Goal: Task Accomplishment & Management: Use online tool/utility

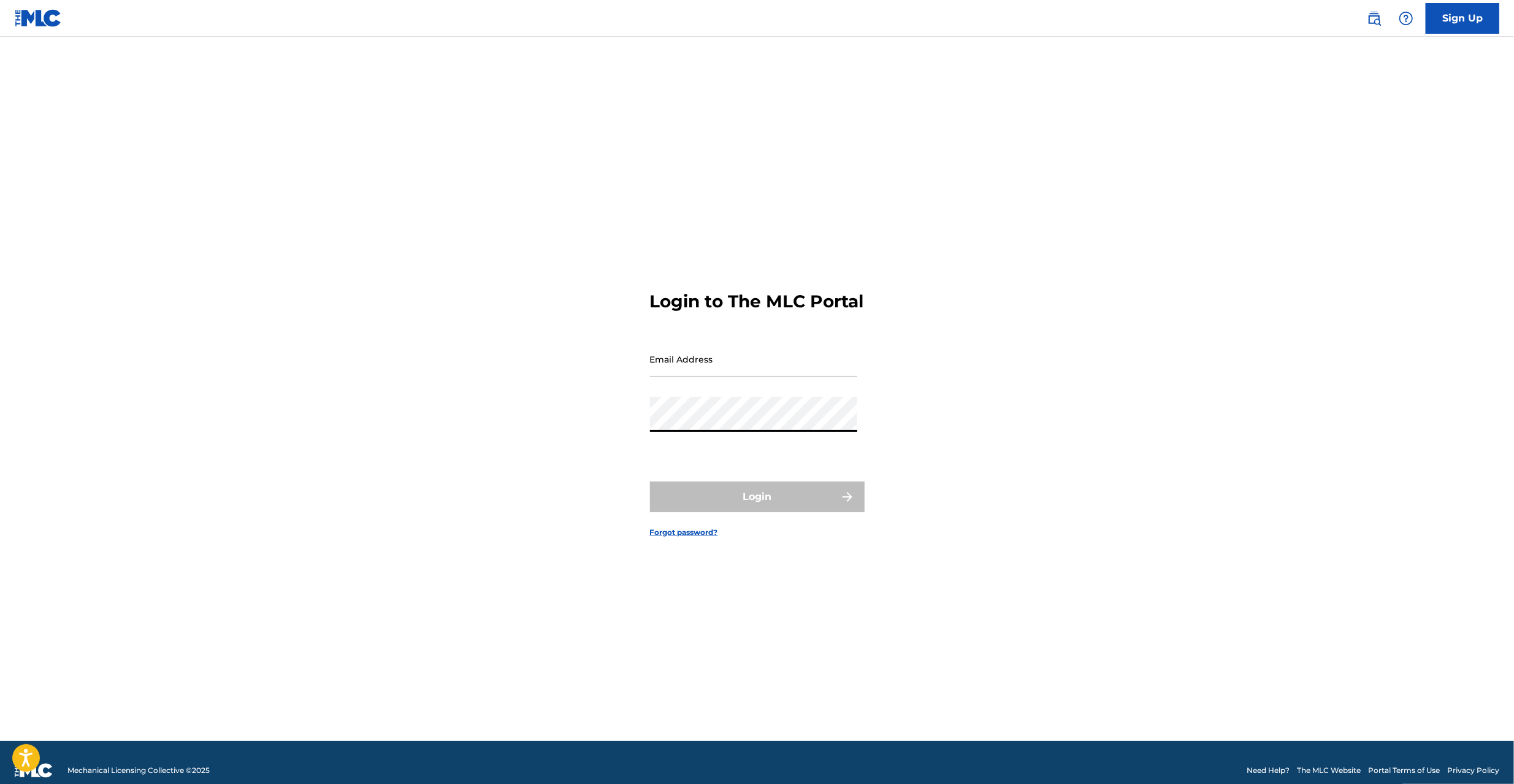
type input "[PERSON_NAME][EMAIL_ADDRESS][PERSON_NAME][DOMAIN_NAME]"
click at [749, 506] on button "Login" at bounding box center [757, 496] width 214 height 30
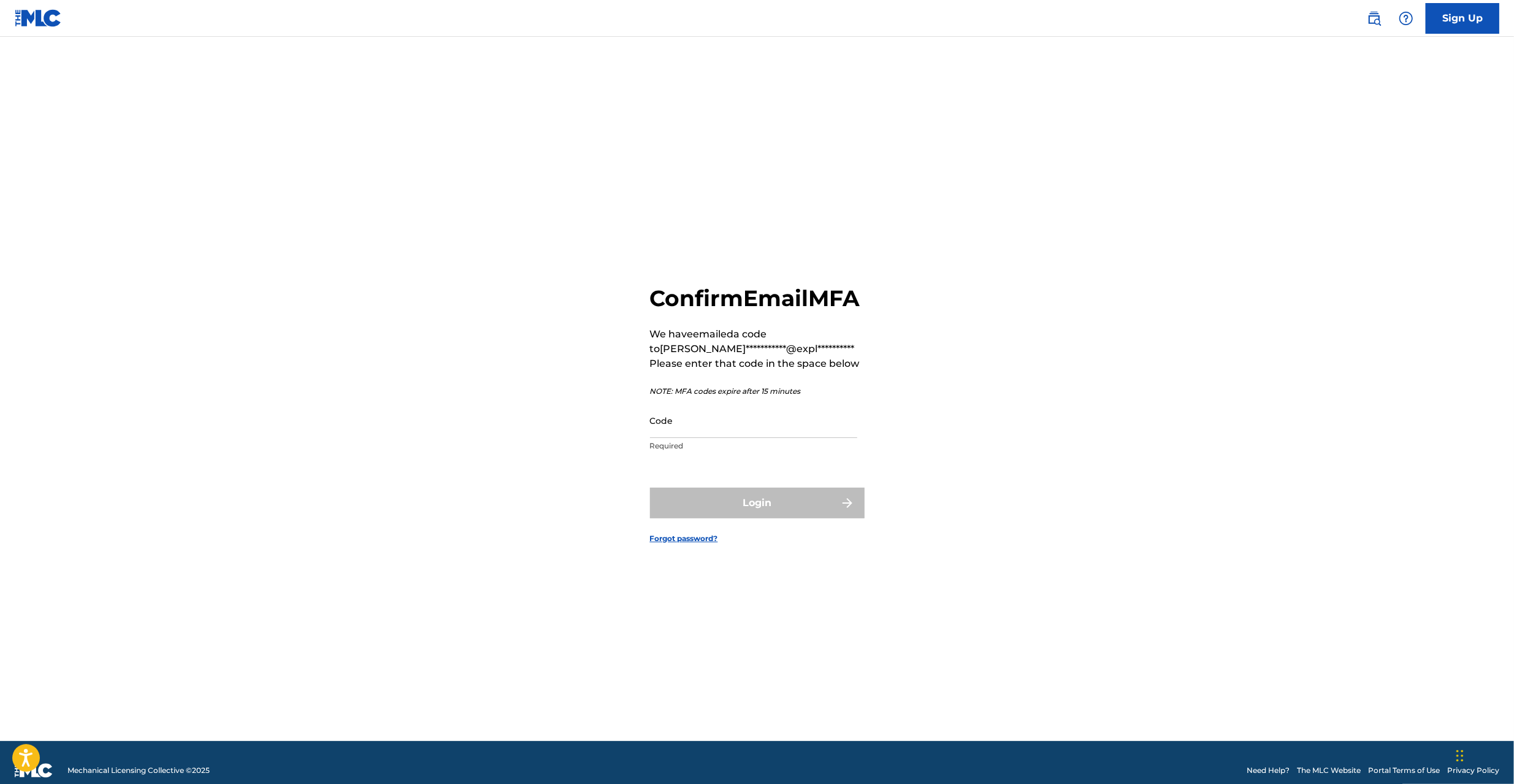
click at [746, 438] on input "Code" at bounding box center [754, 420] width 207 height 35
paste input "886989"
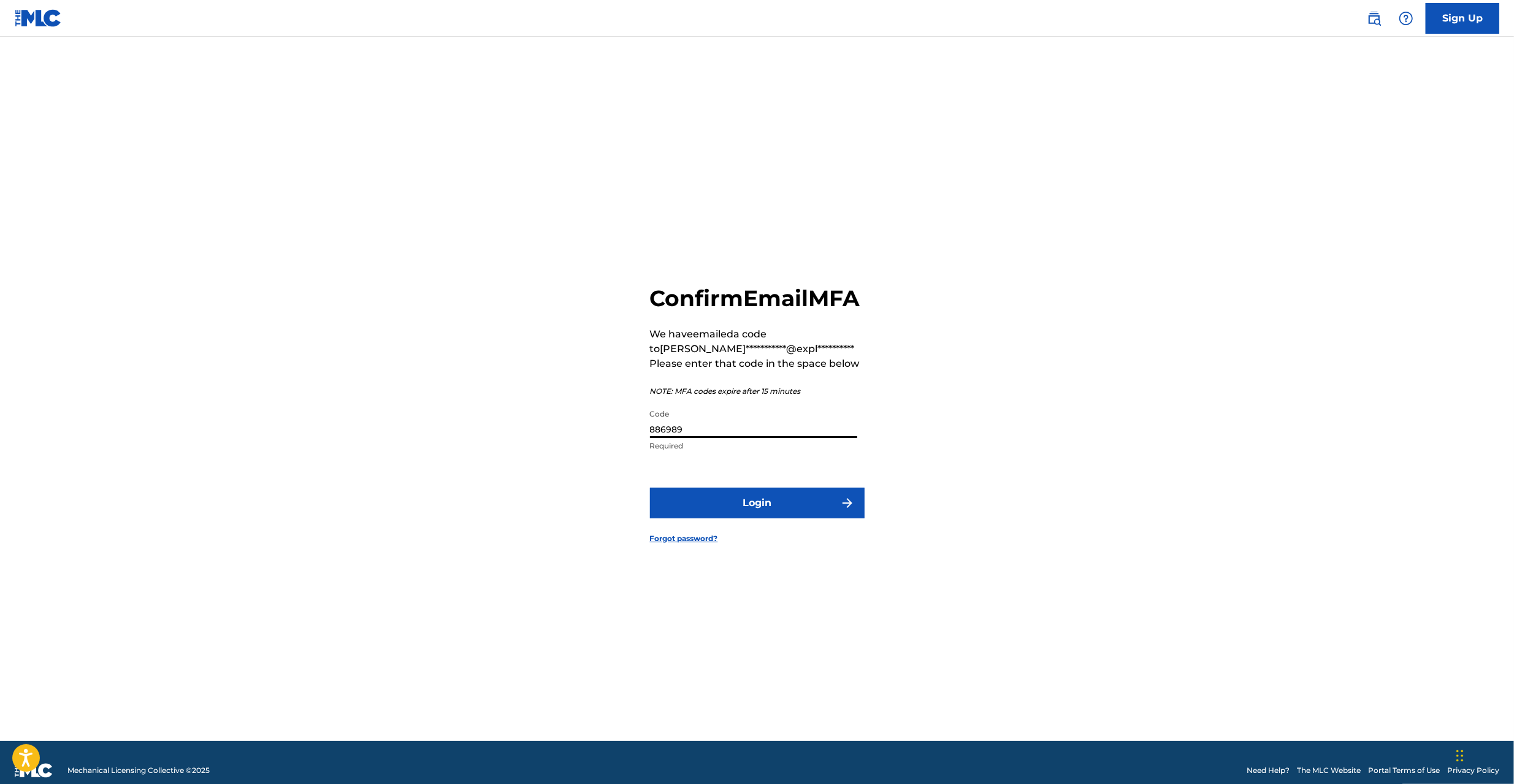
type input "886989"
click at [756, 514] on button "Login" at bounding box center [757, 502] width 214 height 30
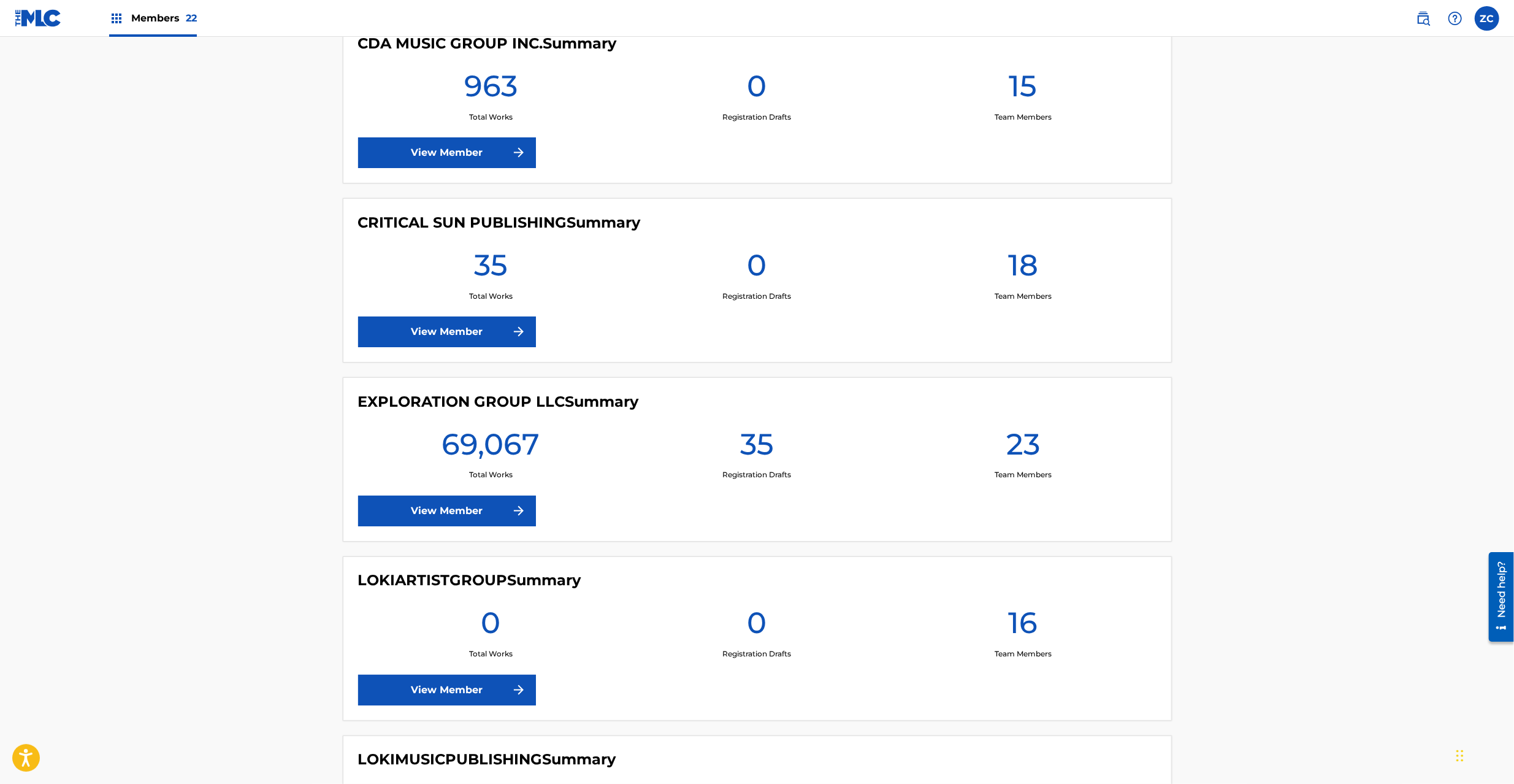
scroll to position [1853, 0]
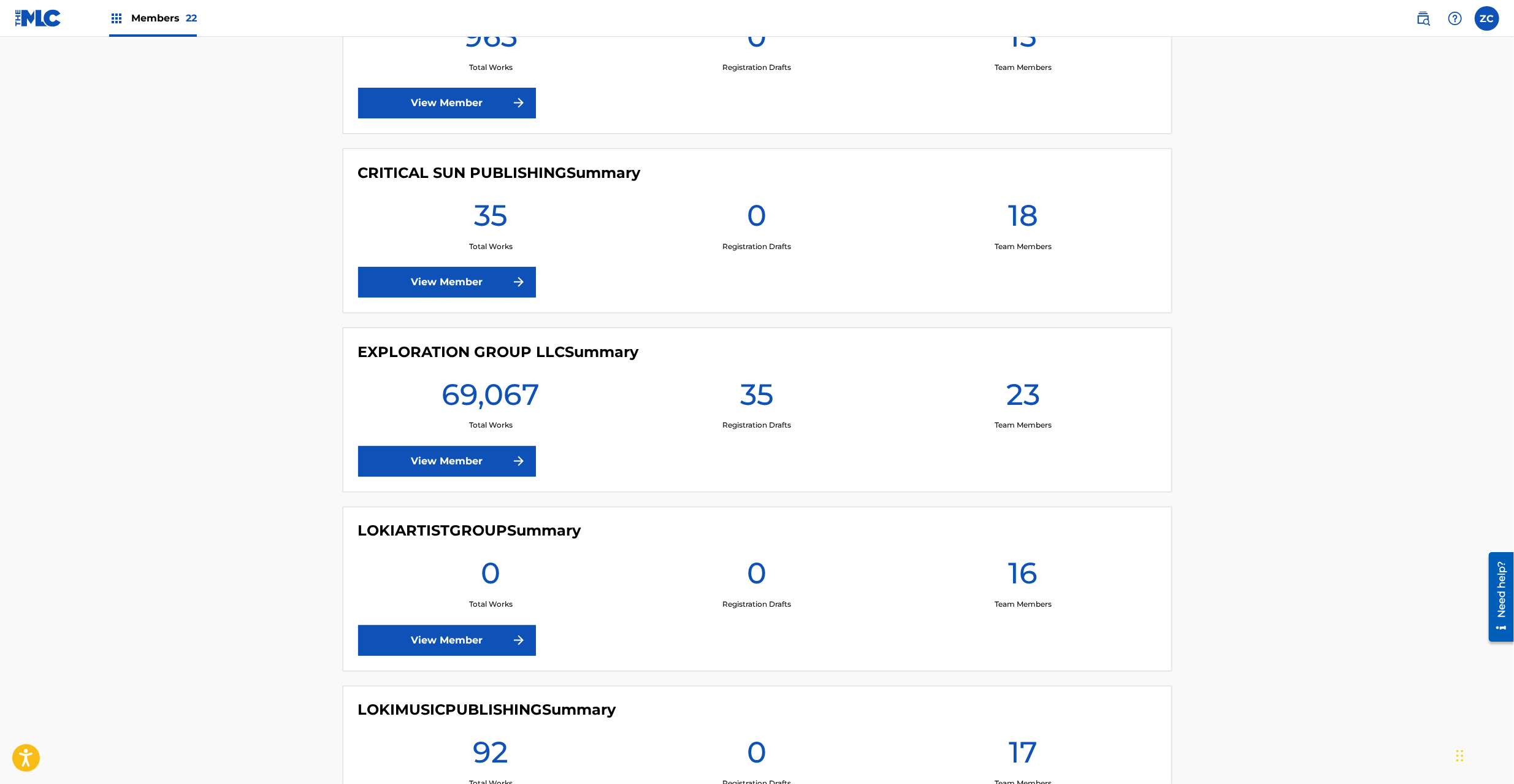
click at [456, 464] on link "View Member" at bounding box center [447, 461] width 178 height 30
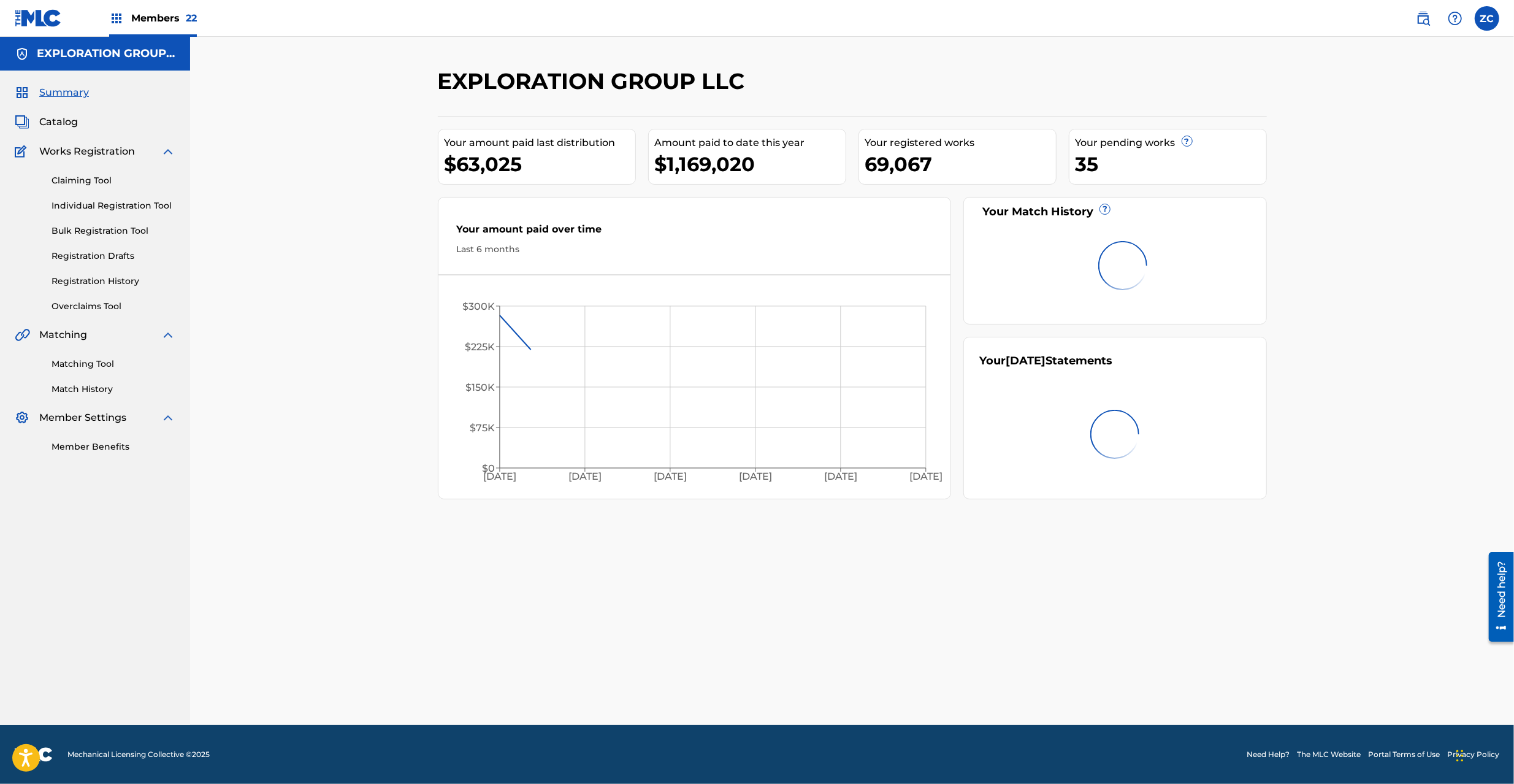
click at [101, 362] on link "Matching Tool" at bounding box center [113, 364] width 124 height 13
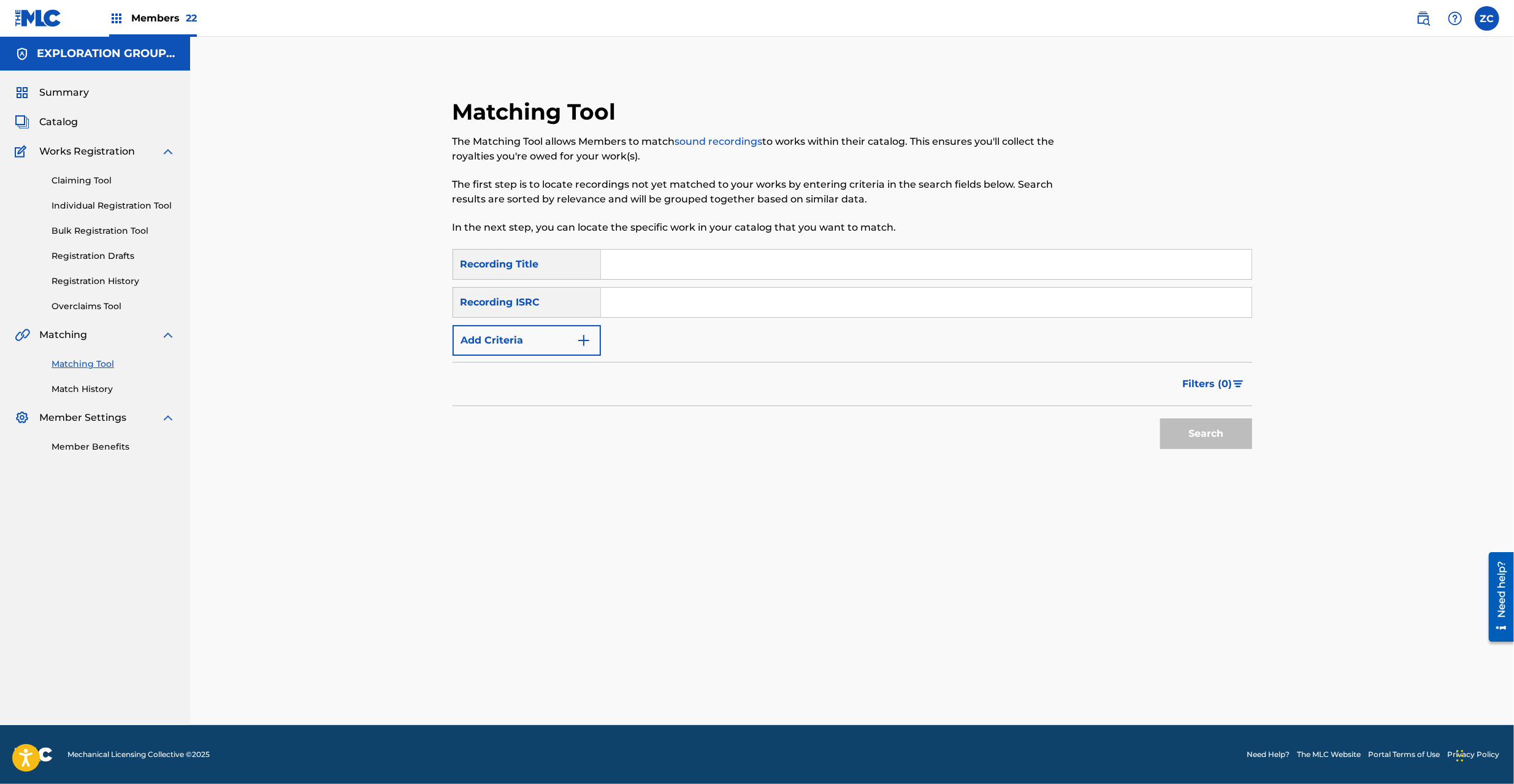
click at [662, 308] on input "Search Form" at bounding box center [926, 302] width 650 height 29
paste input "JPS809916413"
click at [1231, 435] on button "Search" at bounding box center [1206, 433] width 92 height 30
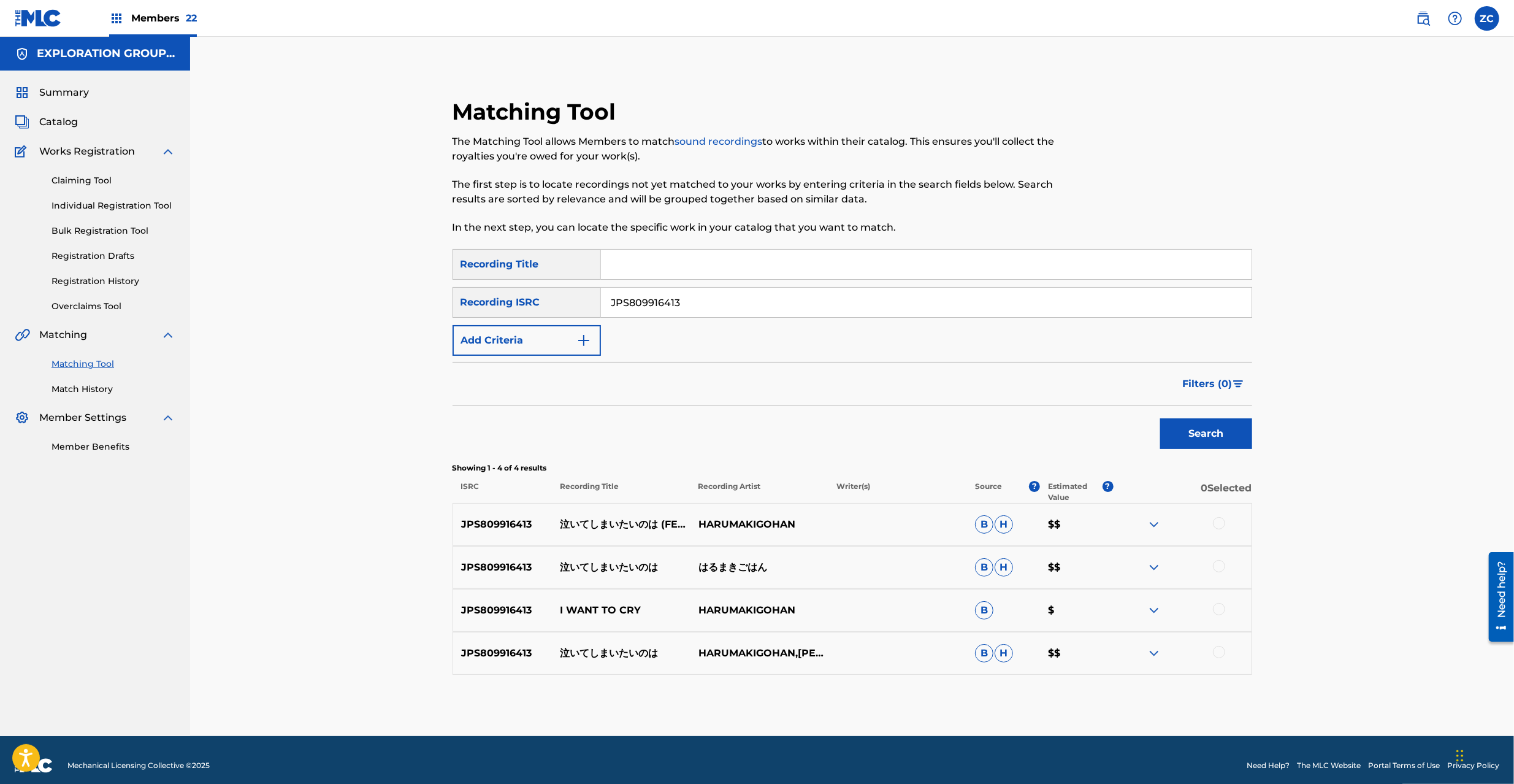
drag, startPoint x: 712, startPoint y: 307, endPoint x: 504, endPoint y: 307, distance: 208.0
click at [504, 307] on div "SearchWithCriteria39c47f49-7c35-4f8e-9a0d-d448690ffe10 Recording ISRC JPS809916…" at bounding box center [852, 301] width 800 height 30
type input "JPS809916413"
click at [1222, 523] on div at bounding box center [1218, 522] width 12 height 12
click at [1220, 567] on div at bounding box center [1218, 565] width 12 height 12
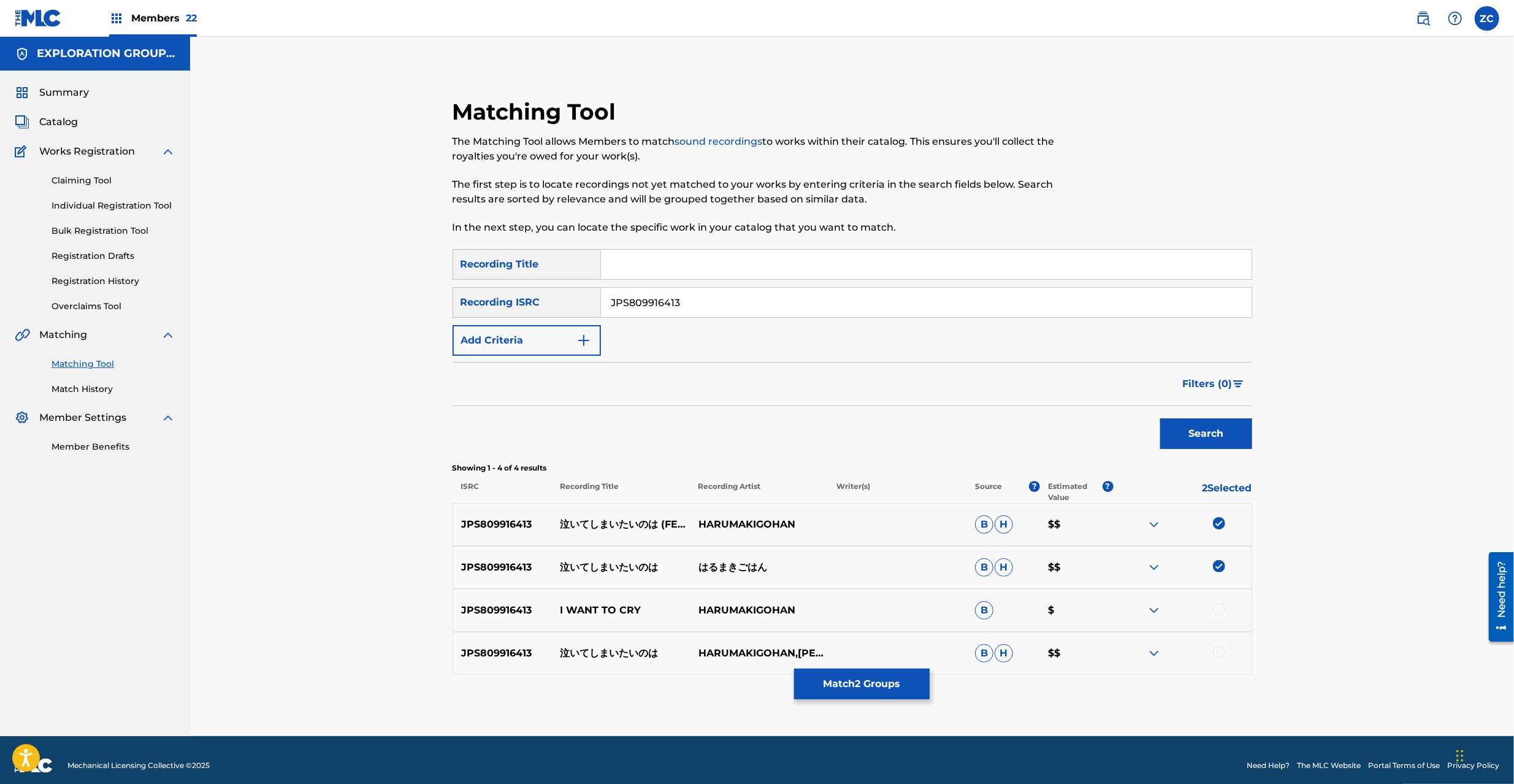
click at [1223, 606] on div at bounding box center [1182, 610] width 138 height 15
click at [1218, 611] on div at bounding box center [1218, 608] width 12 height 12
click at [1218, 653] on div at bounding box center [1218, 651] width 12 height 12
click at [871, 688] on button "Match 4 Groups" at bounding box center [862, 683] width 136 height 30
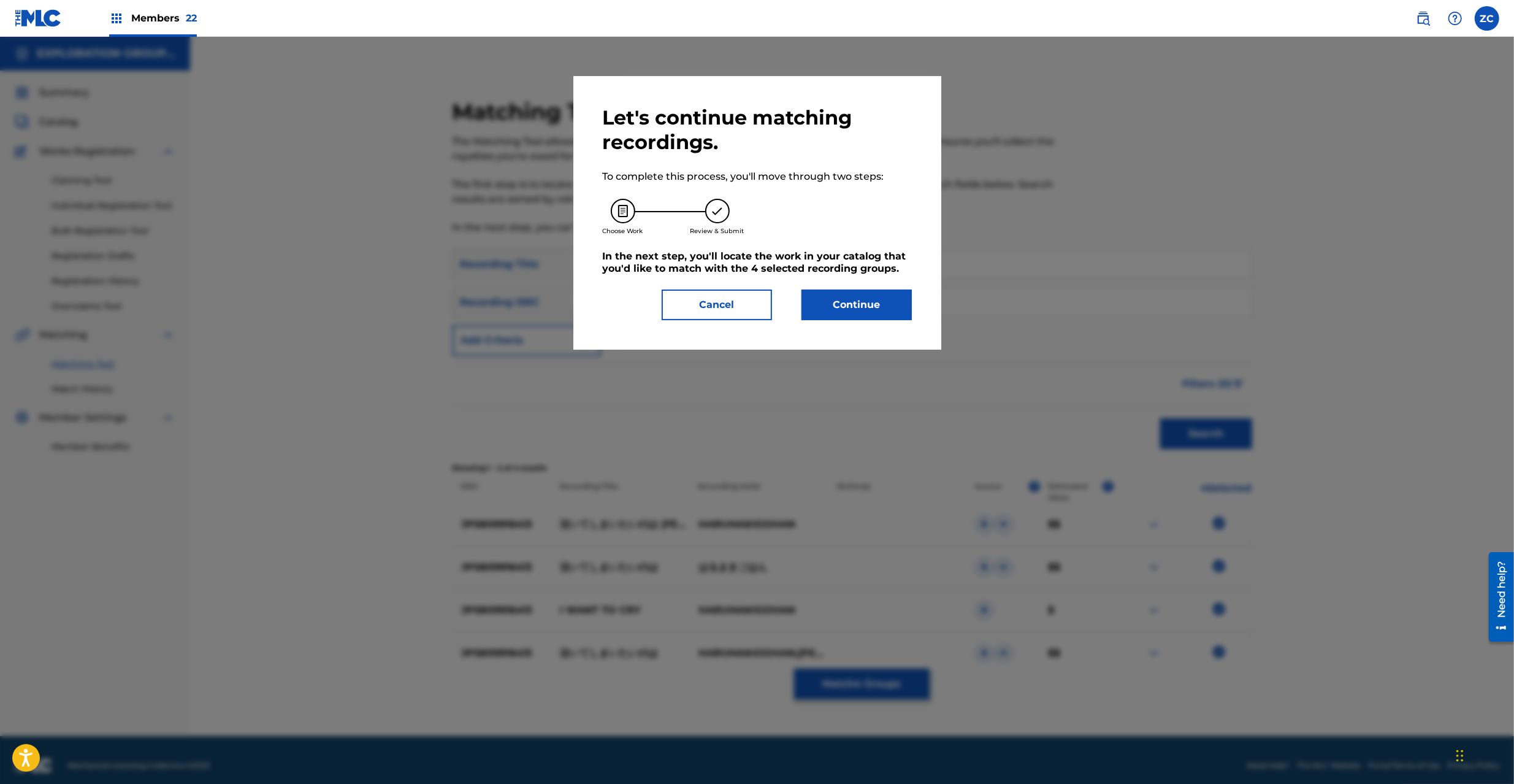
click at [842, 305] on button "Continue" at bounding box center [856, 304] width 111 height 30
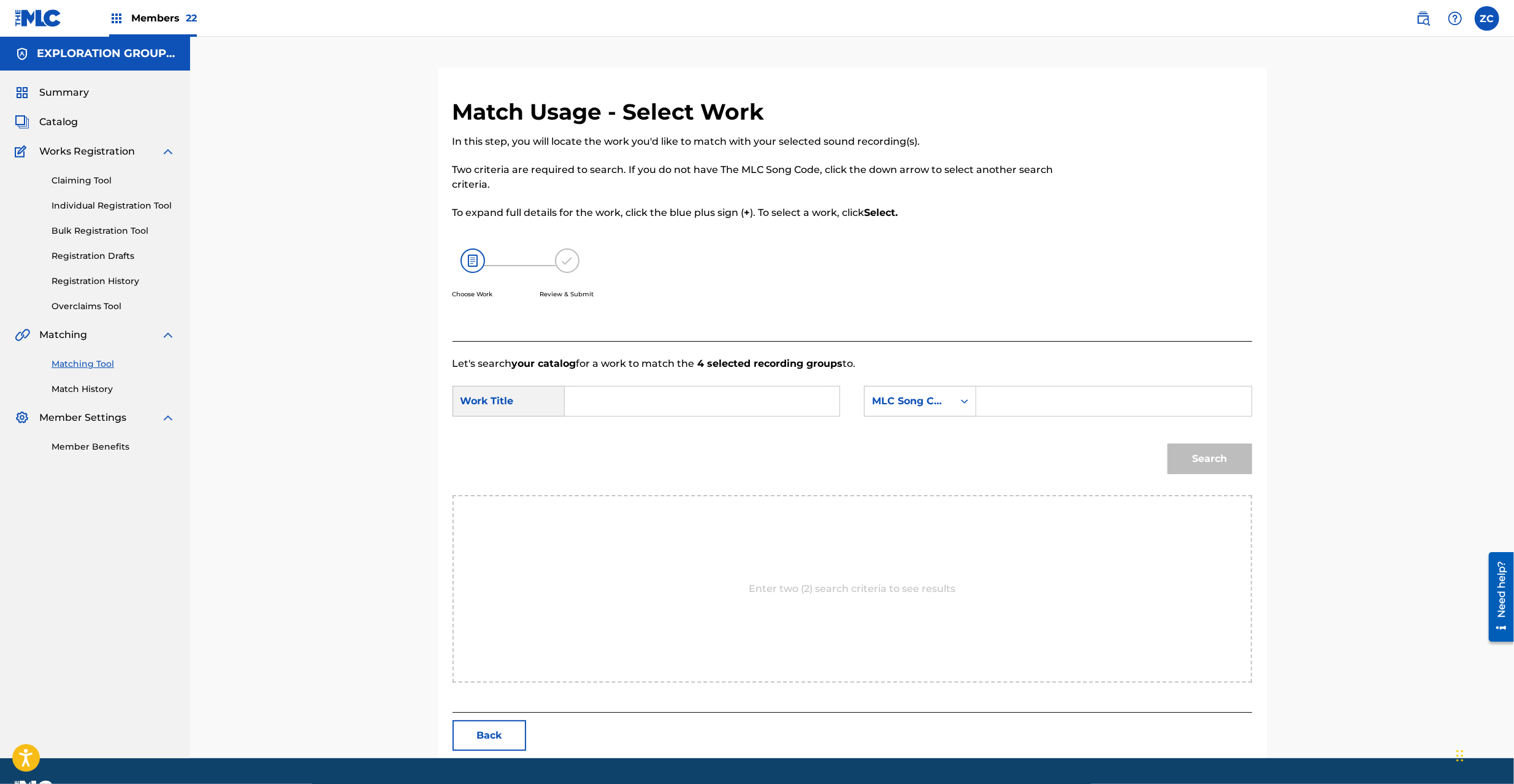
click at [755, 410] on input "Search Form" at bounding box center [702, 401] width 254 height 29
paste input "Naiteshimaitainowa N70DBW"
click at [719, 398] on input "Naiteshimaitainowa N70DBW" at bounding box center [702, 401] width 254 height 29
type input "Naiteshimaitainowa"
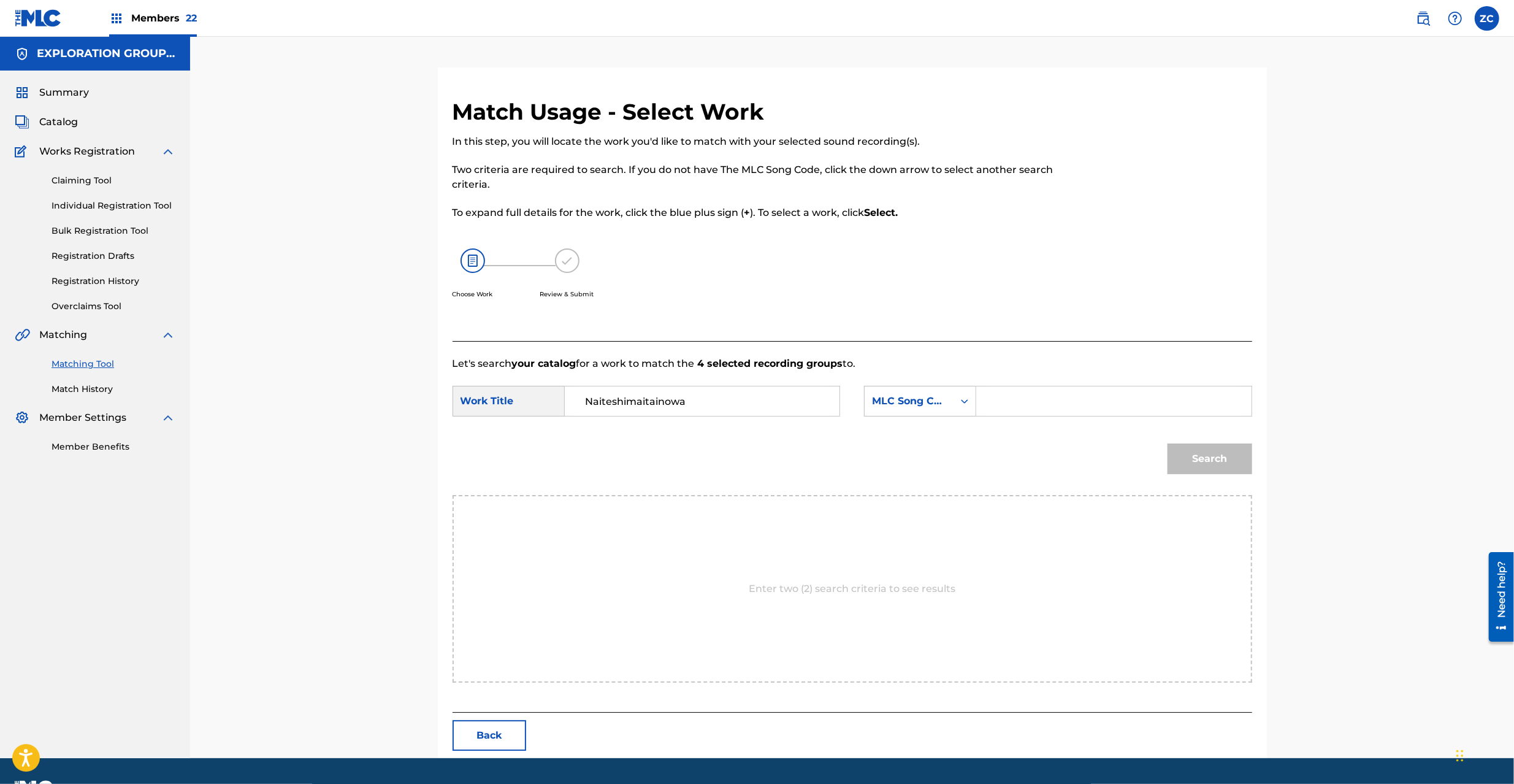
click at [1014, 401] on input "Search Form" at bounding box center [1113, 401] width 254 height 29
paste input "N70DBW"
type input "N70DBW"
click at [1239, 456] on button "Search" at bounding box center [1210, 458] width 84 height 30
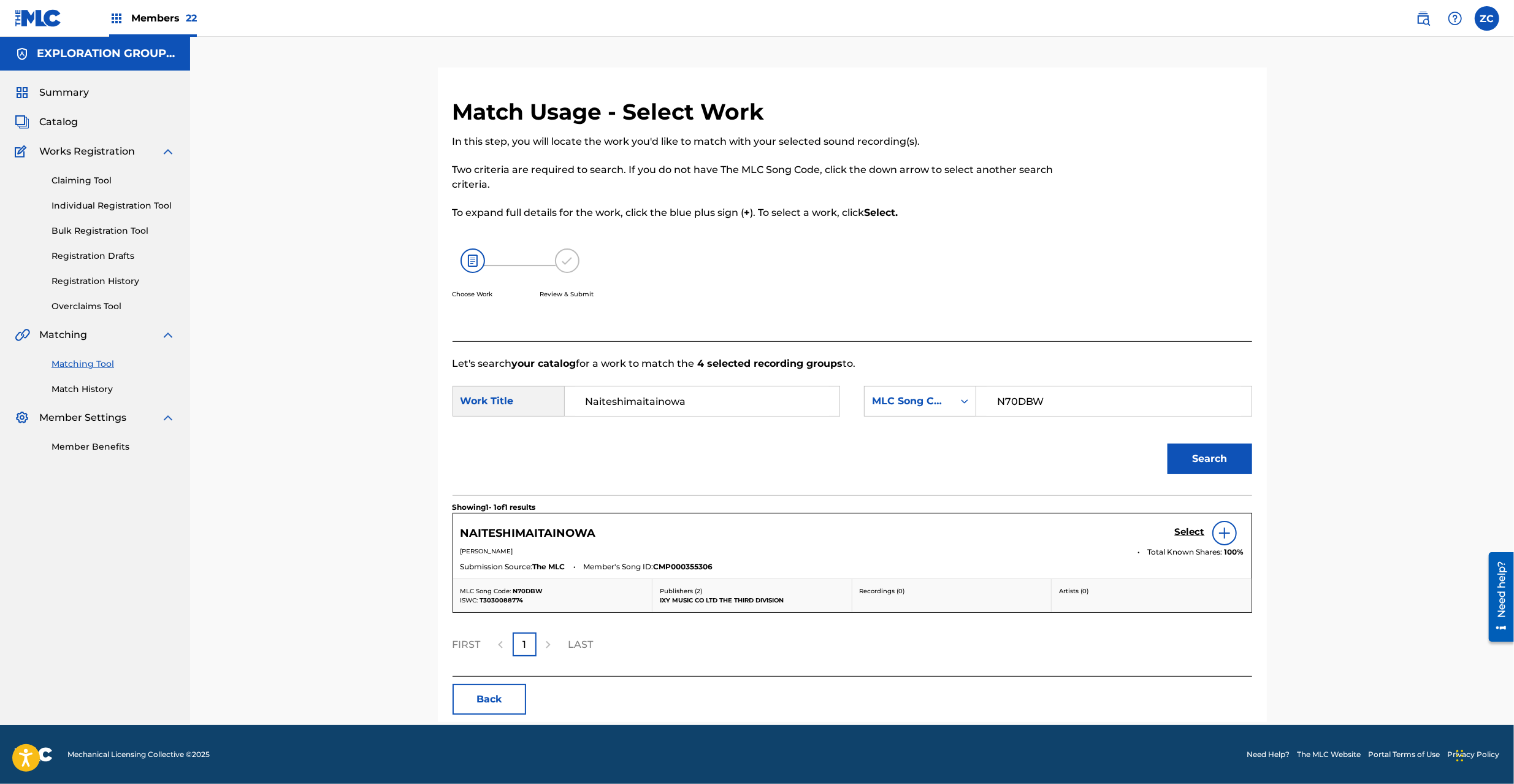
click at [1188, 528] on h5 "Select" at bounding box center [1190, 531] width 30 height 12
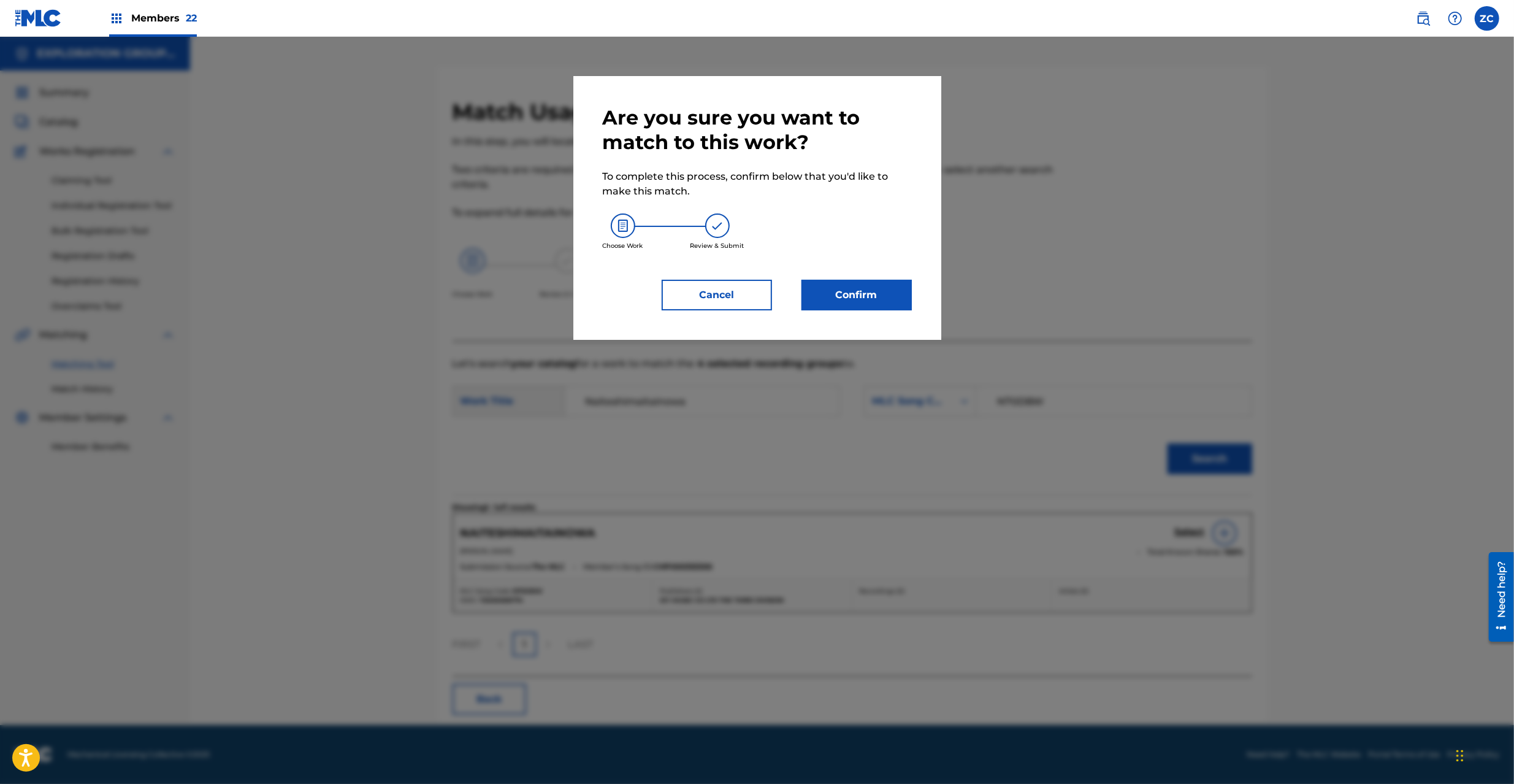
click at [862, 290] on button "Confirm" at bounding box center [856, 294] width 111 height 30
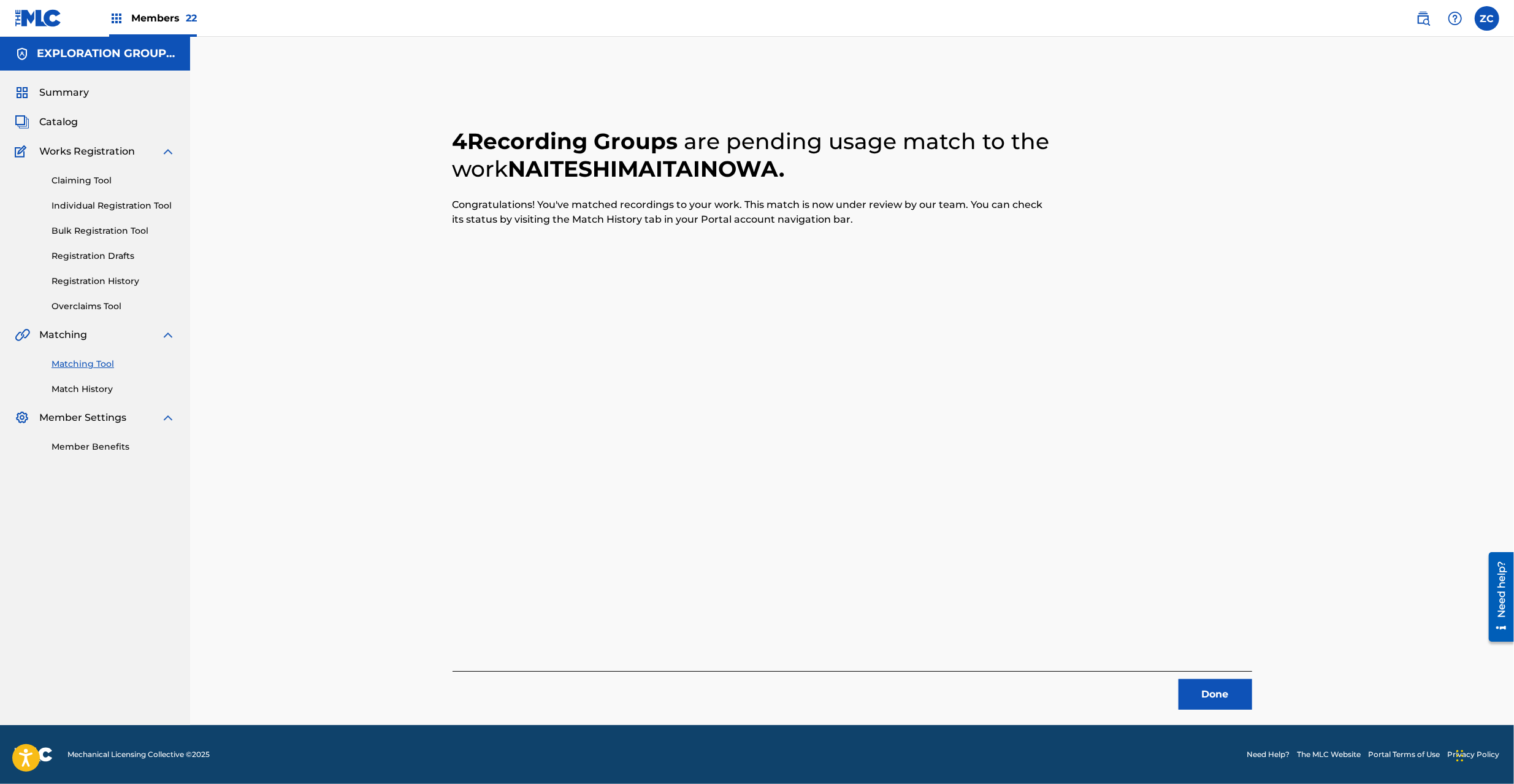
click at [1225, 695] on button "Done" at bounding box center [1215, 693] width 73 height 30
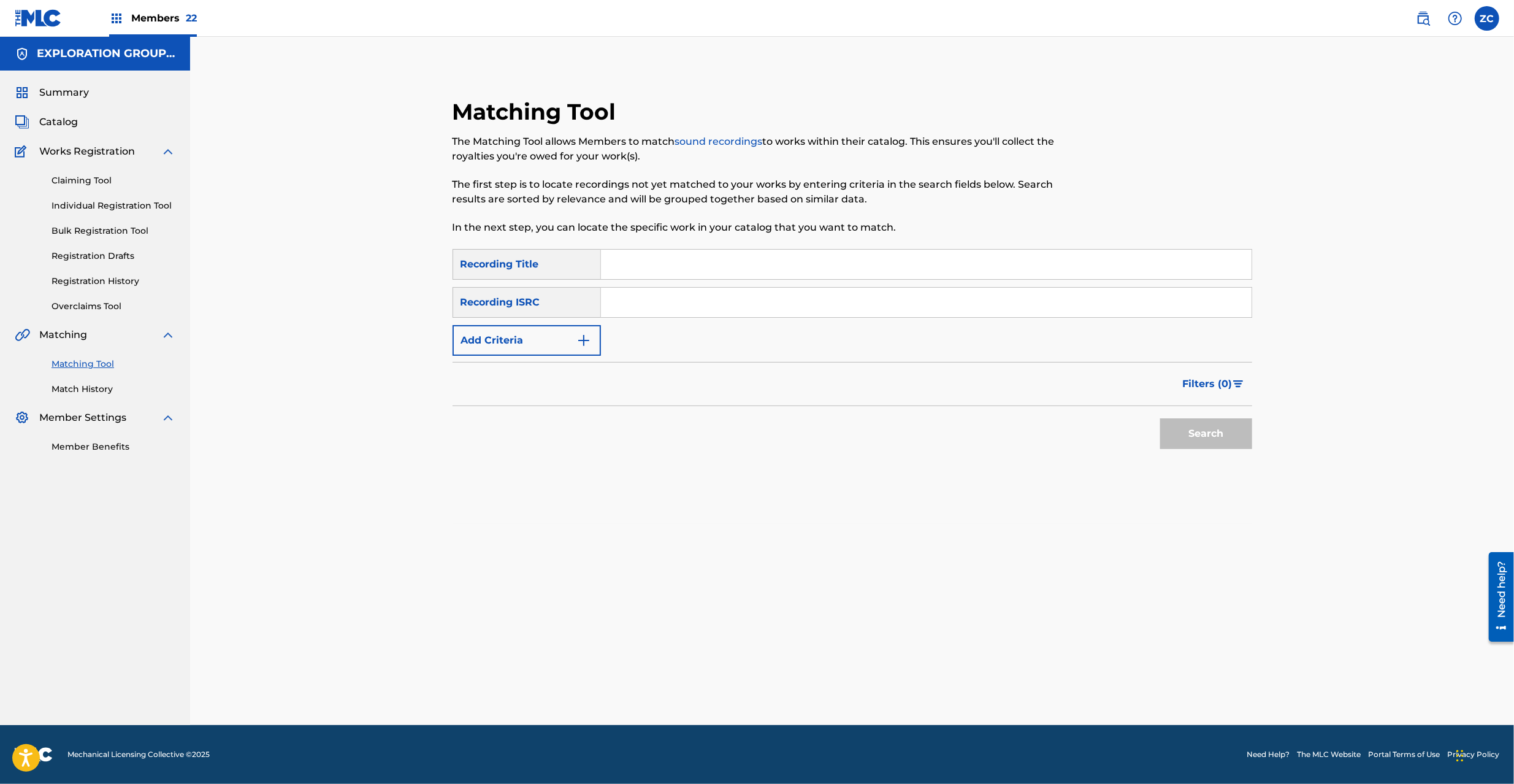
drag, startPoint x: 849, startPoint y: 305, endPoint x: 856, endPoint y: 310, distance: 8.6
click at [849, 305] on input "Search Form" at bounding box center [926, 302] width 650 height 29
paste input "JPS809916413"
type input "JPS809916413"
click at [1225, 428] on button "Search" at bounding box center [1206, 433] width 92 height 30
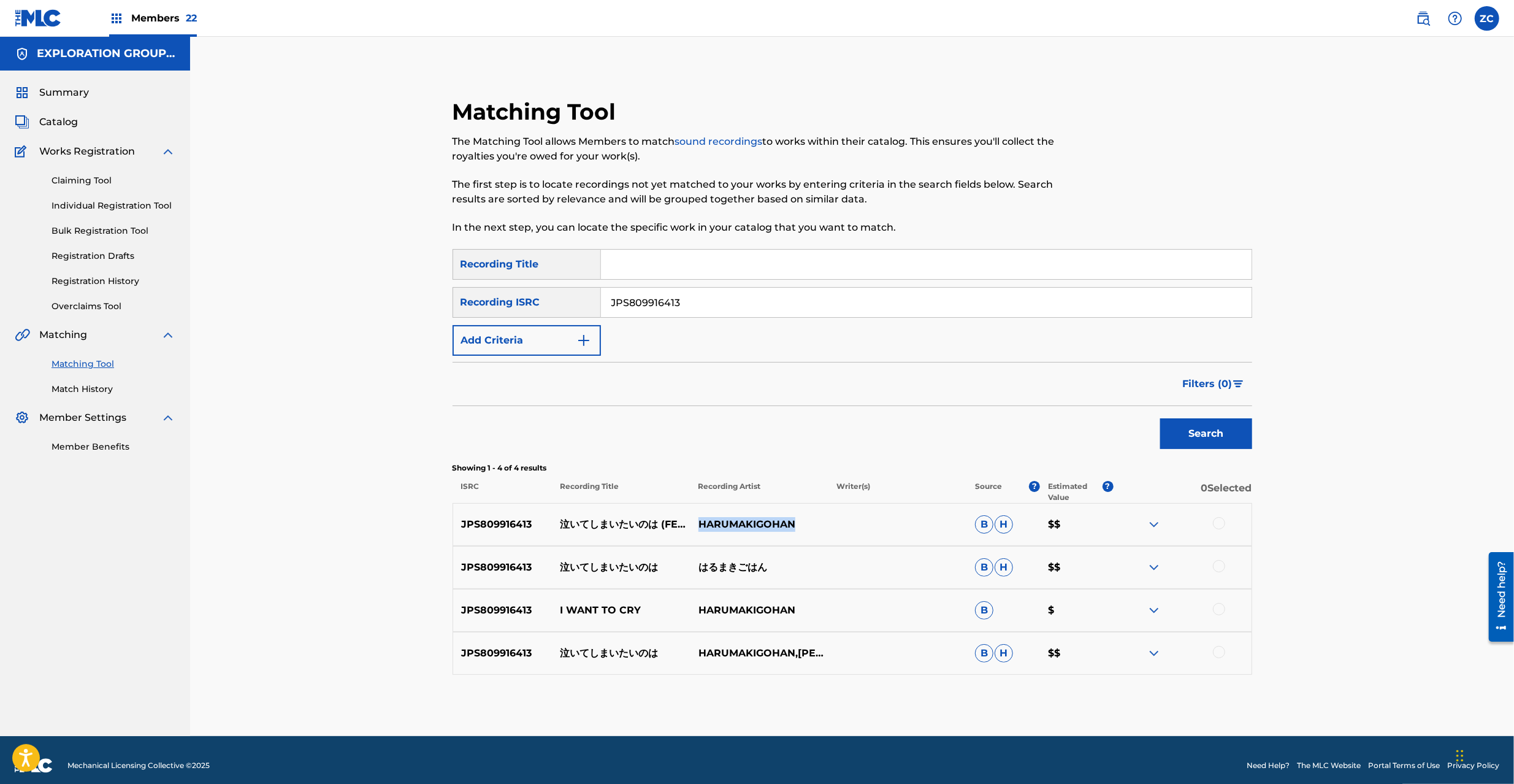
drag, startPoint x: 796, startPoint y: 525, endPoint x: 702, endPoint y: 528, distance: 94.0
click at [702, 528] on p "HARUMAKIGOHAN" at bounding box center [759, 524] width 138 height 15
copy p "HARUMAKIGOHAN"
click at [585, 346] on img "Search Form" at bounding box center [583, 341] width 15 height 15
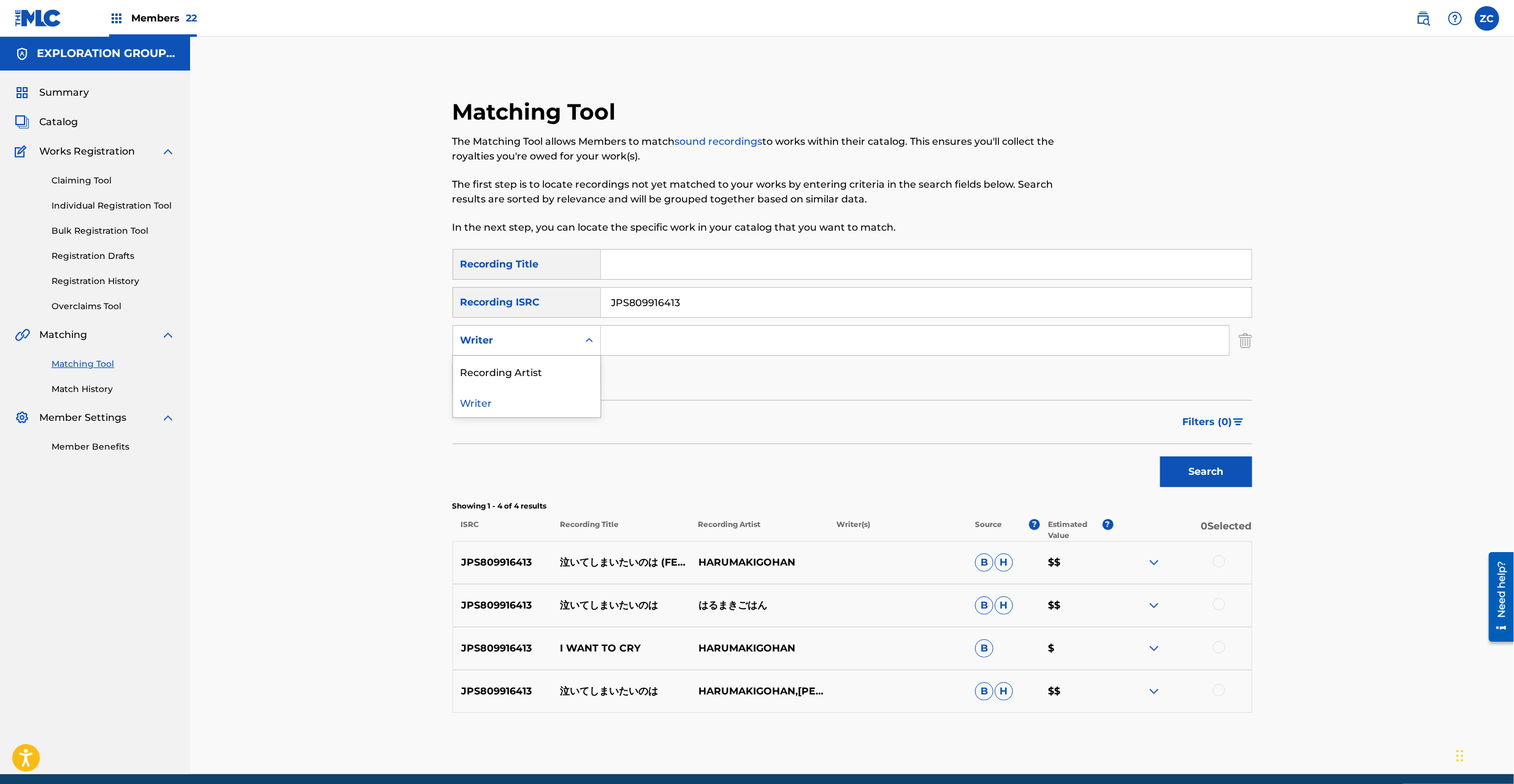
click at [587, 343] on icon "Search Form" at bounding box center [589, 340] width 12 height 12
click at [487, 371] on div "Recording Artist" at bounding box center [527, 370] width 147 height 30
drag, startPoint x: 539, startPoint y: 358, endPoint x: 663, endPoint y: 334, distance: 126.3
click at [663, 334] on input "Search Form" at bounding box center [915, 341] width 628 height 29
paste input "HARUMAKIGOHAN"
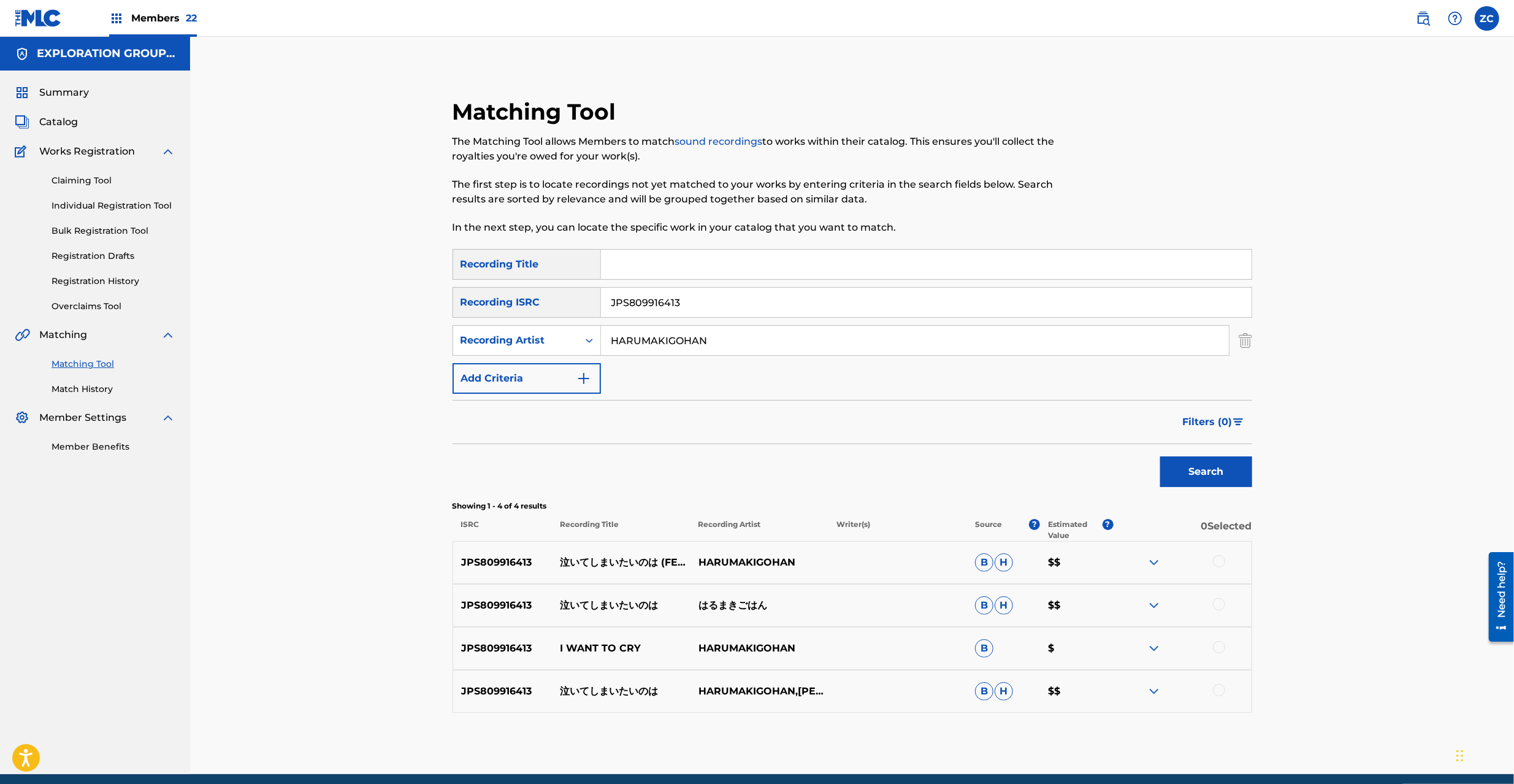
type input "HARUMAKIGOHAN"
click at [695, 267] on input "Search Form" at bounding box center [926, 264] width 650 height 29
paste input "電波時計の居ない夢"
type input "電波時計の居ない夢"
drag, startPoint x: 800, startPoint y: 310, endPoint x: 444, endPoint y: 324, distance: 356.3
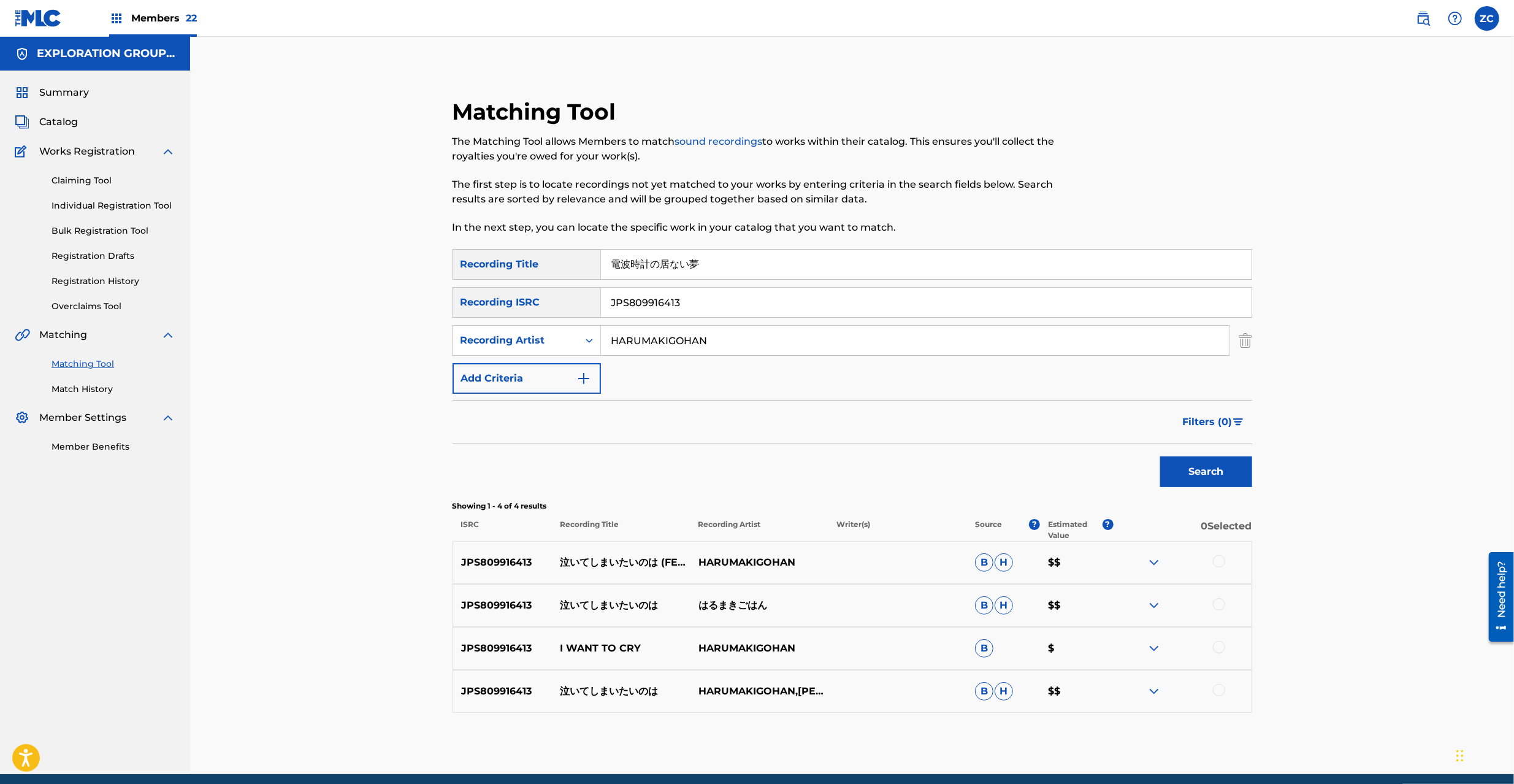
click at [428, 314] on div "Matching Tool The Matching Tool allows Members to match sound recordings to wor…" at bounding box center [852, 420] width 858 height 706
click at [1179, 467] on button "Search" at bounding box center [1206, 471] width 92 height 30
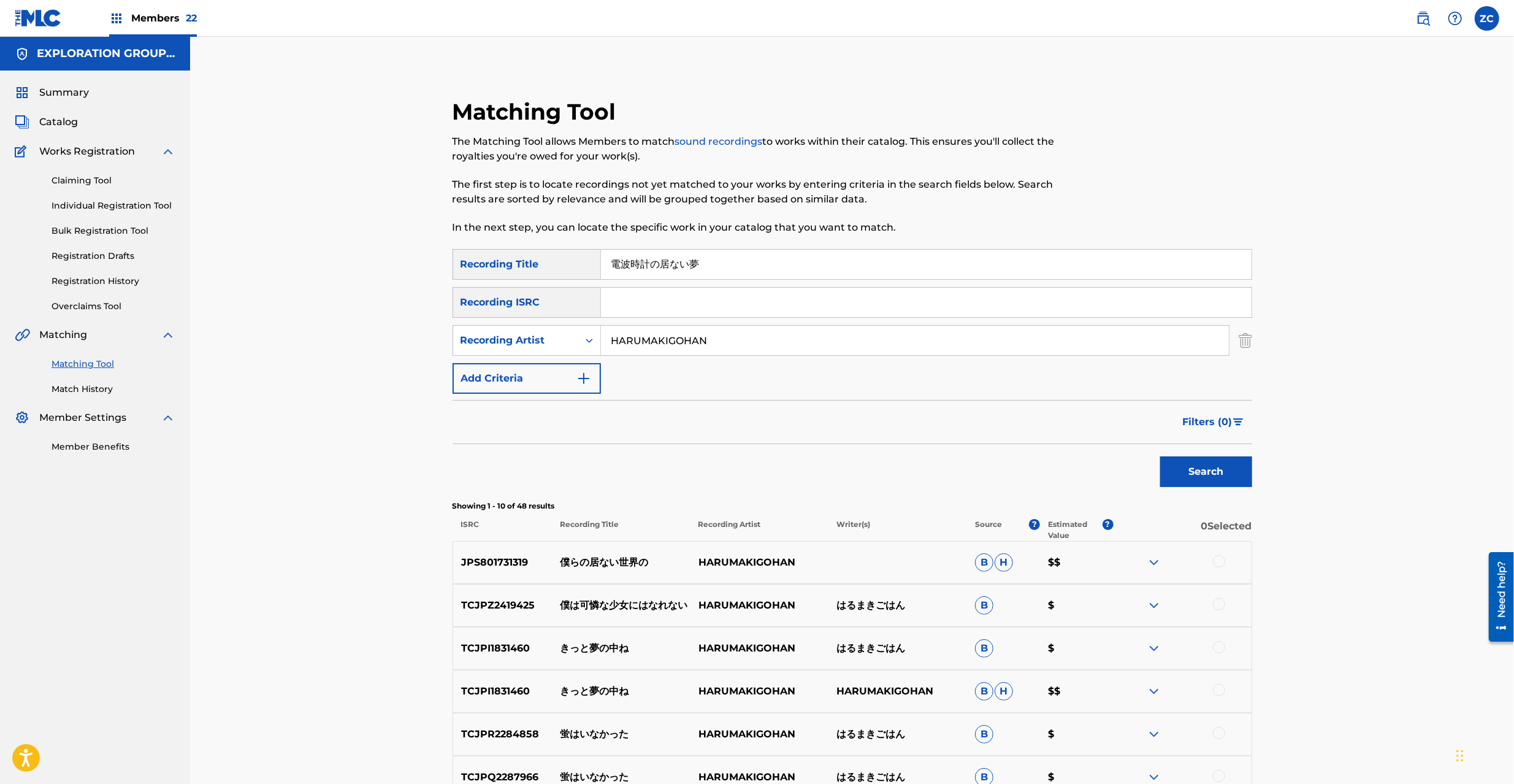
click at [726, 261] on input "電波時計の居ない夢" at bounding box center [926, 264] width 650 height 29
paste input "A dream without a radio clock"
type input "A dream without a radio clock"
click at [1215, 474] on button "Search" at bounding box center [1206, 471] width 92 height 30
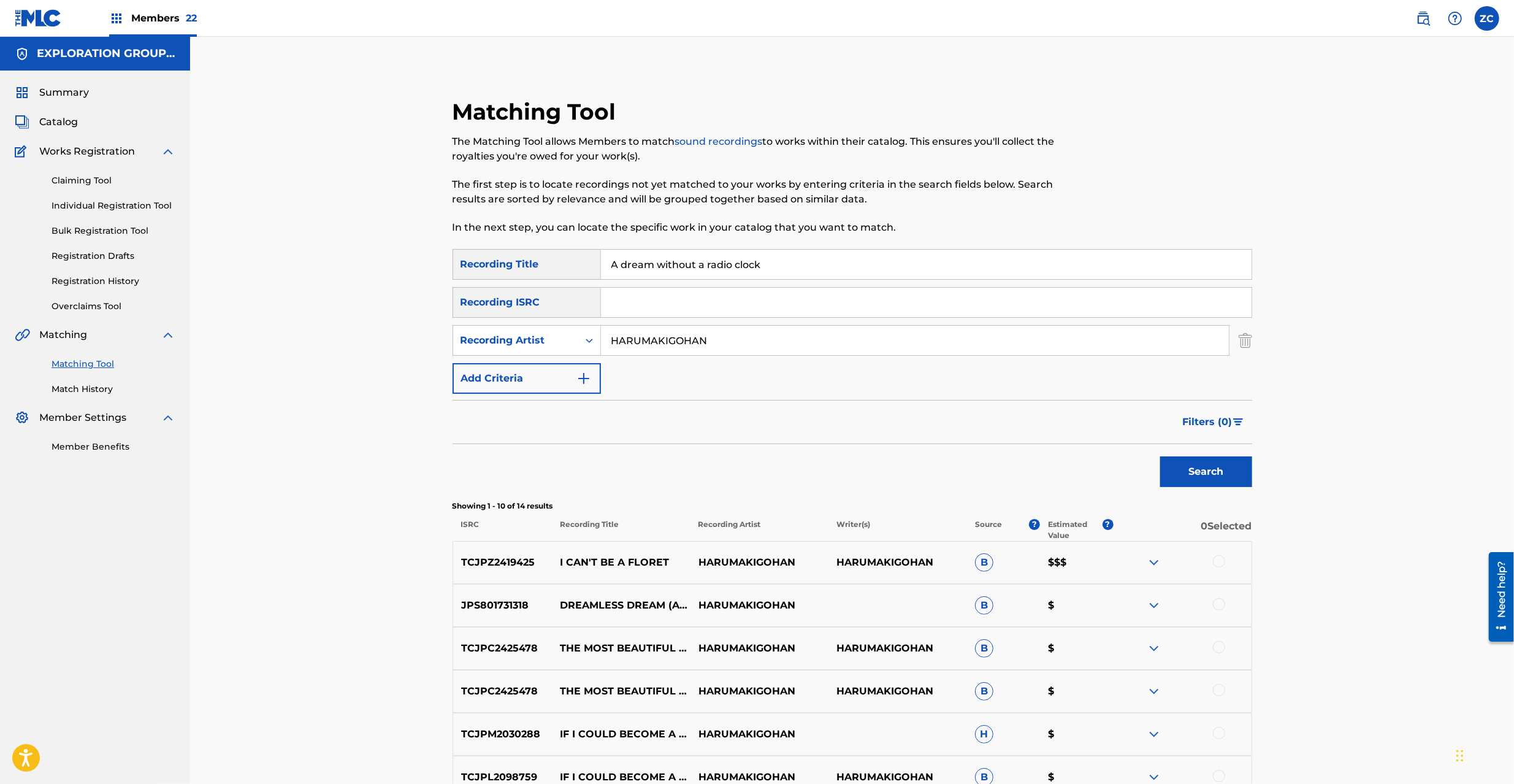
click at [1246, 337] on img "Search Form" at bounding box center [1245, 340] width 14 height 30
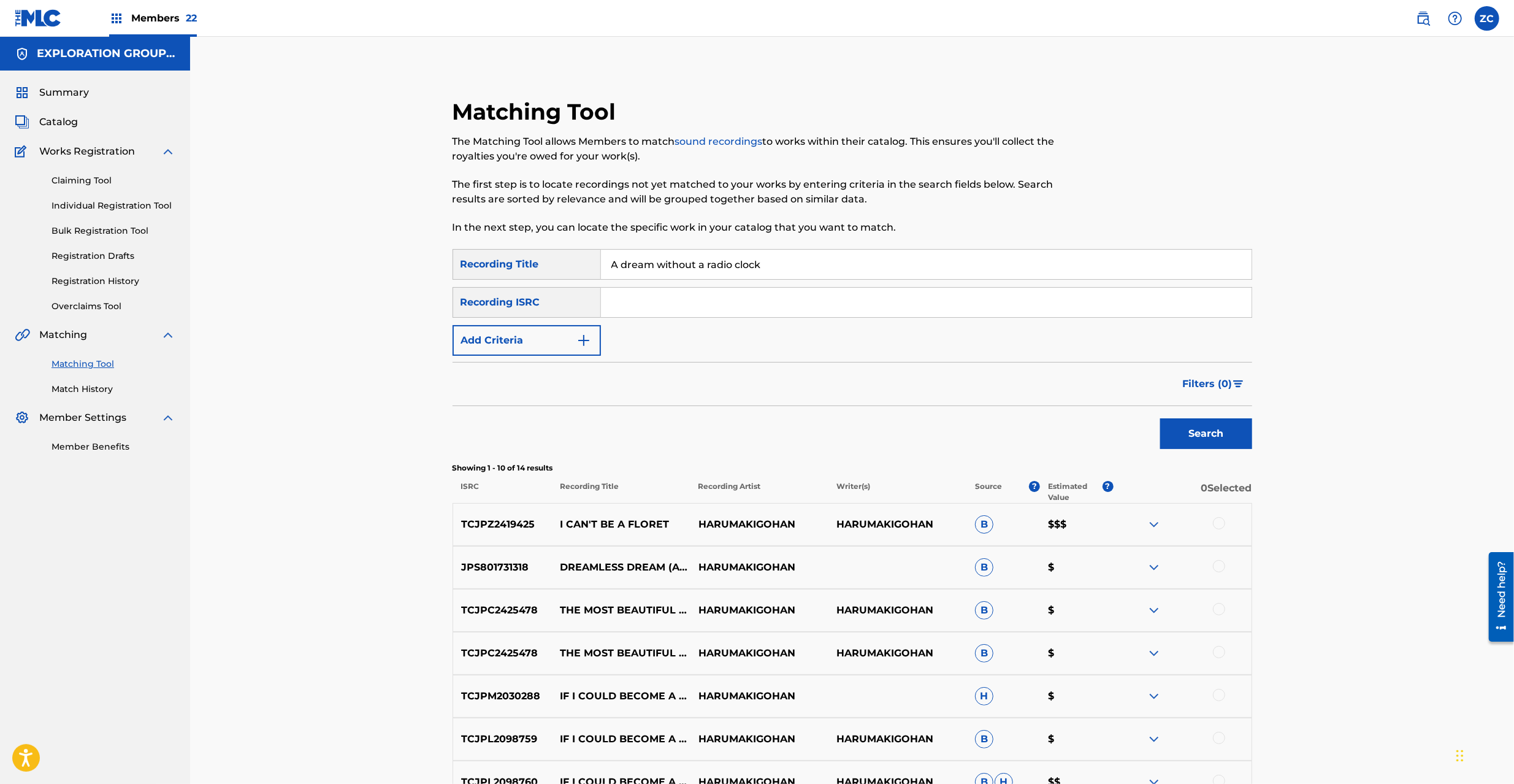
click at [1222, 289] on input "Search Form" at bounding box center [926, 302] width 650 height 29
paste input "TCJPV2345726"
type input "TCJPV2345726"
drag, startPoint x: 914, startPoint y: 256, endPoint x: 476, endPoint y: 254, distance: 438.0
click at [476, 254] on div "SearchWithCriteriaca76805d-c7ea-4a34-9401-13fe59dec46a Recording Title A dream …" at bounding box center [852, 264] width 800 height 30
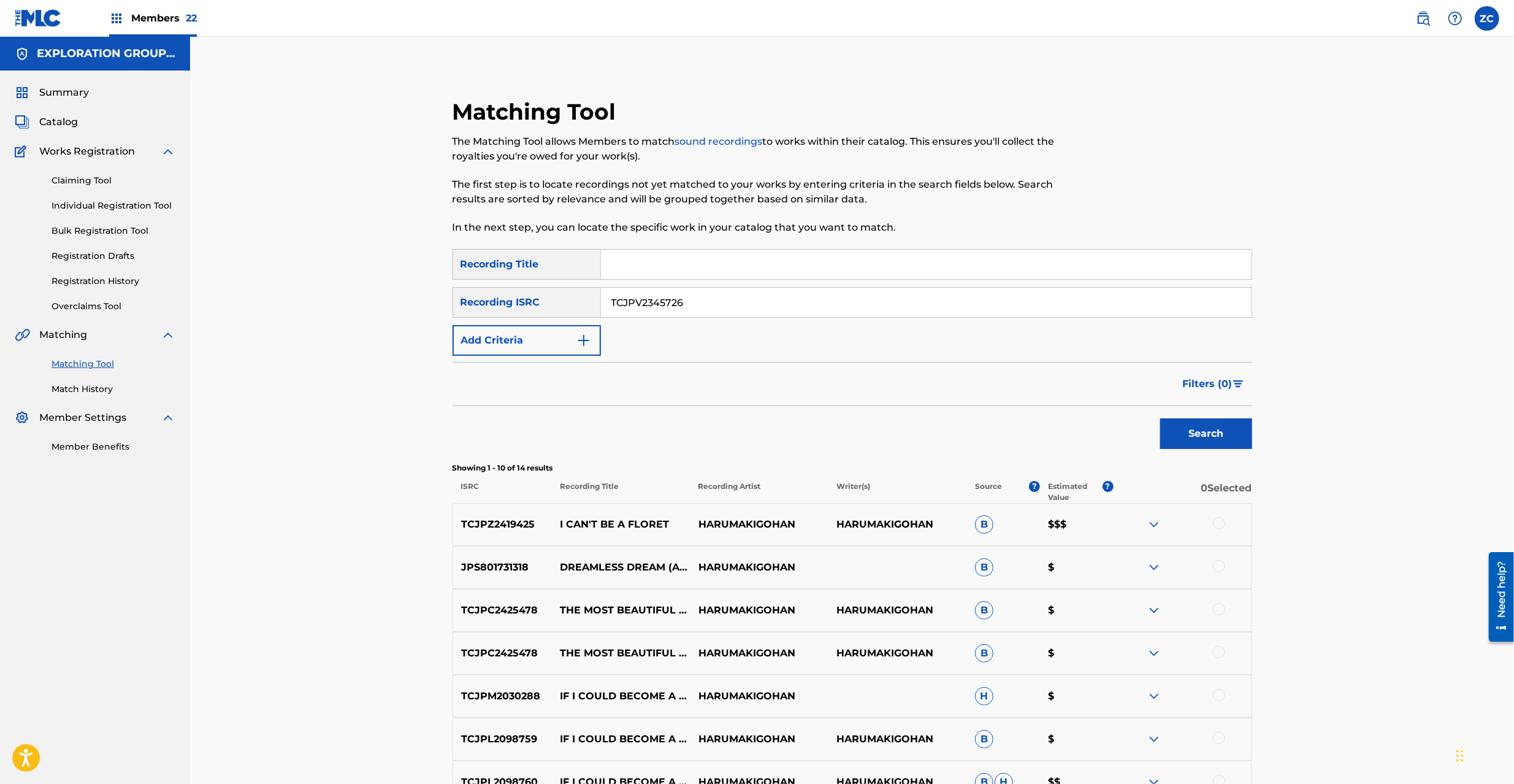
click at [1219, 438] on button "Search" at bounding box center [1206, 433] width 92 height 30
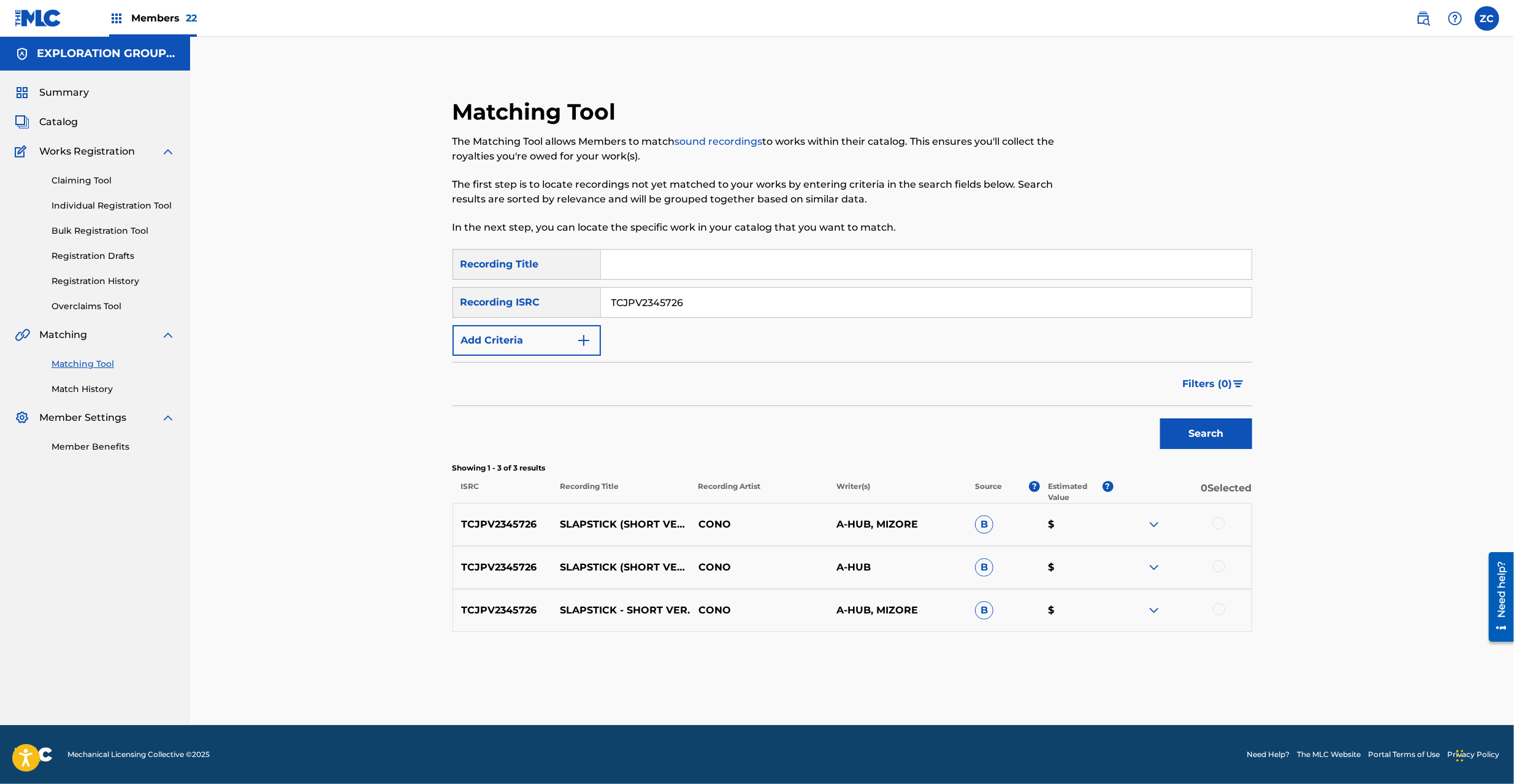
click at [1225, 521] on div at bounding box center [1218, 522] width 12 height 12
click at [1219, 567] on div at bounding box center [1218, 565] width 12 height 12
click at [1222, 609] on div at bounding box center [1218, 608] width 12 height 12
click at [877, 301] on input "TCJPV2345726" at bounding box center [926, 302] width 650 height 29
paste input "4012"
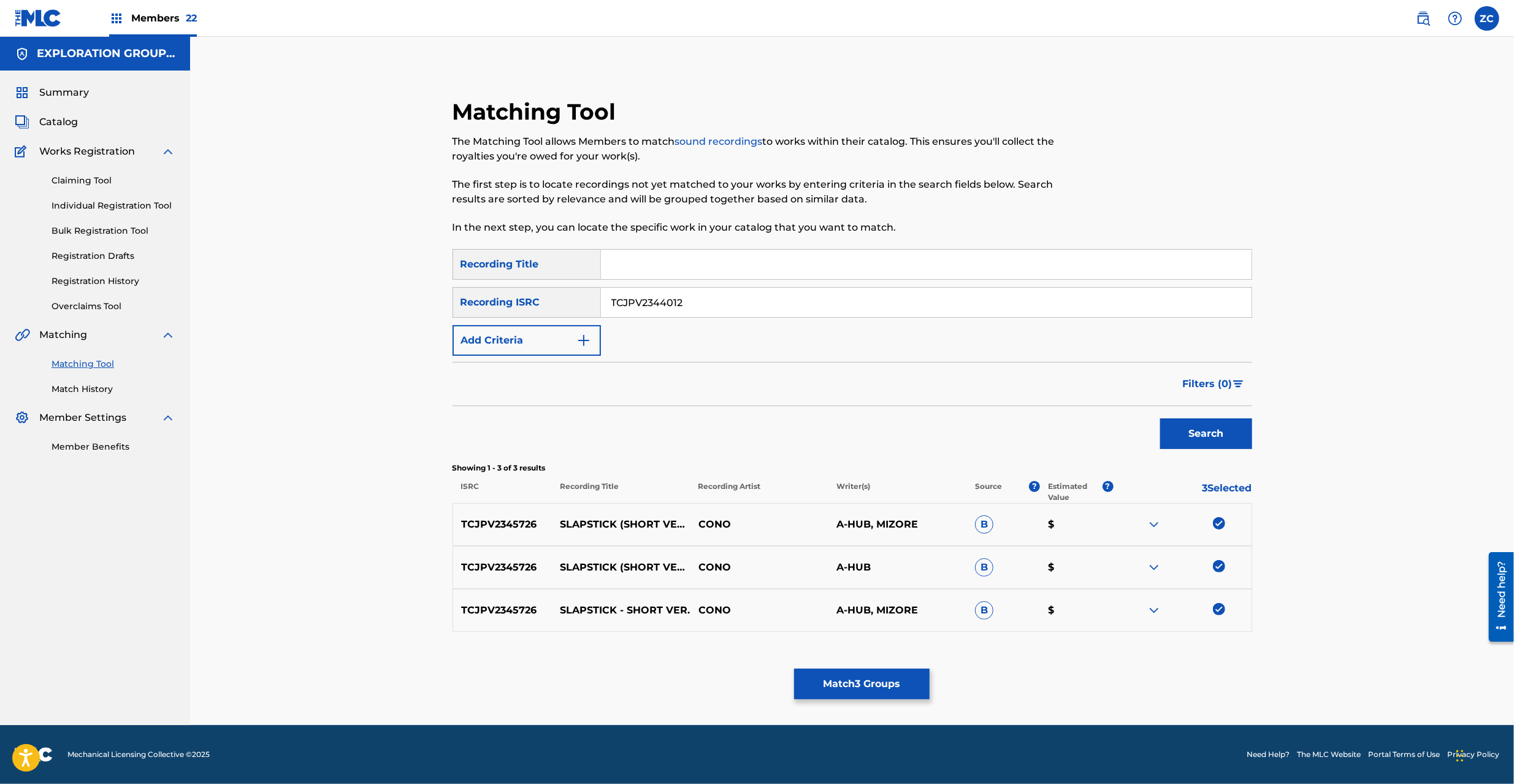
type input "TCJPV2344012"
click at [1204, 437] on button "Search" at bounding box center [1206, 433] width 92 height 30
click at [1217, 521] on div at bounding box center [1218, 522] width 12 height 12
click at [1220, 565] on div at bounding box center [1218, 565] width 12 height 12
click at [1220, 611] on div at bounding box center [1218, 608] width 12 height 12
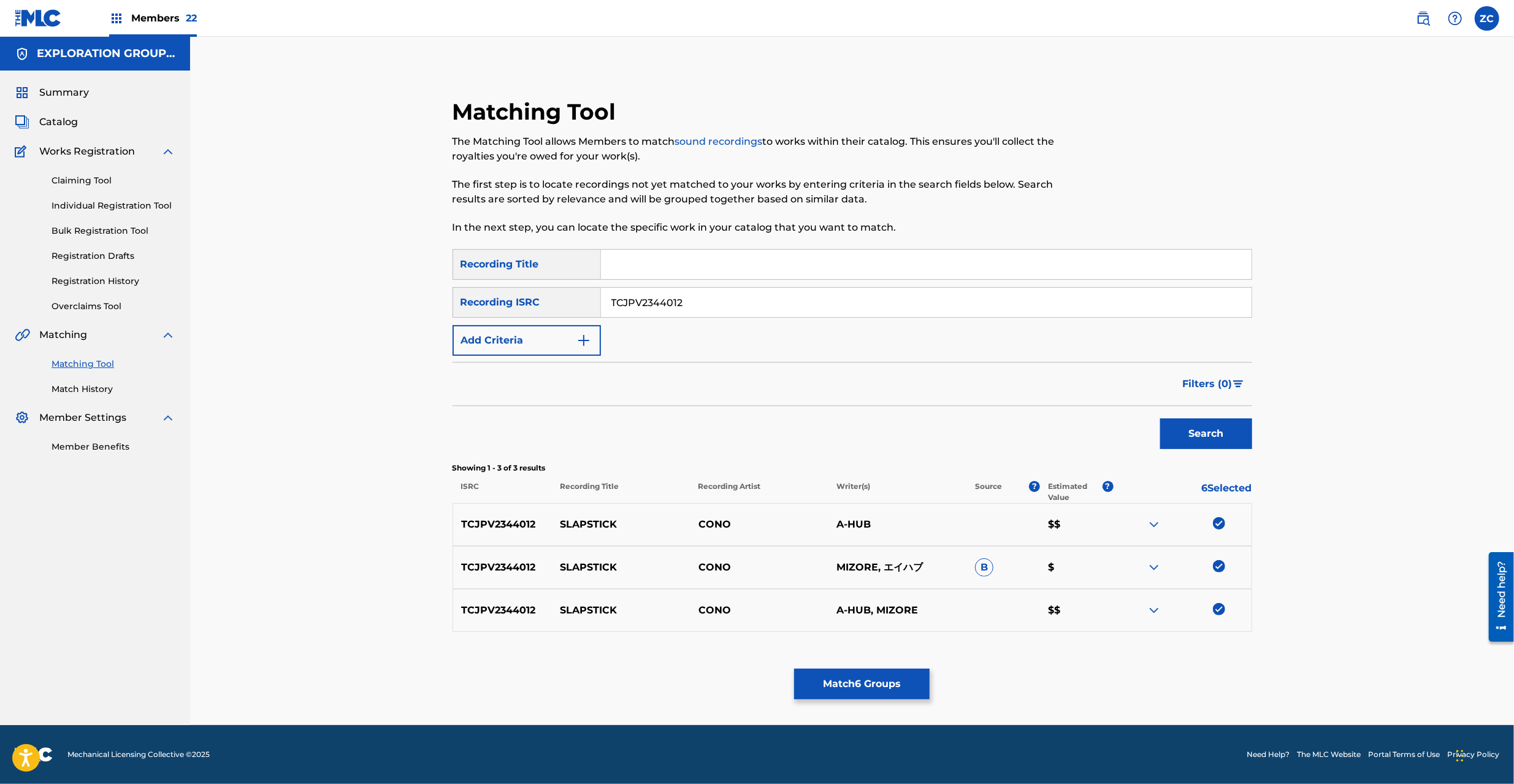
click at [875, 676] on button "Match 6 Groups" at bounding box center [862, 683] width 136 height 30
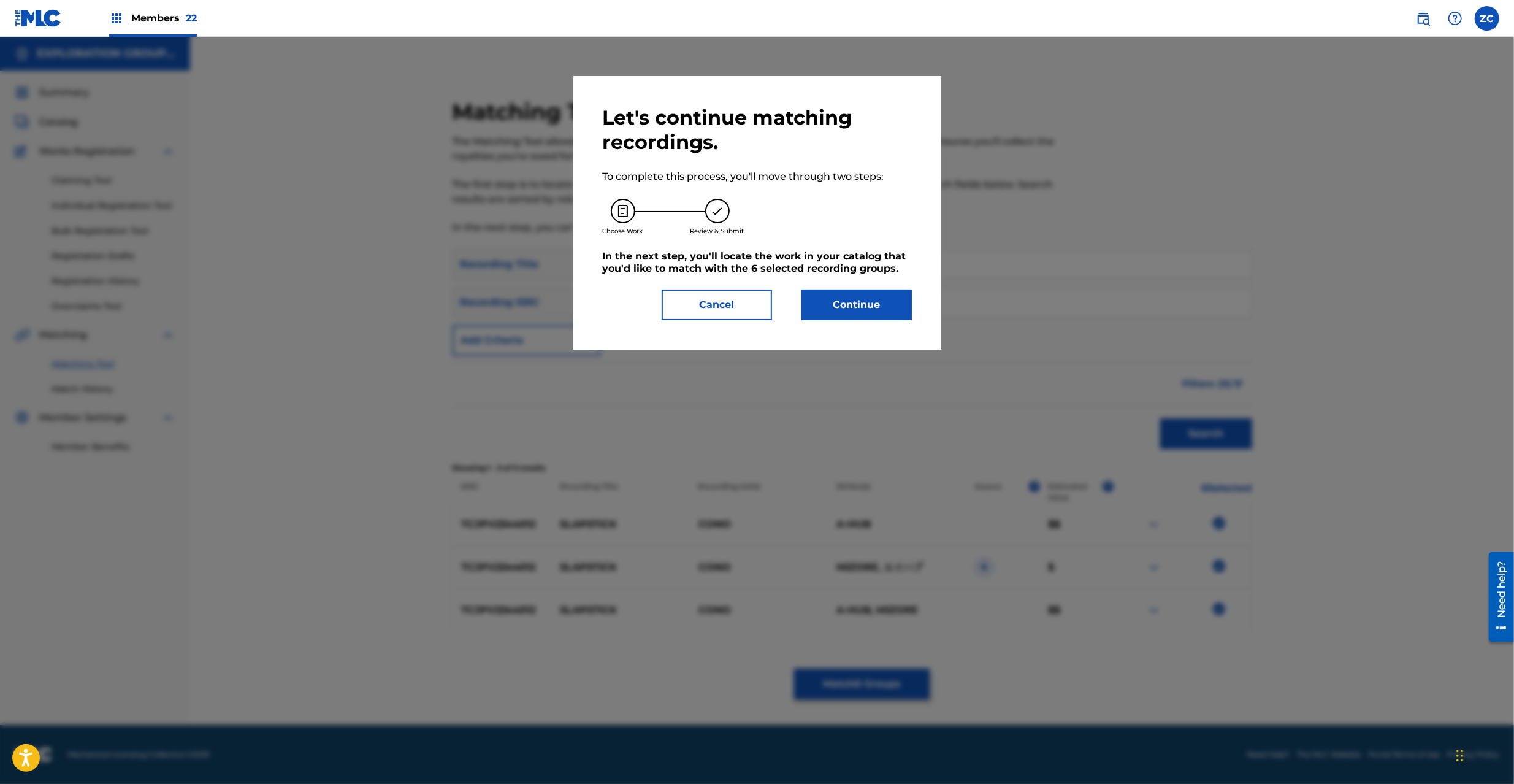
click at [832, 314] on button "Continue" at bounding box center [856, 304] width 111 height 30
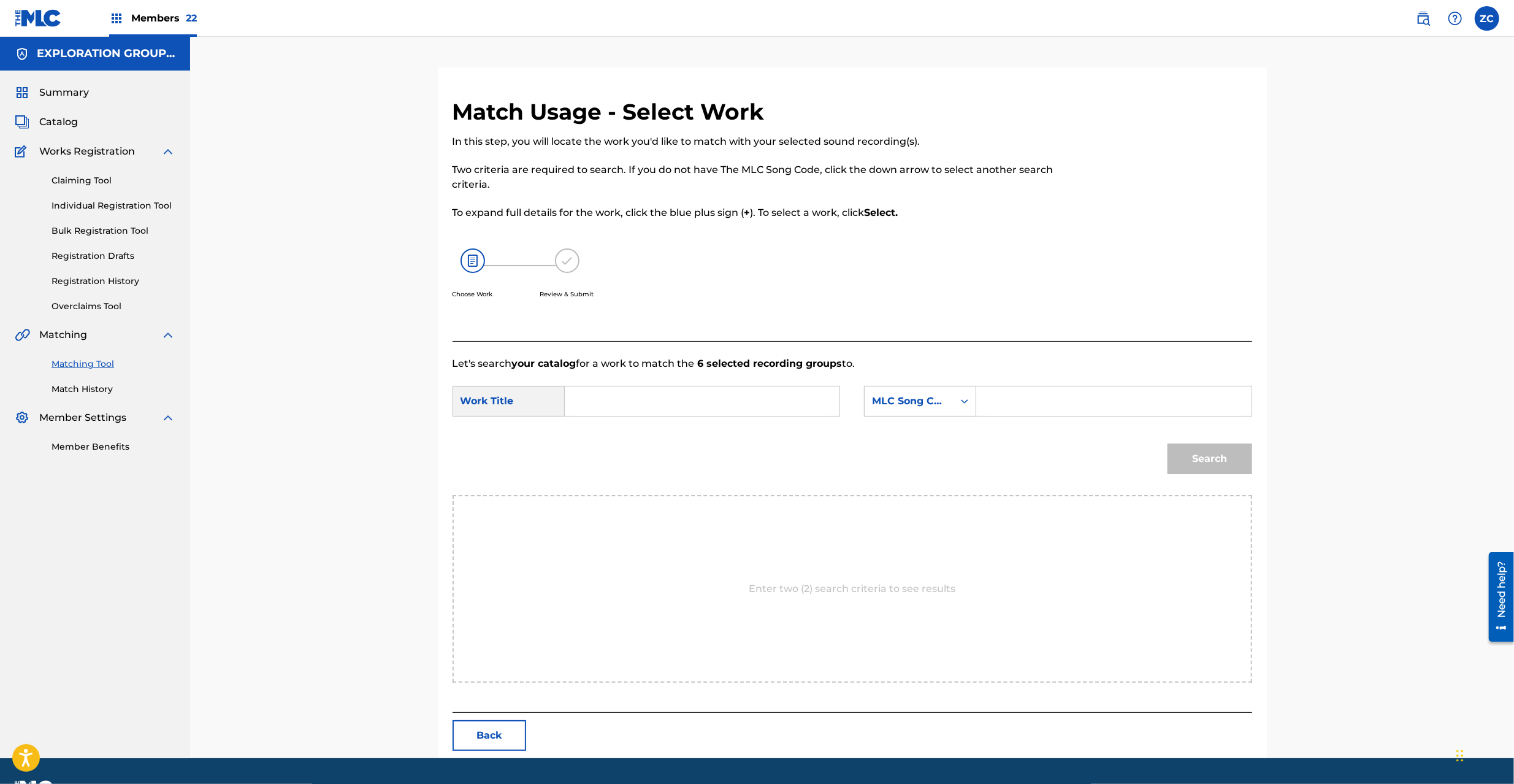
click at [781, 398] on input "Search Form" at bounding box center [702, 401] width 254 height 29
paste input "Slapstick S65HUB"
click at [680, 405] on input "Slapstick S65HUB" at bounding box center [702, 401] width 254 height 29
type input "Slapstick"
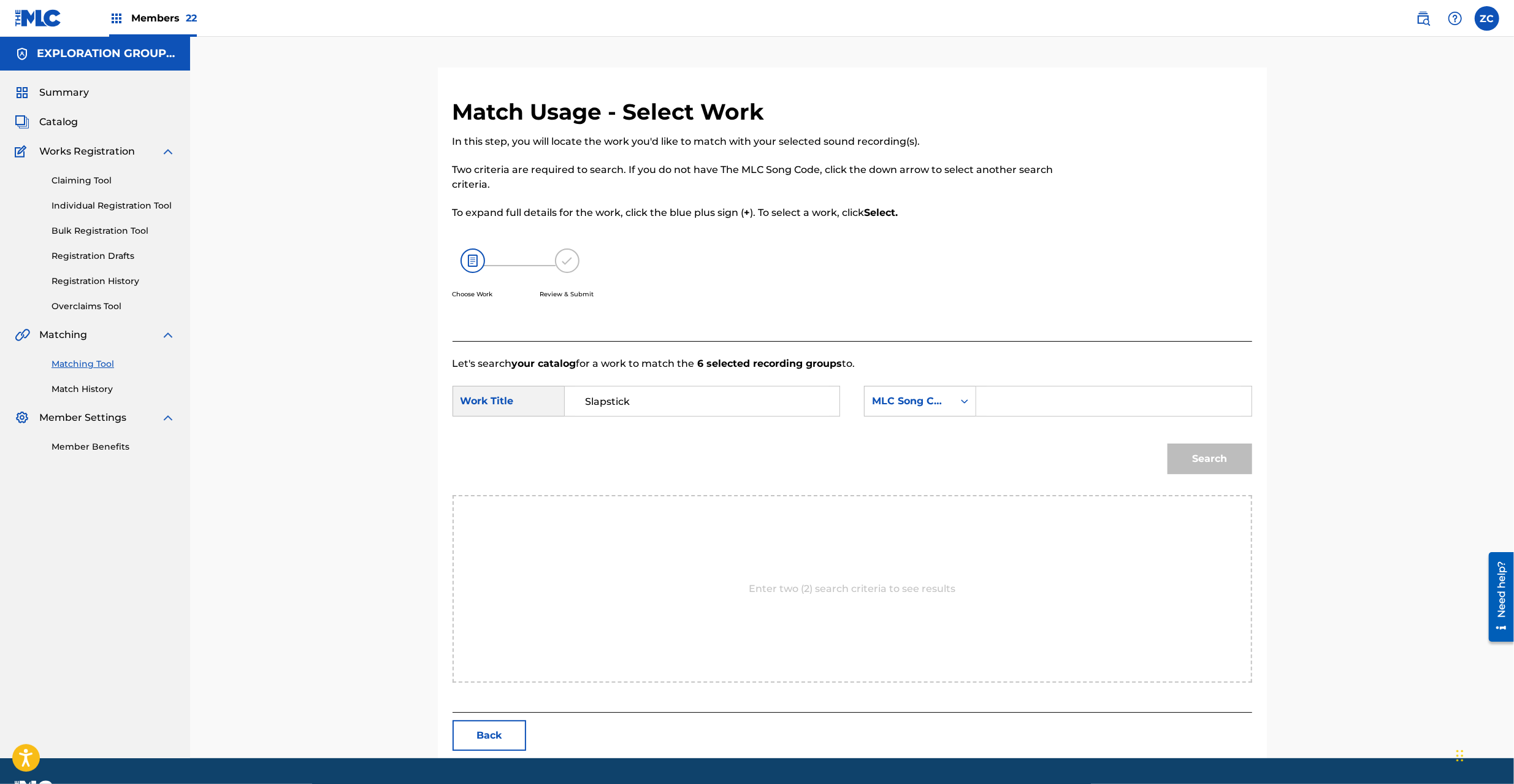
click at [1077, 410] on input "Search Form" at bounding box center [1113, 401] width 254 height 29
paste input "S65HUB"
type input "S65HUB"
click at [1191, 463] on button "Search" at bounding box center [1210, 458] width 84 height 30
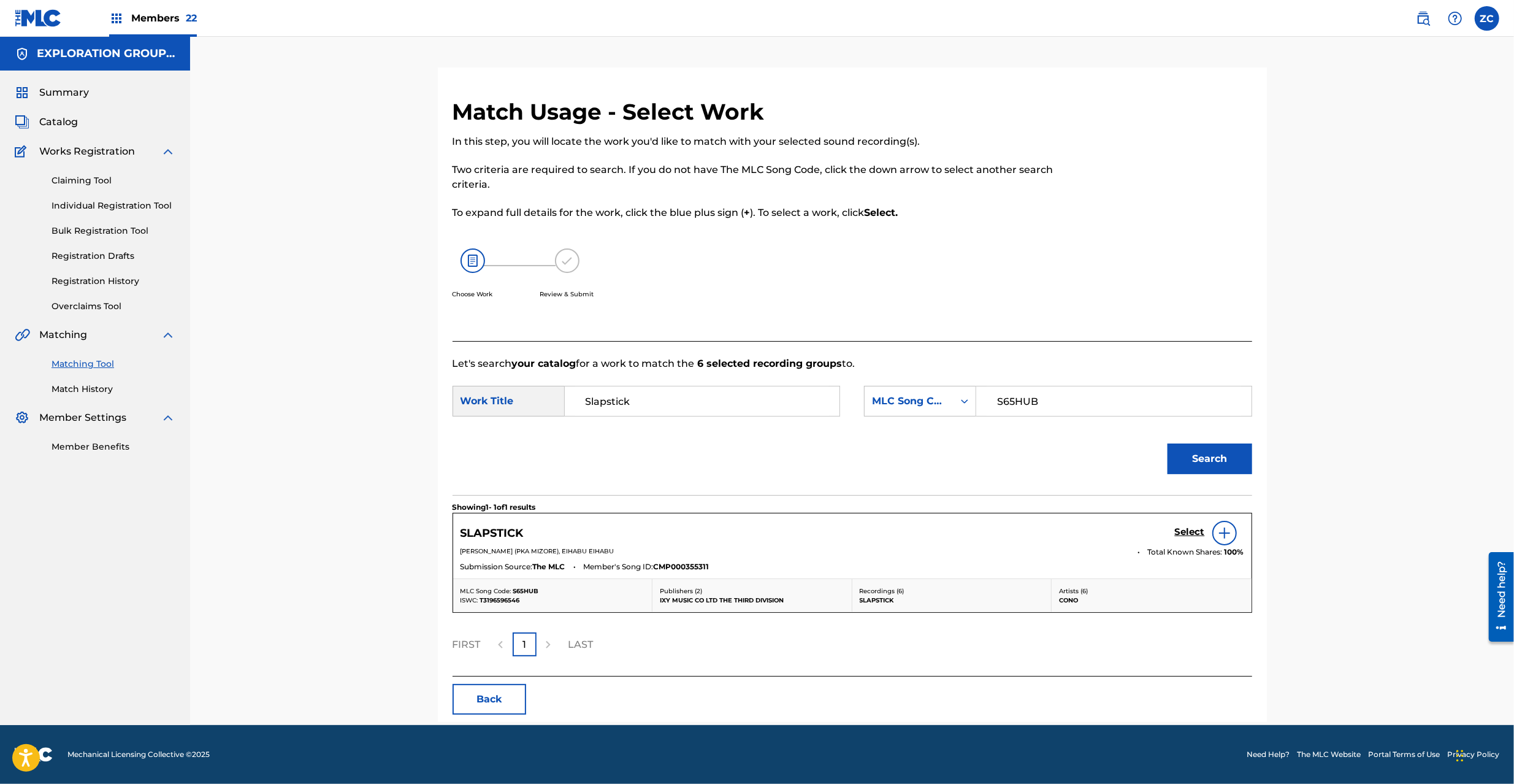
click at [1191, 528] on h5 "Select" at bounding box center [1190, 531] width 30 height 12
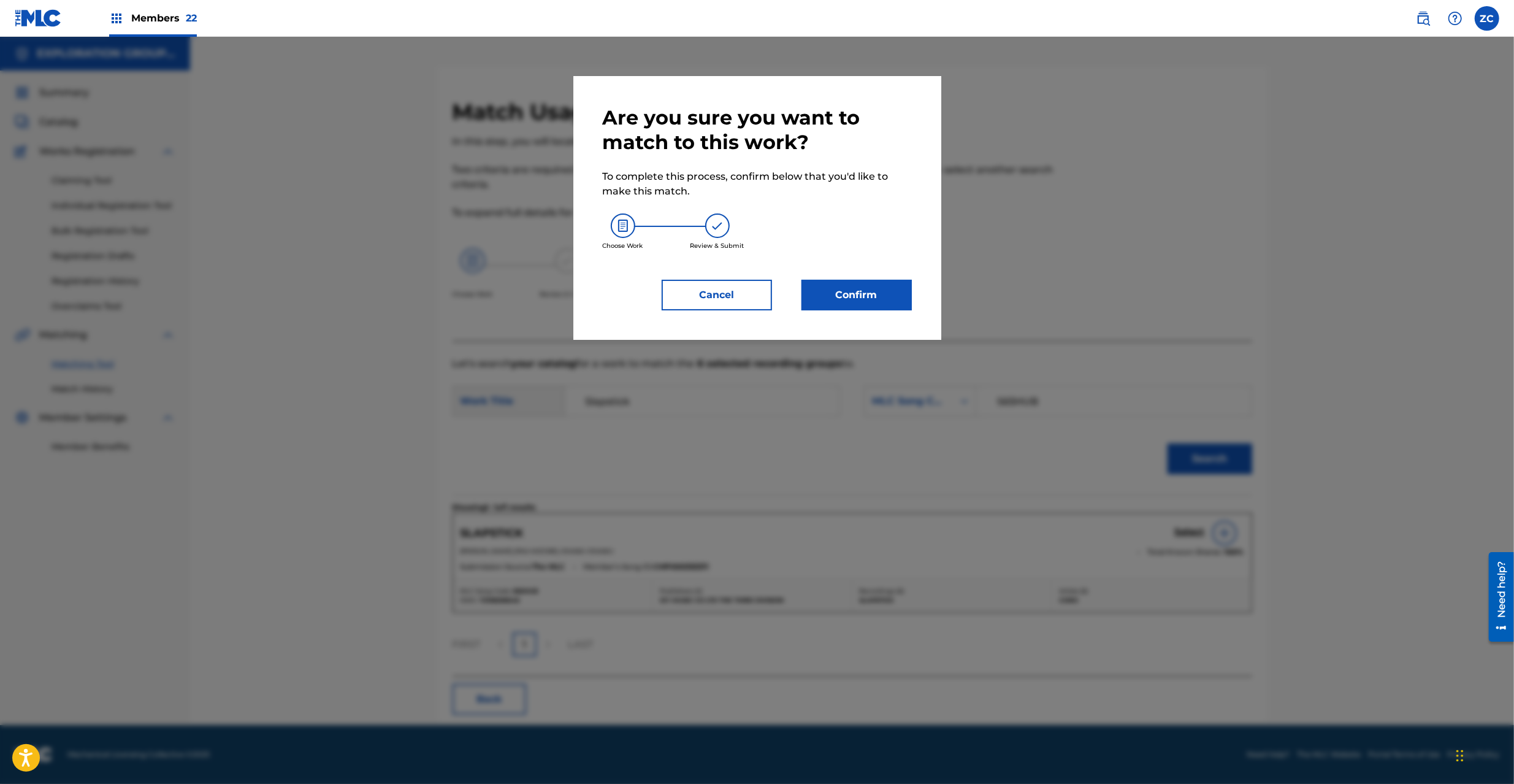
click at [876, 295] on button "Confirm" at bounding box center [856, 294] width 111 height 30
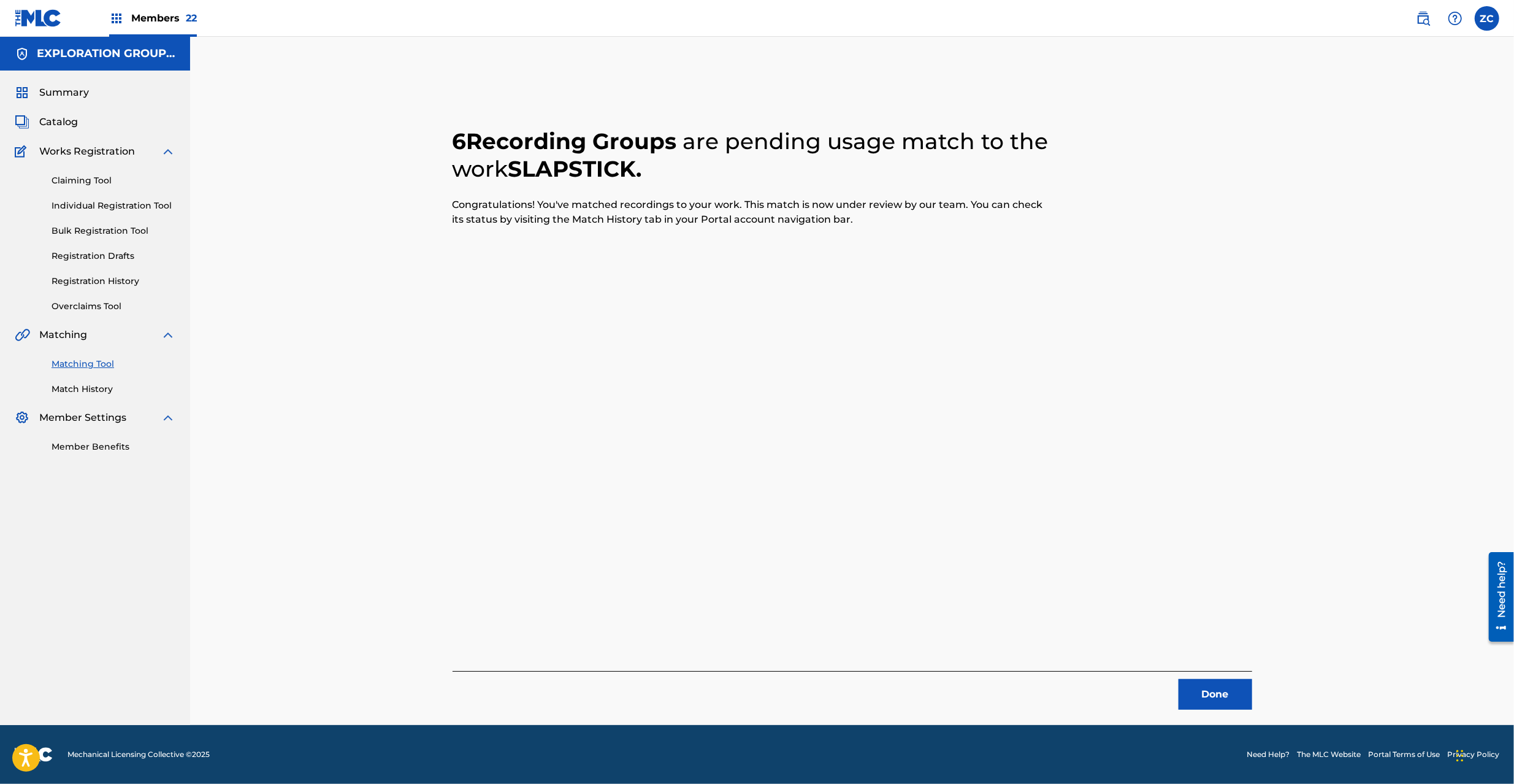
click at [1207, 688] on button "Done" at bounding box center [1215, 693] width 73 height 30
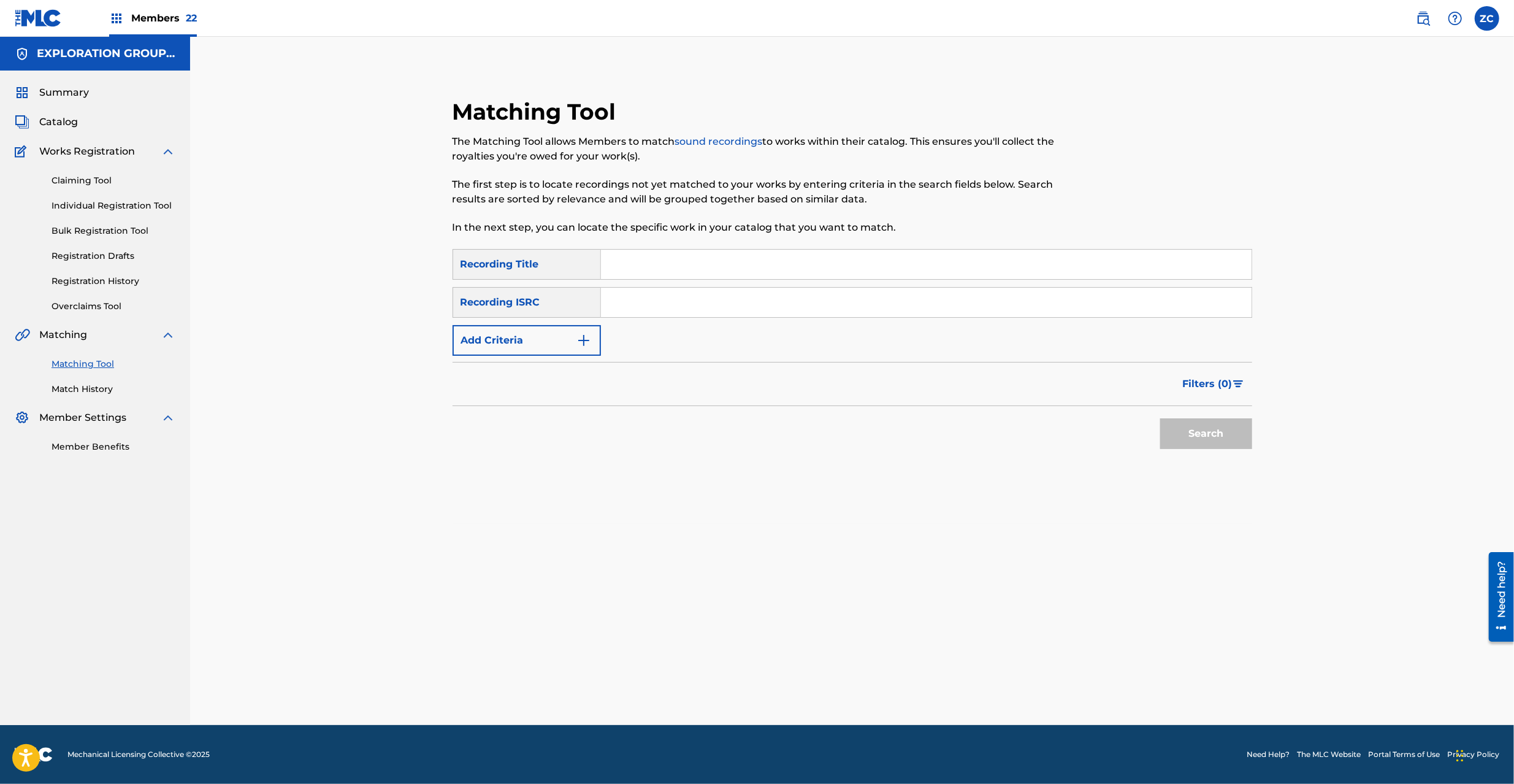
click at [774, 298] on input "Search Form" at bounding box center [926, 302] width 650 height 29
paste input "TCJPT2259123"
click at [1246, 433] on button "Search" at bounding box center [1206, 433] width 92 height 30
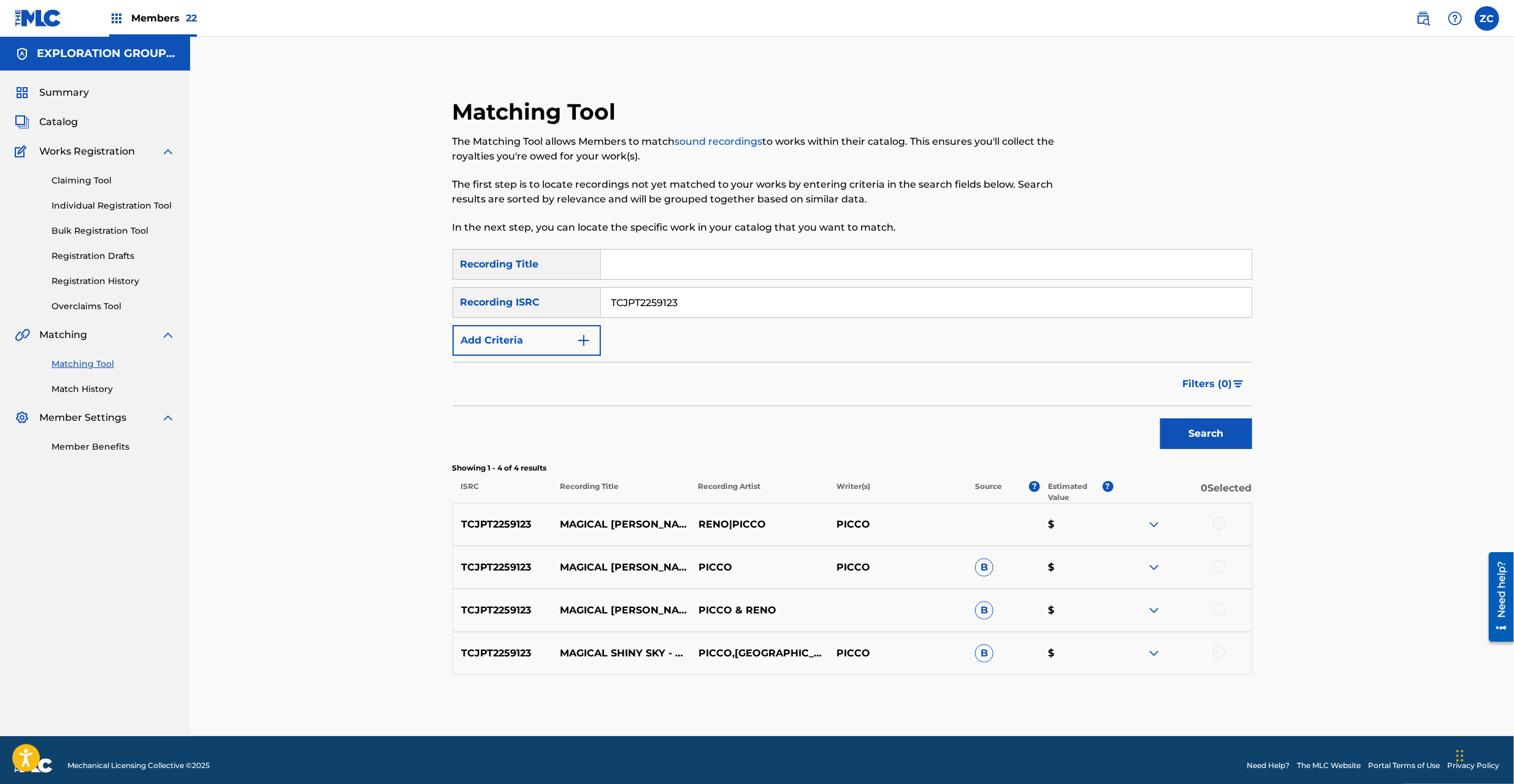
click at [1222, 524] on div at bounding box center [1218, 522] width 12 height 12
click at [1216, 563] on div at bounding box center [1218, 565] width 12 height 12
drag, startPoint x: 1218, startPoint y: 608, endPoint x: 1219, endPoint y: 619, distance: 11.0
click at [1219, 609] on div at bounding box center [1218, 608] width 12 height 12
click at [1216, 648] on div at bounding box center [1218, 651] width 12 height 12
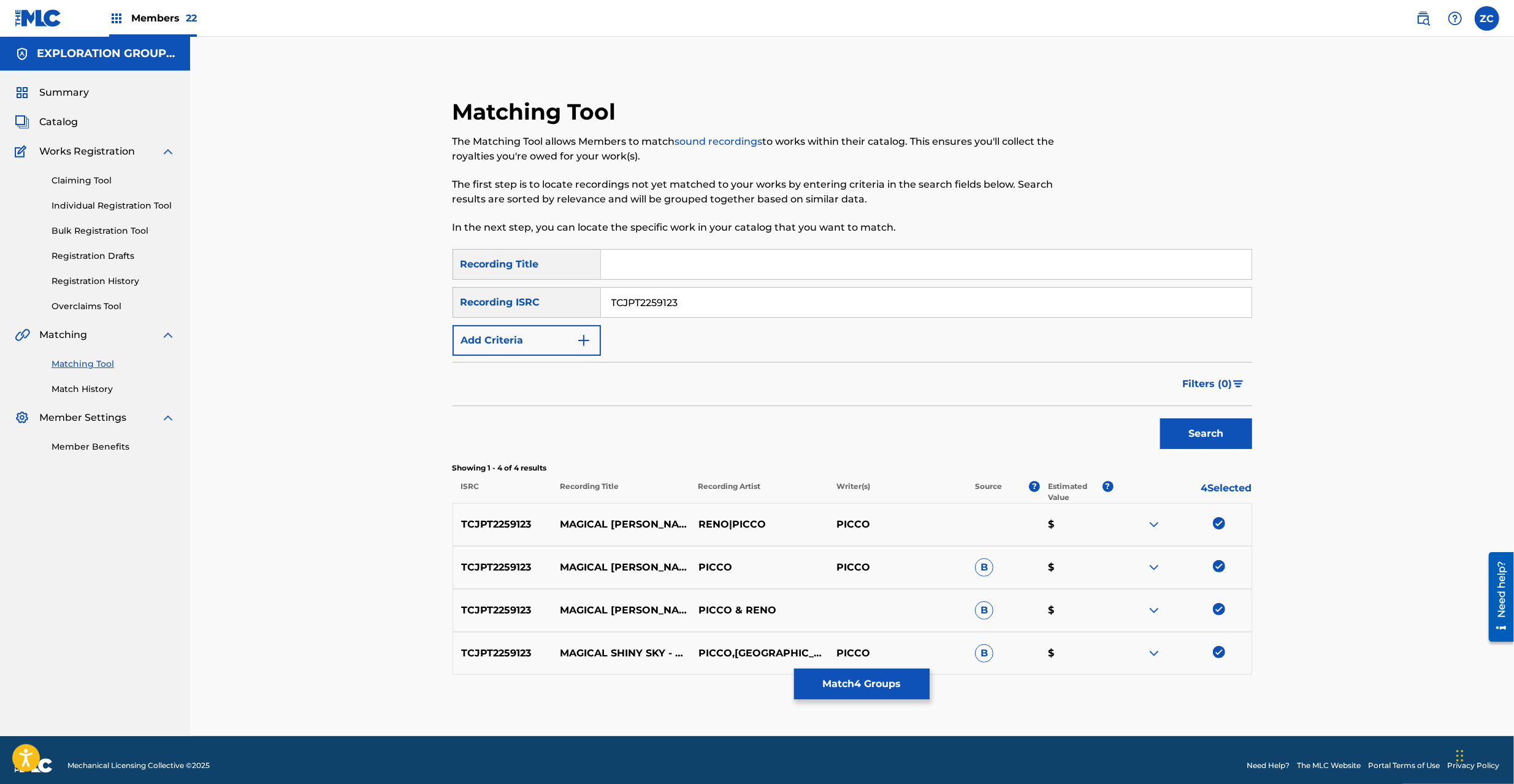
click at [744, 307] on input "TCJPT2259123" at bounding box center [926, 302] width 650 height 29
paste input "JP92Q2200284"
type input "JP92Q2200284"
click at [1230, 432] on button "Search" at bounding box center [1206, 433] width 92 height 30
click at [1222, 528] on div at bounding box center [1218, 522] width 12 height 12
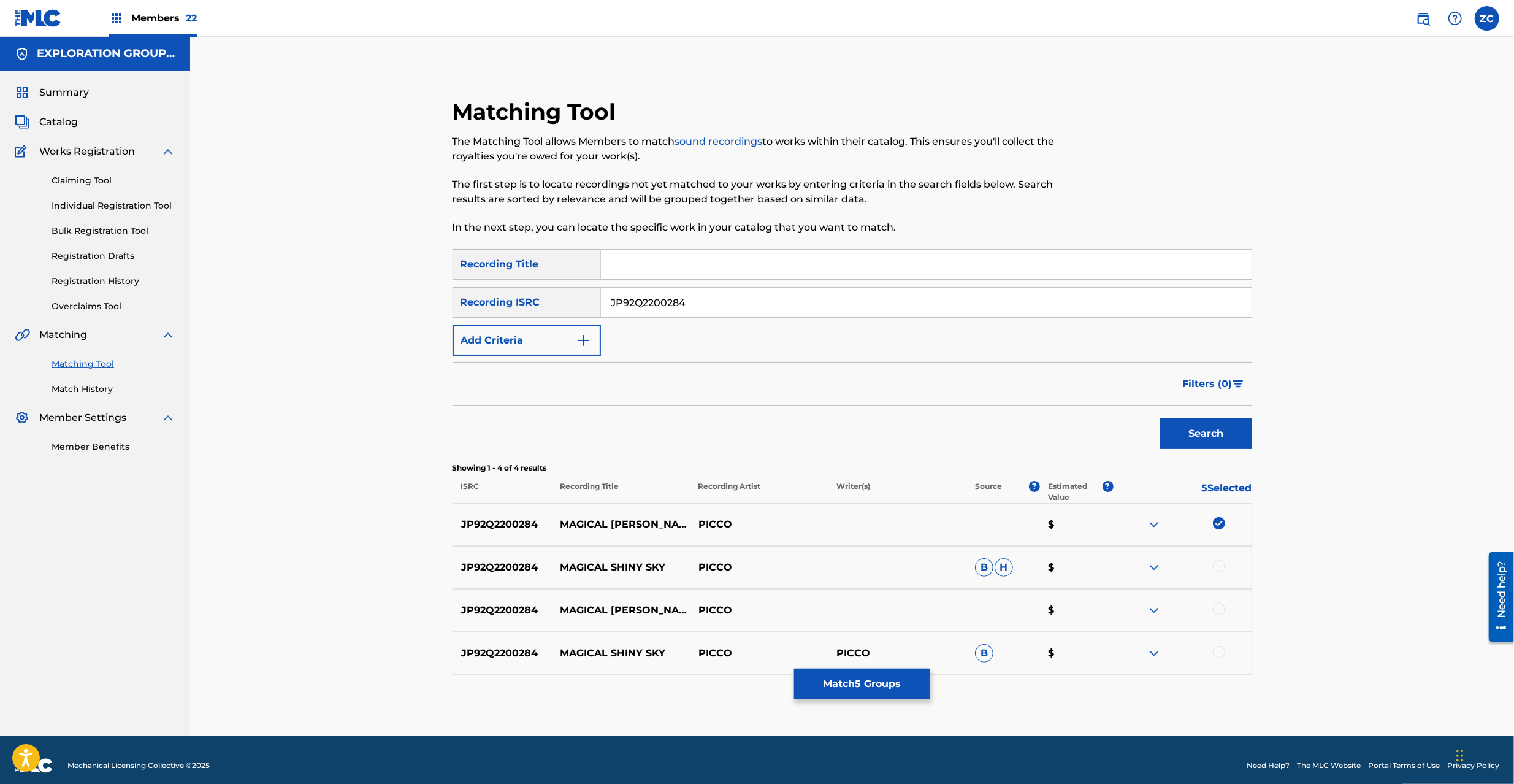
drag, startPoint x: 1222, startPoint y: 565, endPoint x: 1222, endPoint y: 594, distance: 29.0
click at [1222, 565] on div at bounding box center [1218, 565] width 12 height 12
click at [1220, 612] on div at bounding box center [1218, 608] width 12 height 12
click at [1220, 651] on div at bounding box center [1218, 651] width 12 height 12
click at [890, 686] on button "Match 8 Groups" at bounding box center [862, 683] width 136 height 30
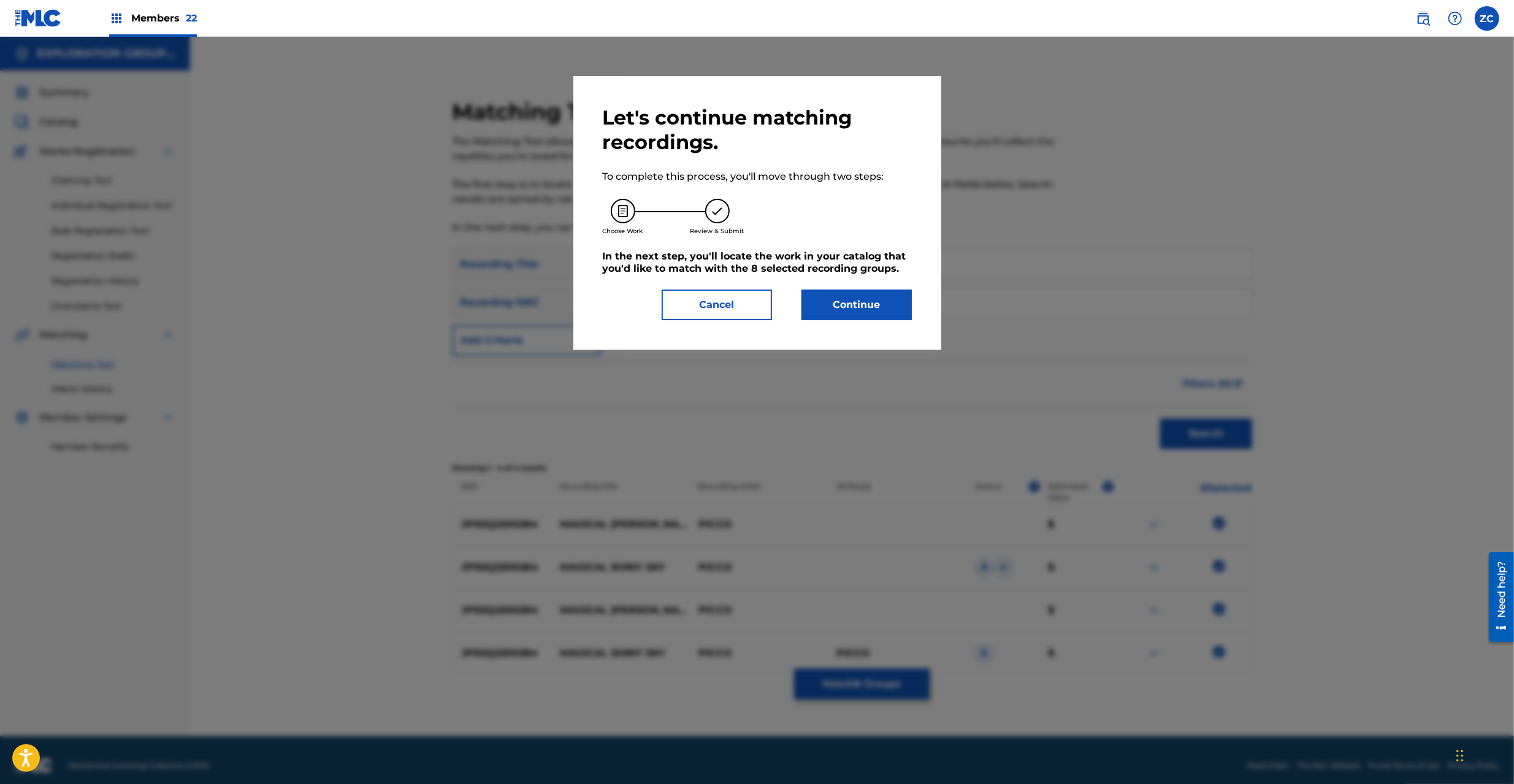
click at [847, 310] on button "Continue" at bounding box center [856, 304] width 111 height 30
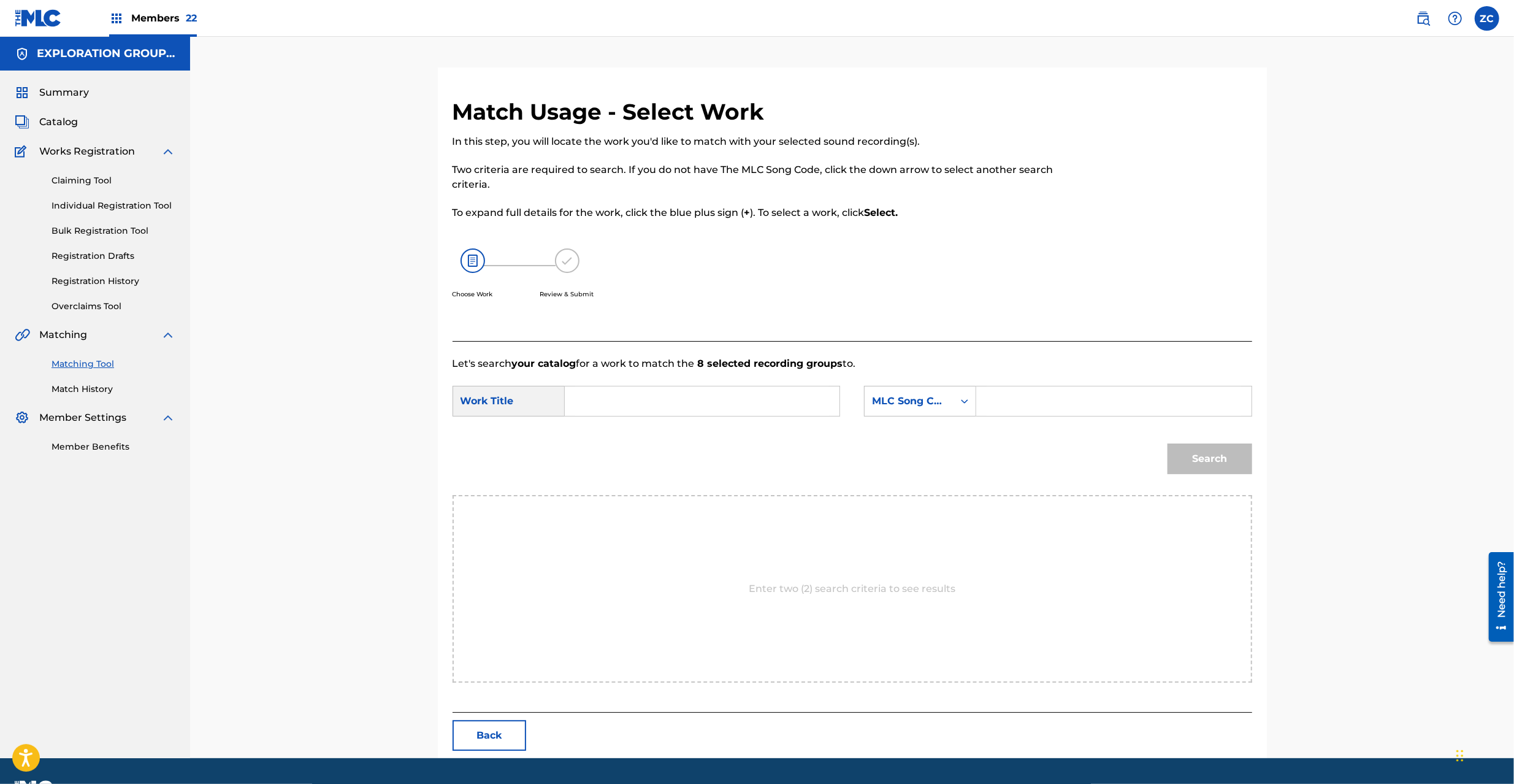
click at [750, 400] on input "Search Form" at bounding box center [702, 401] width 254 height 29
paste input "Magical Shiny Sky MV6VJ4"
click at [691, 398] on input "Magical Shiny Sky MV6VJ4" at bounding box center [702, 401] width 254 height 29
type input "Magical Shiny Sky"
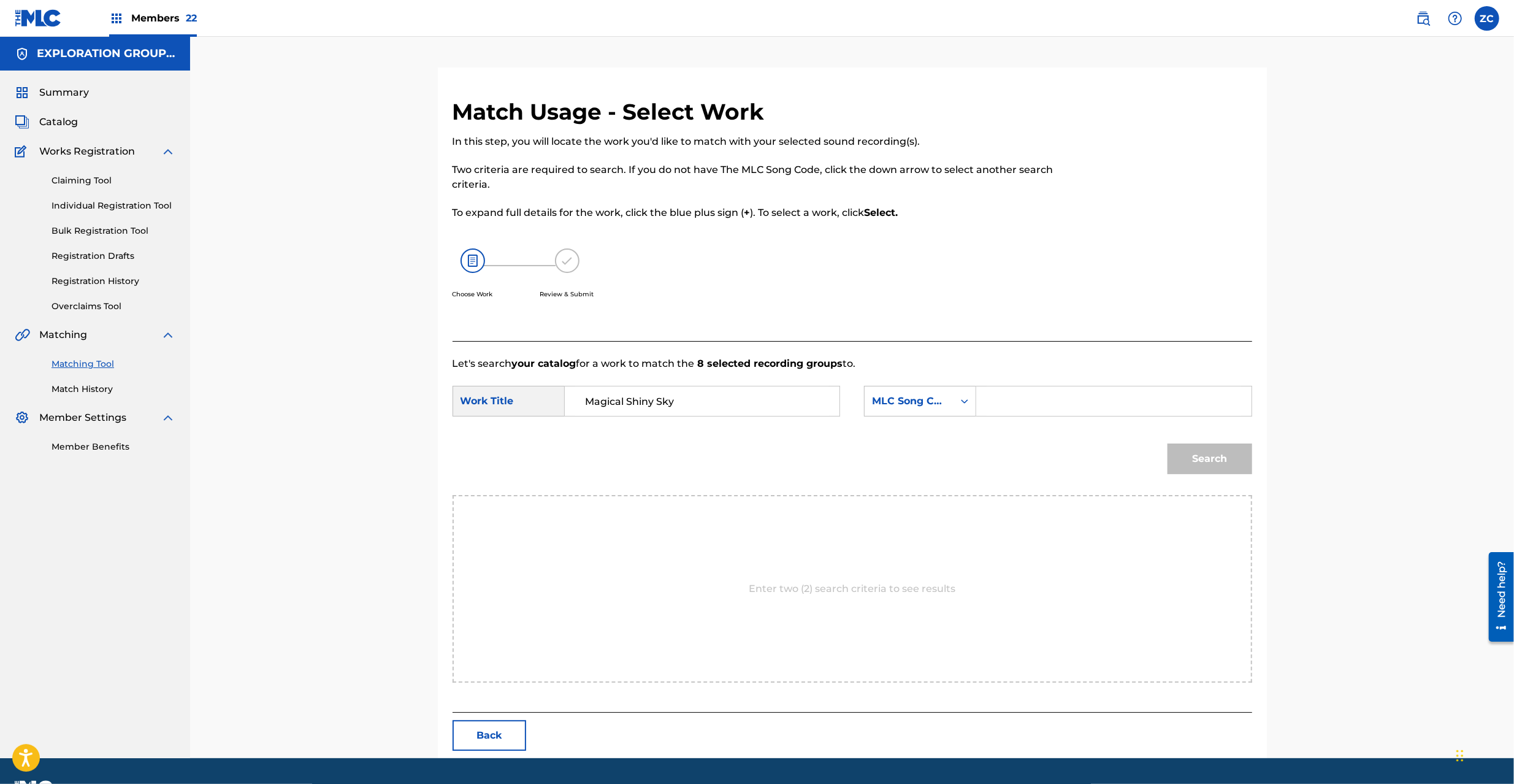
click at [1061, 402] on input "Search Form" at bounding box center [1113, 401] width 254 height 29
paste input "MV6VJ4"
type input "MV6VJ4"
click at [1215, 455] on button "Search" at bounding box center [1210, 458] width 84 height 30
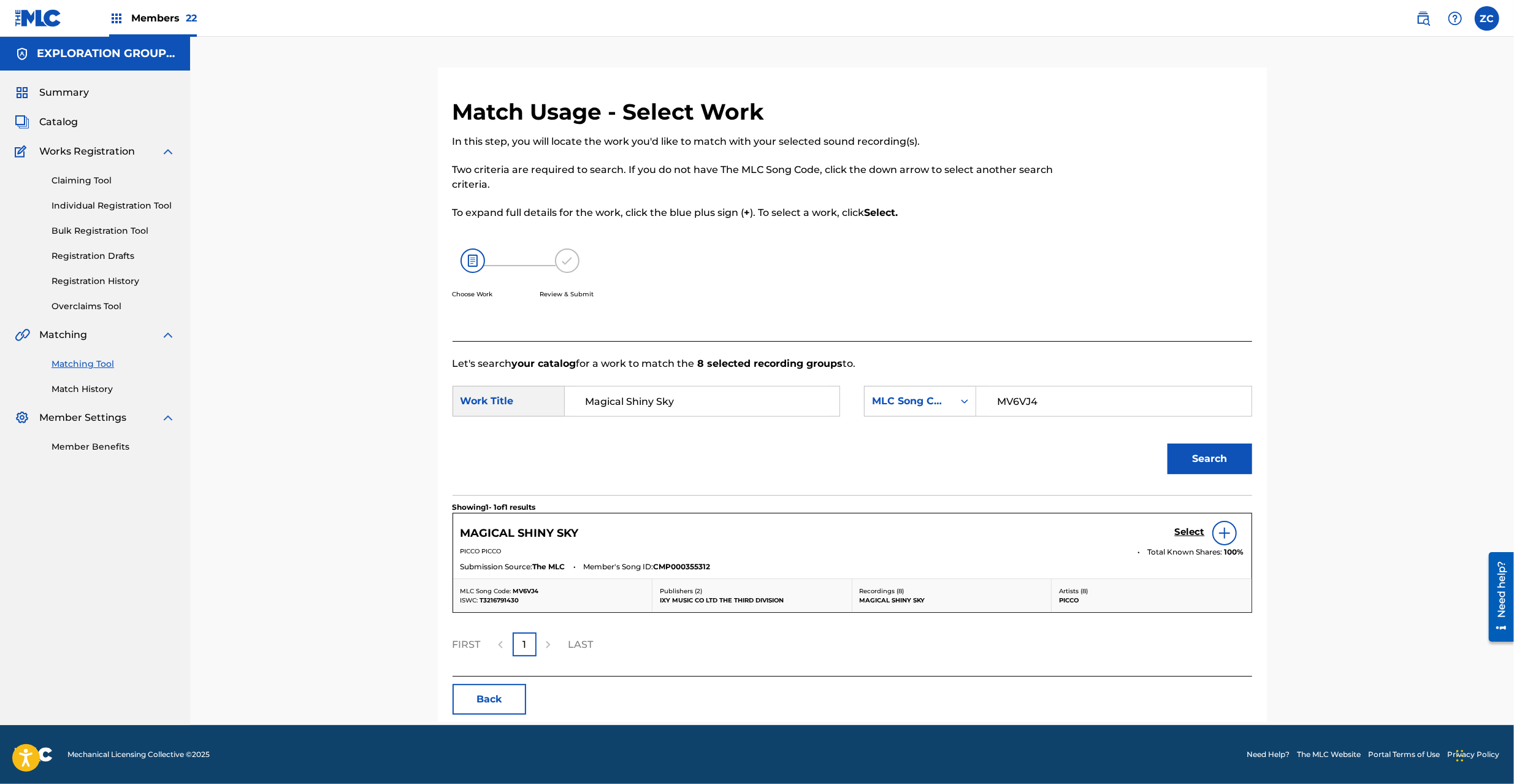
click at [1182, 533] on h5 "Select" at bounding box center [1190, 531] width 30 height 12
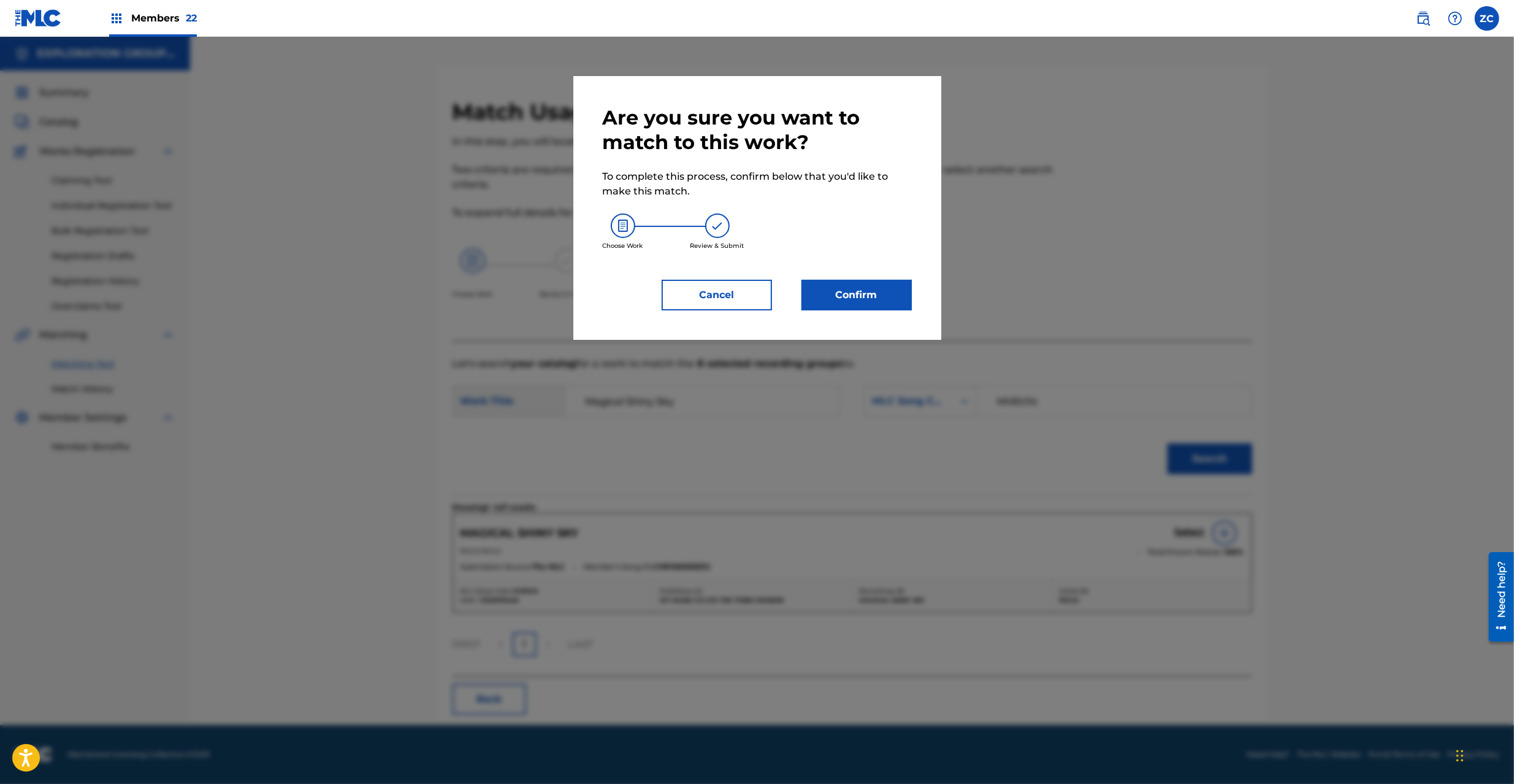
click at [844, 305] on button "Confirm" at bounding box center [856, 294] width 111 height 30
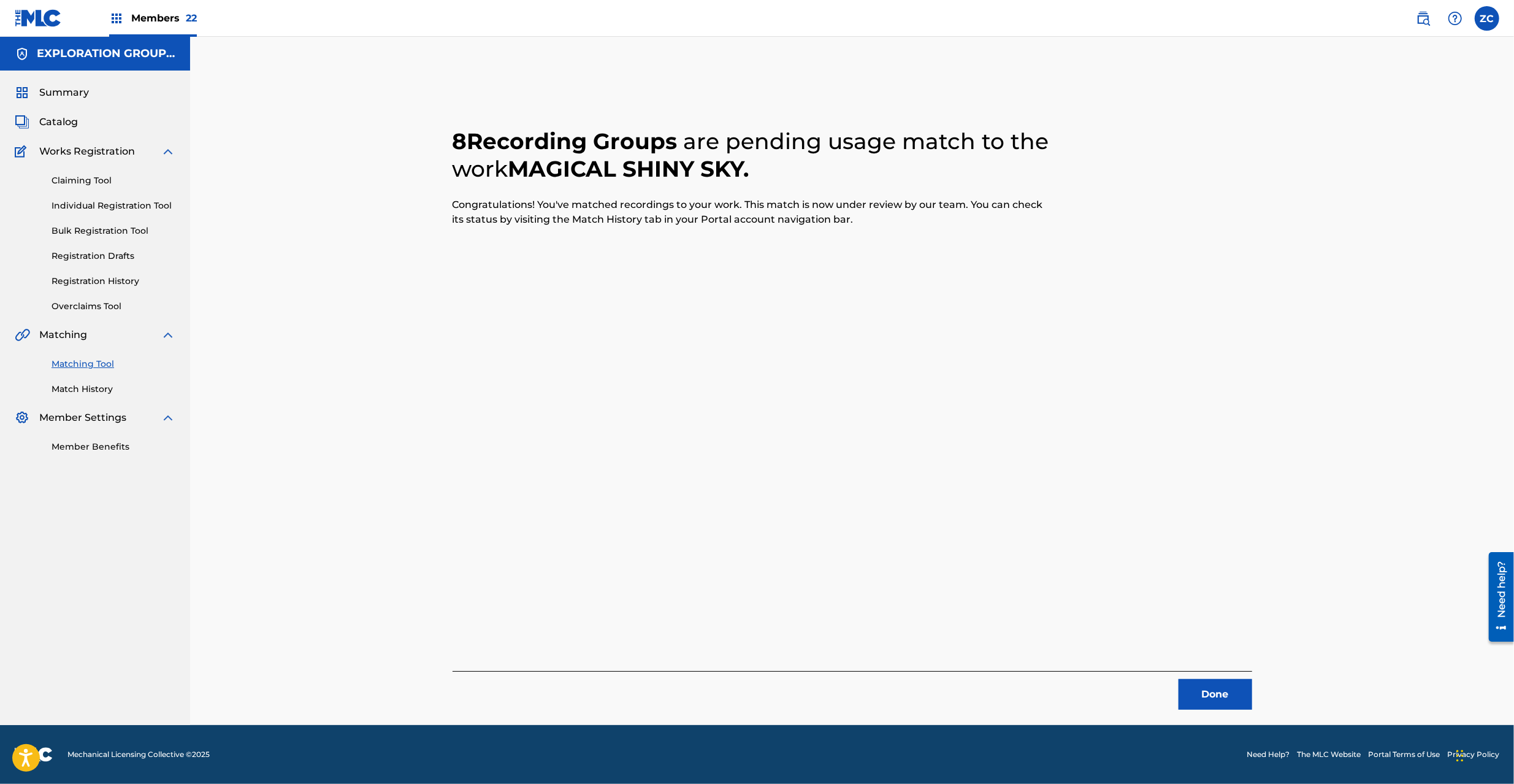
click at [1251, 706] on div "8 Recording Groups are pending usage match to the work MAGICAL SHINY SKY . Cong…" at bounding box center [852, 404] width 829 height 612
click at [1217, 702] on button "Done" at bounding box center [1215, 693] width 73 height 30
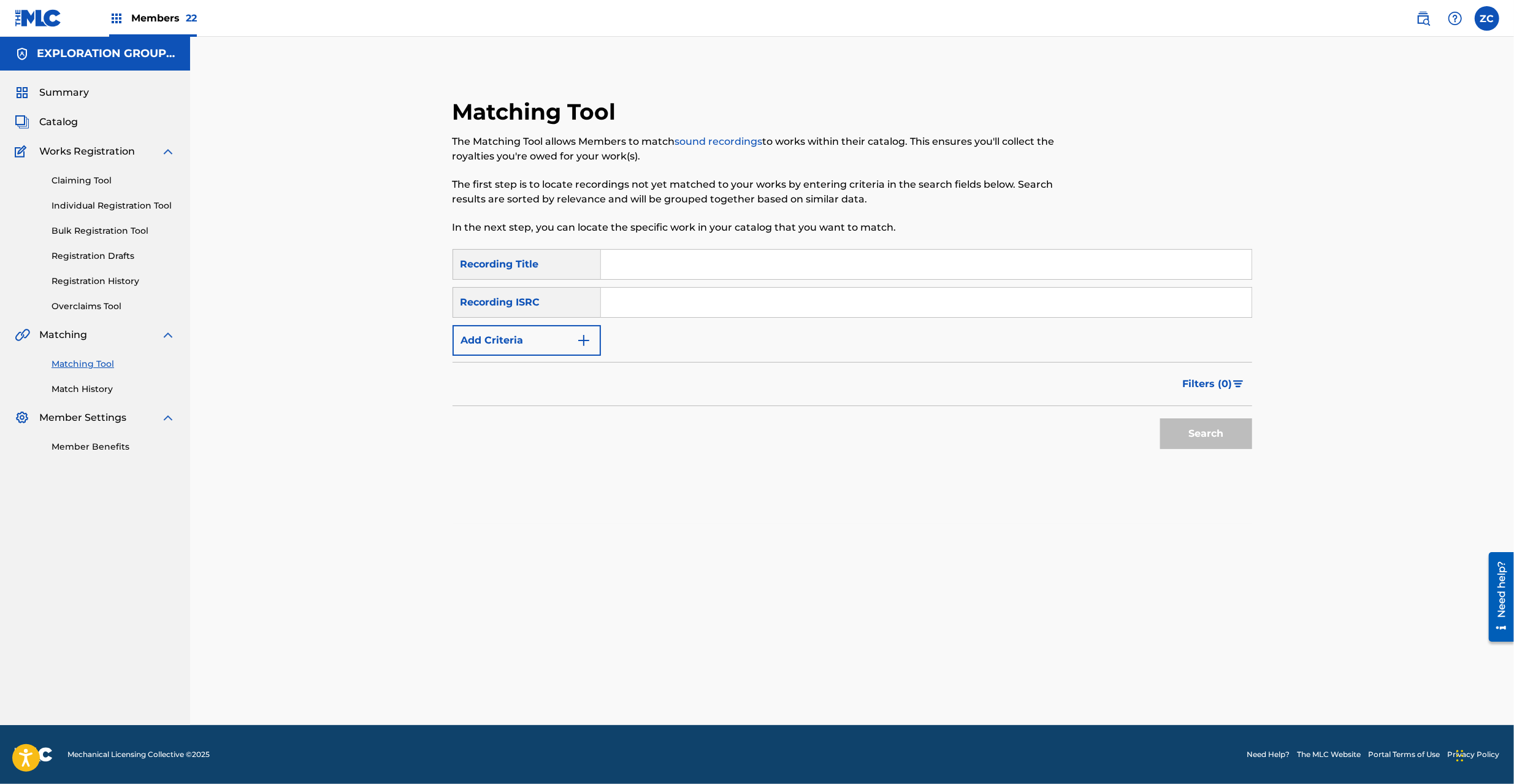
click at [708, 297] on input "Search Form" at bounding box center [926, 302] width 650 height 29
paste input "TCJPW2330343"
click at [1197, 422] on button "Search" at bounding box center [1206, 433] width 92 height 30
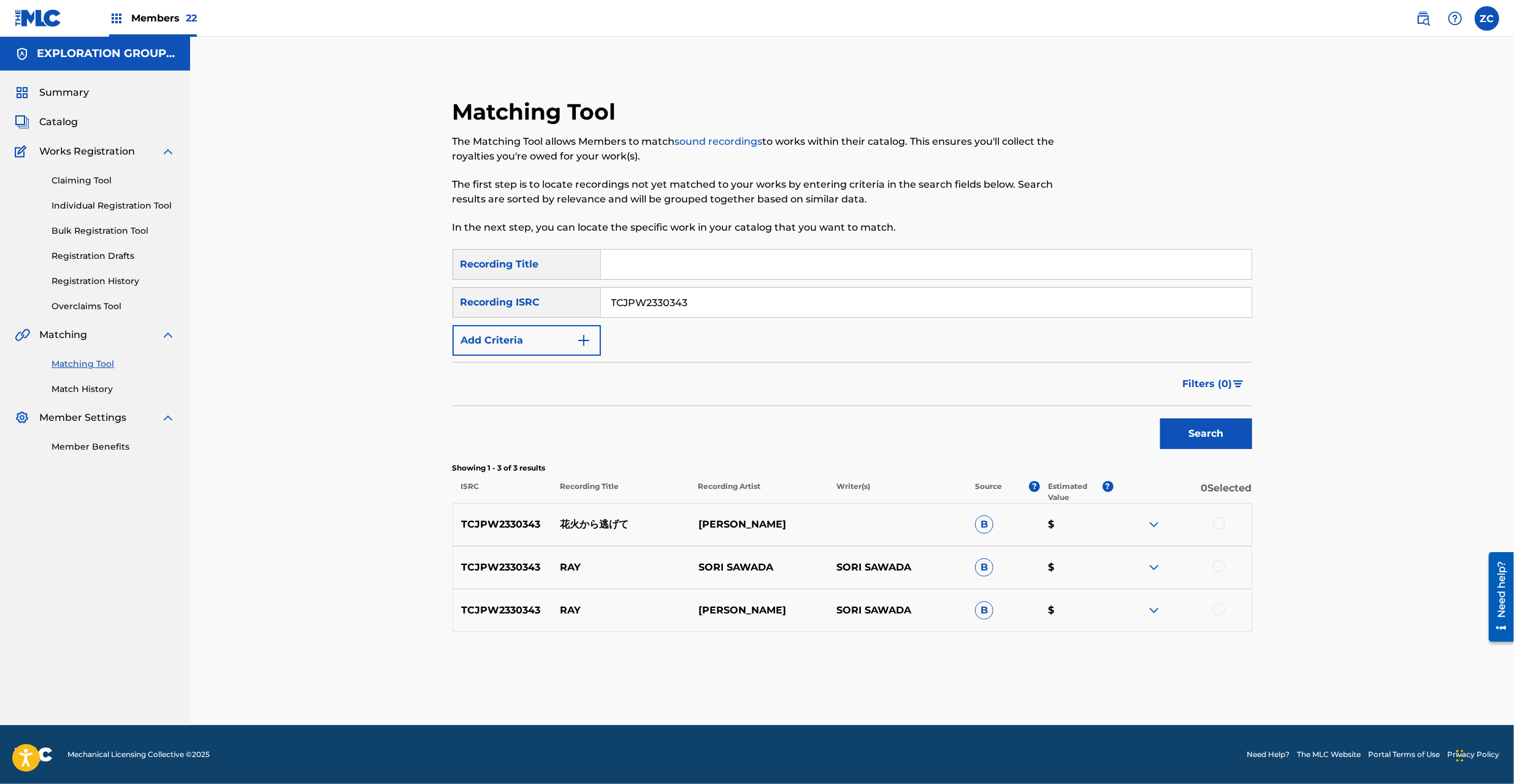
click at [1218, 523] on div at bounding box center [1218, 522] width 12 height 12
click at [1220, 565] on div at bounding box center [1218, 565] width 12 height 12
click at [1222, 608] on div at bounding box center [1218, 608] width 12 height 12
drag, startPoint x: 715, startPoint y: 311, endPoint x: 502, endPoint y: 295, distance: 213.6
click at [502, 295] on div "SearchWithCriteria39c47f49-7c35-4f8e-9a0d-d448690ffe10 Recording ISRC TCJPW2330…" at bounding box center [852, 301] width 800 height 30
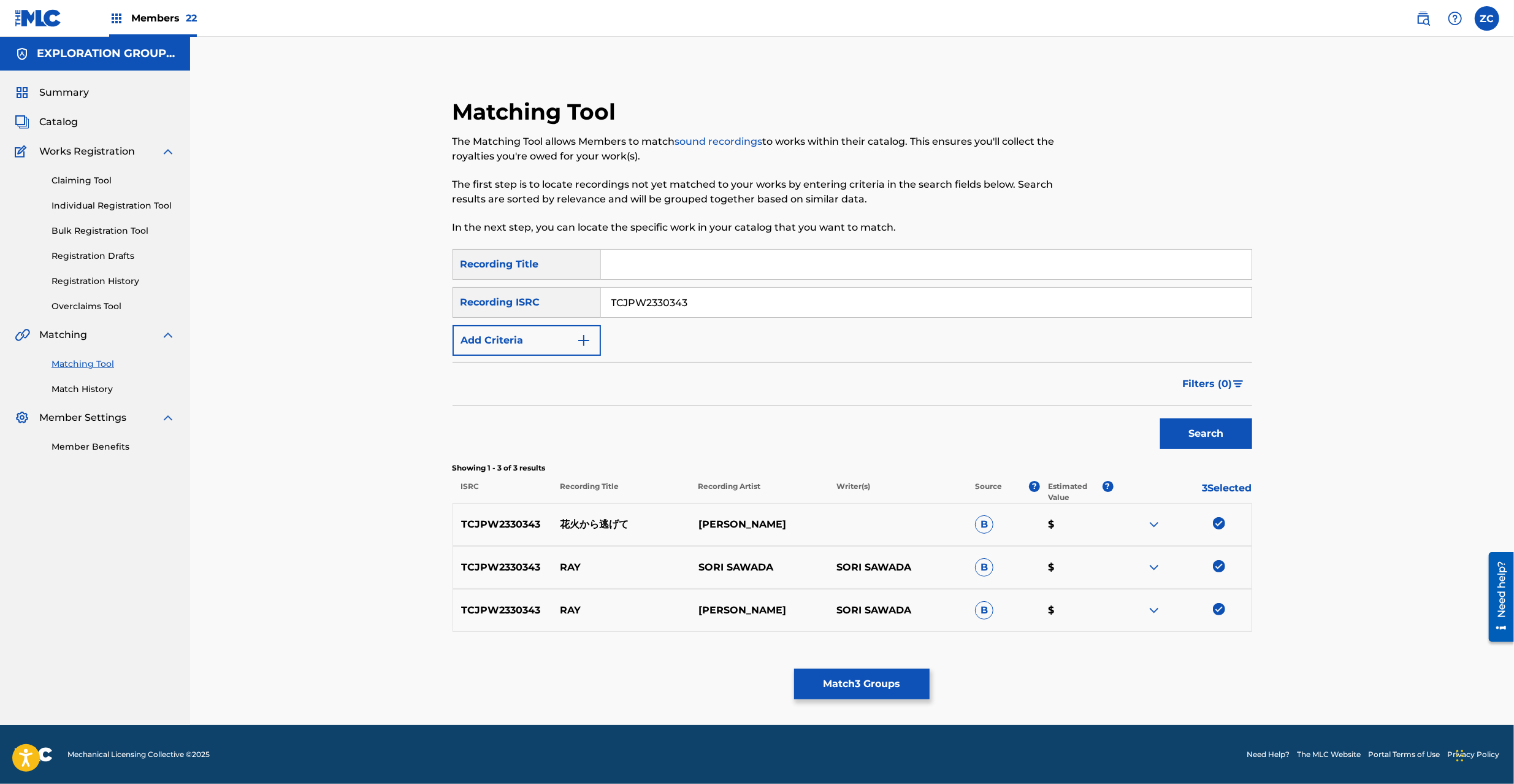
paste input "JPS801832793"
type input "JPS801832793"
click at [1205, 433] on button "Search" at bounding box center [1206, 433] width 92 height 30
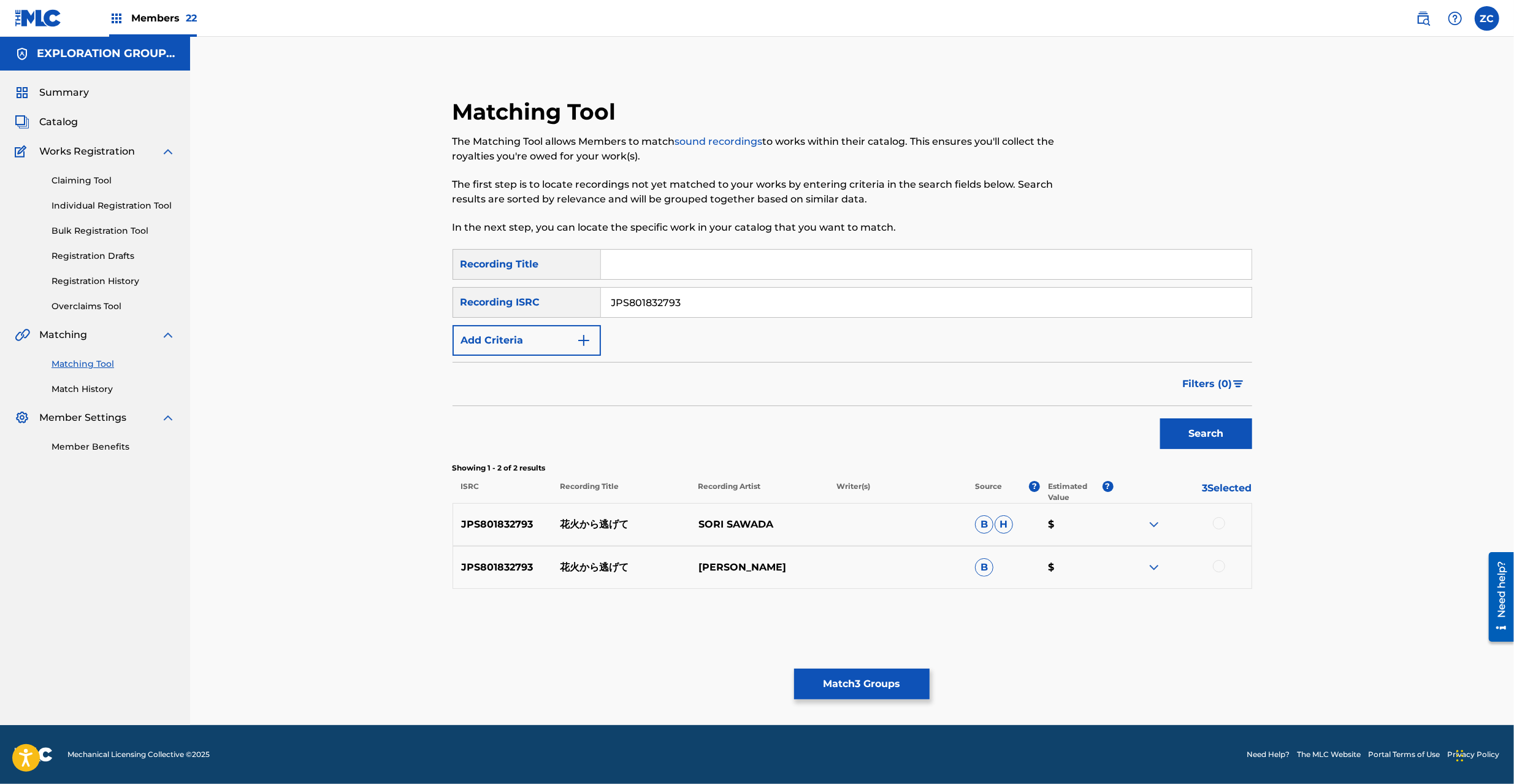
click at [1218, 523] on div at bounding box center [1218, 522] width 12 height 12
click at [1220, 569] on div at bounding box center [1218, 565] width 12 height 12
click at [891, 694] on button "Match 5 Groups" at bounding box center [862, 683] width 136 height 30
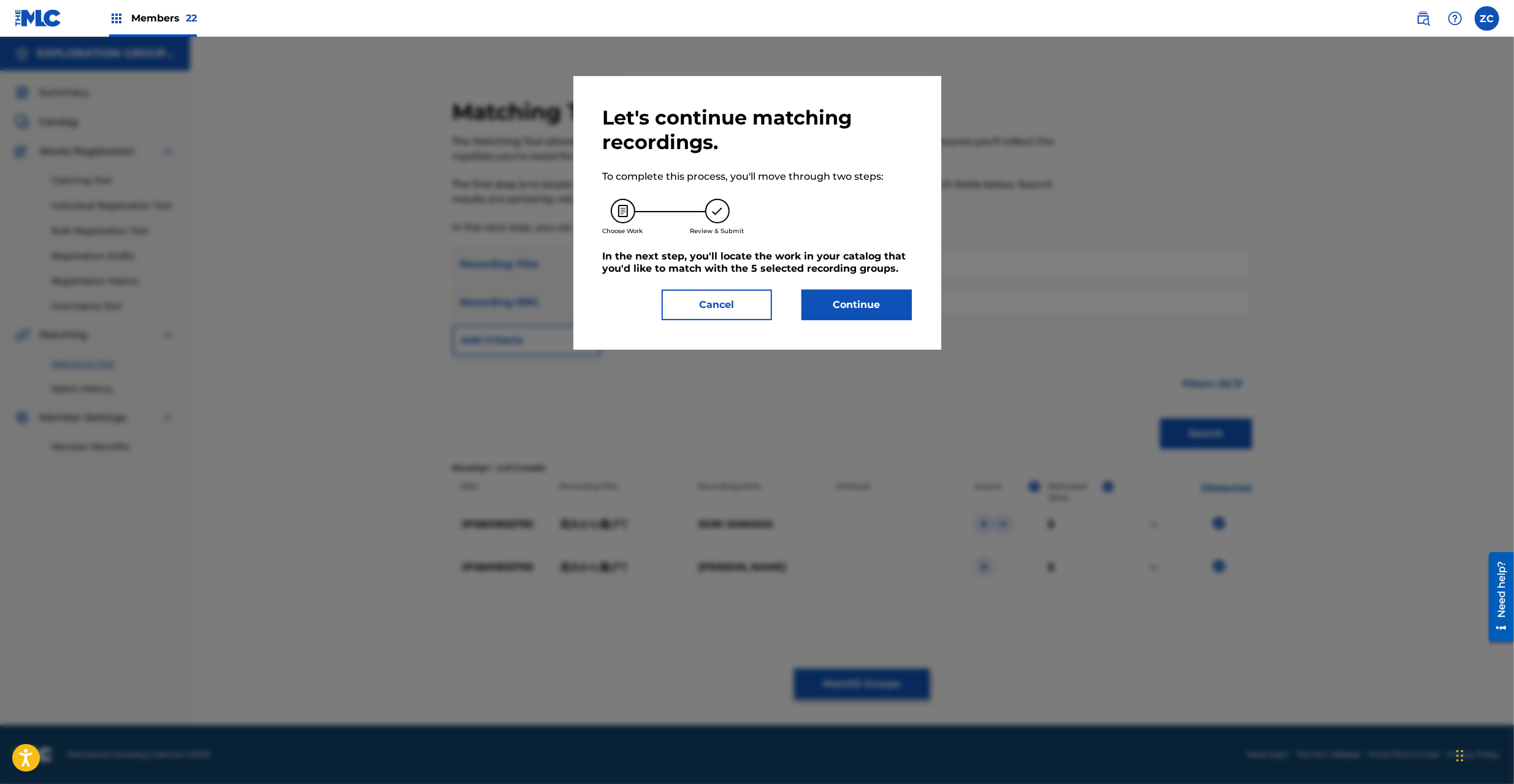
click at [833, 298] on button "Continue" at bounding box center [856, 304] width 111 height 30
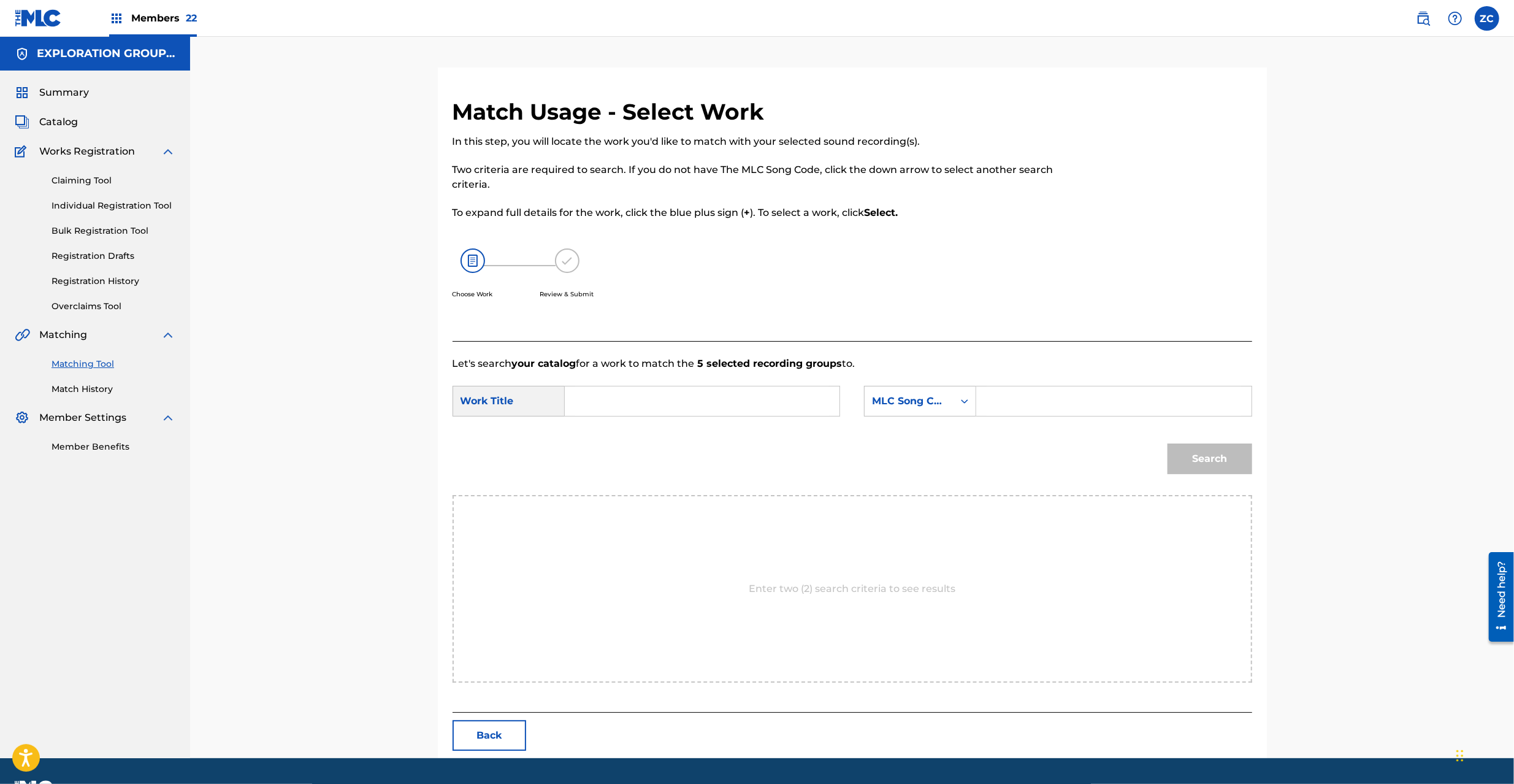
click at [717, 401] on input "Search Form" at bounding box center [702, 401] width 254 height 29
paste input "[PERSON_NAME] Nigete HQ3SWY"
click at [721, 400] on input "[PERSON_NAME] Nigete HQ3SWY" at bounding box center [702, 401] width 254 height 29
type input "[PERSON_NAME]"
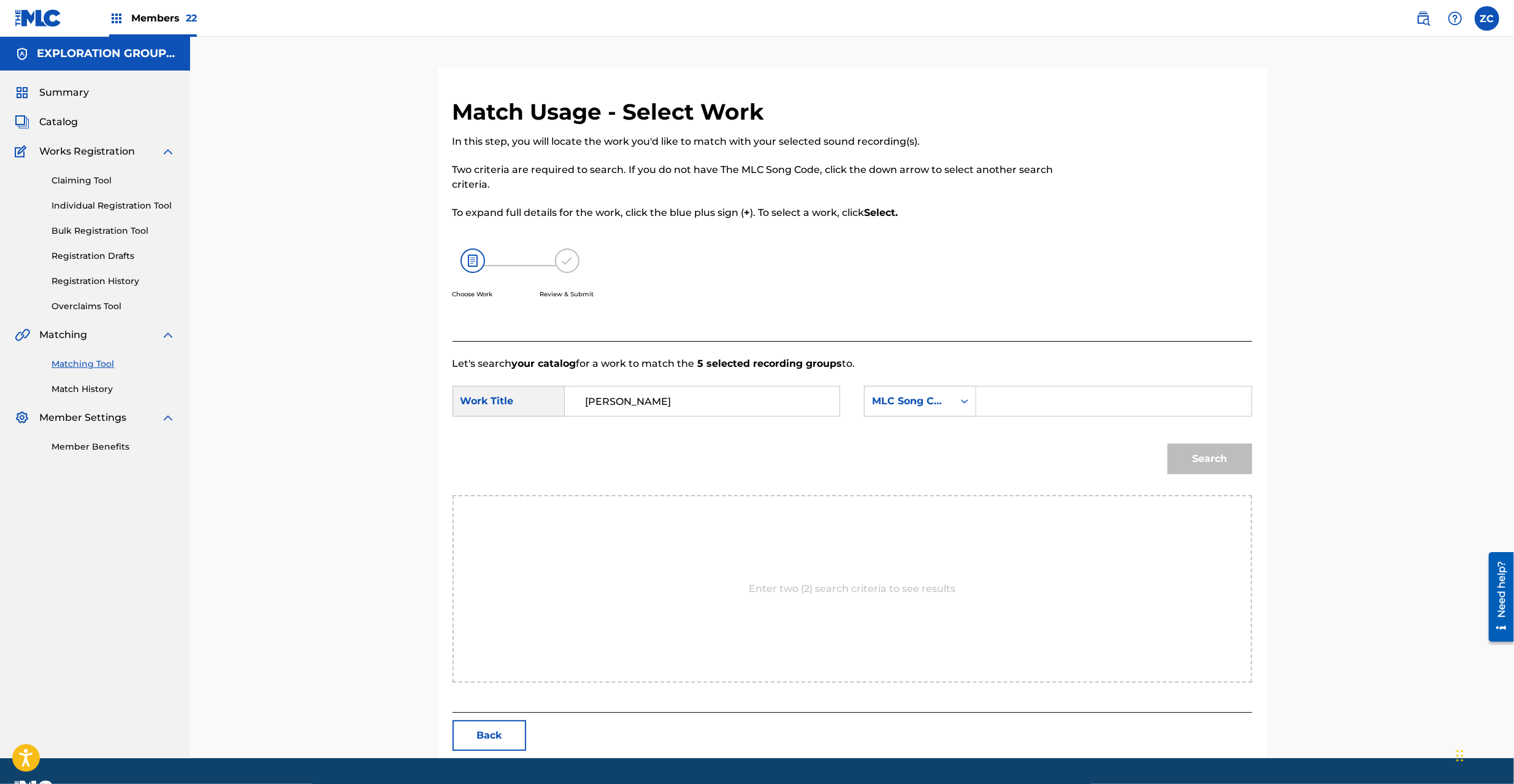
click at [1094, 406] on input "Search Form" at bounding box center [1113, 401] width 254 height 29
paste input "HQ3SWY"
type input "HQ3SWY"
click at [1242, 460] on button "Search" at bounding box center [1210, 458] width 84 height 30
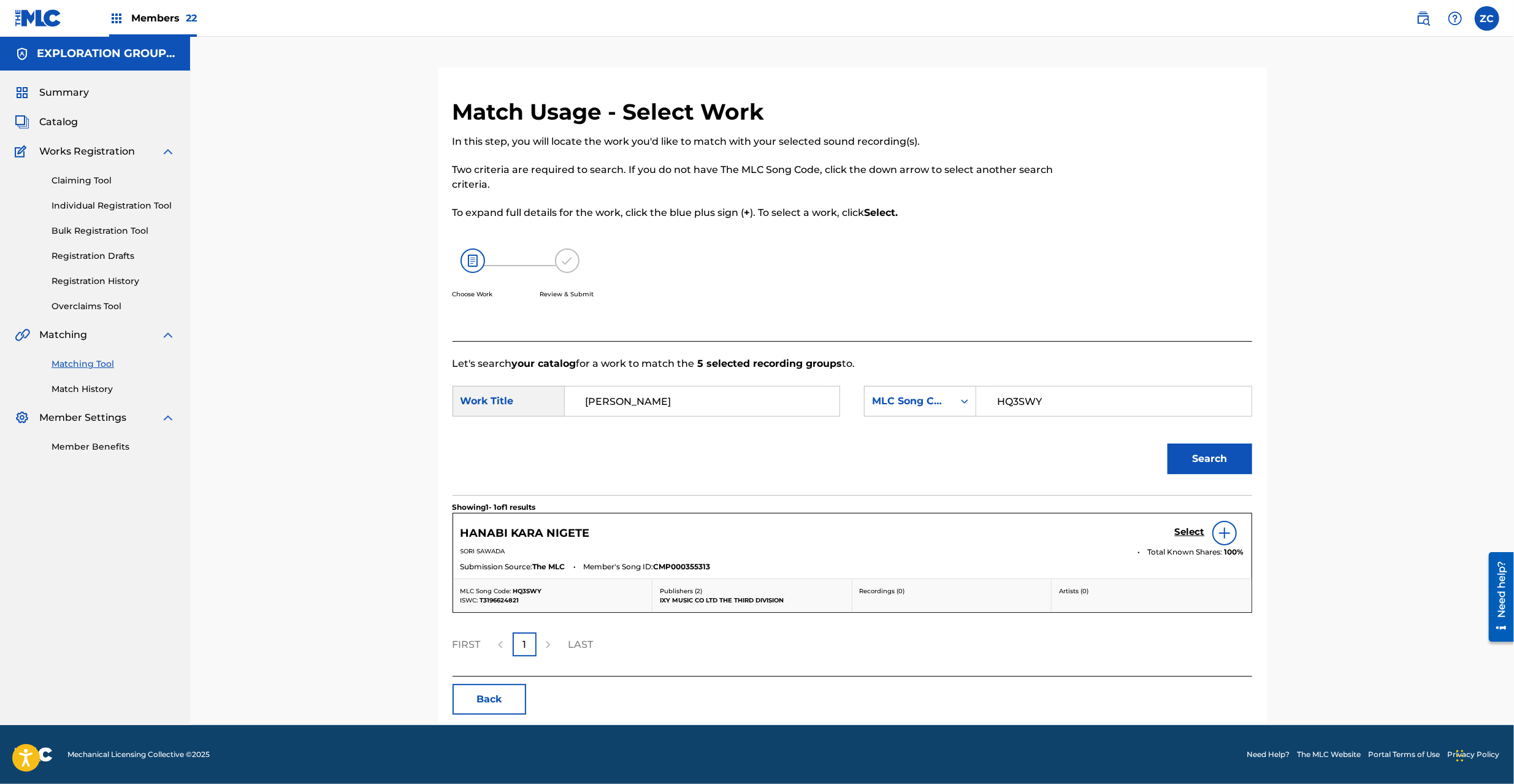
click at [1196, 531] on h5 "Select" at bounding box center [1190, 531] width 30 height 12
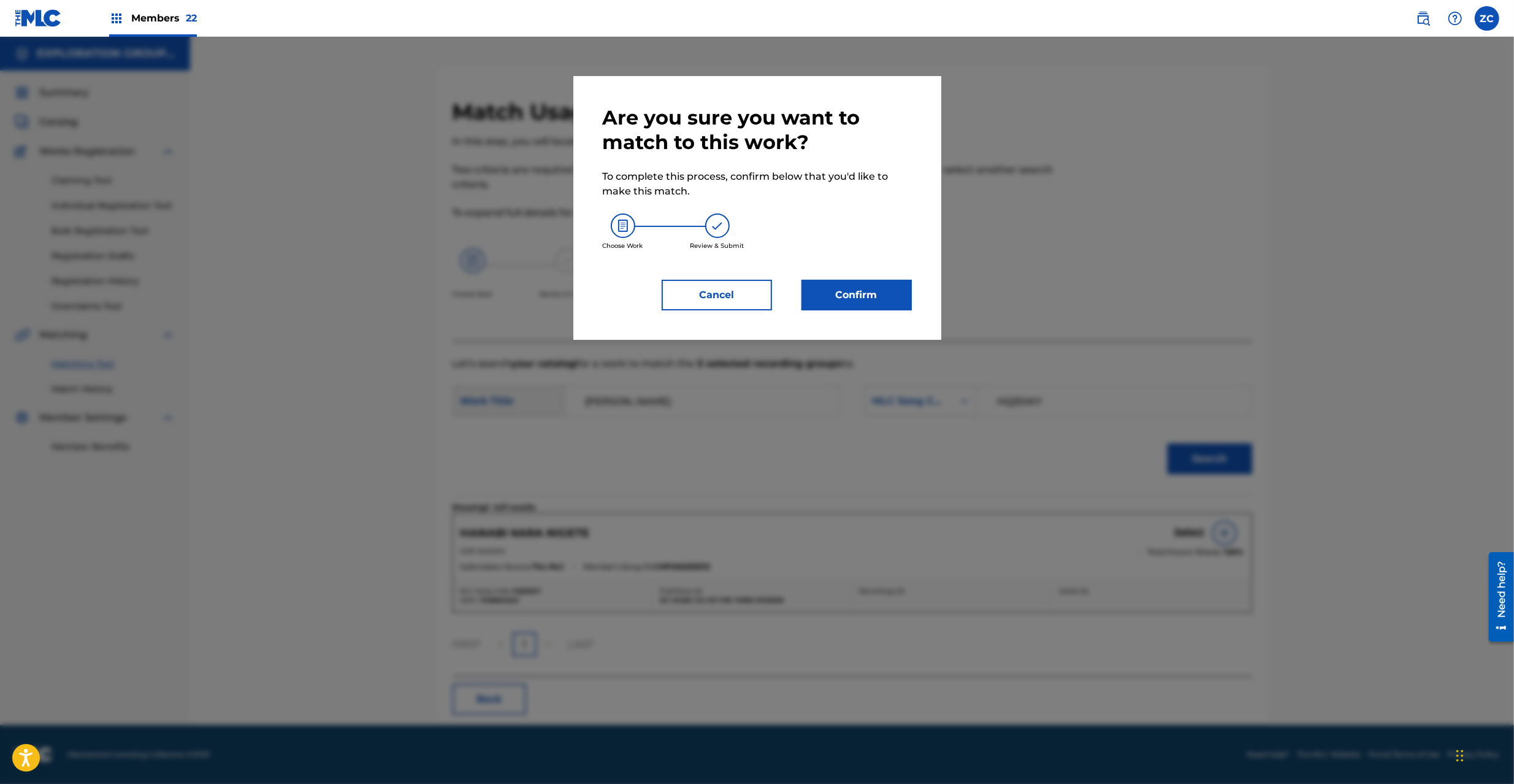
click at [861, 298] on button "Confirm" at bounding box center [856, 294] width 111 height 30
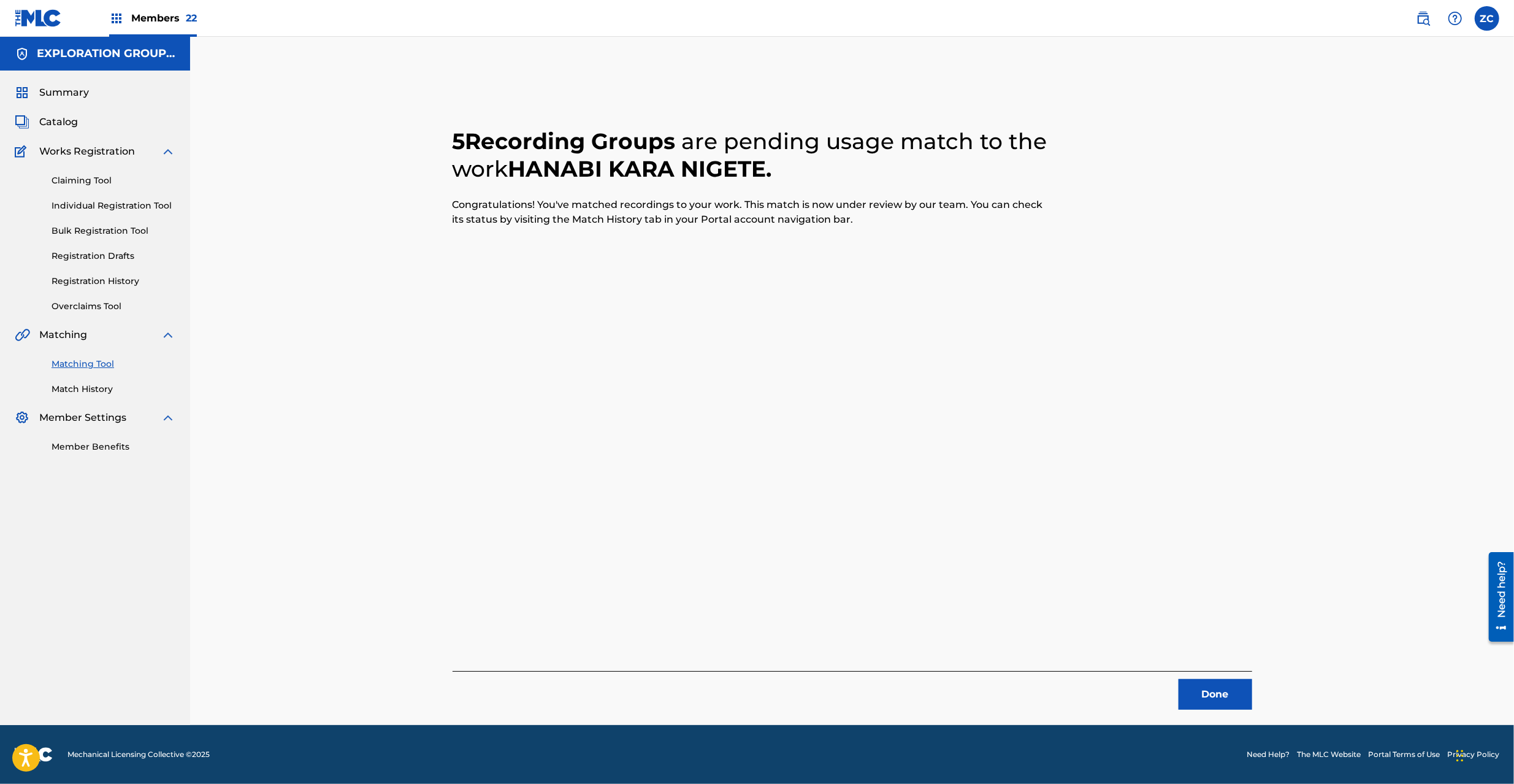
click at [1222, 691] on button "Done" at bounding box center [1215, 693] width 73 height 30
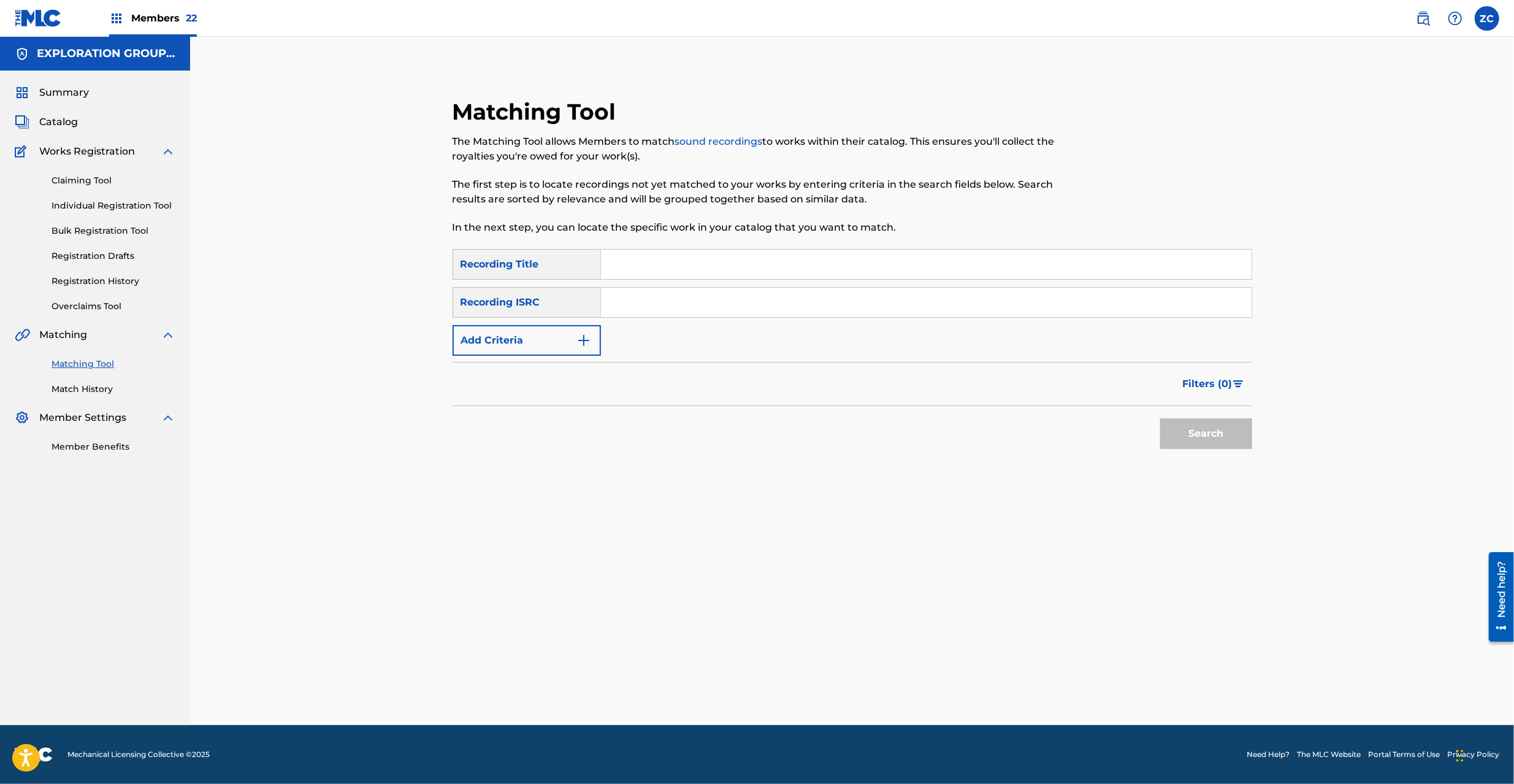
click at [750, 311] on input "Search Form" at bounding box center [926, 302] width 650 height 29
paste input "TCJPW2314575"
click at [1160, 419] on button "Search" at bounding box center [1206, 433] width 92 height 30
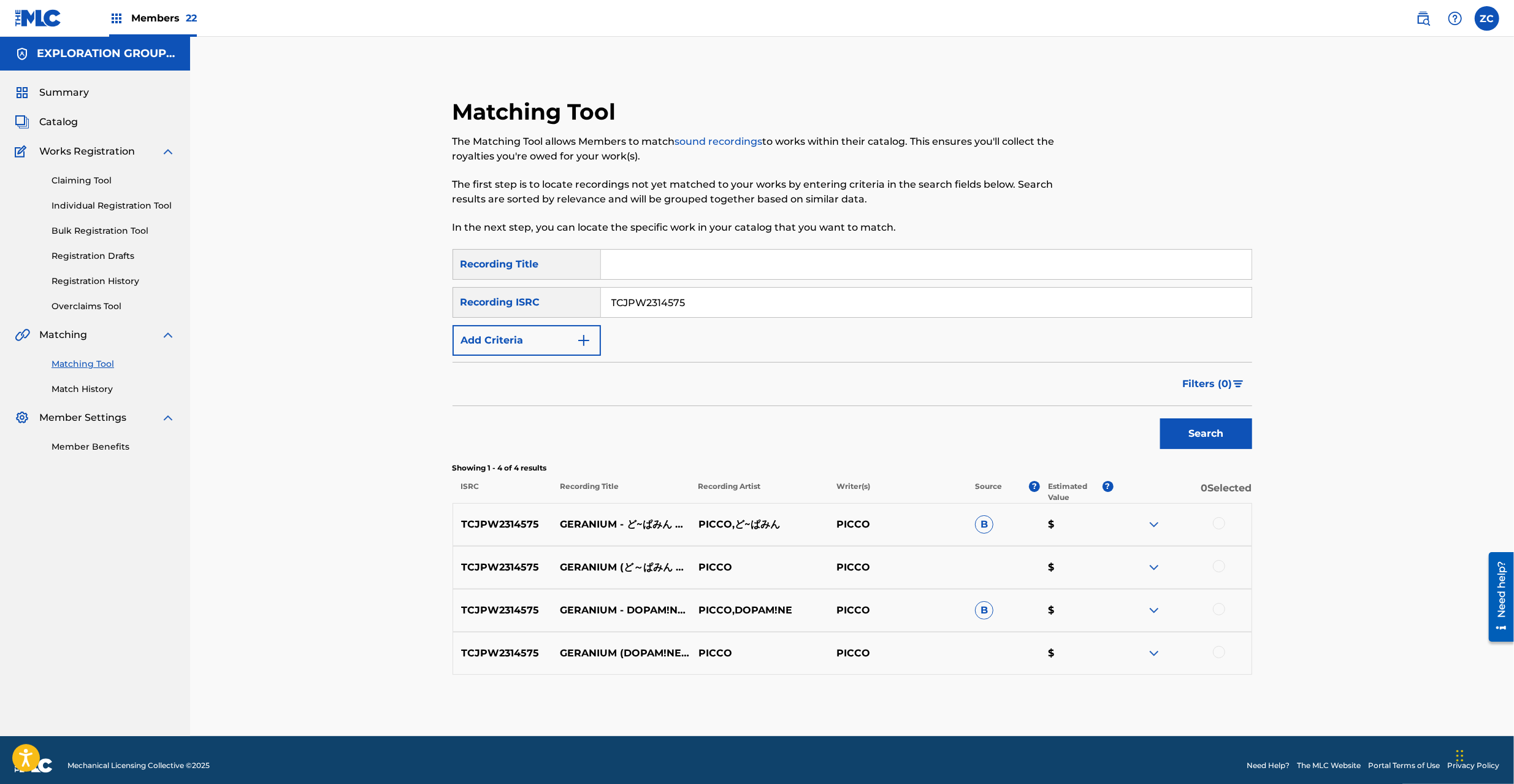
click at [1216, 520] on div at bounding box center [1218, 522] width 12 height 12
click at [1220, 570] on div at bounding box center [1218, 565] width 12 height 12
drag, startPoint x: 1219, startPoint y: 606, endPoint x: 1223, endPoint y: 660, distance: 54.1
click at [1219, 607] on div at bounding box center [1218, 608] width 12 height 12
click at [1222, 651] on div at bounding box center [1218, 651] width 12 height 12
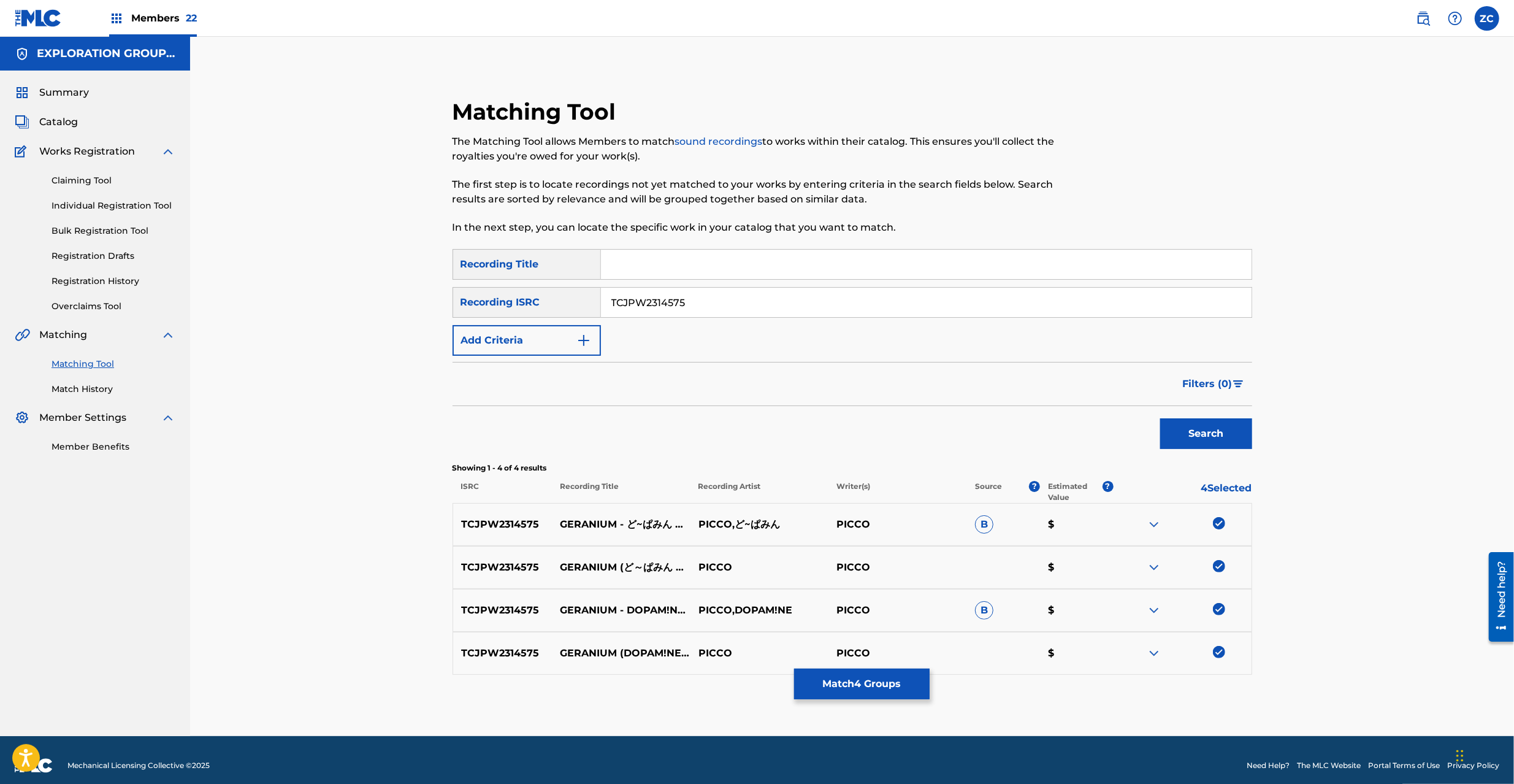
click at [686, 305] on input "TCJPW2314575" at bounding box center [926, 302] width 650 height 29
paste input "CAENV2130061"
type input "CAENV2130061"
click at [1205, 437] on button "Search" at bounding box center [1206, 433] width 92 height 30
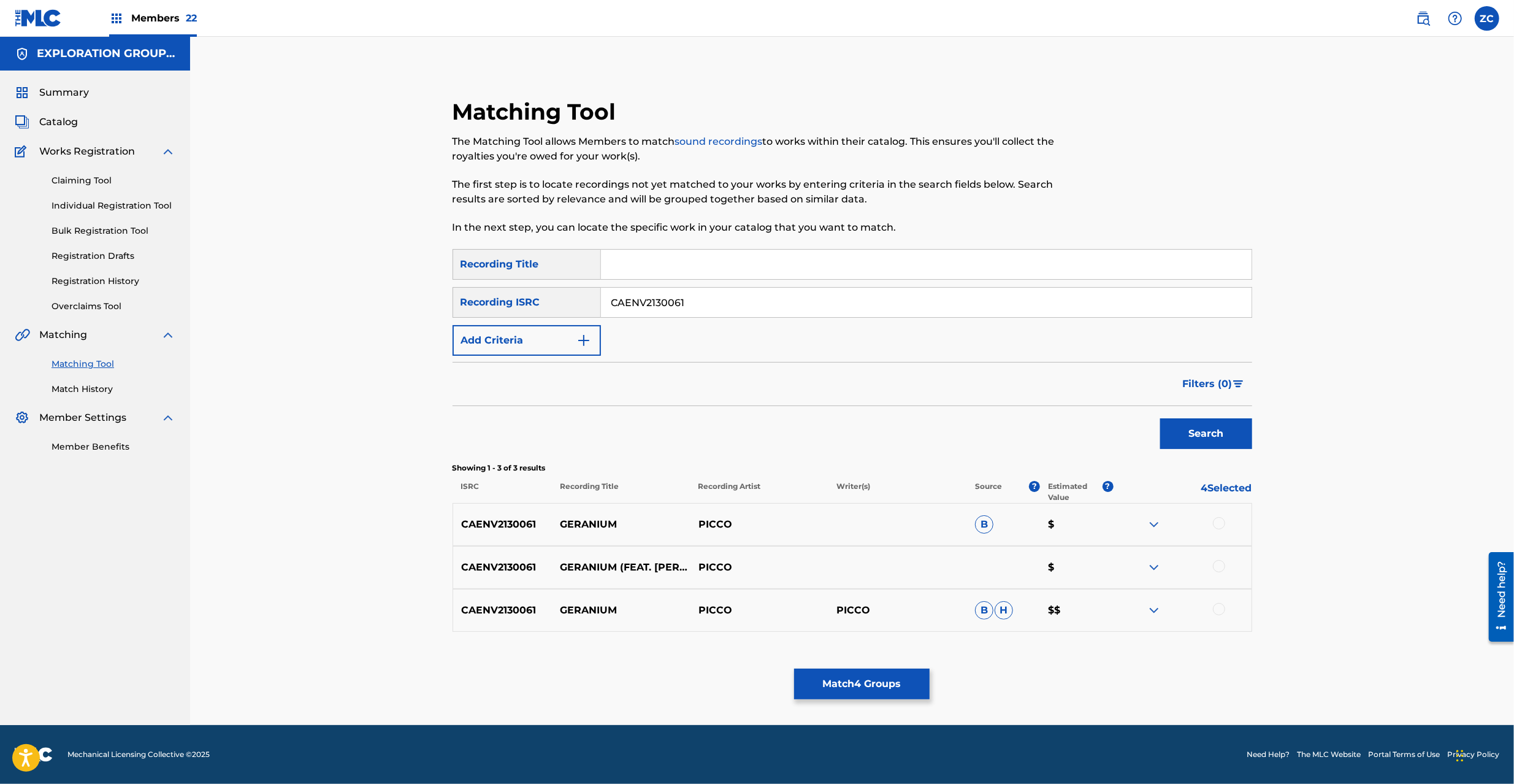
drag, startPoint x: 1215, startPoint y: 523, endPoint x: 1226, endPoint y: 558, distance: 36.7
click at [1215, 524] on div at bounding box center [1218, 522] width 12 height 12
click at [1216, 567] on div at bounding box center [1218, 565] width 12 height 12
click at [1219, 611] on div at bounding box center [1218, 608] width 12 height 12
click at [884, 690] on button "Match 7 Groups" at bounding box center [862, 683] width 136 height 30
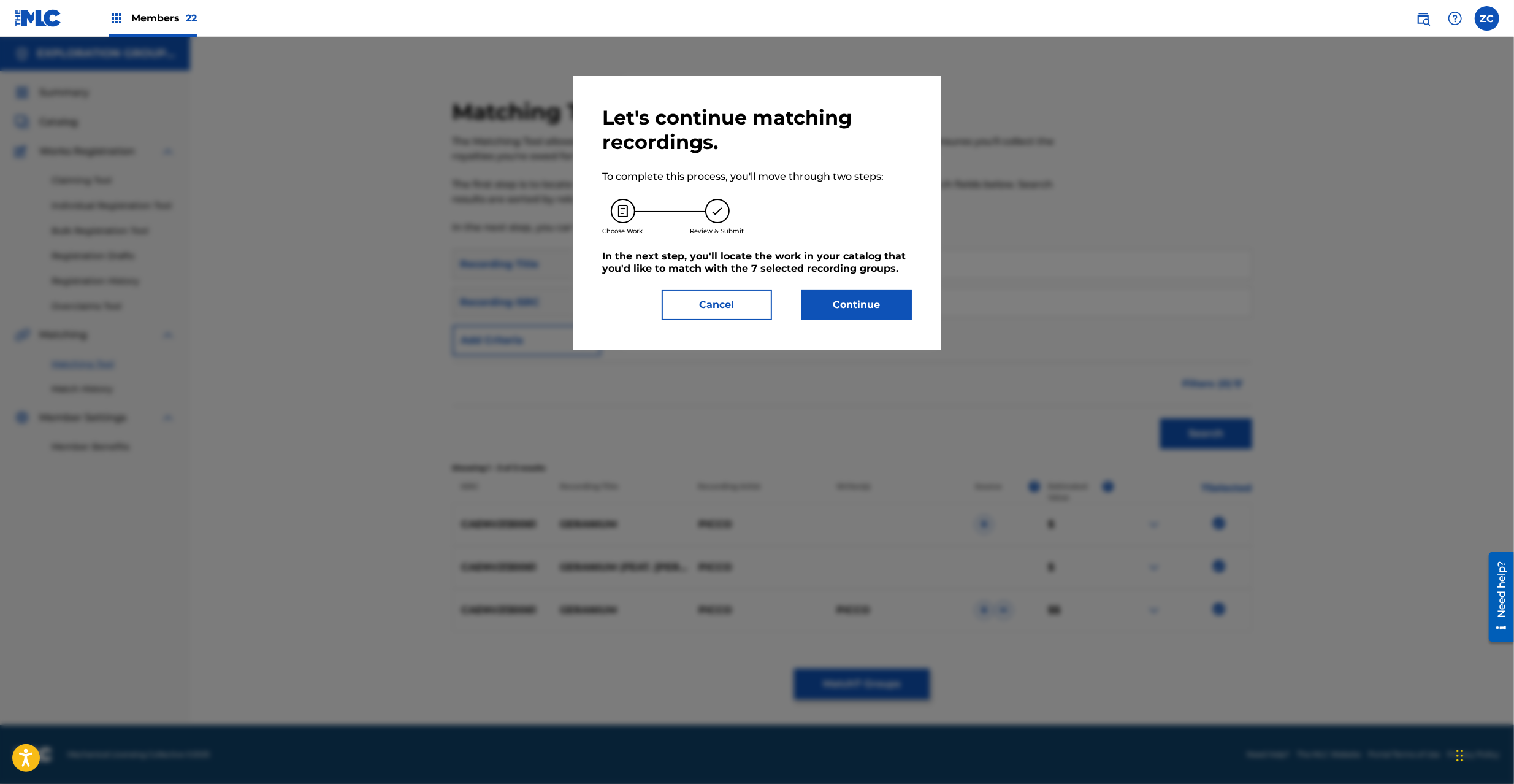
click at [868, 312] on button "Continue" at bounding box center [856, 304] width 111 height 30
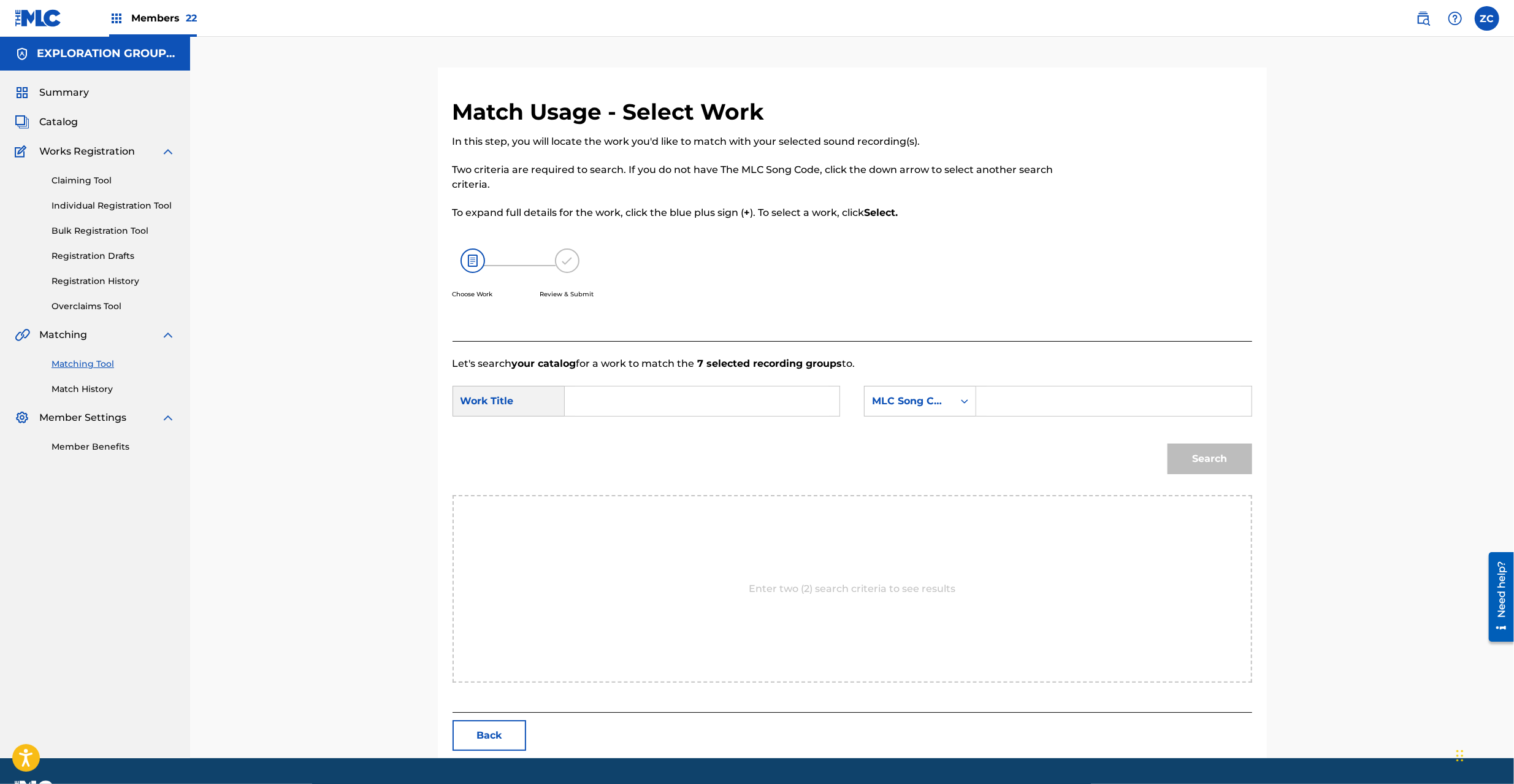
click at [685, 408] on input "Search Form" at bounding box center [702, 401] width 254 height 29
paste input "Geranium GB85OQ"
click at [659, 403] on input "Geranium GB85OQ" at bounding box center [702, 401] width 254 height 29
type input "Geranium"
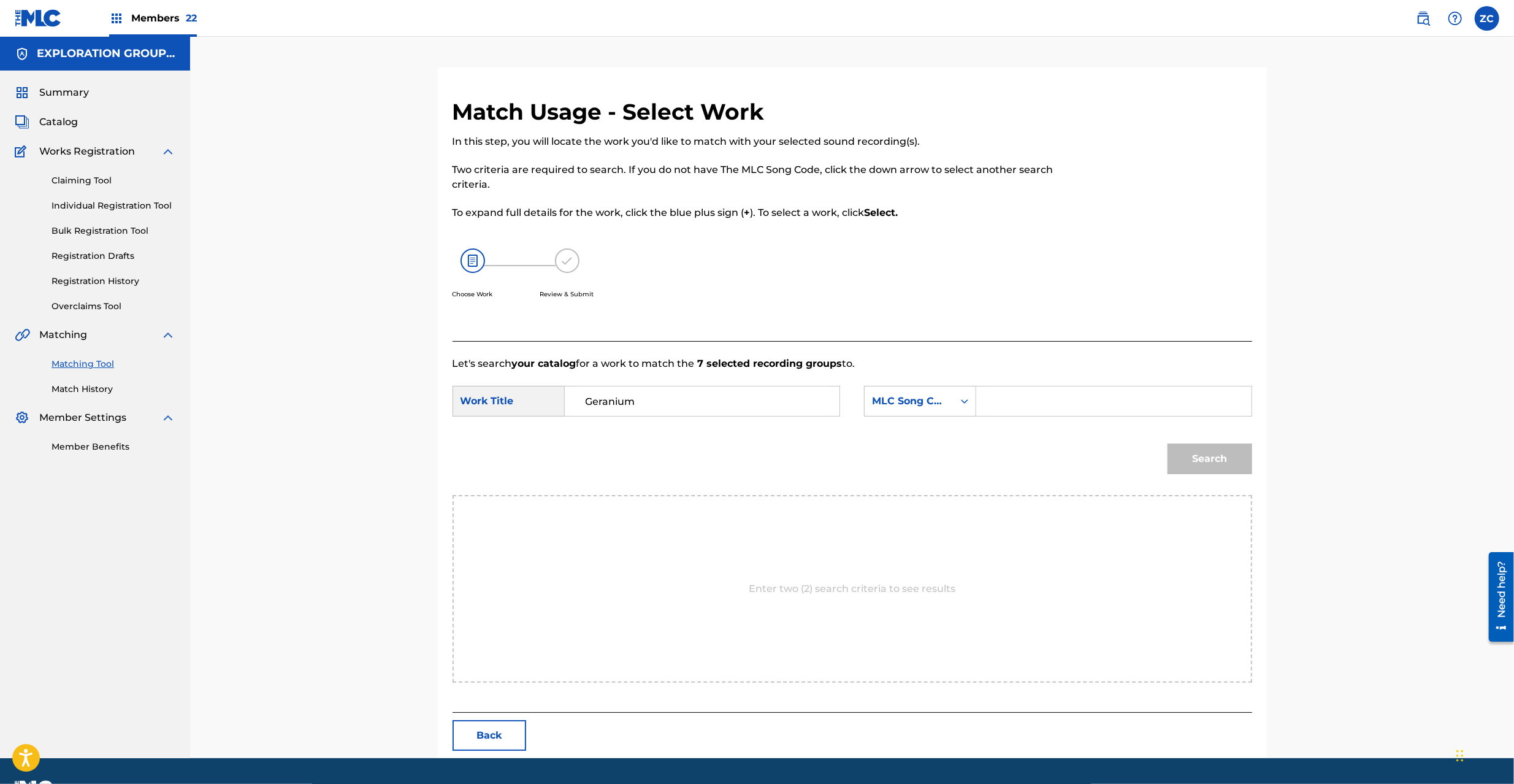
drag, startPoint x: 1041, startPoint y: 400, endPoint x: 1064, endPoint y: 403, distance: 23.2
click at [1041, 400] on input "Search Form" at bounding box center [1113, 401] width 254 height 29
paste input "GB85OQ"
type input "GB85OQ"
click at [1244, 461] on button "Search" at bounding box center [1210, 458] width 84 height 30
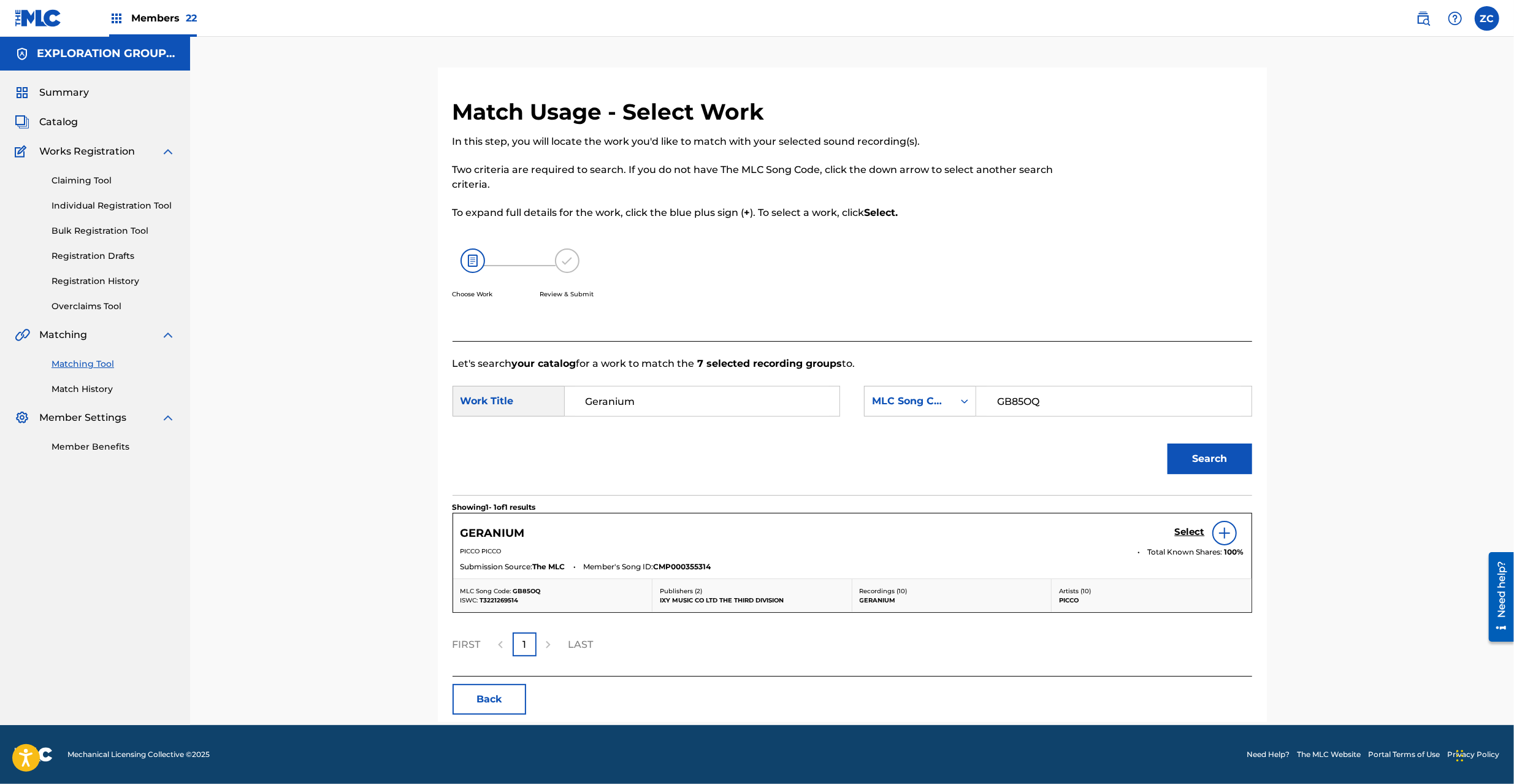
click at [1186, 533] on h5 "Select" at bounding box center [1190, 531] width 30 height 12
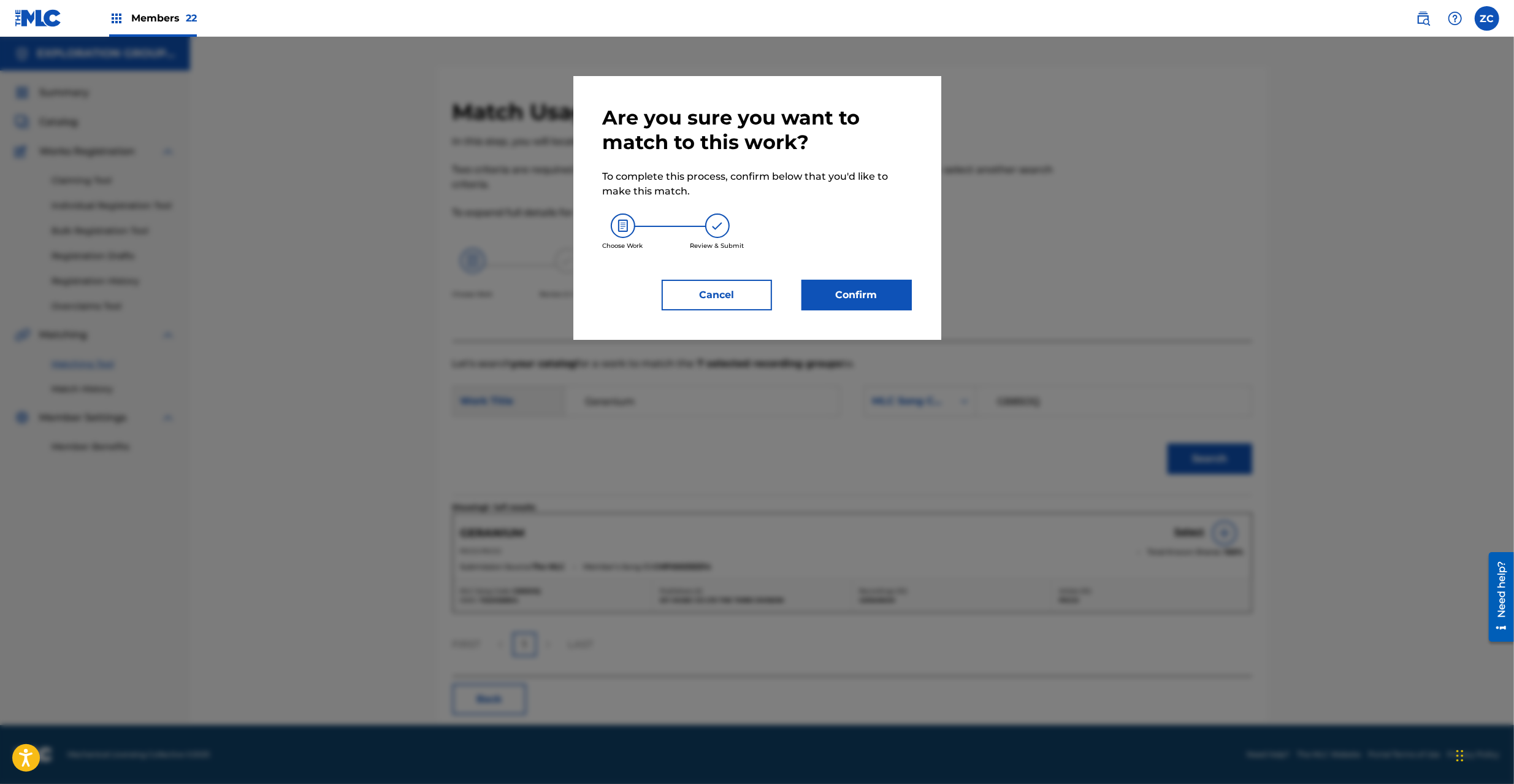
click at [884, 287] on button "Confirm" at bounding box center [856, 294] width 111 height 30
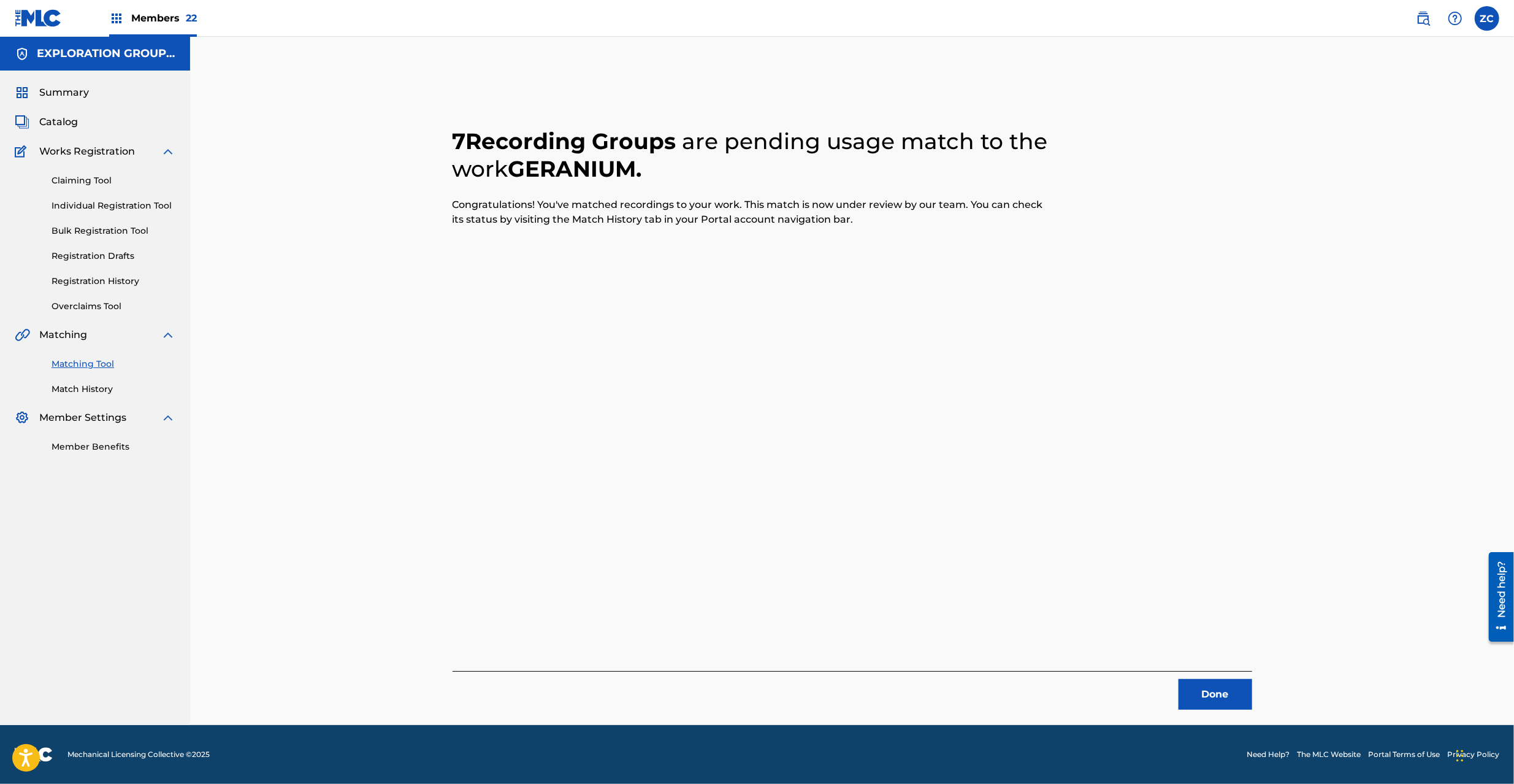
click at [1215, 694] on button "Done" at bounding box center [1215, 693] width 73 height 30
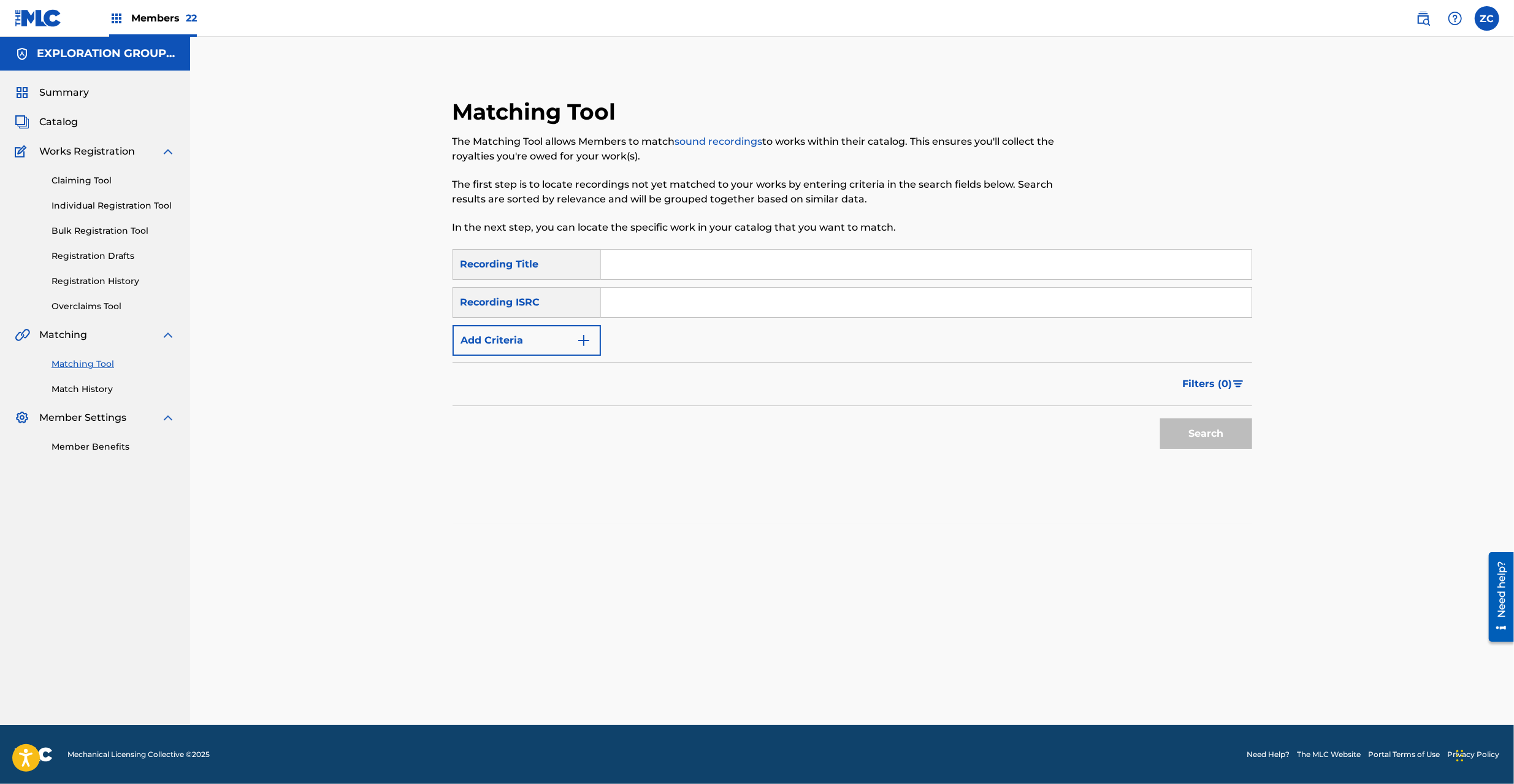
drag, startPoint x: 997, startPoint y: 310, endPoint x: 1115, endPoint y: 369, distance: 131.9
click at [997, 310] on input "Search Form" at bounding box center [926, 302] width 650 height 29
paste input "JPE562200046"
type input "JPE562200046"
click at [1239, 430] on button "Search" at bounding box center [1206, 433] width 92 height 30
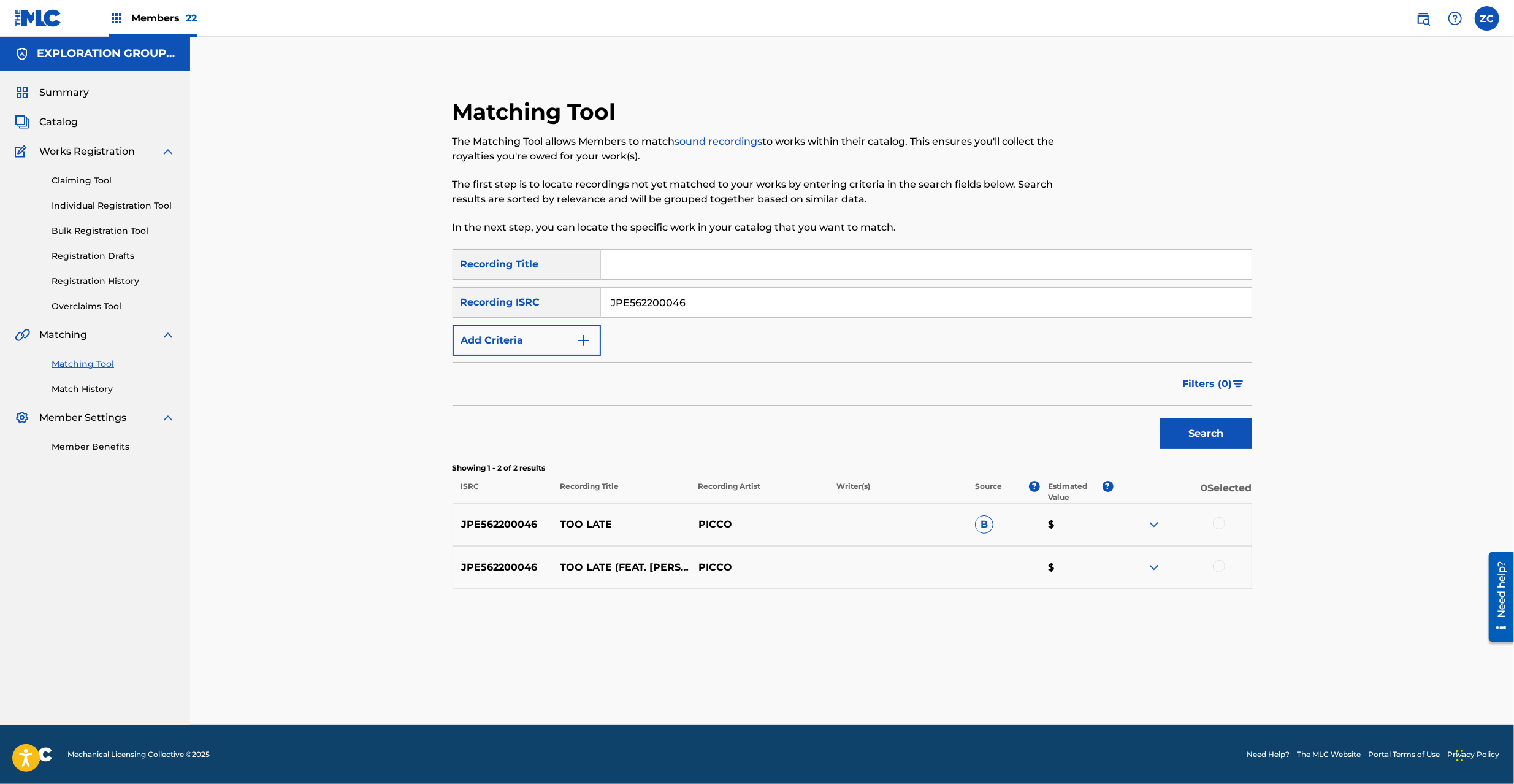
click at [1223, 523] on div at bounding box center [1218, 522] width 12 height 12
click at [1220, 565] on div at bounding box center [1218, 565] width 12 height 12
click at [871, 682] on button "Match 2 Groups" at bounding box center [862, 683] width 136 height 30
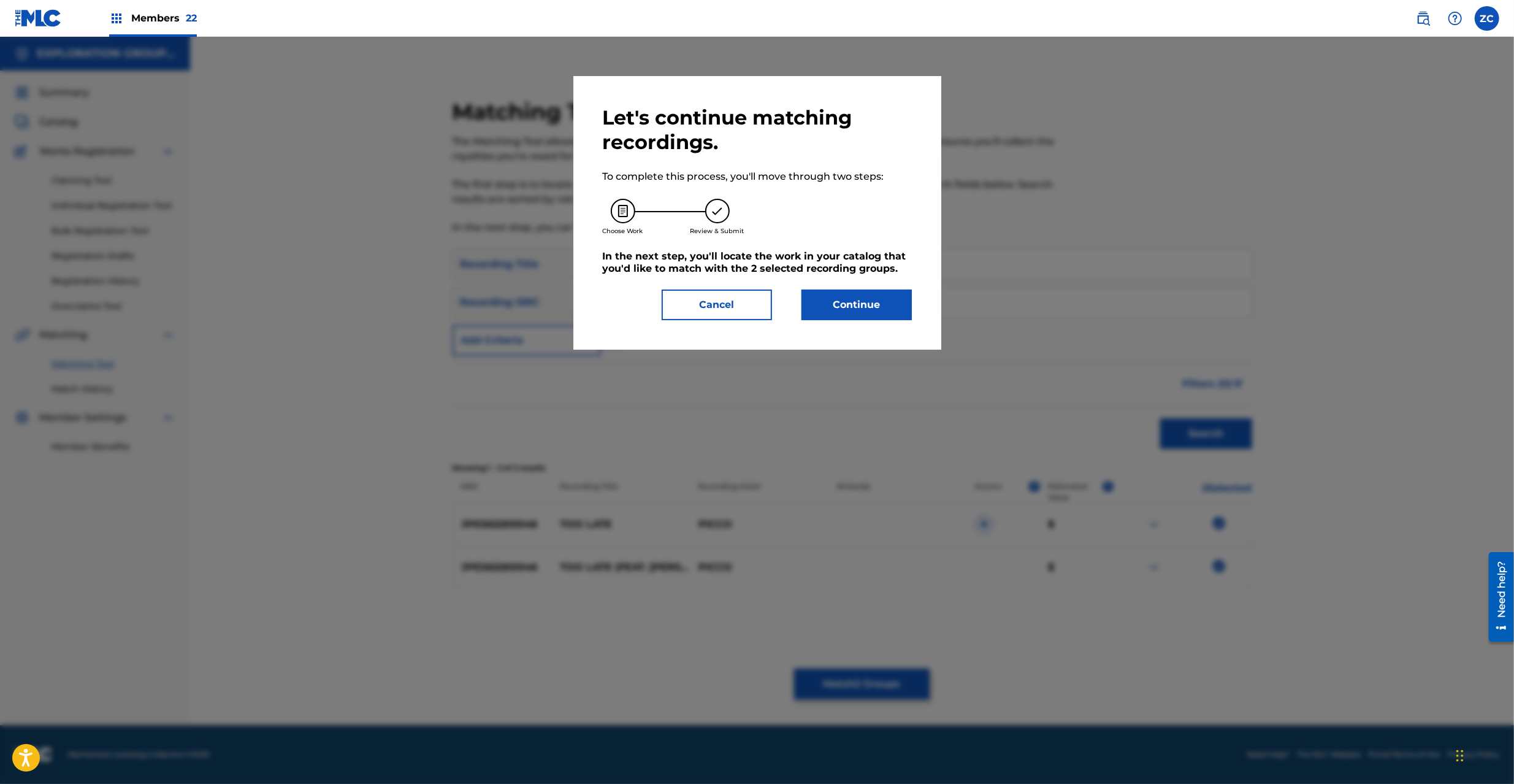
click at [851, 314] on button "Continue" at bounding box center [856, 304] width 111 height 30
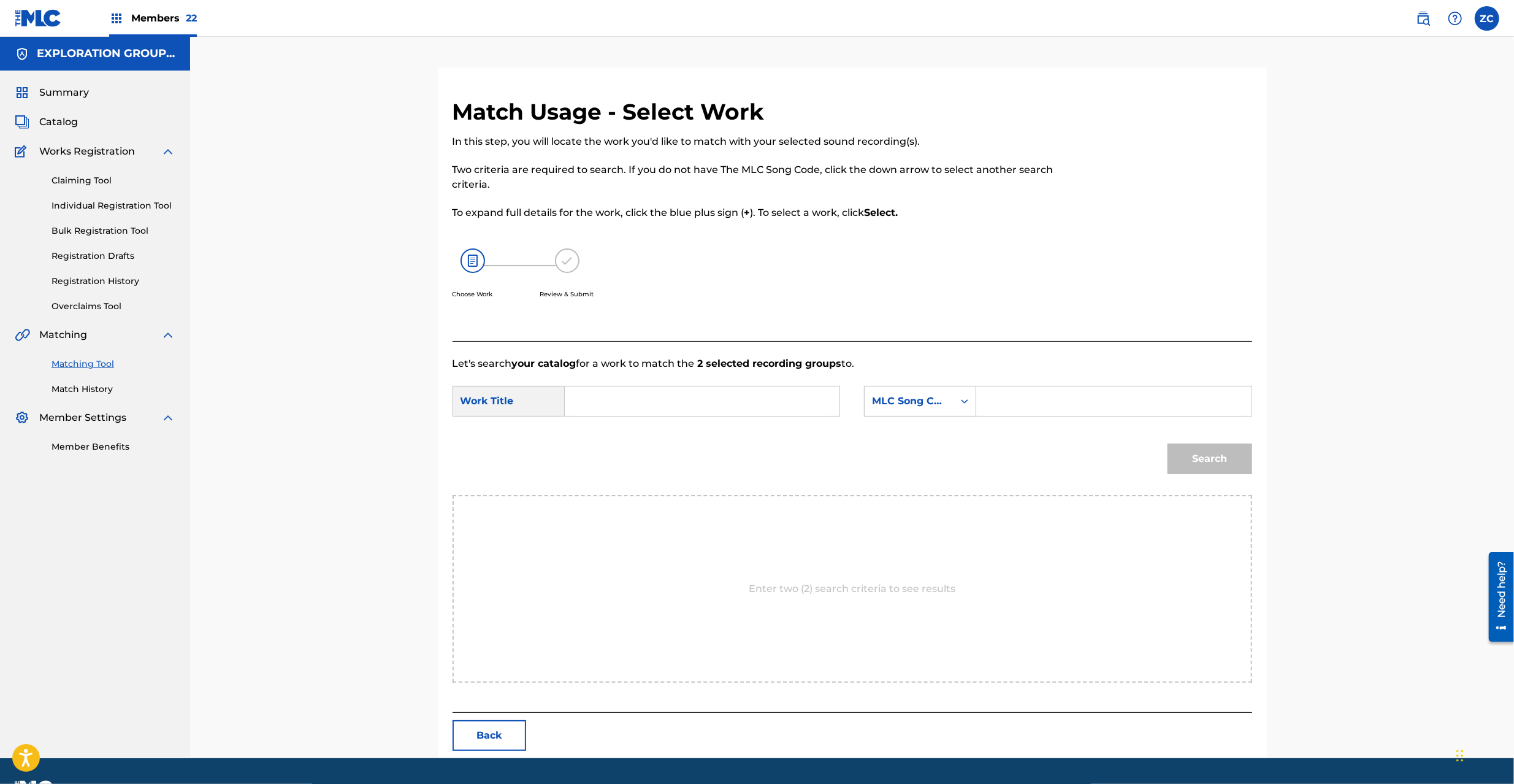
click at [713, 397] on input "Search Form" at bounding box center [702, 401] width 254 height 29
paste input "Too Late TX41MD"
click at [669, 402] on input "Too Late TX41MD" at bounding box center [702, 401] width 254 height 29
type input "Too Late"
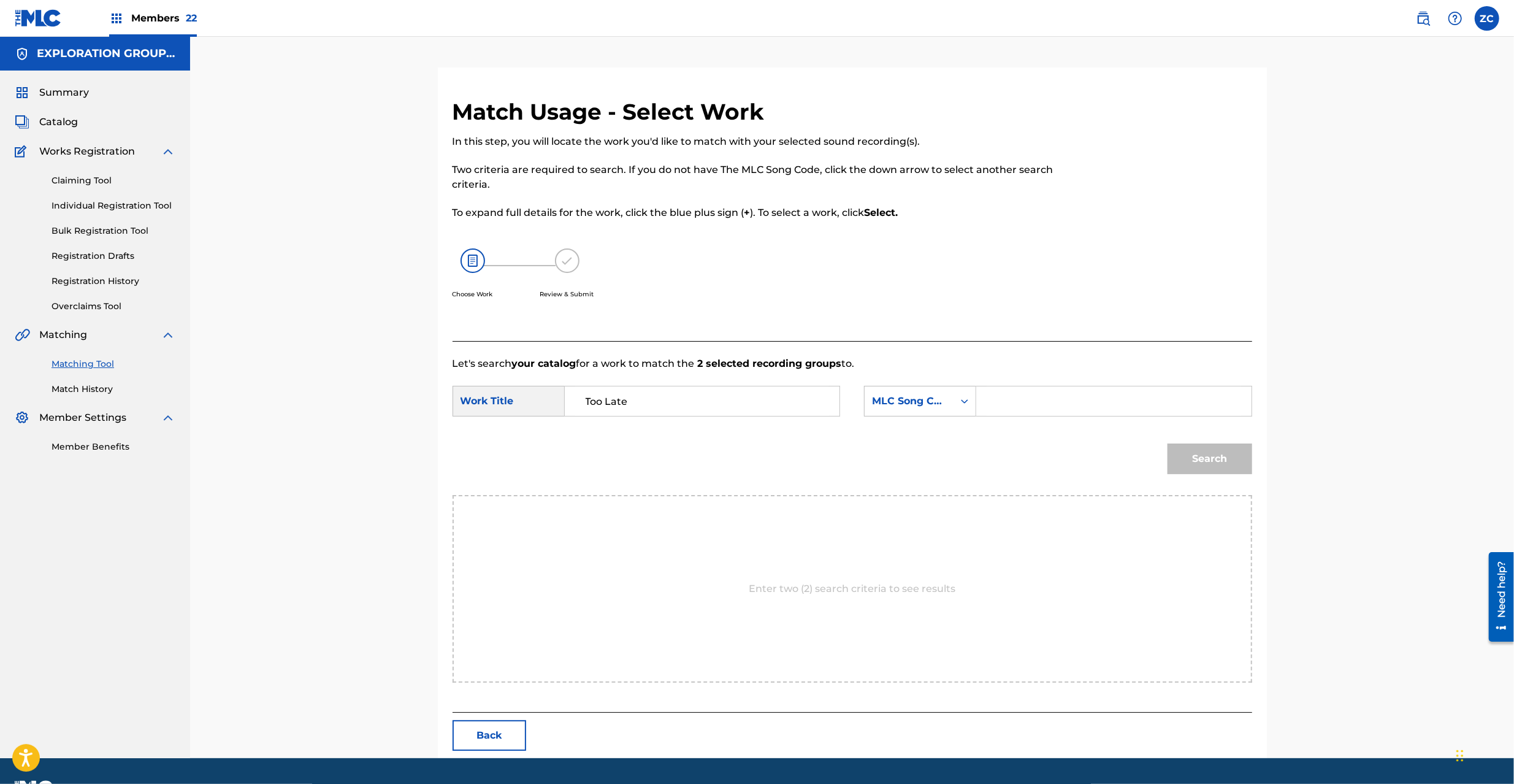
click at [1051, 396] on input "Search Form" at bounding box center [1113, 401] width 254 height 29
paste input "TX41MD"
type input "TX41MD"
click at [1225, 454] on button "Search" at bounding box center [1210, 458] width 84 height 30
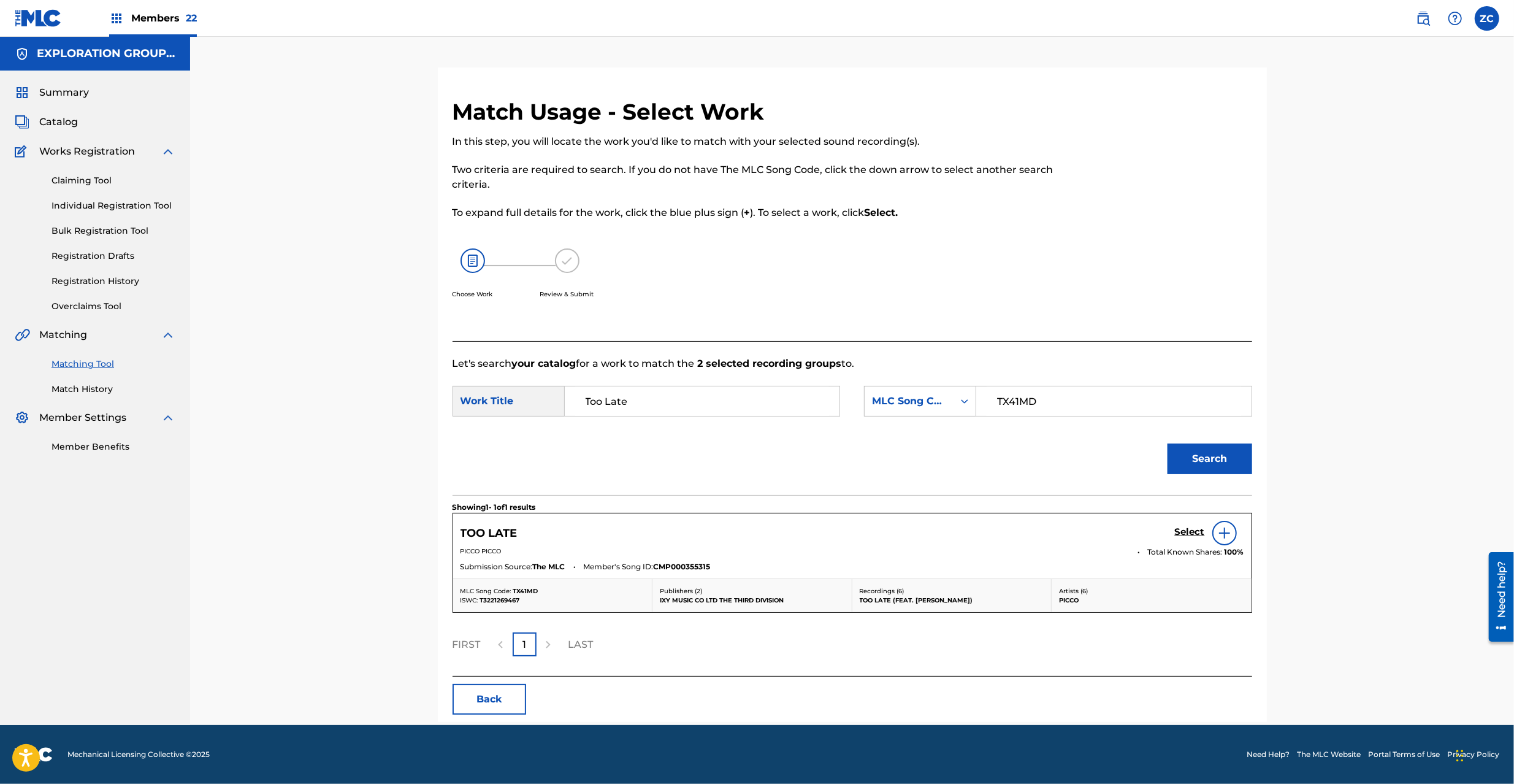
click at [1185, 529] on h5 "Select" at bounding box center [1190, 531] width 30 height 12
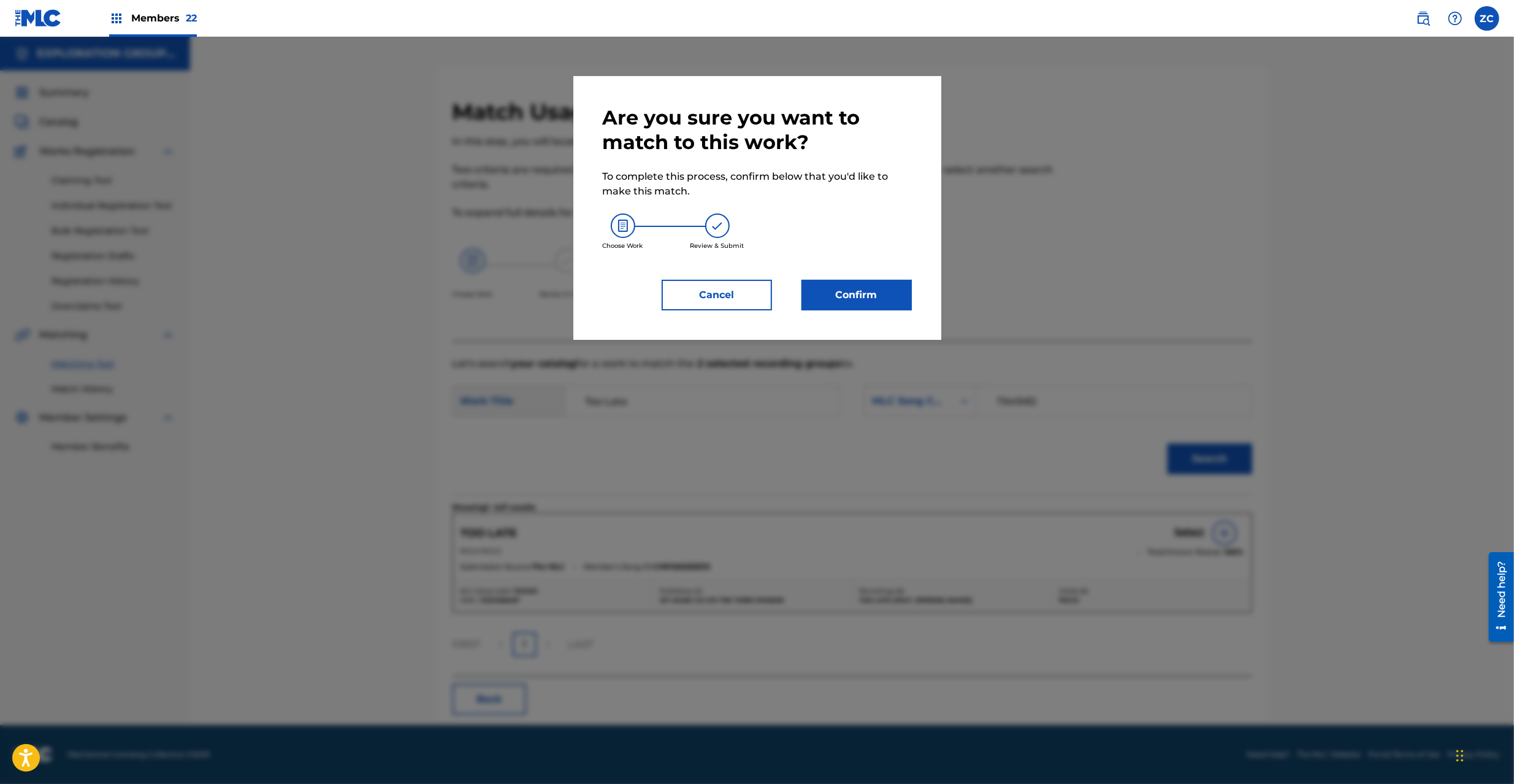
click at [866, 294] on button "Confirm" at bounding box center [856, 294] width 111 height 30
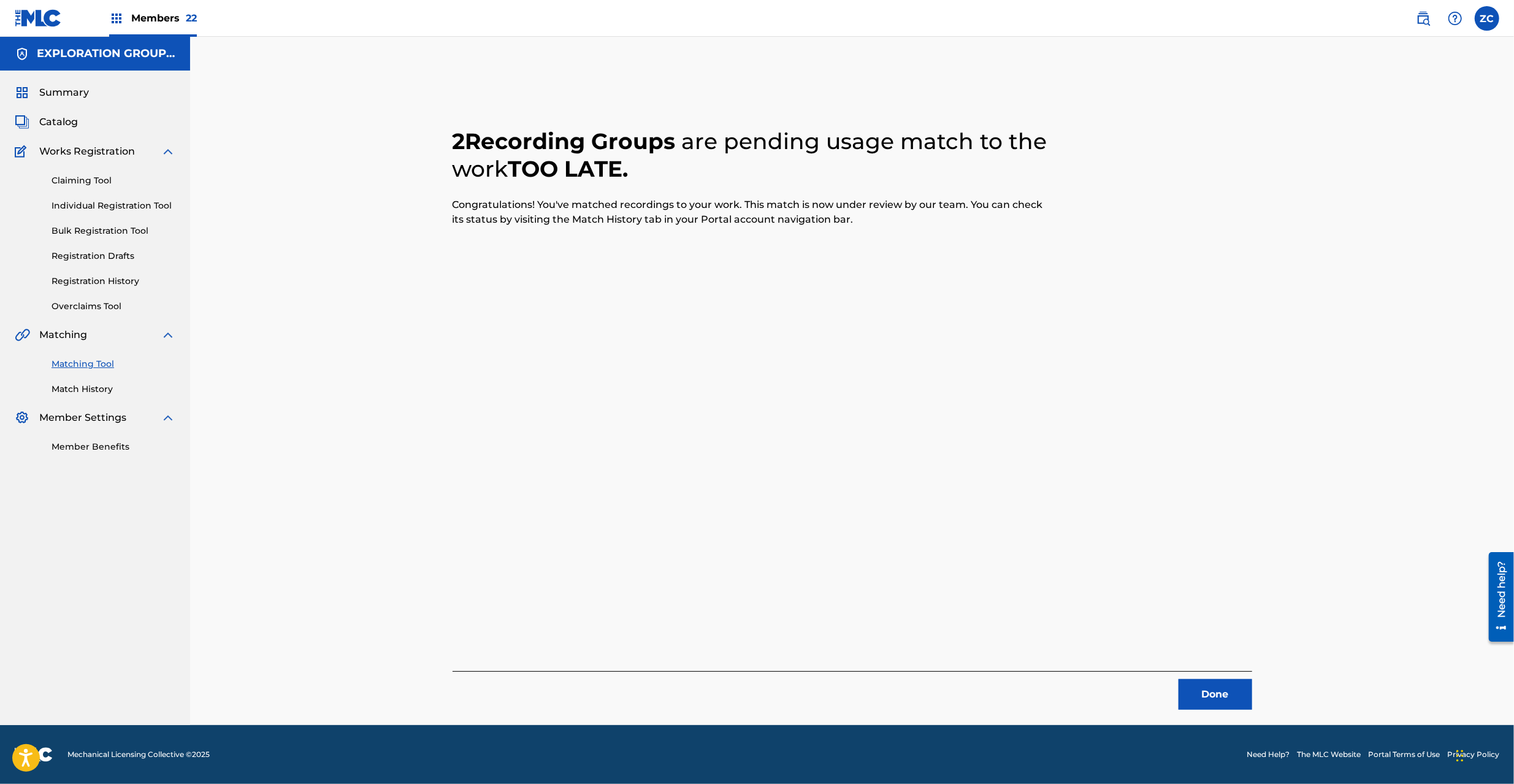
click at [1227, 701] on button "Done" at bounding box center [1215, 693] width 73 height 30
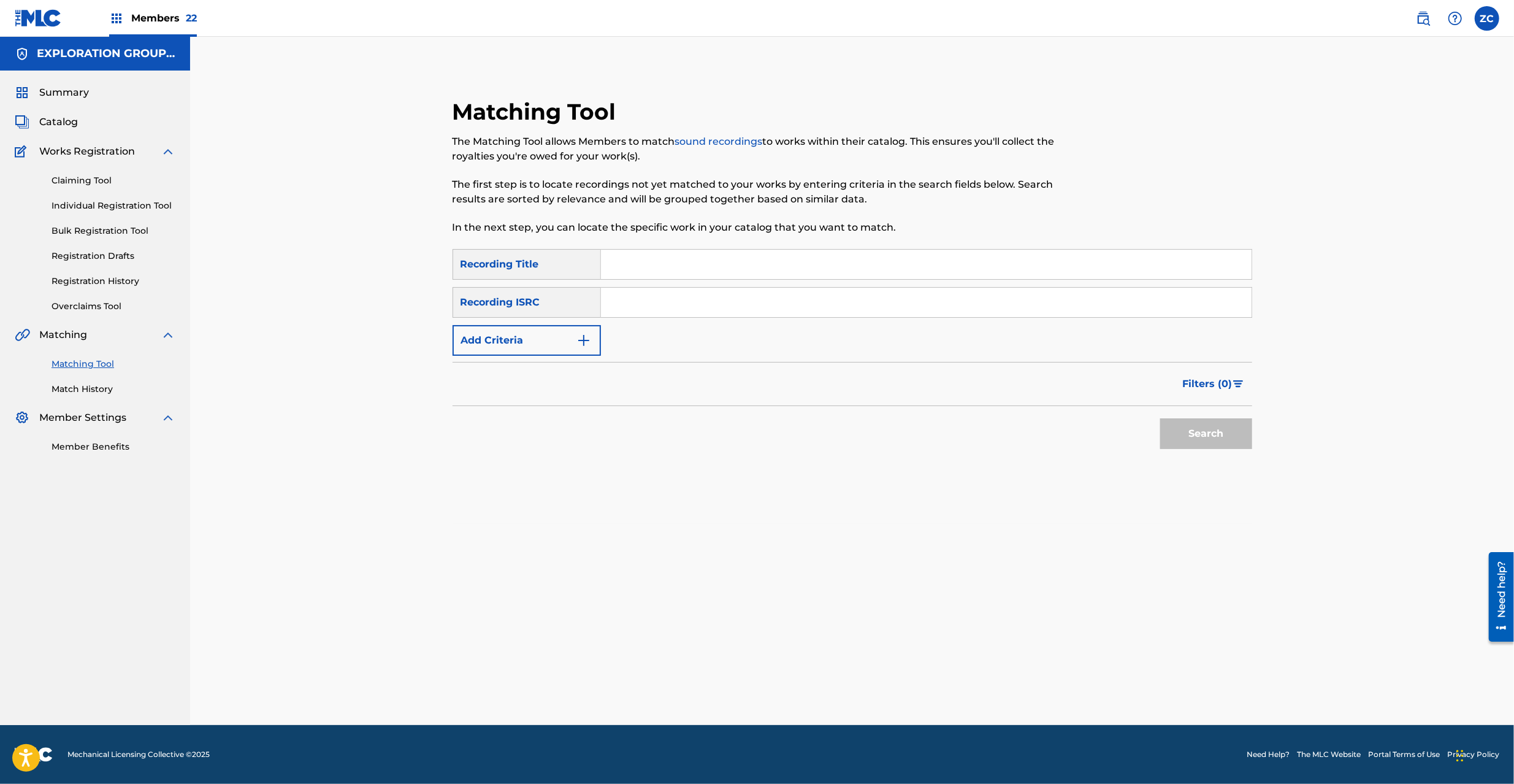
click at [682, 299] on input "Search Form" at bounding box center [926, 302] width 650 height 29
paste input "JPZ922400724"
click at [1186, 438] on button "Search" at bounding box center [1206, 433] width 92 height 30
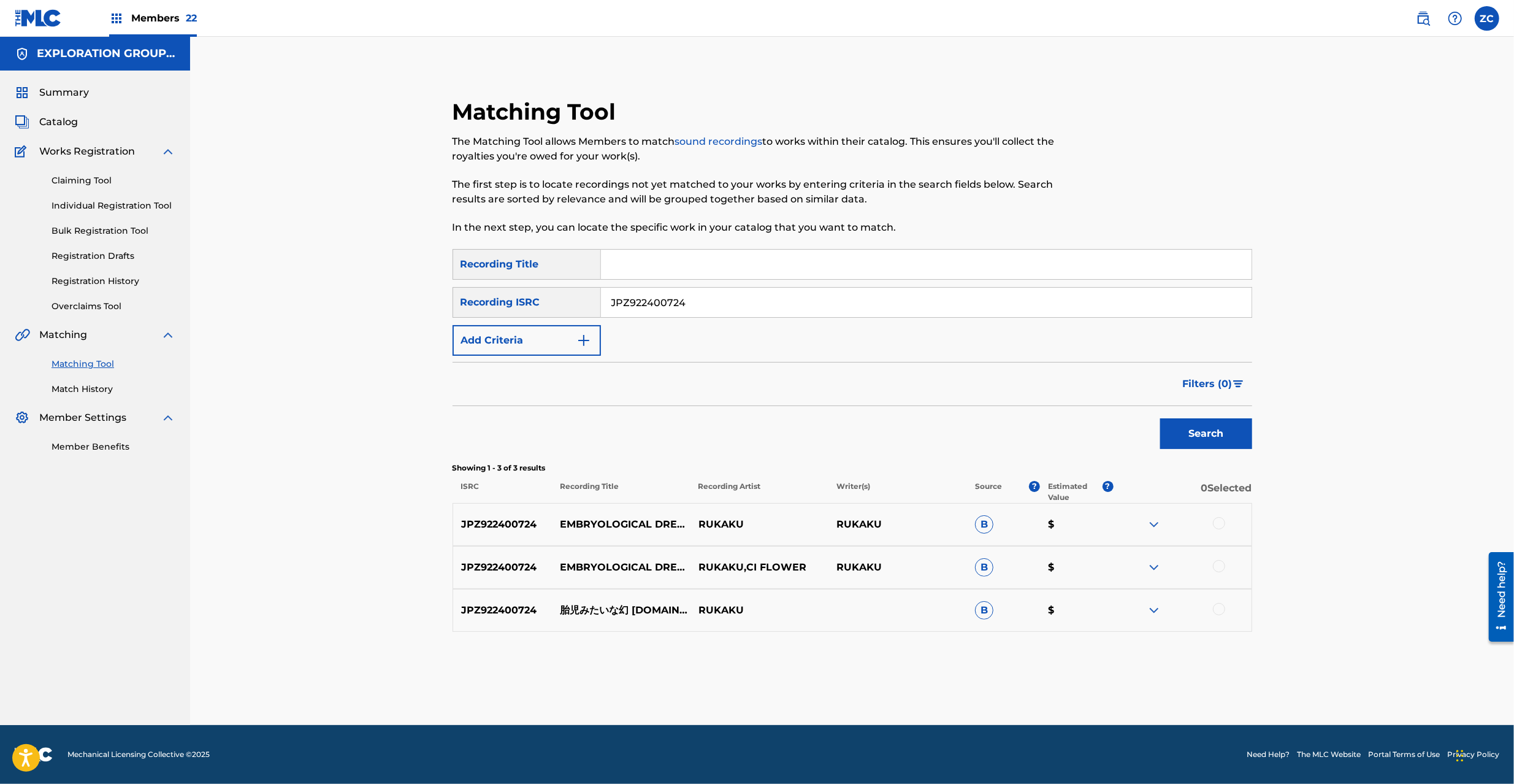
click at [1220, 524] on div at bounding box center [1218, 522] width 12 height 12
drag, startPoint x: 1217, startPoint y: 565, endPoint x: 1217, endPoint y: 589, distance: 24.0
click at [1217, 567] on div at bounding box center [1218, 565] width 12 height 12
click at [1218, 607] on div at bounding box center [1218, 608] width 12 height 12
click at [931, 312] on input "JPZ922400724" at bounding box center [926, 302] width 650 height 29
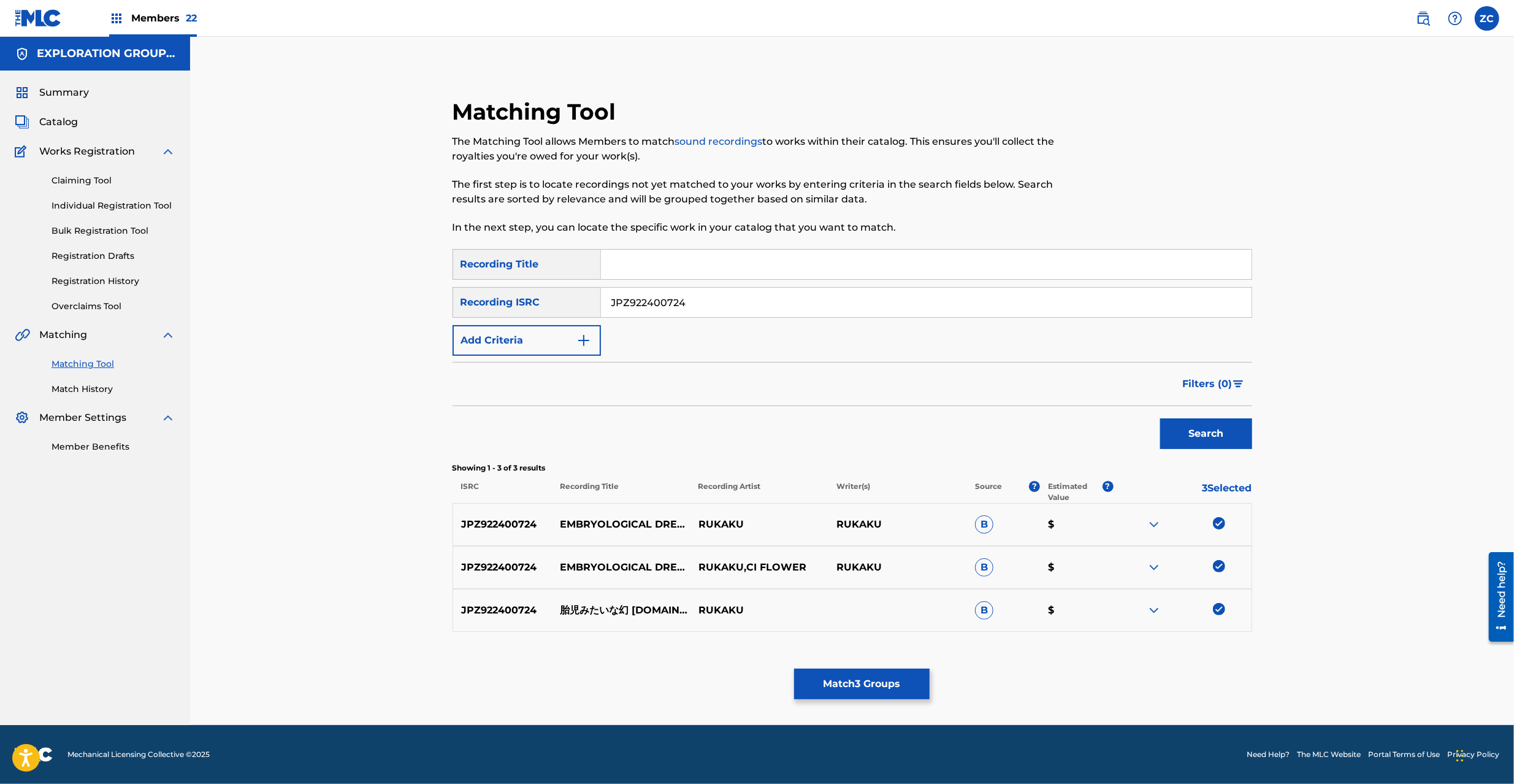
paste input "TCJPW2306761"
type input "TCJPW2306761"
click at [1213, 434] on button "Search" at bounding box center [1206, 433] width 92 height 30
drag, startPoint x: 1222, startPoint y: 526, endPoint x: 1214, endPoint y: 557, distance: 32.0
click at [1222, 526] on div at bounding box center [1218, 522] width 12 height 12
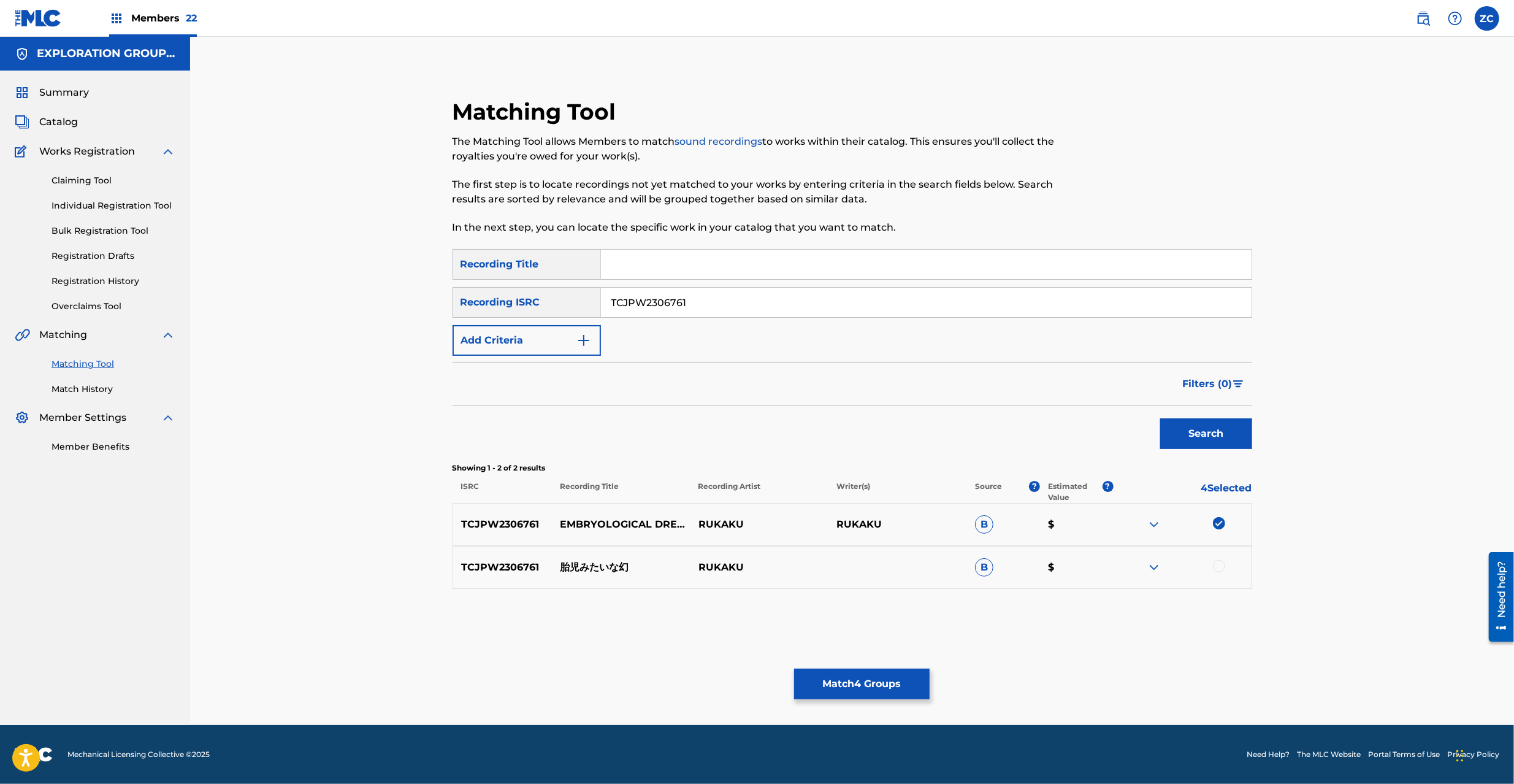
click at [1218, 568] on div at bounding box center [1218, 565] width 12 height 12
click at [849, 675] on button "Match 5 Groups" at bounding box center [862, 683] width 136 height 30
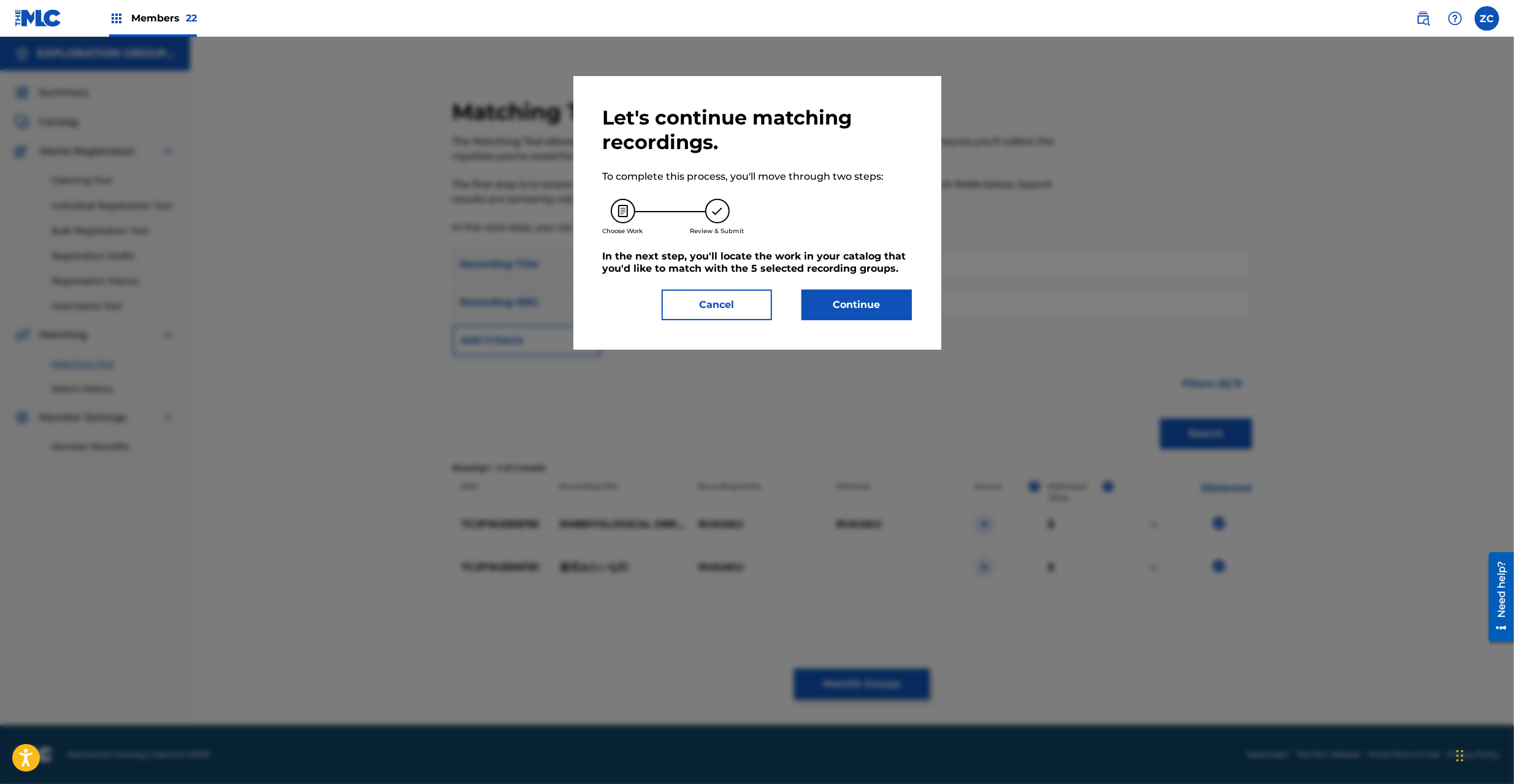
click at [867, 311] on button "Continue" at bounding box center [856, 304] width 111 height 30
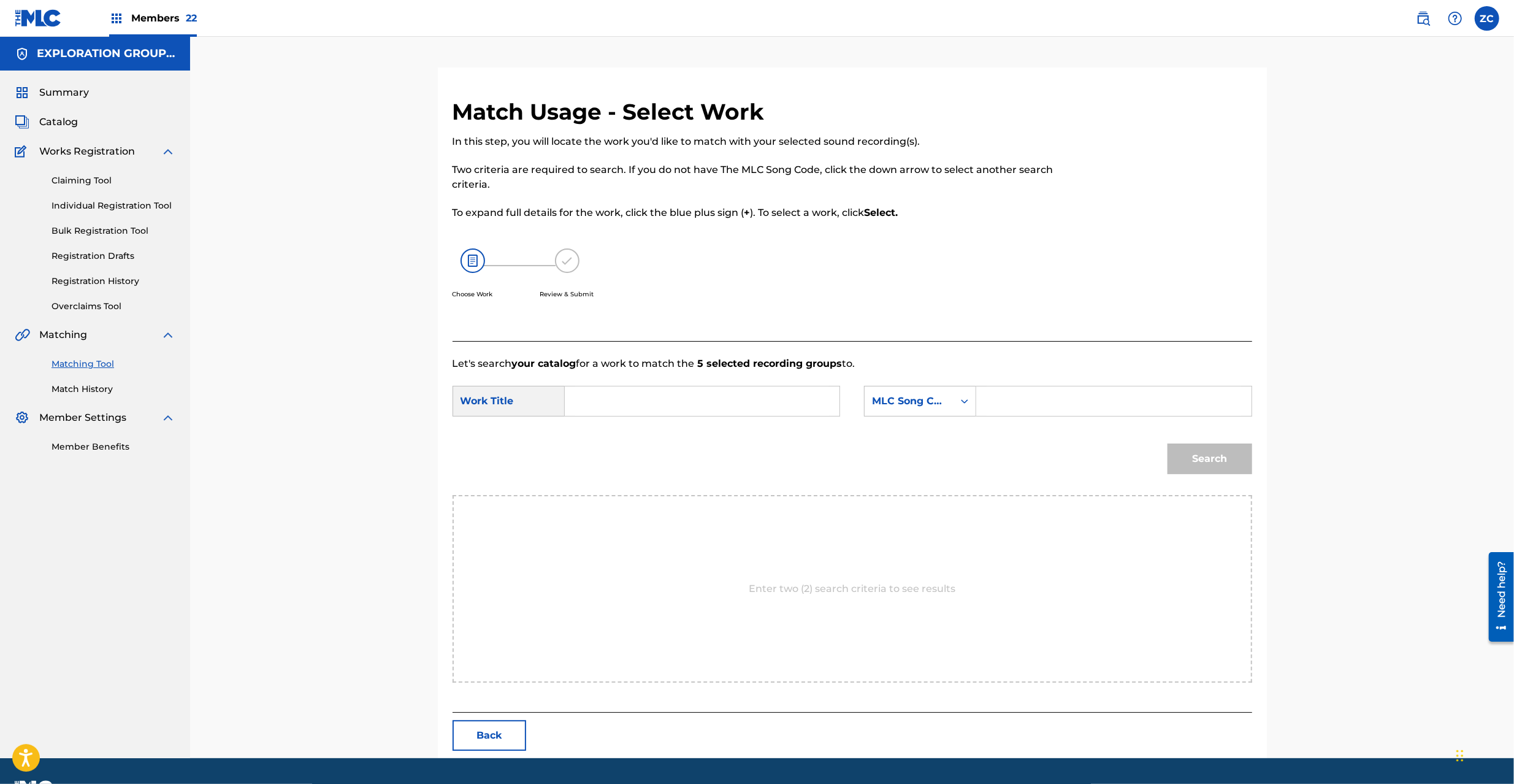
click at [719, 405] on input "Search Form" at bounding box center [702, 401] width 254 height 29
paste input "Taijimitainayume TX48ZU"
click at [705, 405] on input "Taijimitainayume TX48ZU" at bounding box center [702, 401] width 254 height 29
type input "Taijimitainayume"
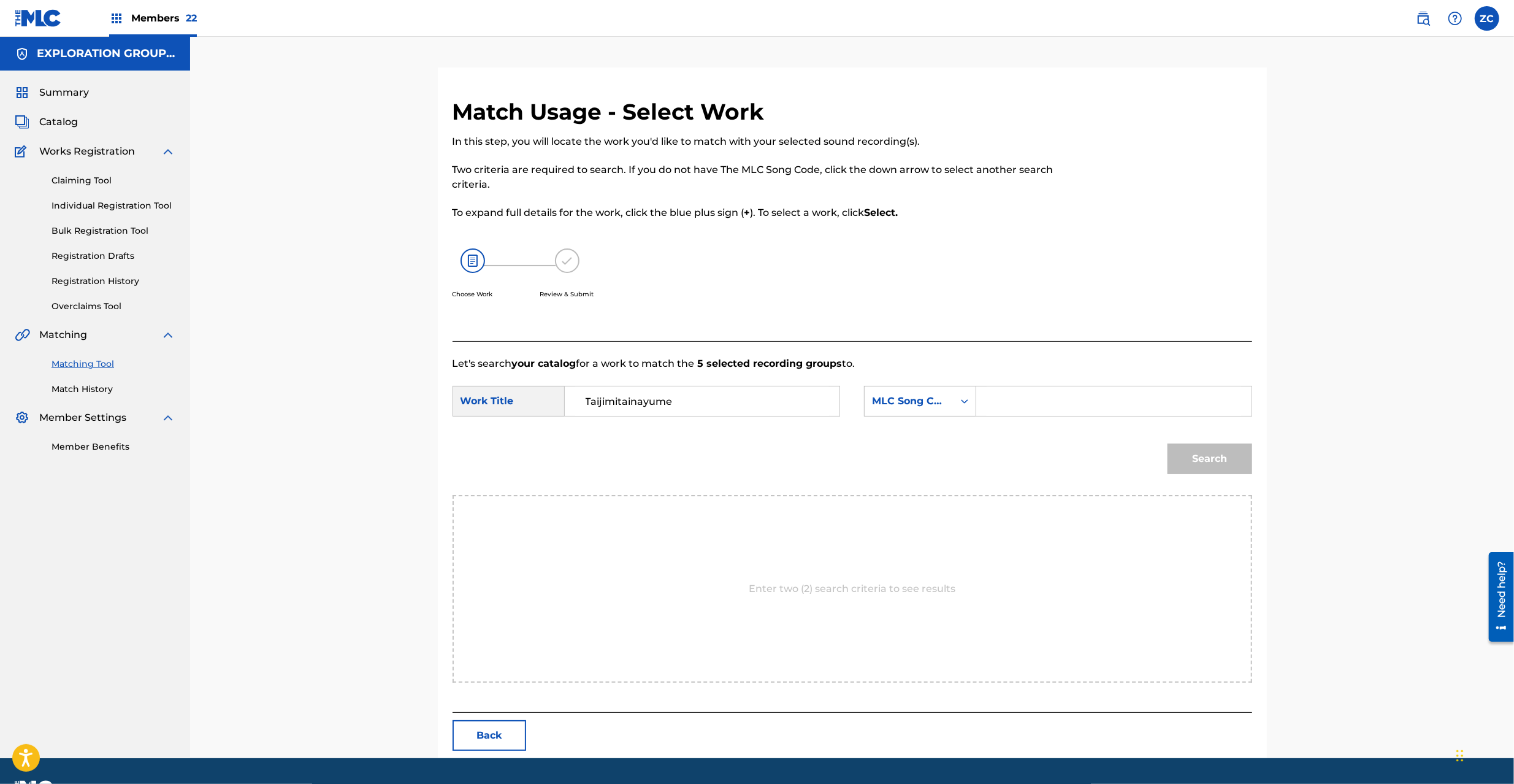
click at [1040, 406] on input "Search Form" at bounding box center [1113, 401] width 254 height 29
paste input "TX48ZU"
type input "TX48ZU"
click at [1186, 464] on button "Search" at bounding box center [1210, 458] width 84 height 30
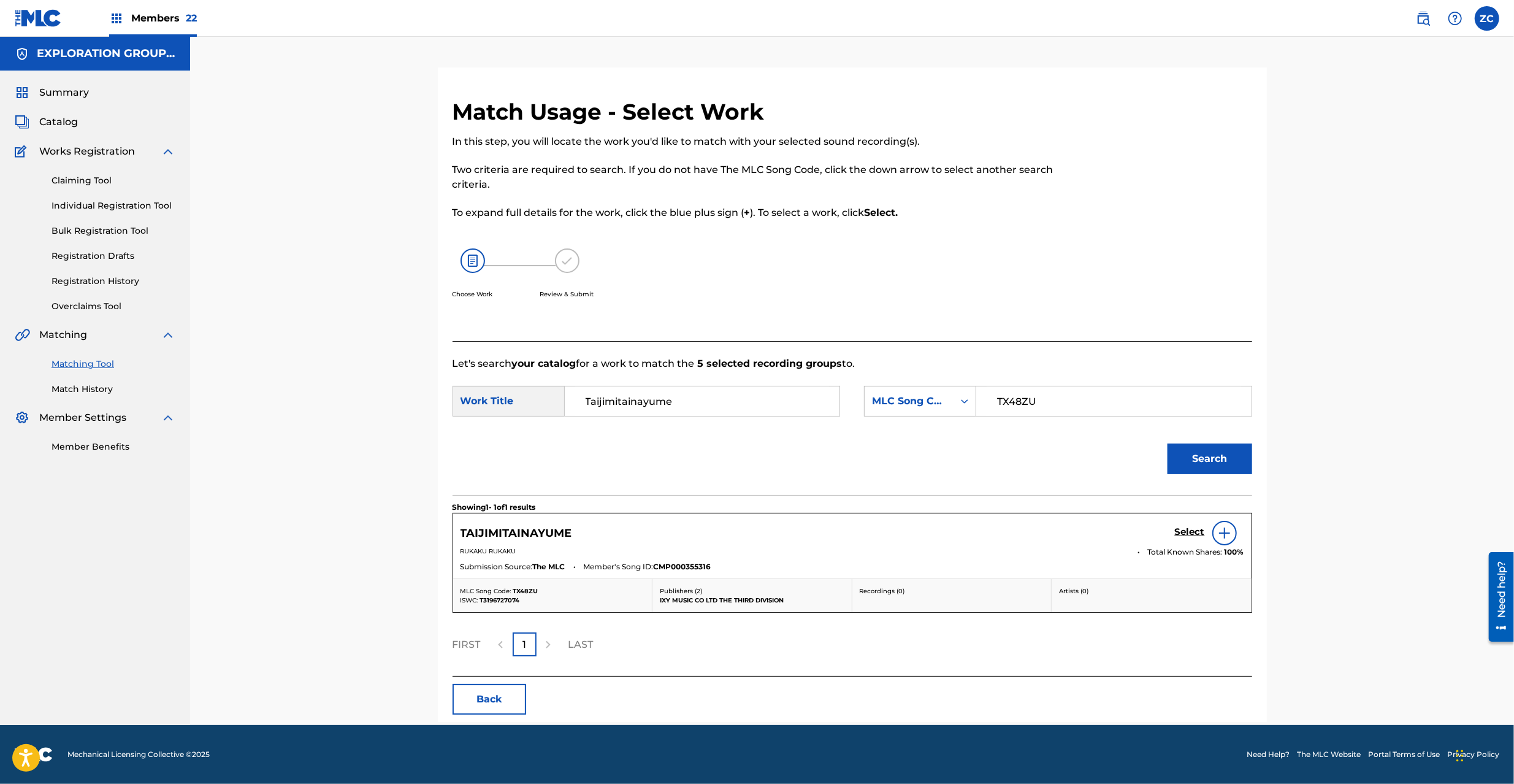
click at [1193, 528] on h5 "Select" at bounding box center [1190, 531] width 30 height 12
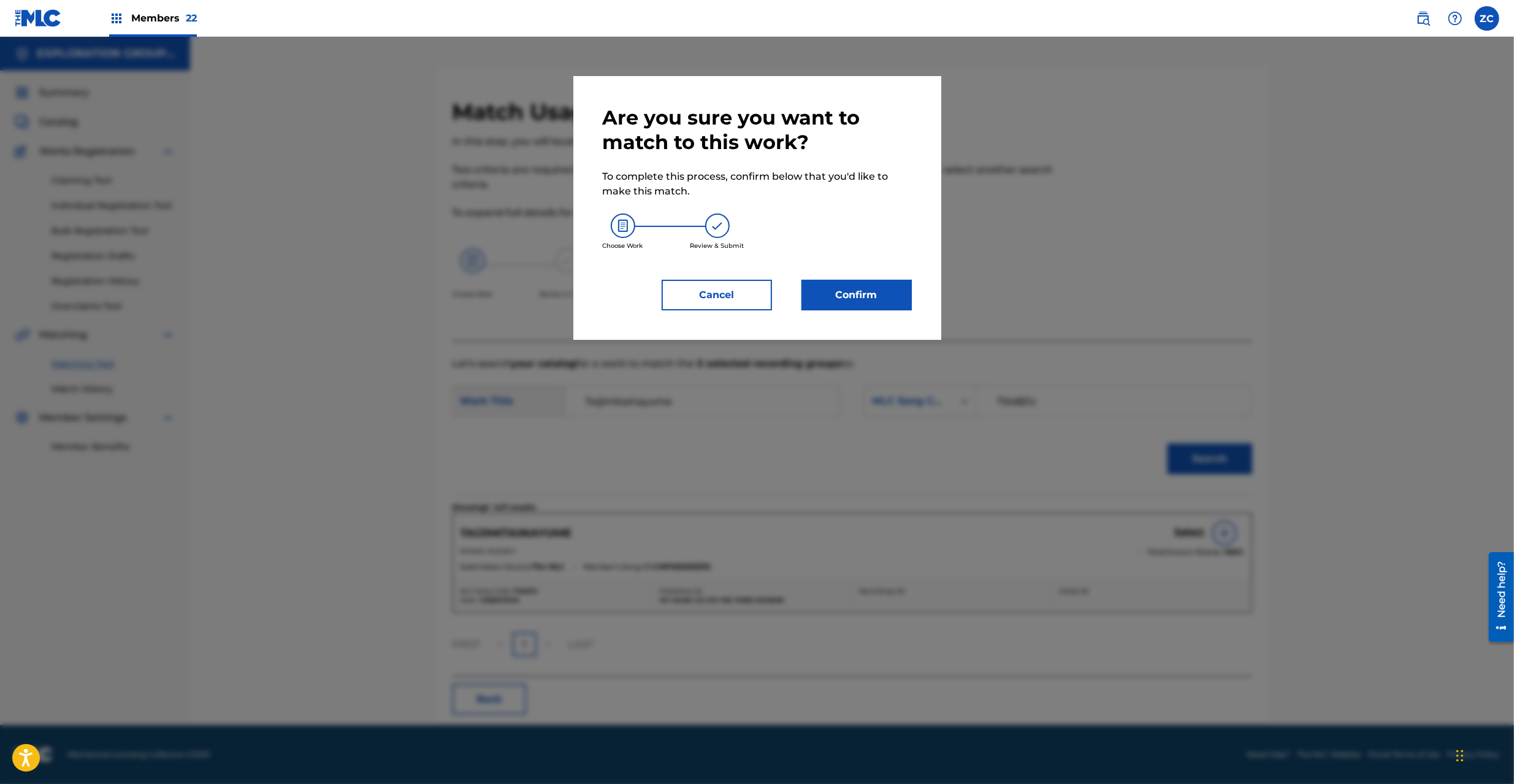
click at [872, 305] on button "Confirm" at bounding box center [856, 294] width 111 height 30
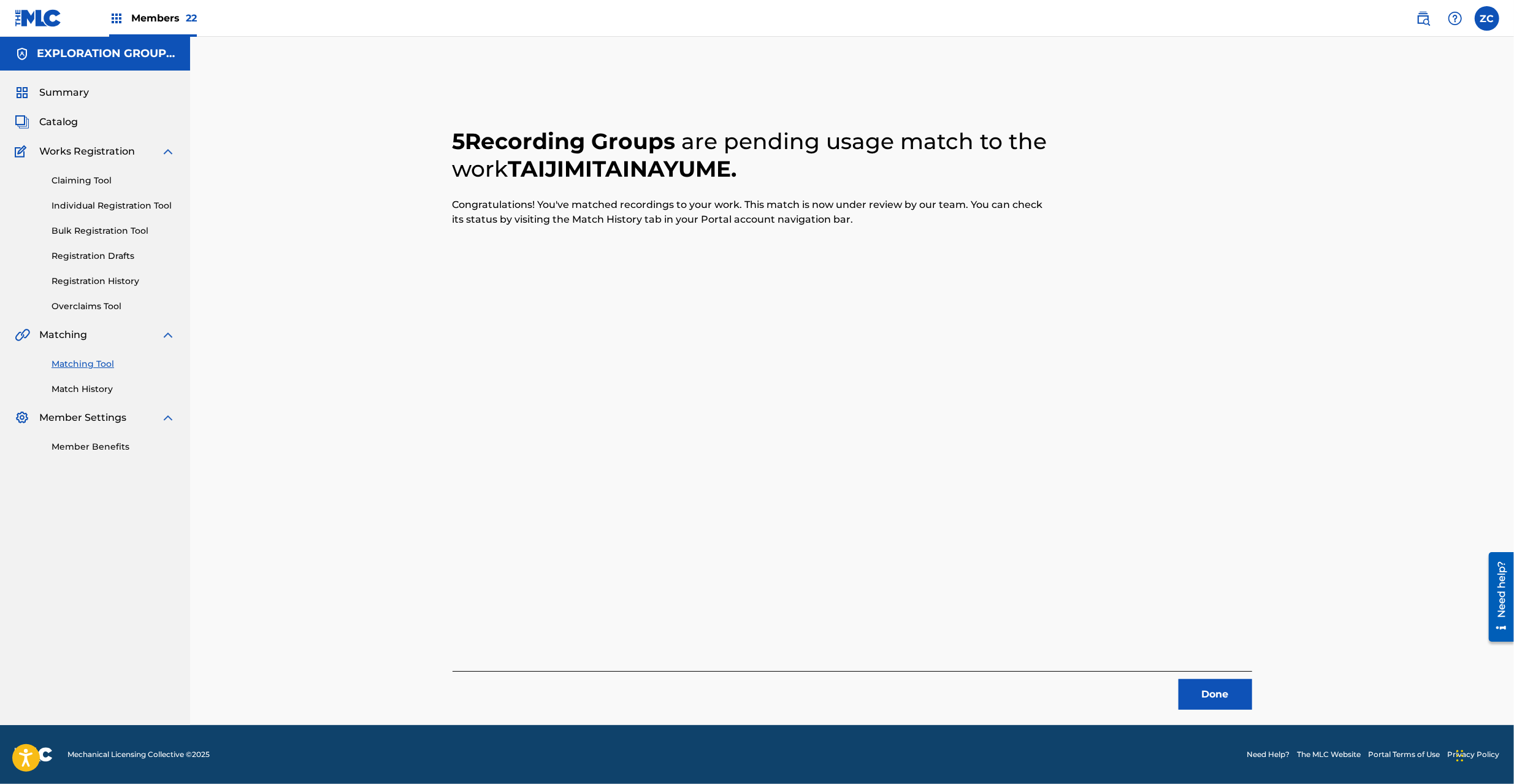
click at [1218, 710] on div "5 Recording Groups are pending usage match to the work TAIJIMITAINAYUME . Congr…" at bounding box center [852, 397] width 858 height 658
click at [1213, 693] on button "Done" at bounding box center [1215, 693] width 73 height 30
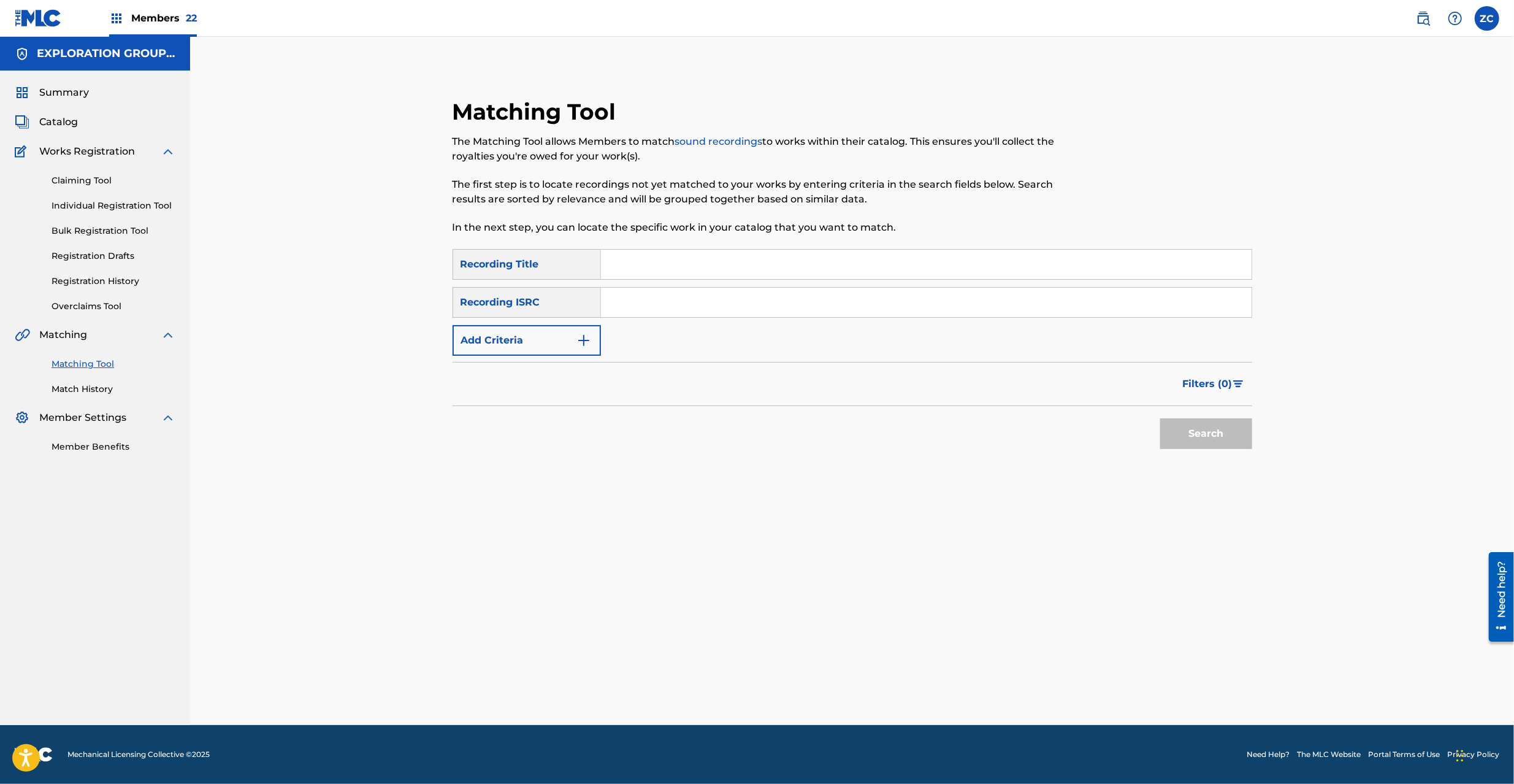
drag, startPoint x: 773, startPoint y: 294, endPoint x: 780, endPoint y: 300, distance: 9.2
click at [773, 294] on input "Search Form" at bounding box center [926, 302] width 650 height 29
paste input "JP92Q2200299"
type input "JP92Q2200299"
click at [1227, 433] on button "Search" at bounding box center [1206, 433] width 92 height 30
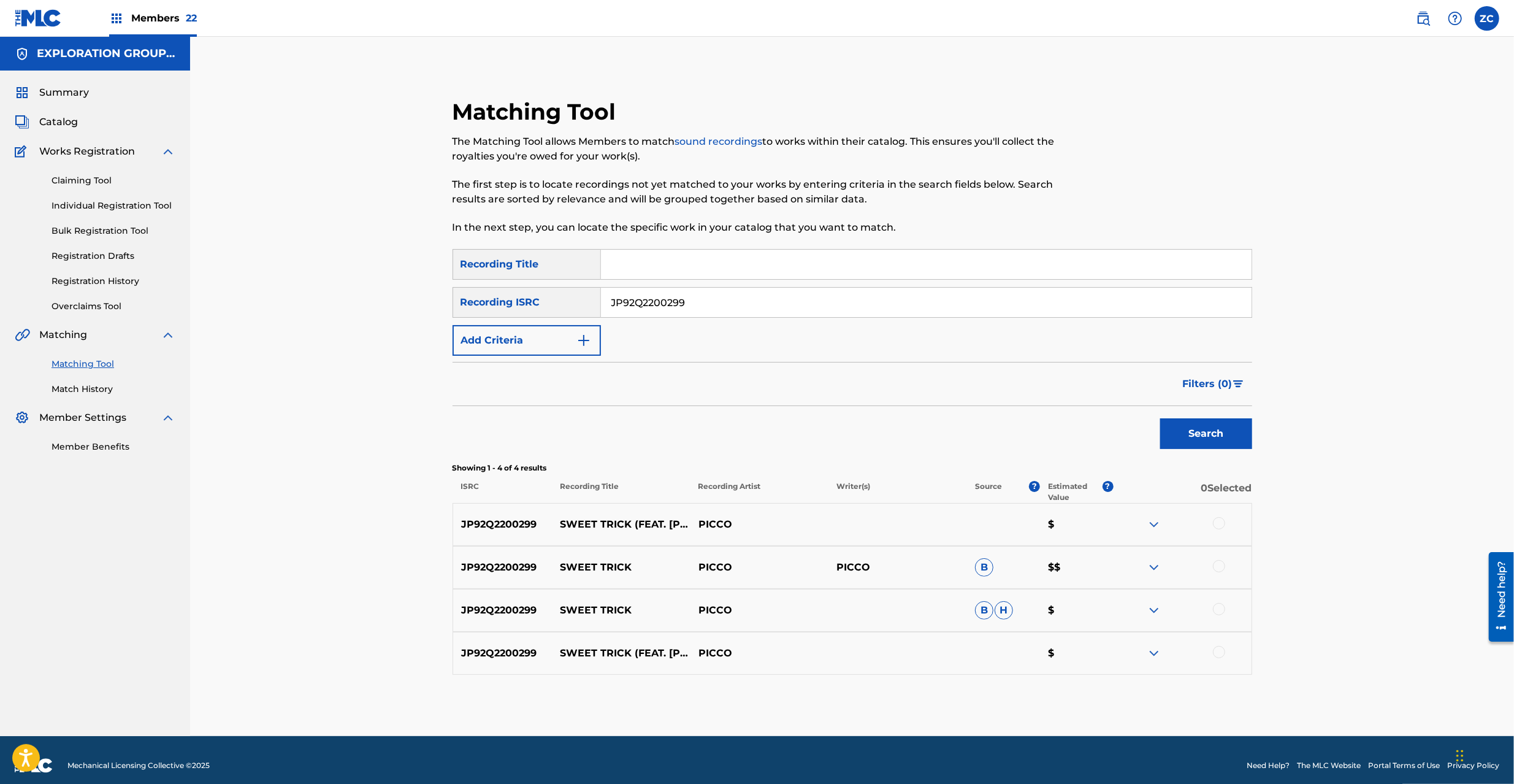
drag, startPoint x: 1220, startPoint y: 526, endPoint x: 1220, endPoint y: 569, distance: 43.0
click at [1220, 533] on div "JP92Q2200299 SWEET TRICK (FEAT. [PERSON_NAME]) PICCO $" at bounding box center [852, 524] width 800 height 43
click at [1220, 570] on div at bounding box center [1218, 565] width 12 height 12
click at [1220, 609] on div at bounding box center [1218, 608] width 12 height 12
click at [1220, 648] on div at bounding box center [1218, 651] width 12 height 12
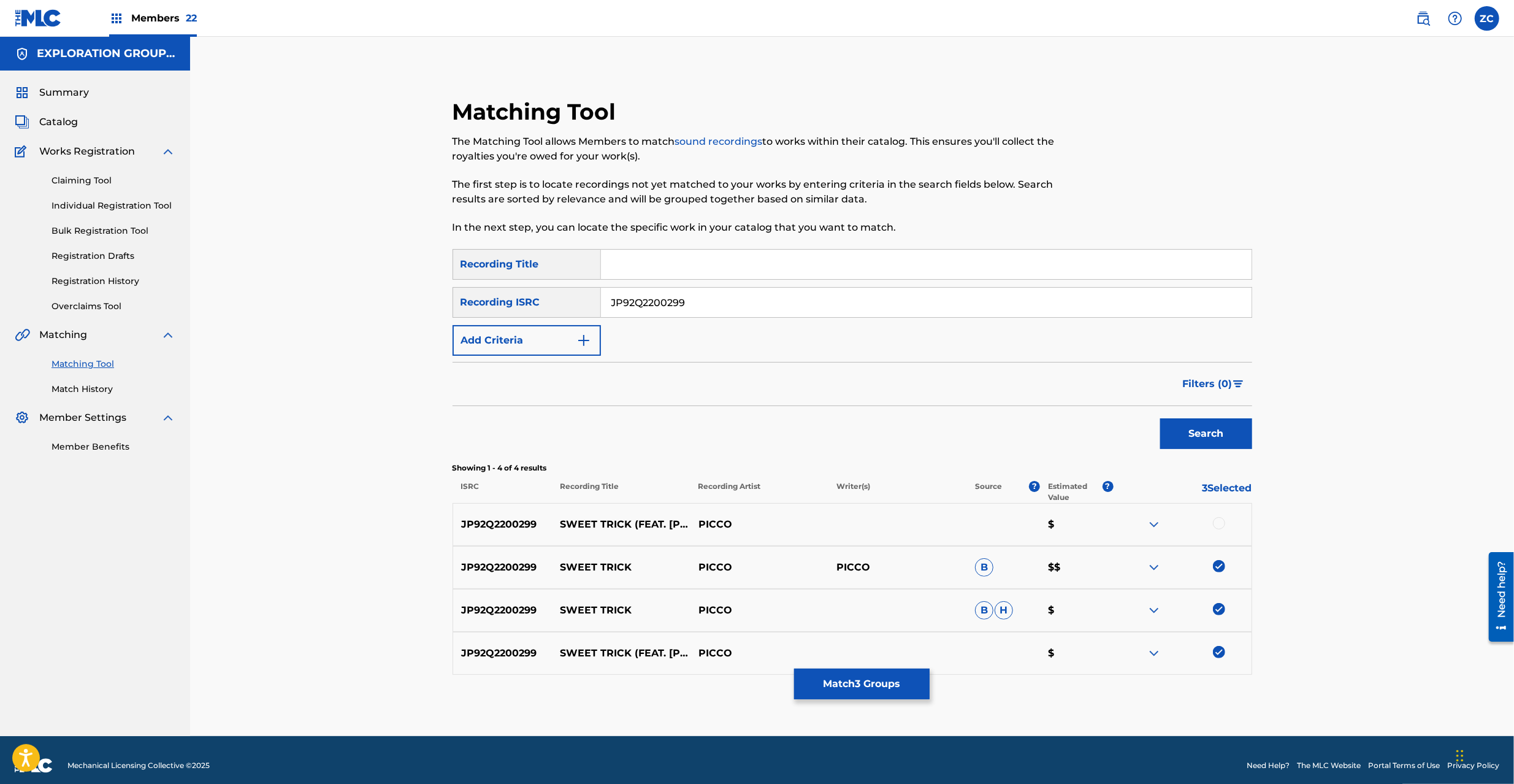
click at [1220, 528] on div at bounding box center [1218, 522] width 12 height 12
click at [893, 676] on button "Match 4 Groups" at bounding box center [862, 683] width 136 height 30
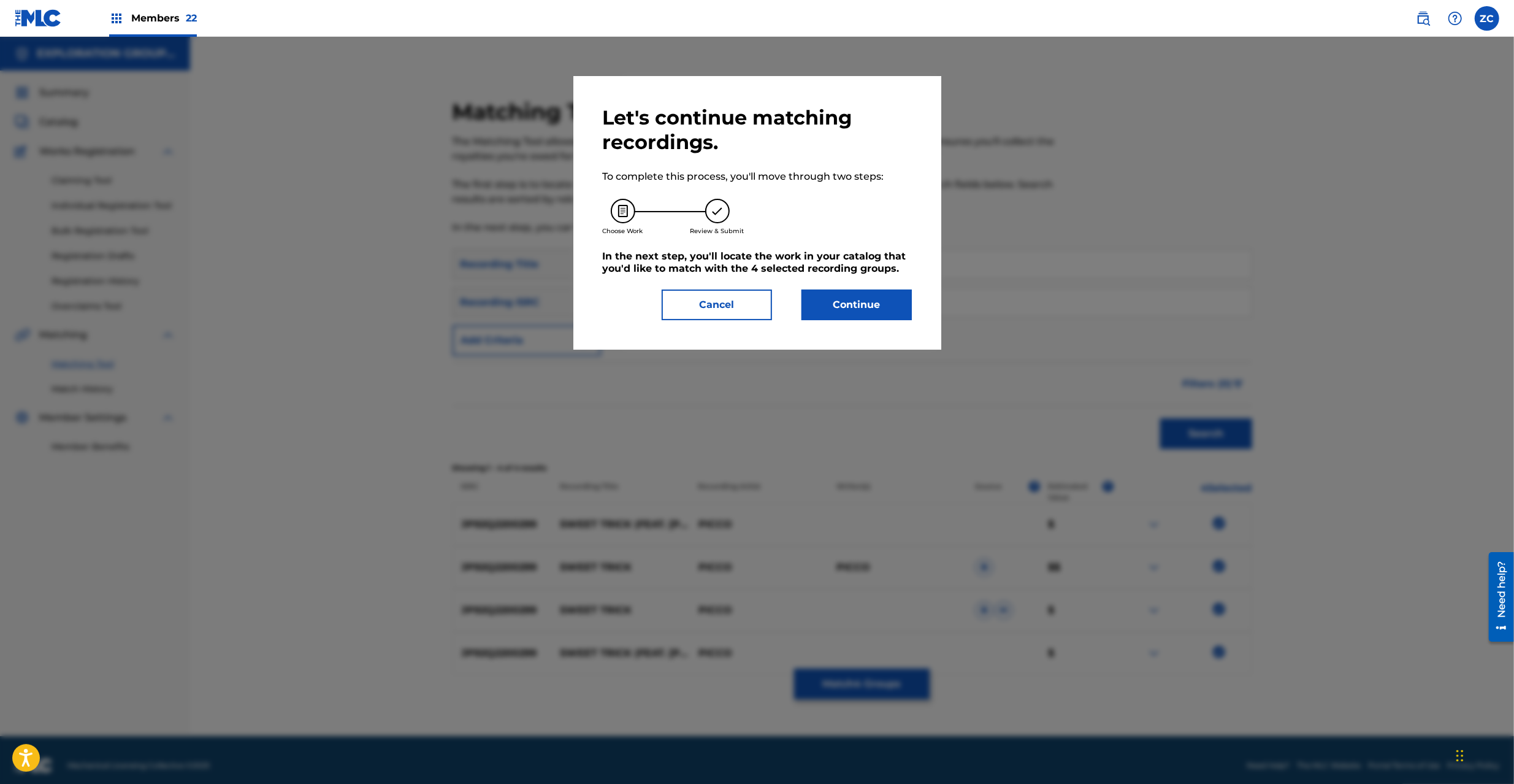
click at [819, 299] on button "Continue" at bounding box center [856, 304] width 111 height 30
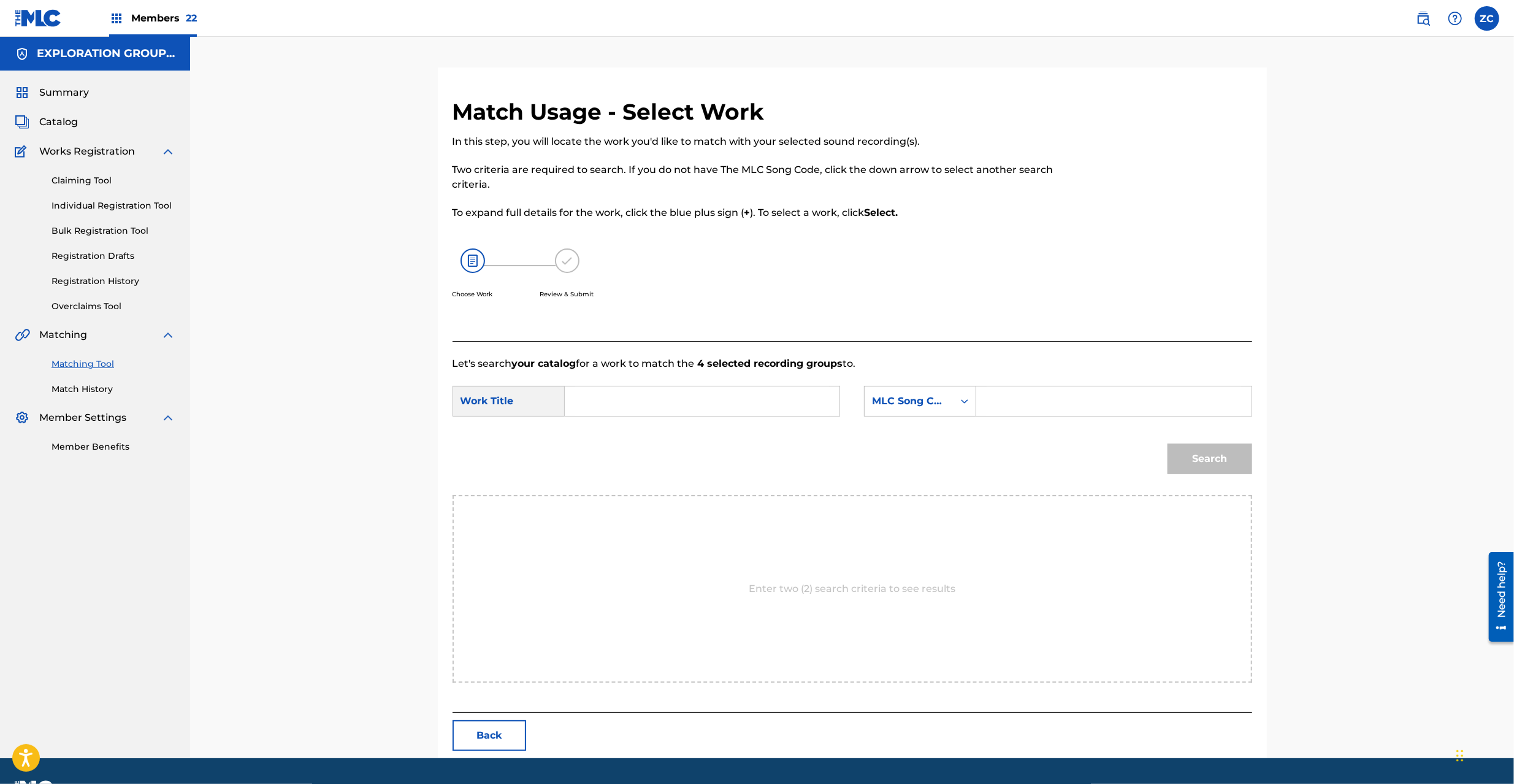
click at [695, 406] on input "Search Form" at bounding box center [702, 401] width 254 height 29
paste input "Sweet Trick S65HM5"
click at [659, 405] on input "Sweet Trick S65HM5" at bounding box center [702, 401] width 254 height 29
type input "Sweet Trick"
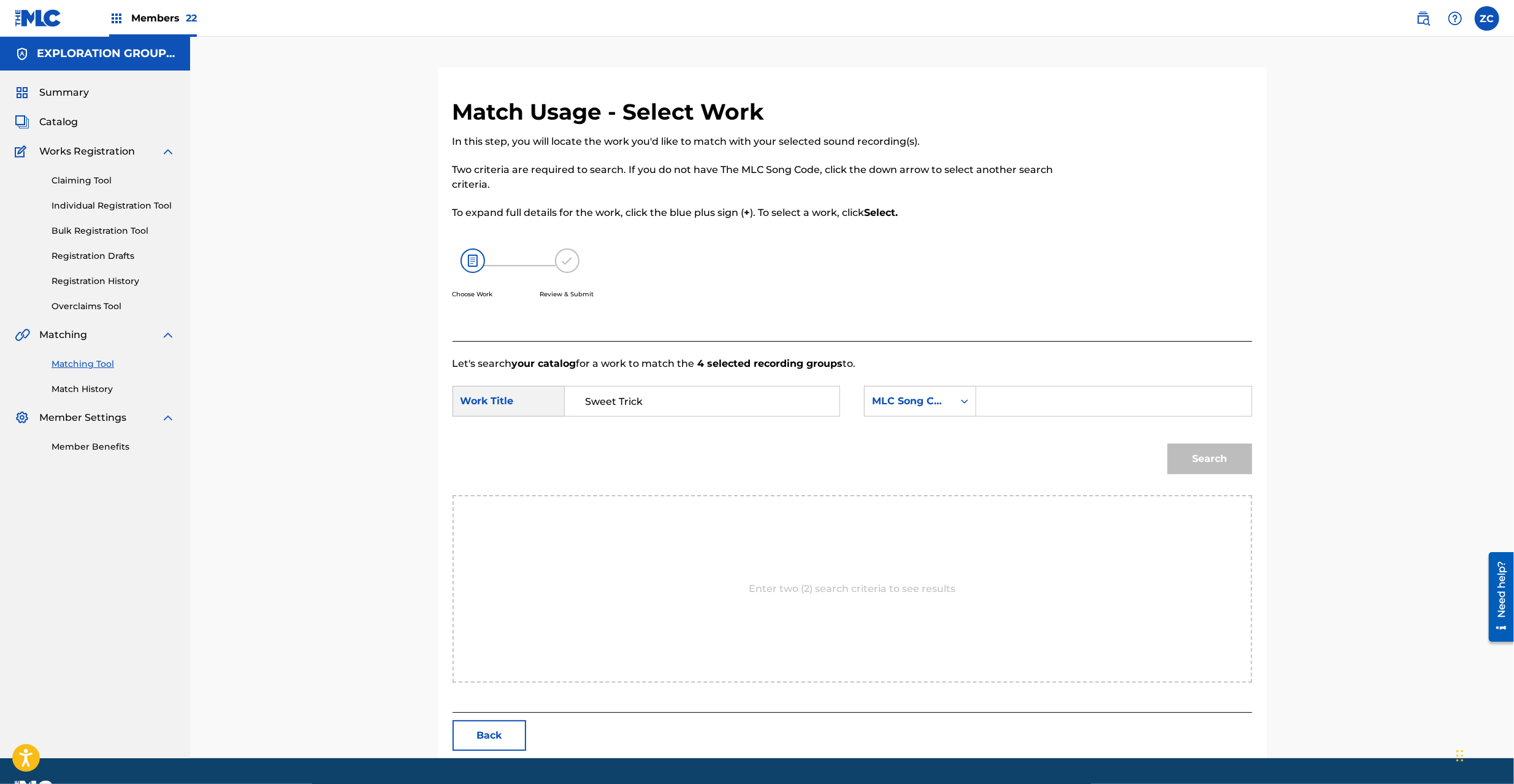
click at [1023, 398] on input "Search Form" at bounding box center [1113, 401] width 254 height 29
paste input "S65HM5"
type input "S65HM5"
click at [1214, 463] on button "Search" at bounding box center [1210, 458] width 84 height 30
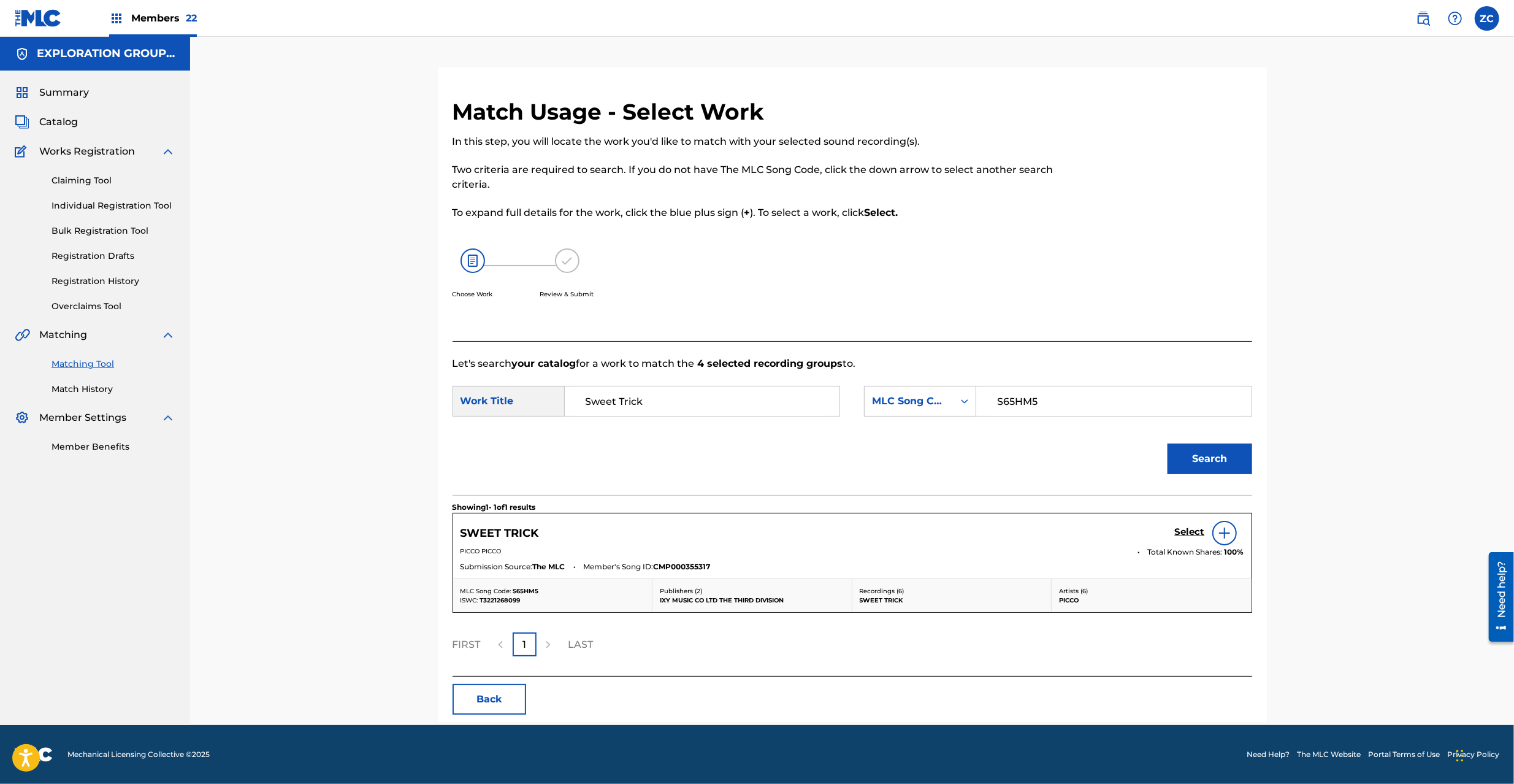
click at [1190, 535] on h5 "Select" at bounding box center [1190, 531] width 30 height 12
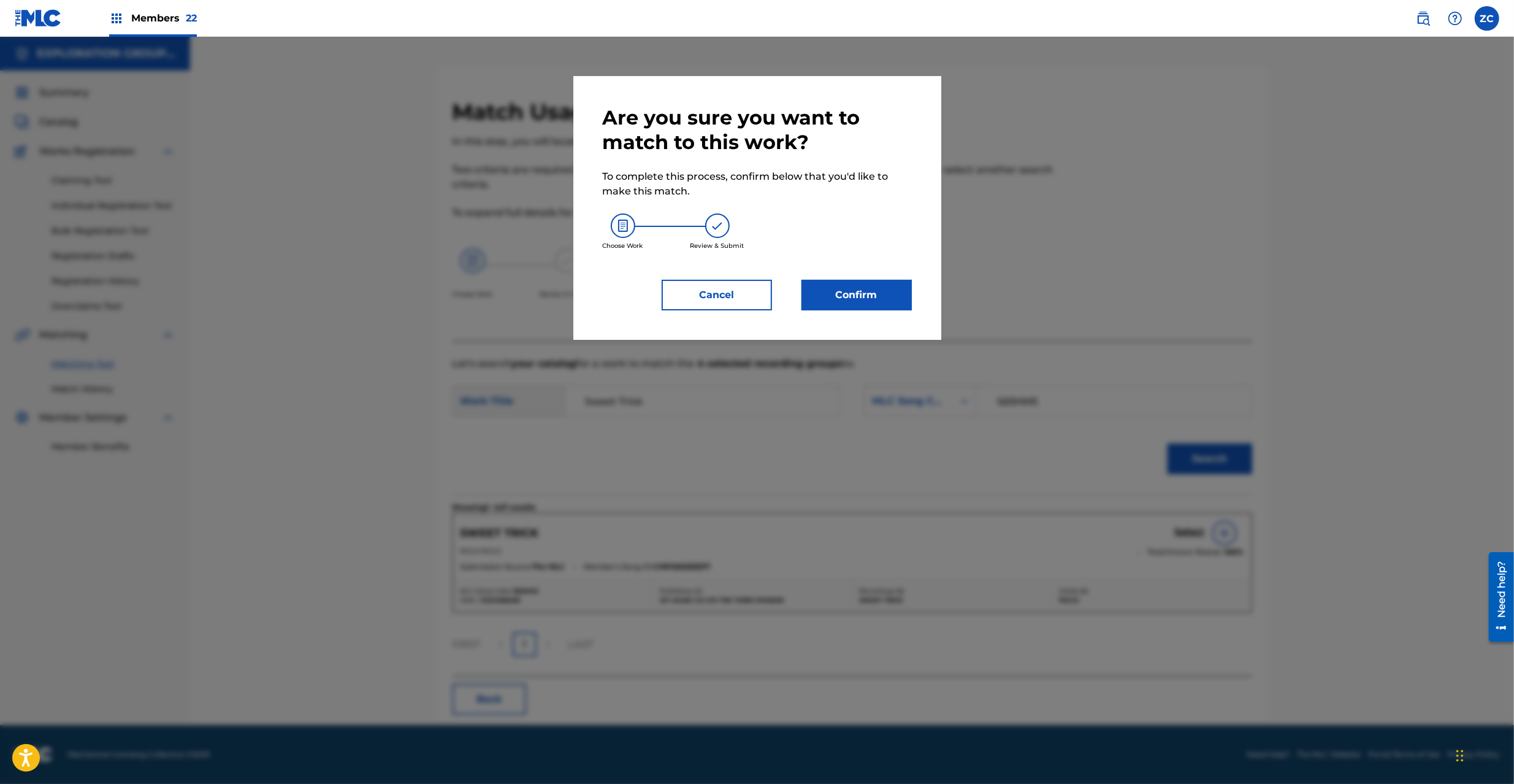
click at [833, 296] on button "Confirm" at bounding box center [856, 294] width 111 height 30
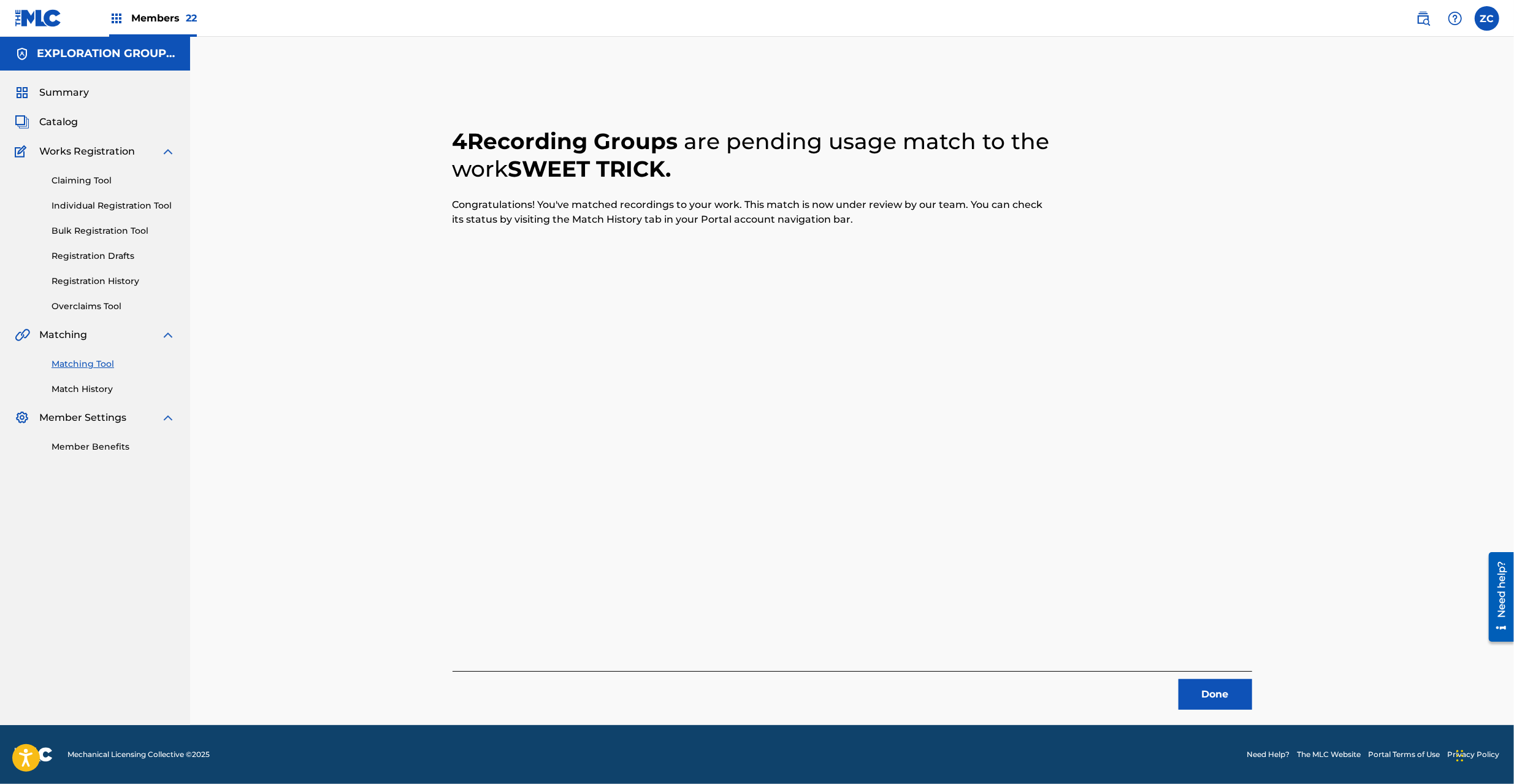
click at [1232, 678] on div "Done" at bounding box center [852, 690] width 800 height 38
click at [1233, 682] on button "Done" at bounding box center [1215, 693] width 73 height 30
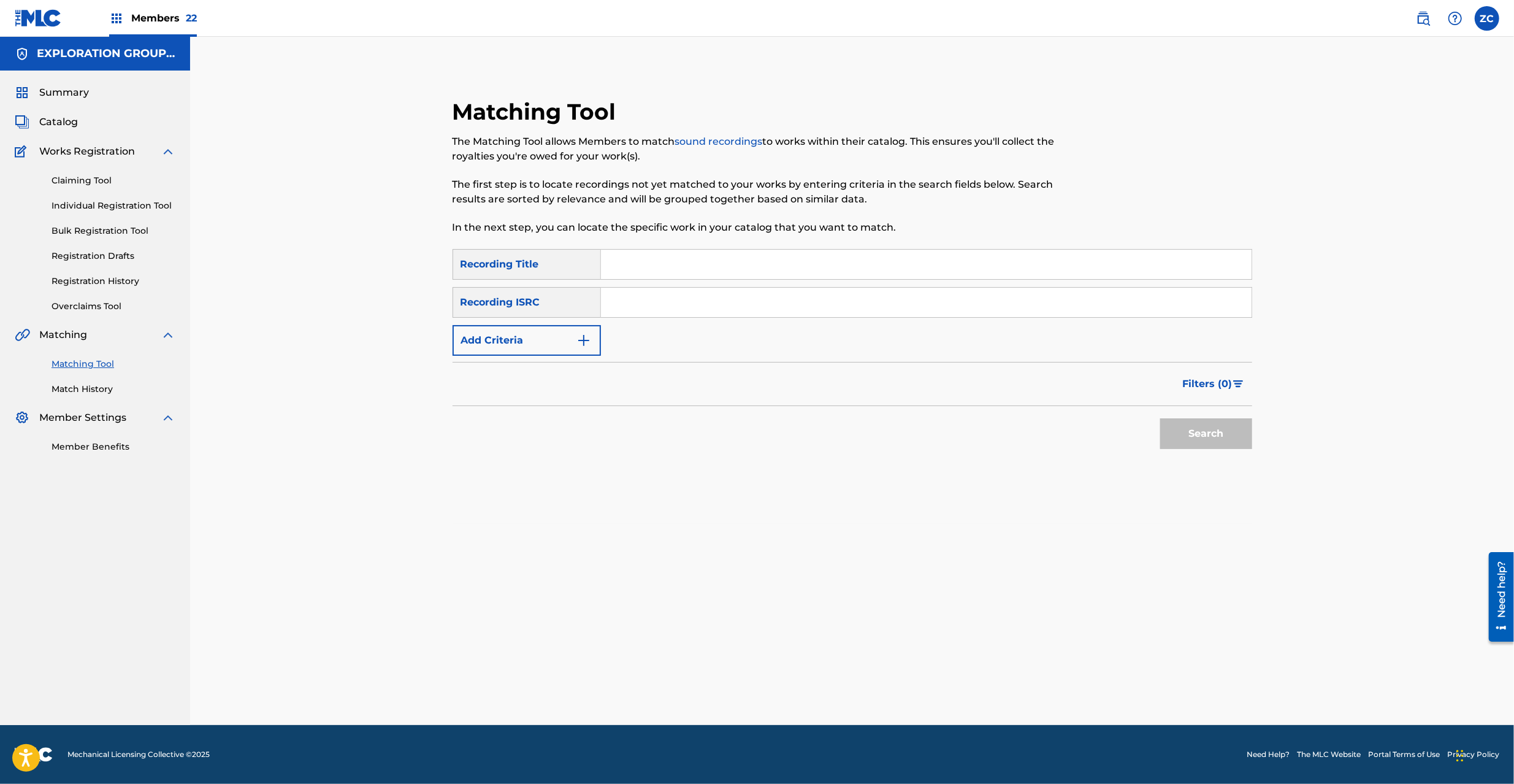
drag, startPoint x: 691, startPoint y: 307, endPoint x: 716, endPoint y: 312, distance: 25.5
click at [691, 307] on input "Search Form" at bounding box center [926, 302] width 650 height 29
paste input "JP92Q2200304"
type input "JP92Q2200304"
click at [1216, 428] on button "Search" at bounding box center [1206, 433] width 92 height 30
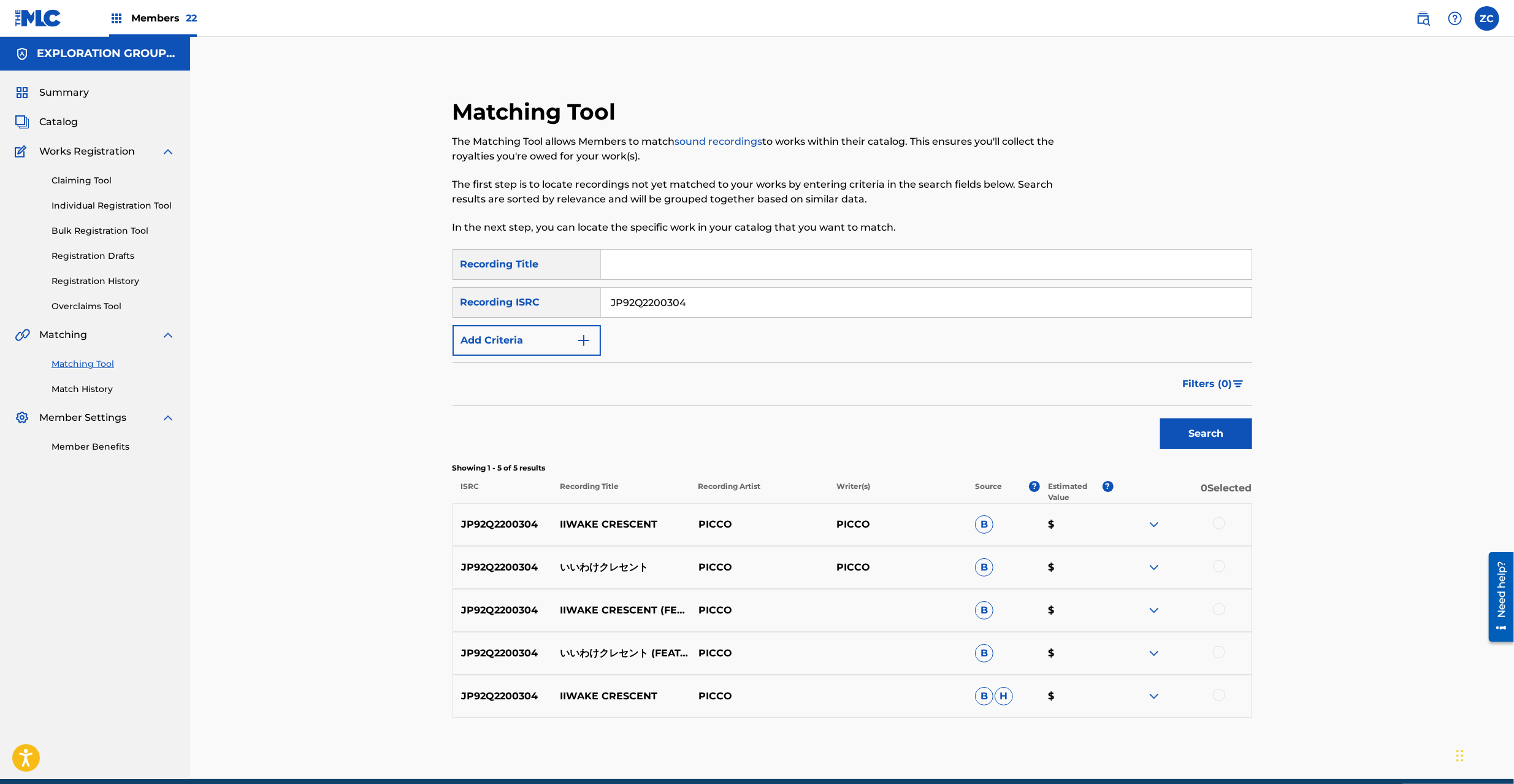
click at [1216, 528] on div at bounding box center [1218, 522] width 12 height 12
drag, startPoint x: 1222, startPoint y: 564, endPoint x: 1222, endPoint y: 612, distance: 48.0
click at [1222, 564] on div at bounding box center [1218, 565] width 12 height 12
click at [1220, 606] on div at bounding box center [1218, 608] width 12 height 12
click at [1220, 654] on div at bounding box center [1218, 651] width 12 height 12
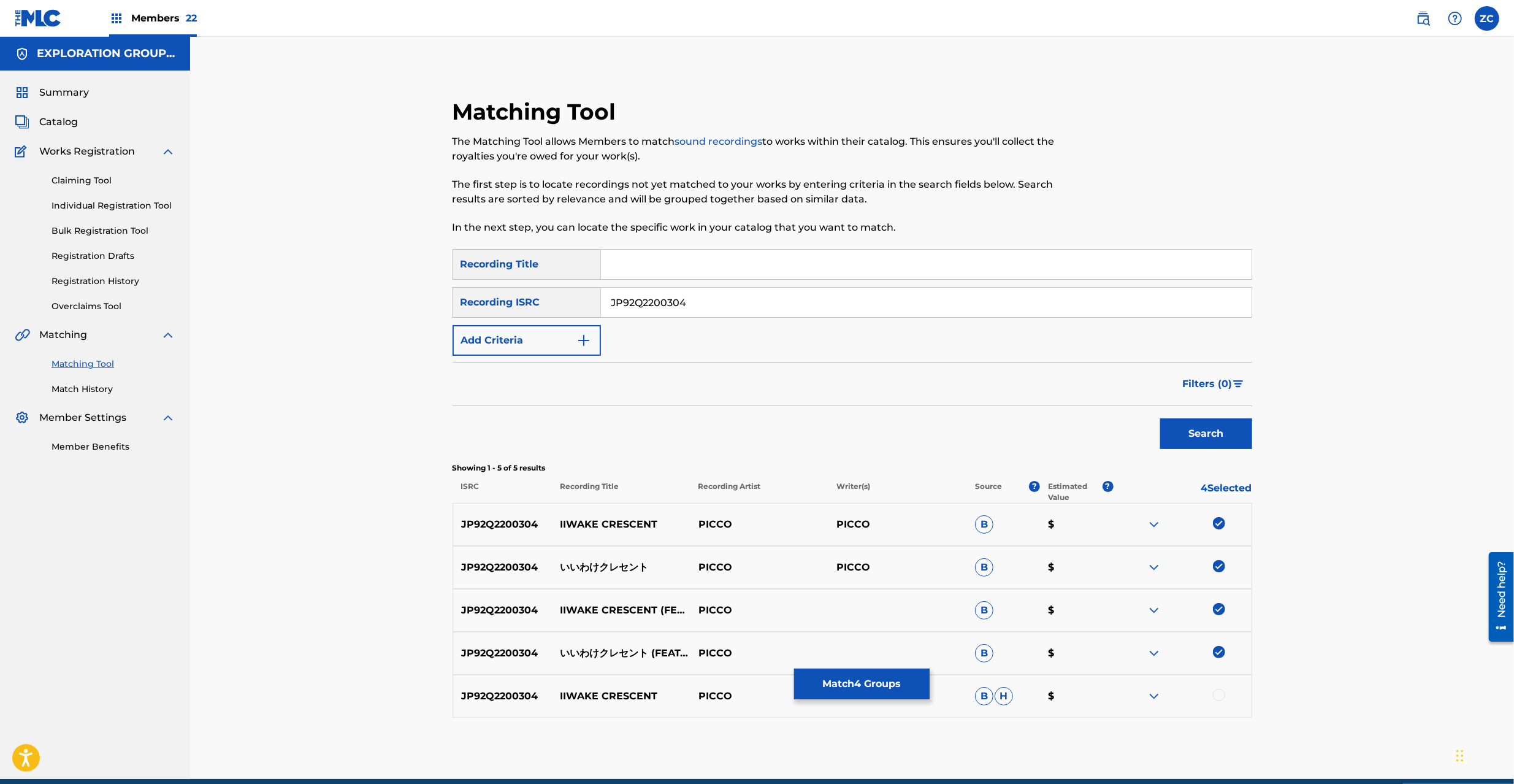
click at [1222, 695] on div at bounding box center [1218, 694] width 12 height 12
click at [888, 674] on button "Match 5 Groups" at bounding box center [862, 683] width 136 height 30
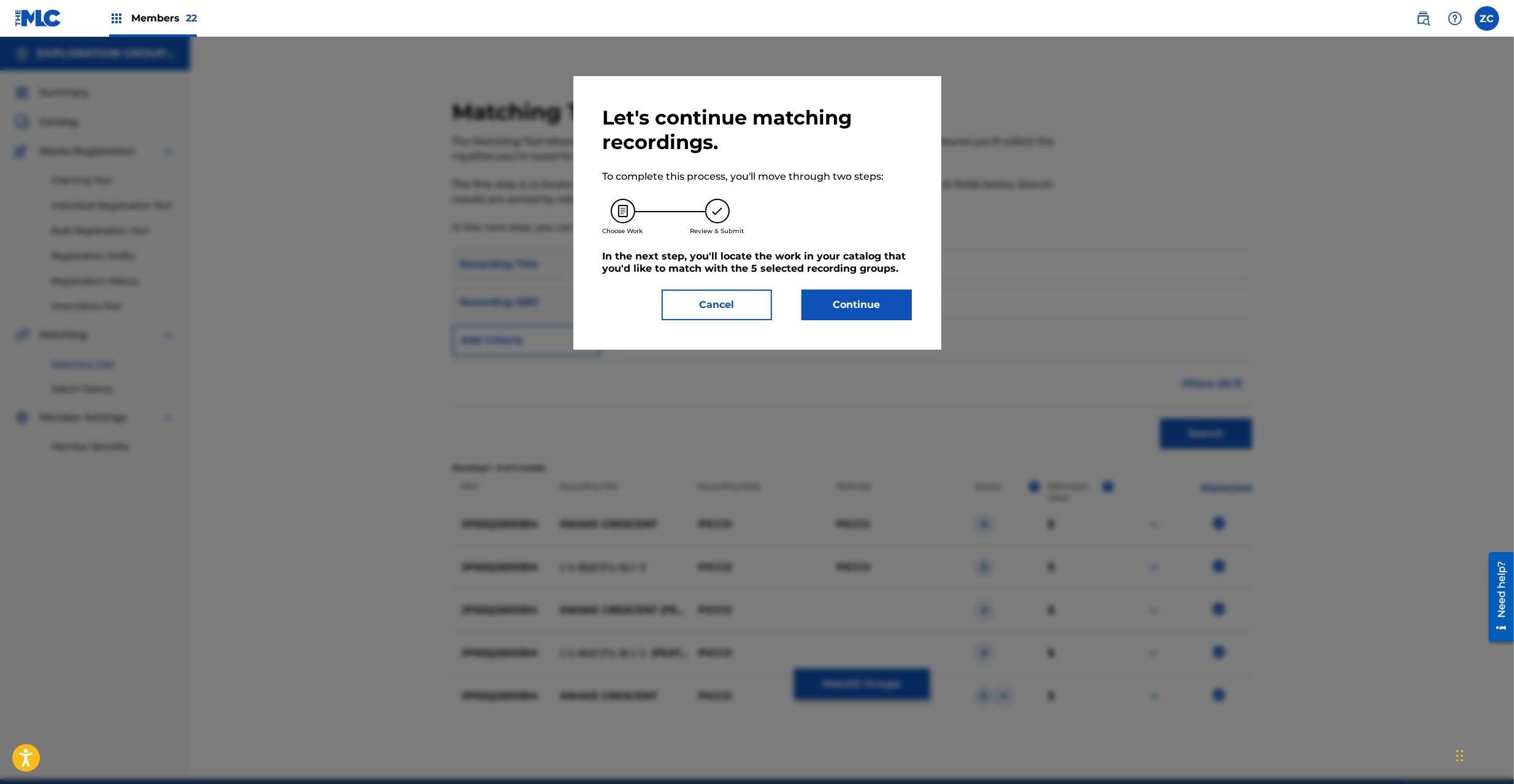
click at [847, 317] on button "Continue" at bounding box center [856, 304] width 111 height 30
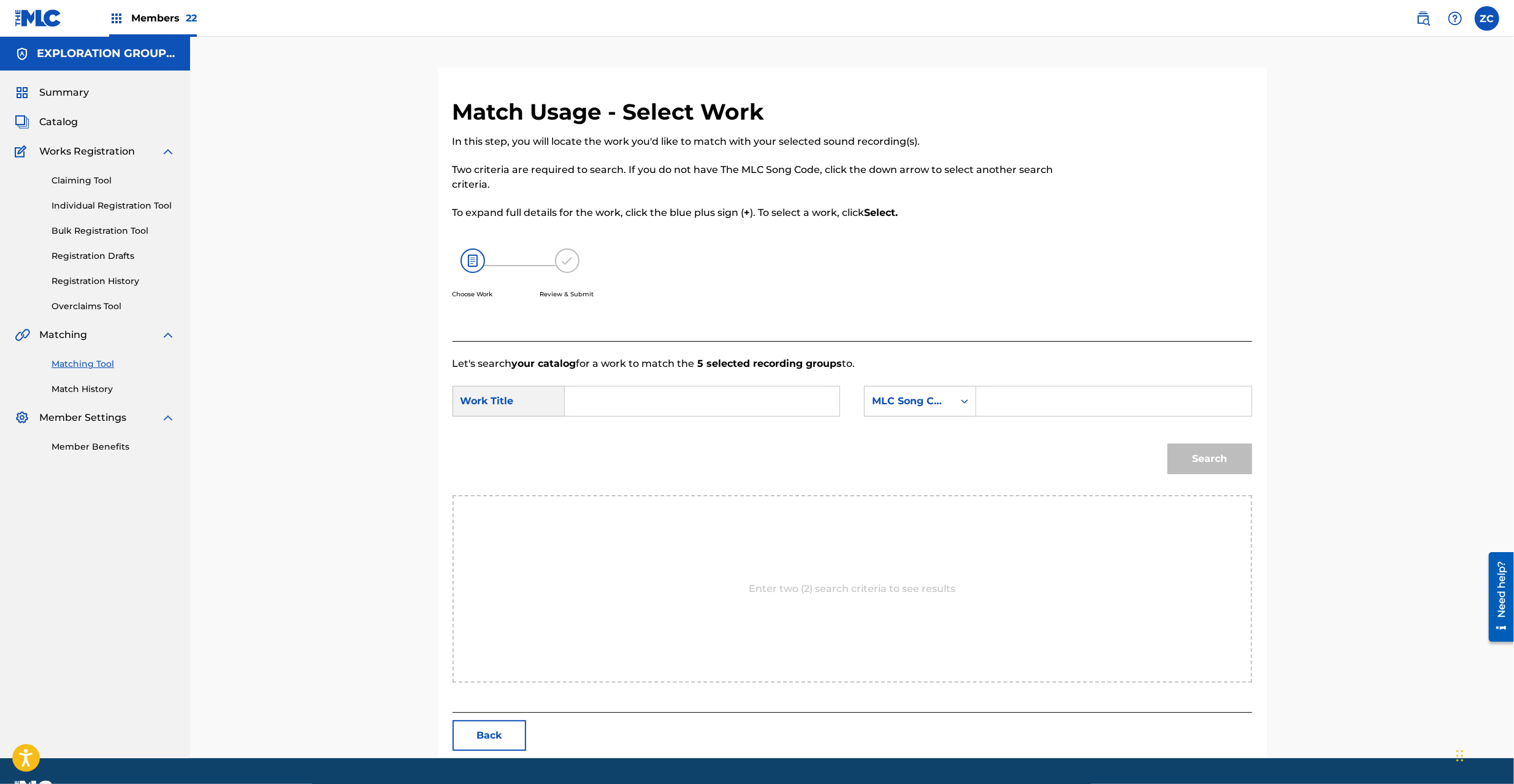
click at [708, 388] on input "Search Form" at bounding box center [702, 401] width 254 height 29
paste input "Iiwakekuresento I259D2"
click at [693, 401] on input "Iiwakekuresento I259D2" at bounding box center [702, 401] width 254 height 29
type input "[DEMOGRAPHIC_DATA]"
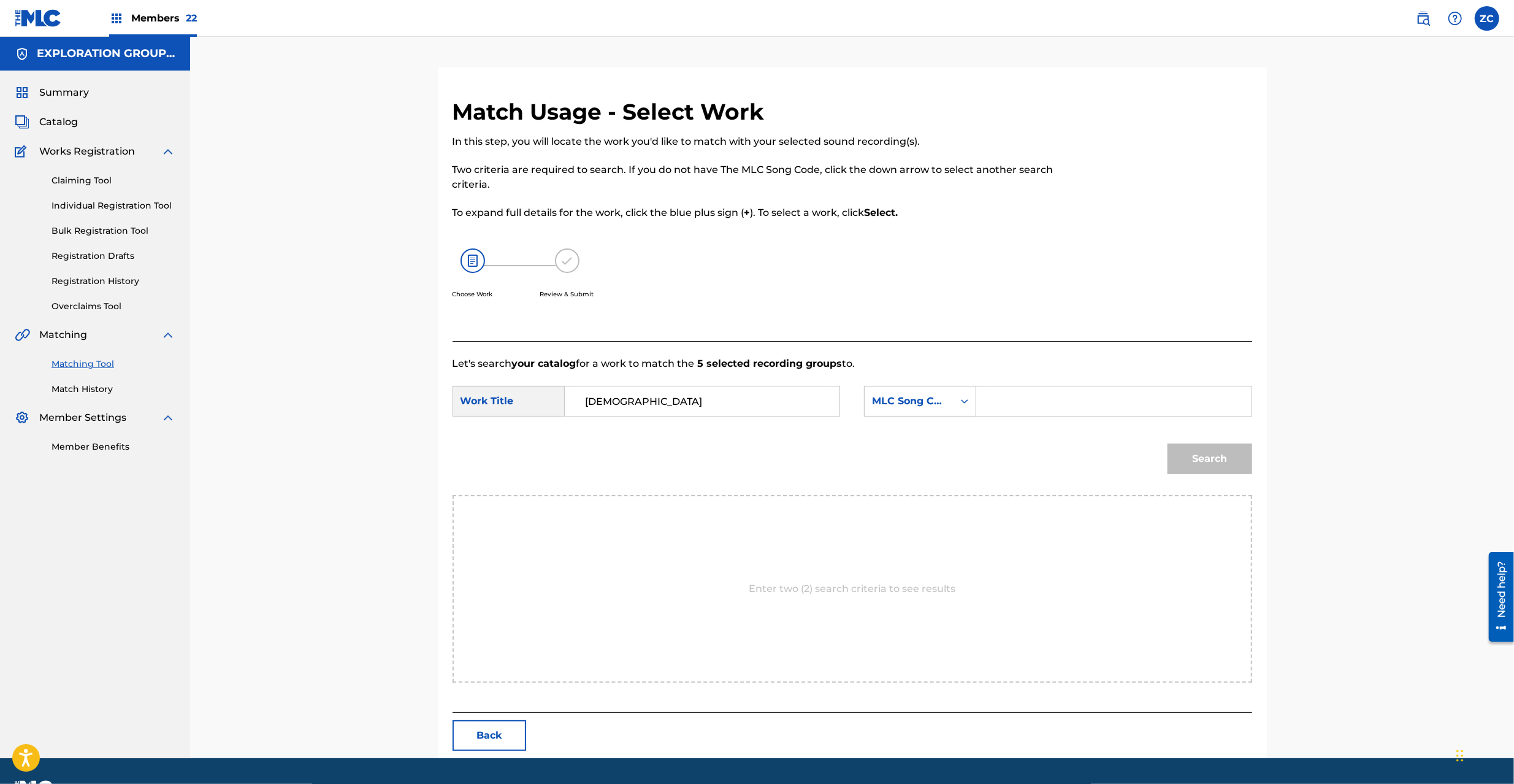
click at [1061, 408] on input "Search Form" at bounding box center [1113, 401] width 254 height 29
paste input "I259D2"
type input "I259D2"
click at [1219, 469] on button "Search" at bounding box center [1210, 458] width 84 height 30
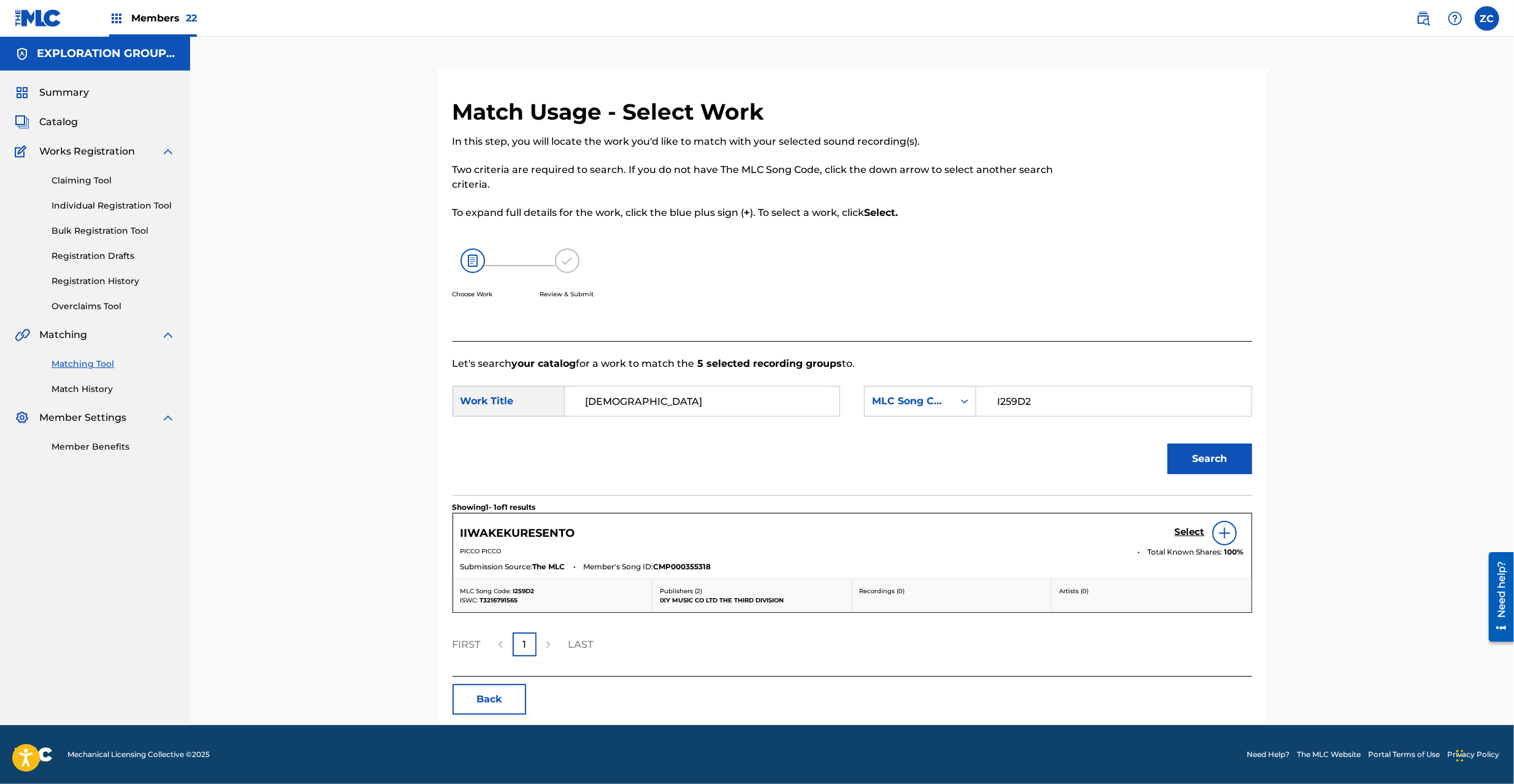
click at [1189, 538] on h5 "Select" at bounding box center [1190, 531] width 30 height 12
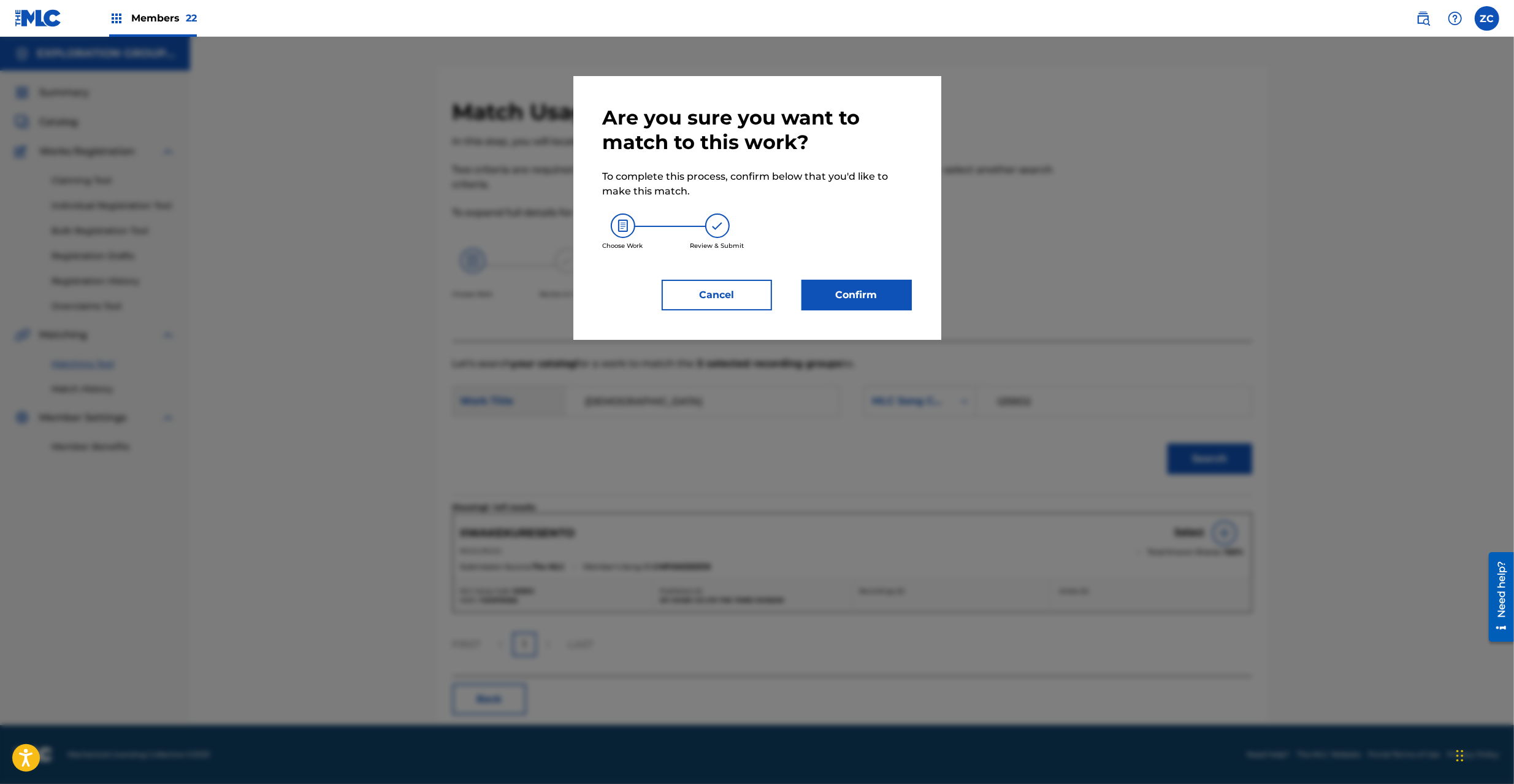
click at [827, 297] on button "Confirm" at bounding box center [856, 294] width 111 height 30
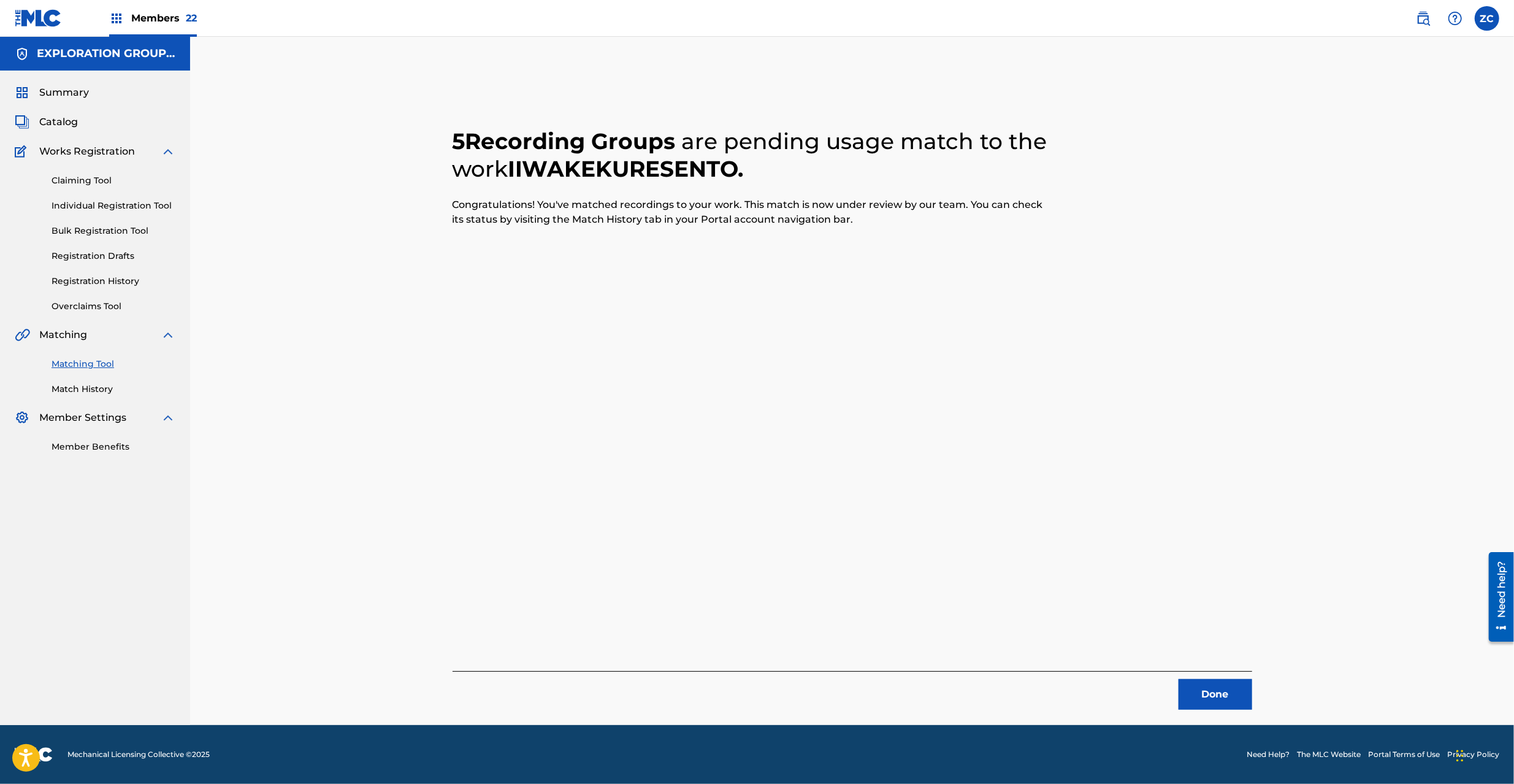
click at [1214, 695] on button "Done" at bounding box center [1215, 693] width 73 height 30
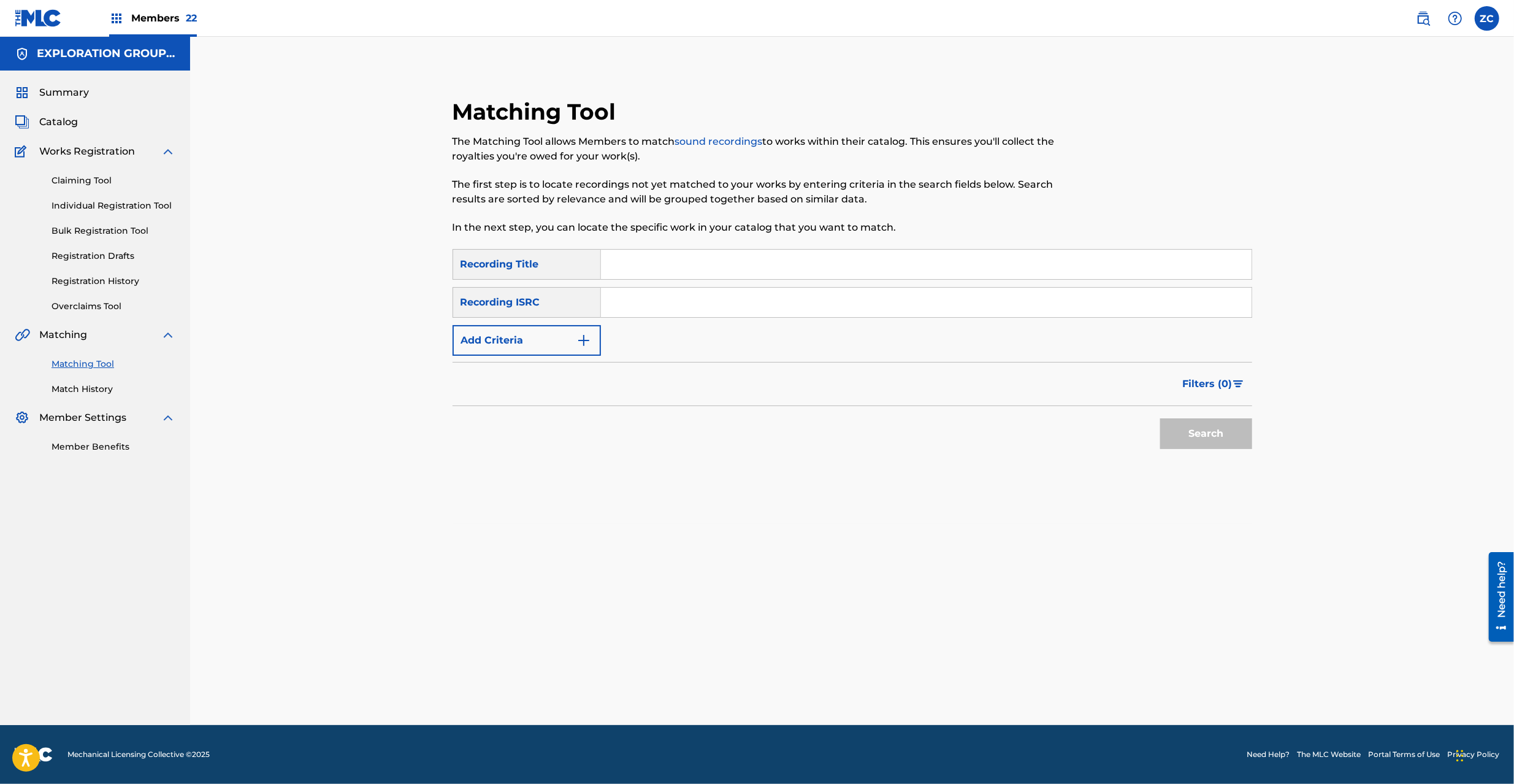
drag, startPoint x: 682, startPoint y: 301, endPoint x: 703, endPoint y: 305, distance: 21.4
click at [682, 301] on input "Search Form" at bounding box center [926, 302] width 650 height 29
paste input "JP92Q2200291"
type input "JP92Q2200291"
click at [1188, 440] on button "Search" at bounding box center [1206, 433] width 92 height 30
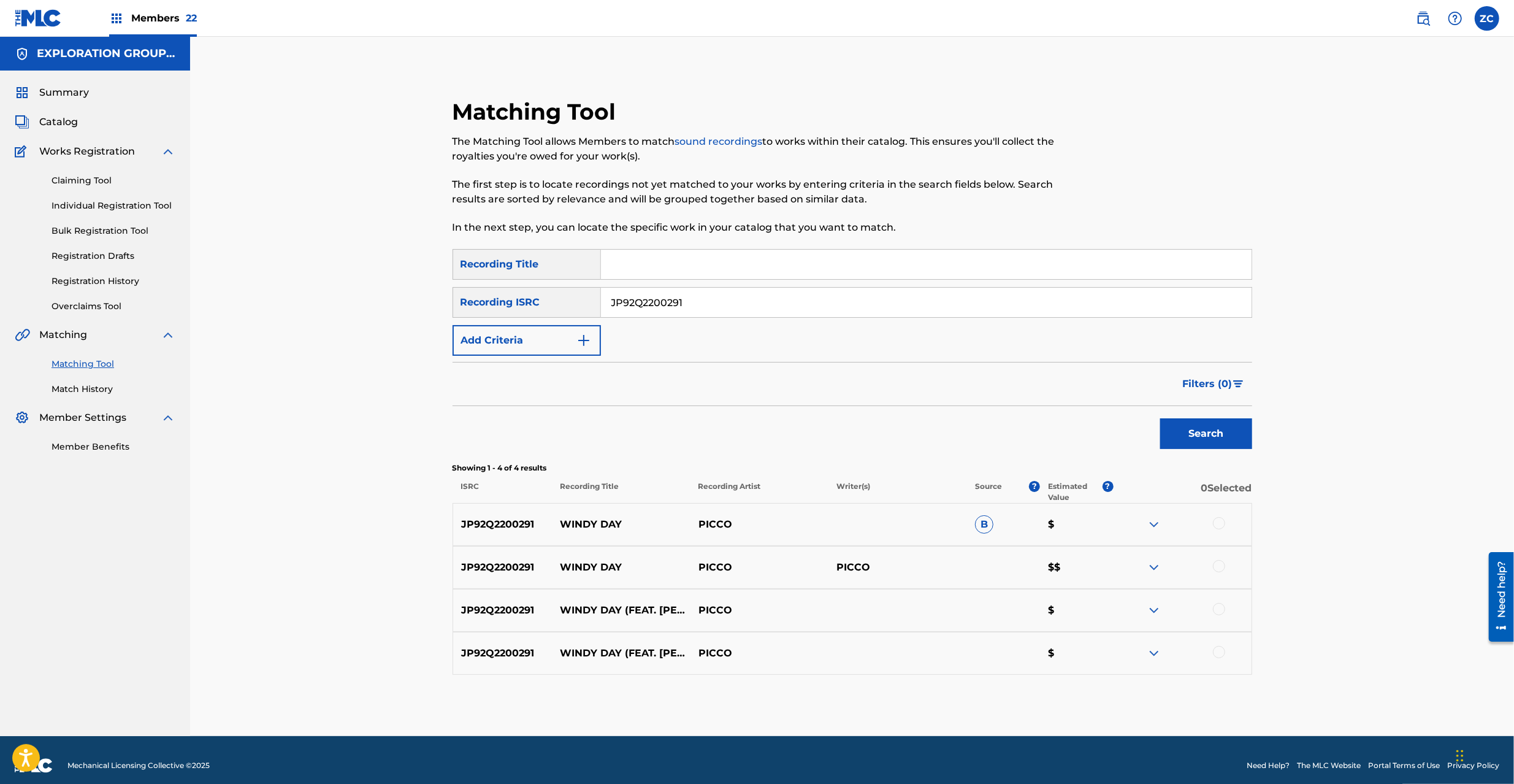
drag, startPoint x: 1220, startPoint y: 524, endPoint x: 1222, endPoint y: 550, distance: 26.1
click at [1220, 528] on div at bounding box center [1218, 522] width 12 height 12
click at [1219, 567] on div at bounding box center [1218, 565] width 12 height 12
click at [1222, 609] on div at bounding box center [1218, 608] width 12 height 12
click at [1222, 650] on div at bounding box center [1218, 651] width 12 height 12
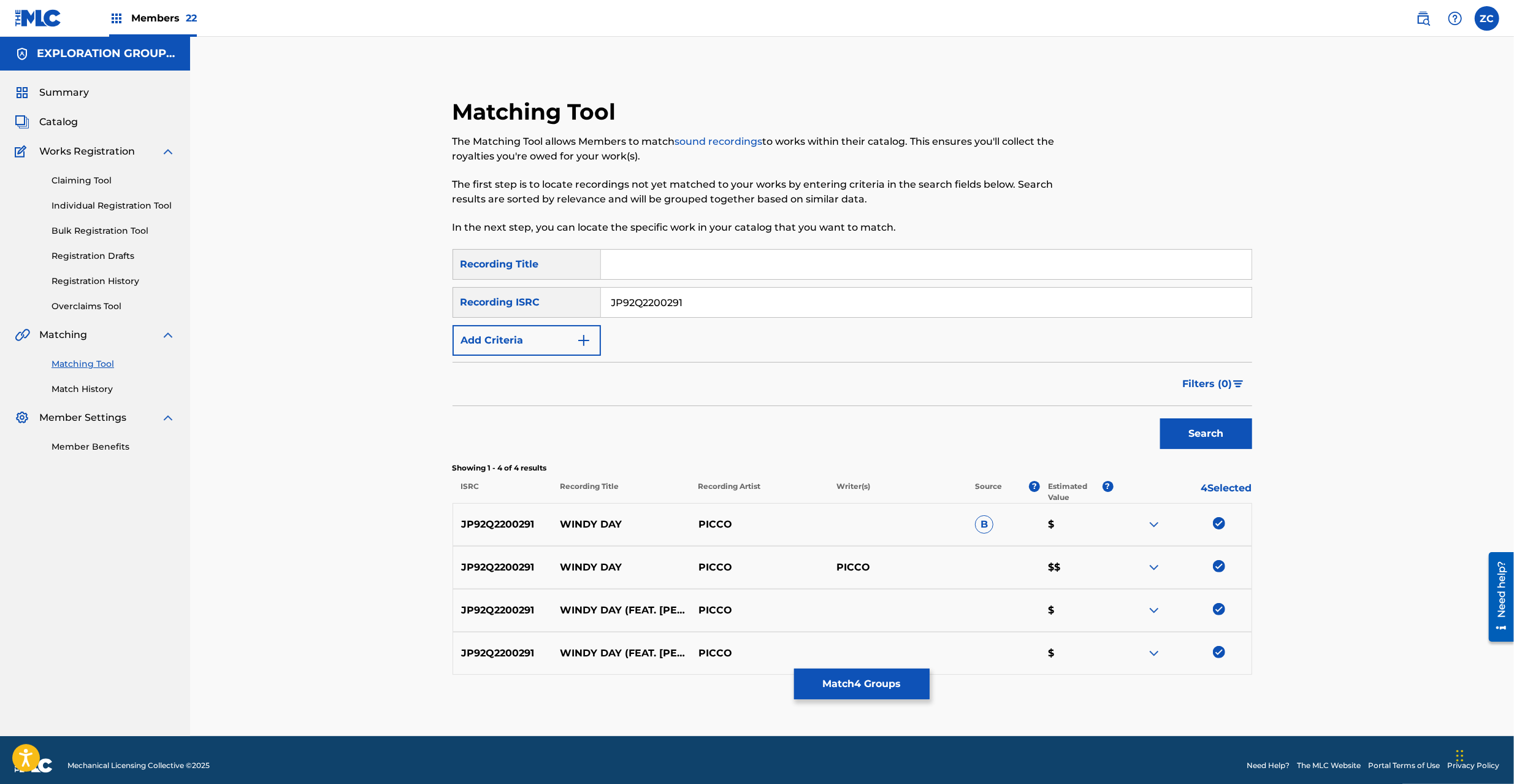
click at [918, 690] on button "Match 4 Groups" at bounding box center [862, 683] width 136 height 30
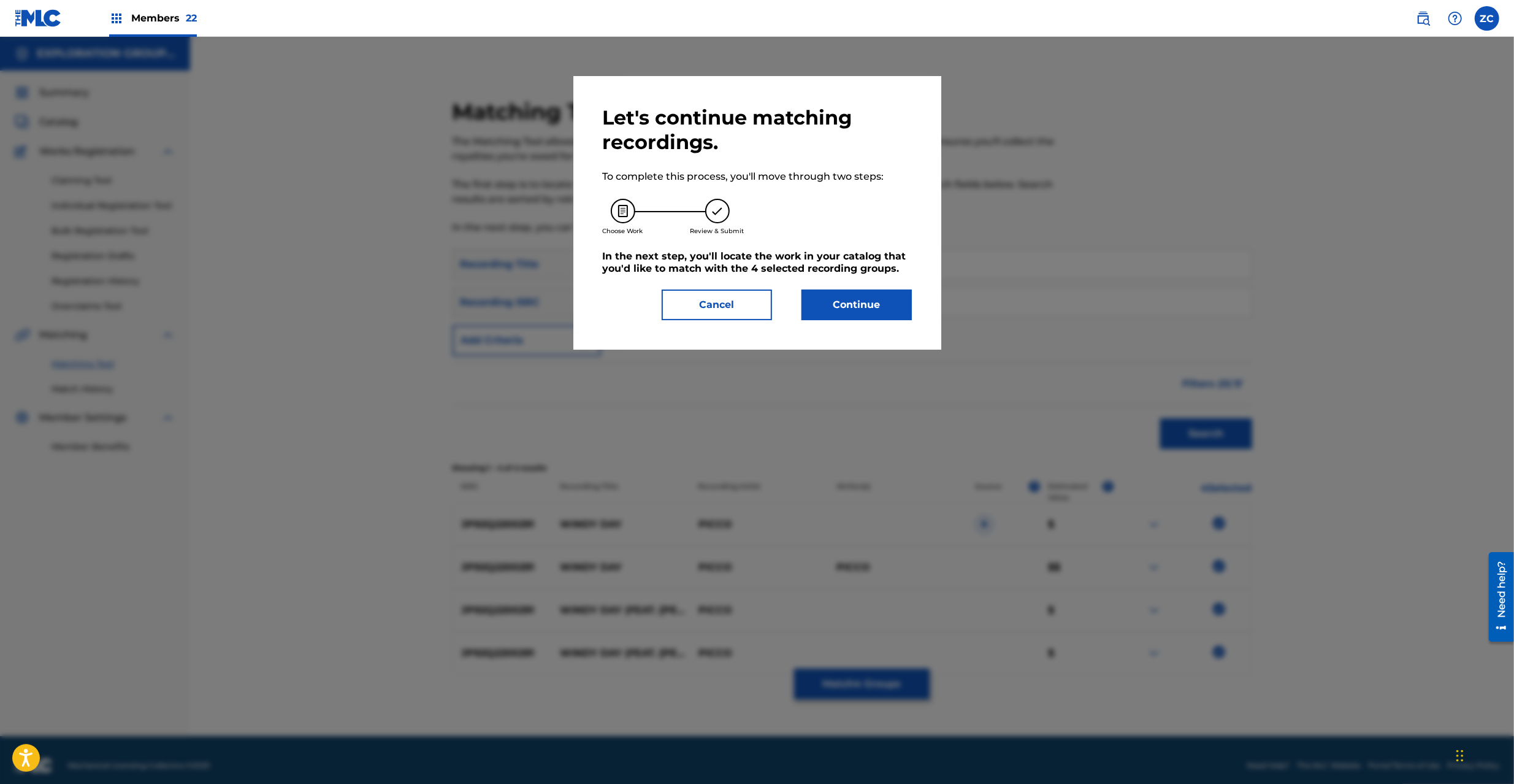
click at [878, 312] on button "Continue" at bounding box center [856, 304] width 111 height 30
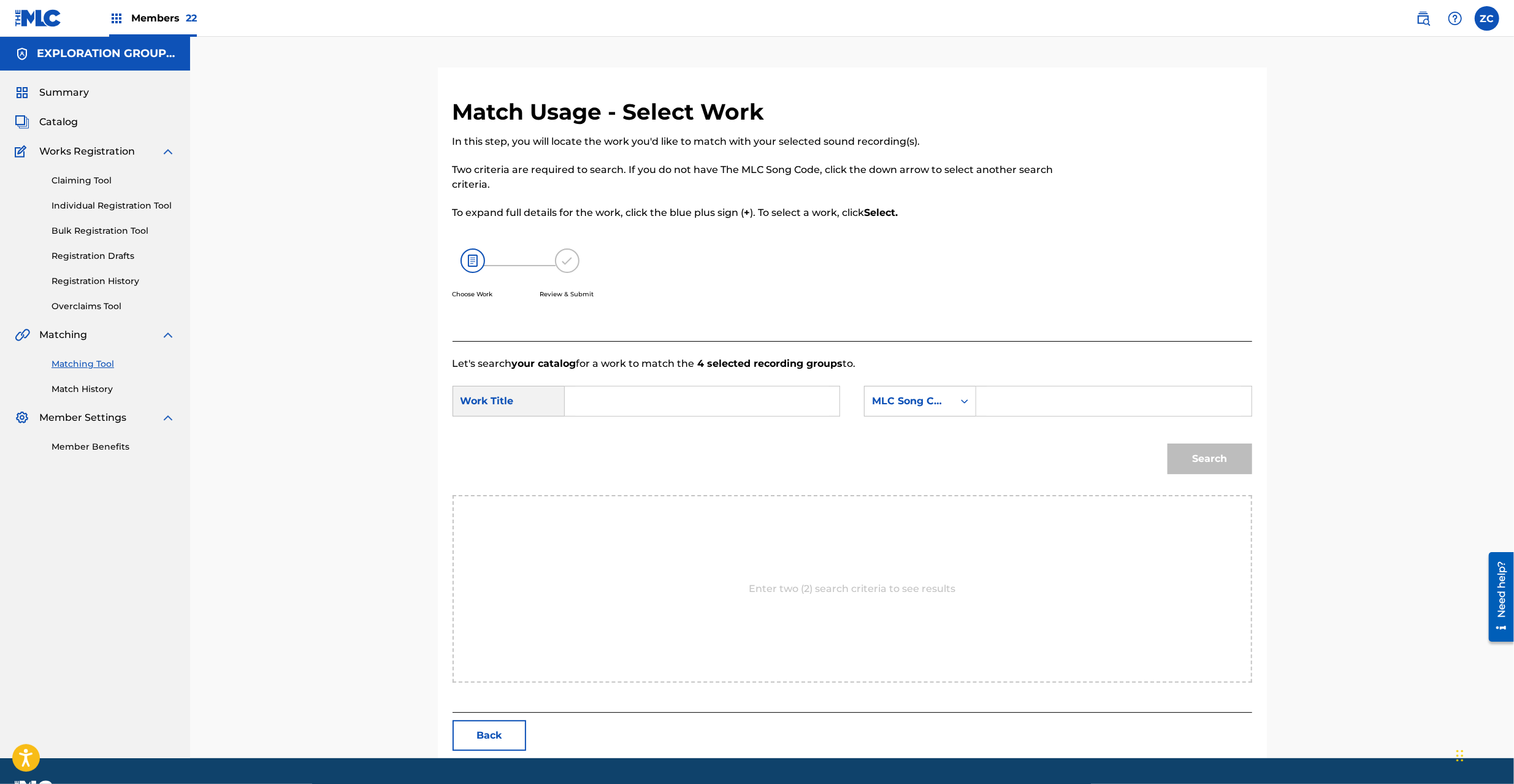
click at [708, 403] on input "Search Form" at bounding box center [702, 401] width 254 height 29
paste input "Windy Day W40MJL"
click at [656, 405] on input "Windy Day W40MJL" at bounding box center [702, 401] width 254 height 29
type input "Windy Day"
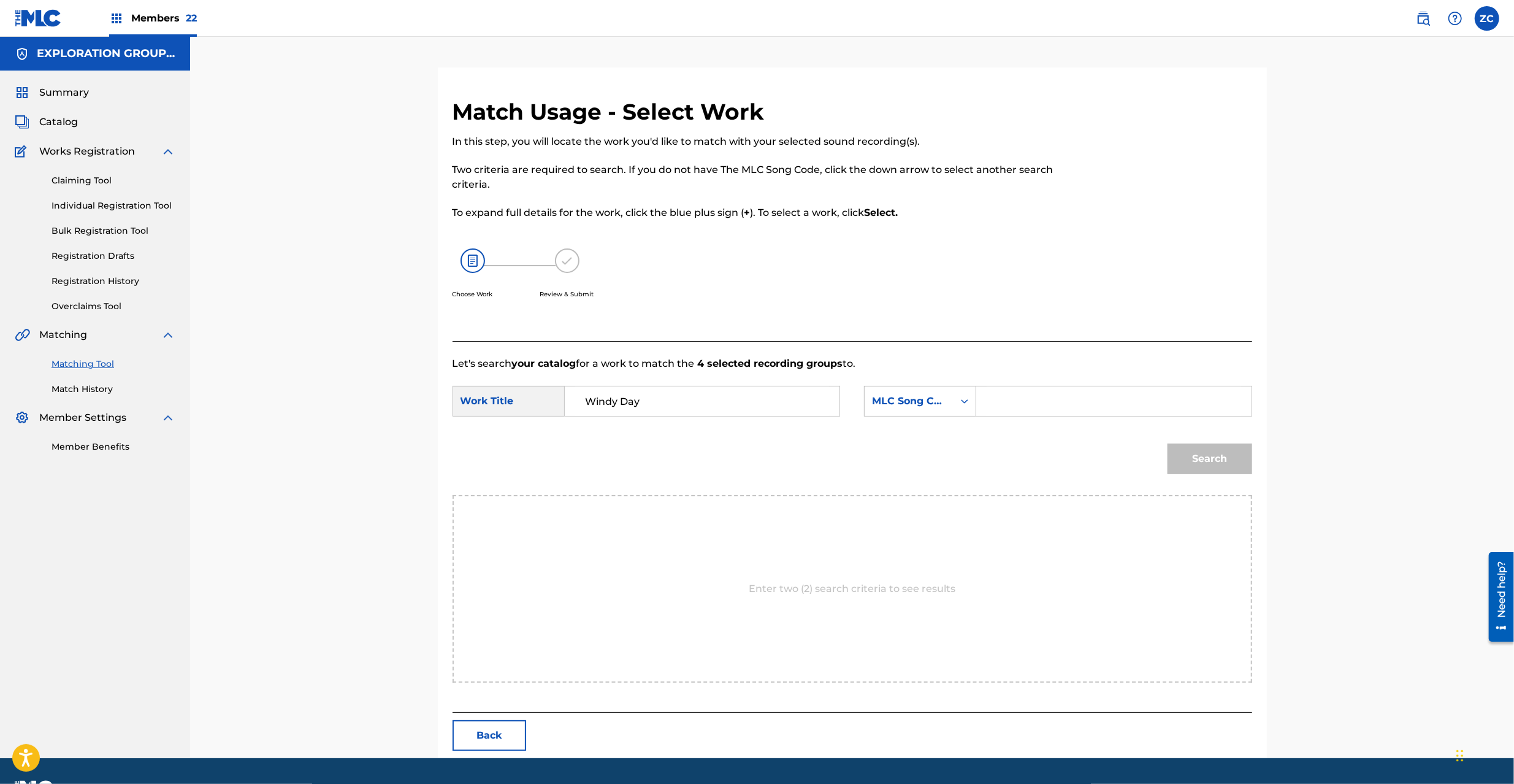
click at [1115, 401] on input "Search Form" at bounding box center [1113, 401] width 254 height 29
paste input "W40MJL"
type input "W40MJL"
click at [1229, 459] on button "Search" at bounding box center [1210, 458] width 84 height 30
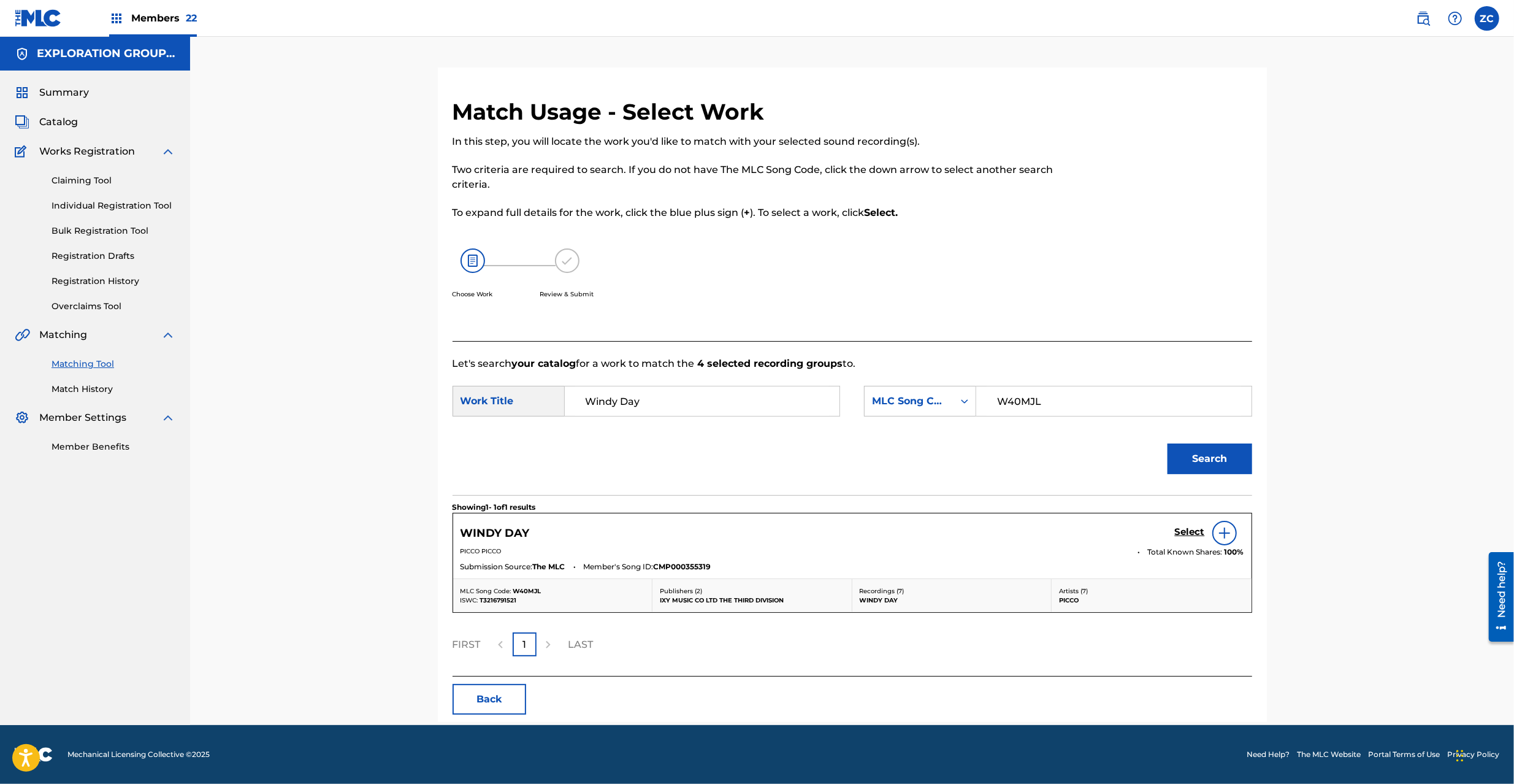
click at [1179, 529] on h5 "Select" at bounding box center [1190, 531] width 30 height 12
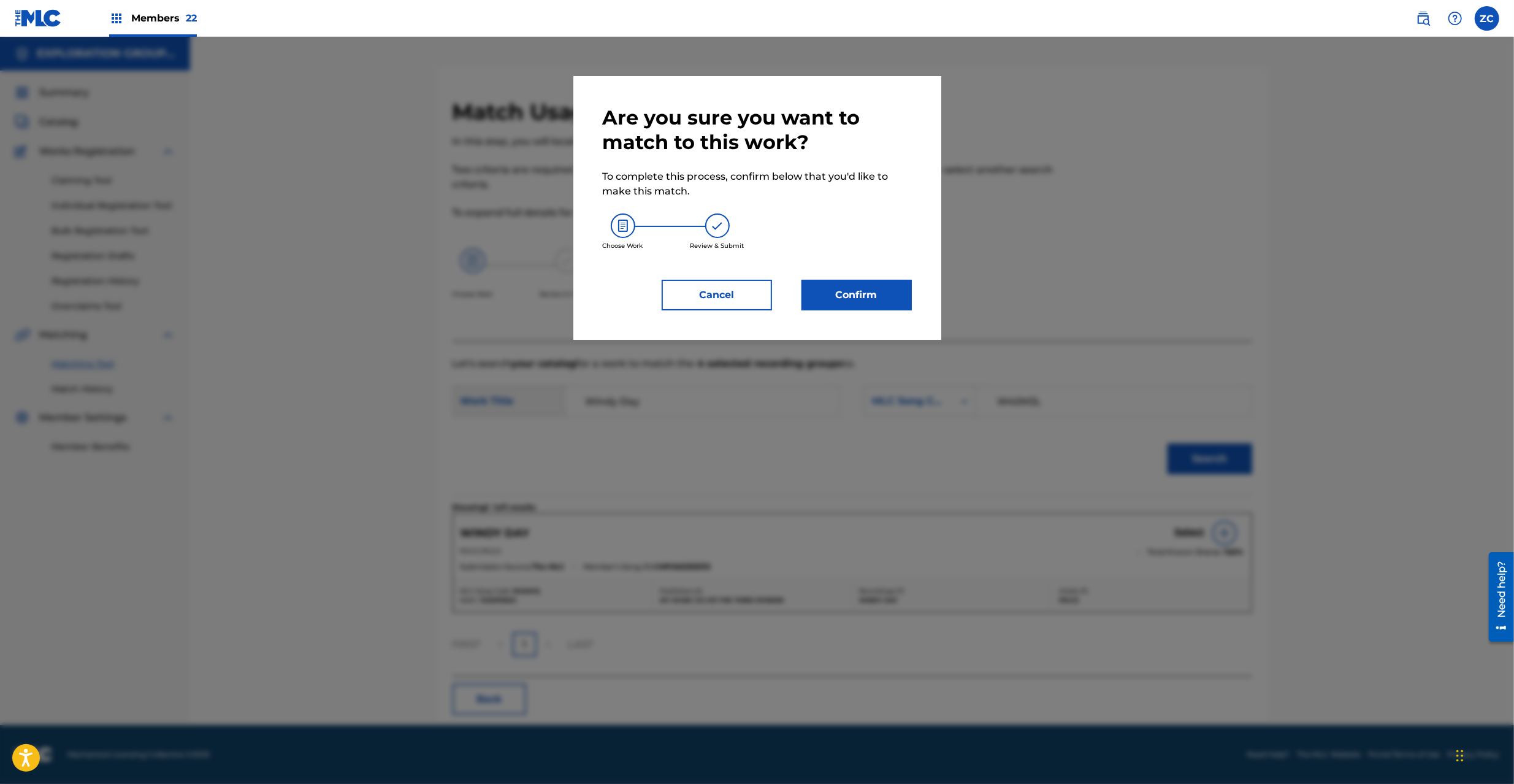
click at [842, 290] on button "Confirm" at bounding box center [856, 294] width 111 height 30
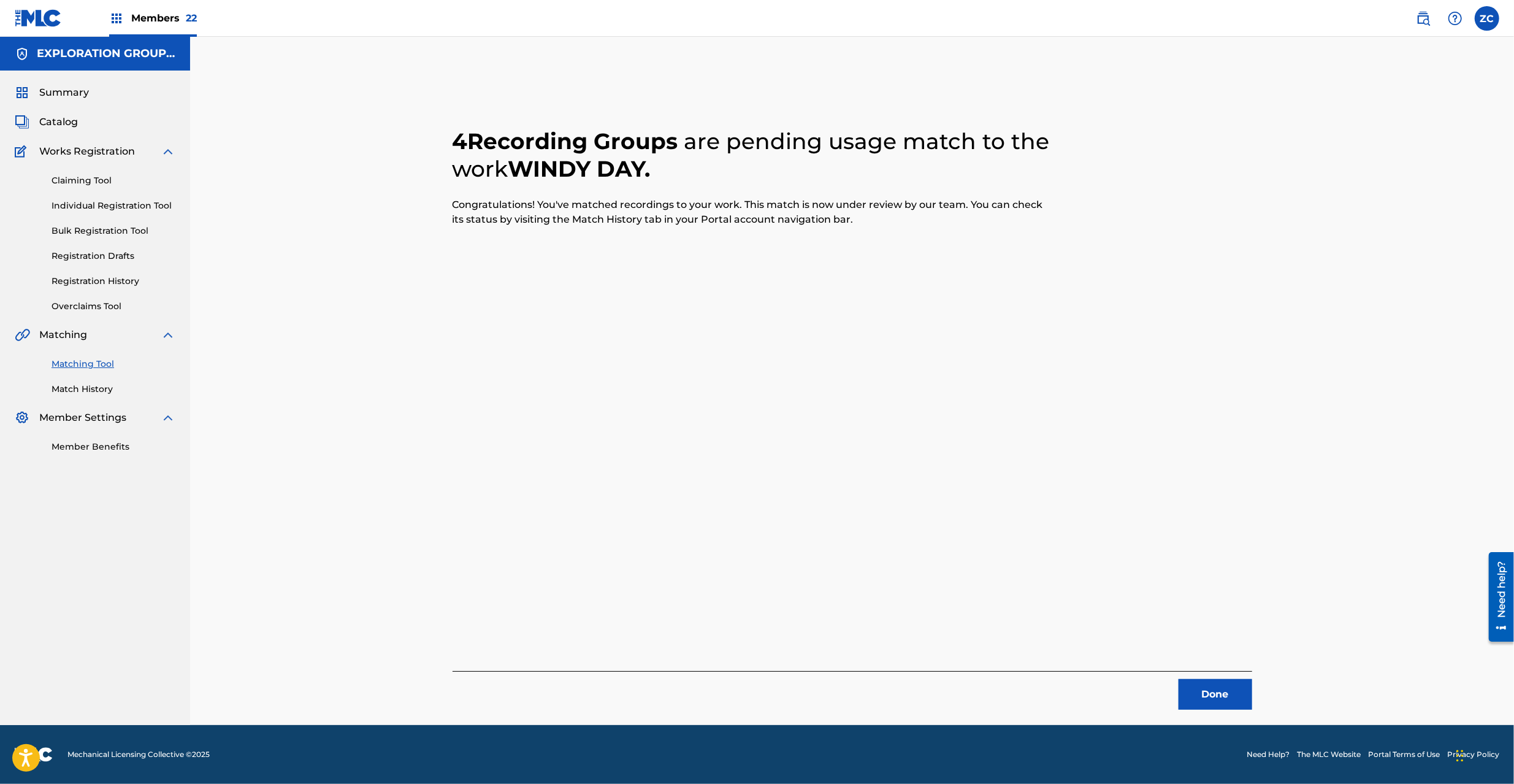
click at [1232, 688] on button "Done" at bounding box center [1215, 693] width 73 height 30
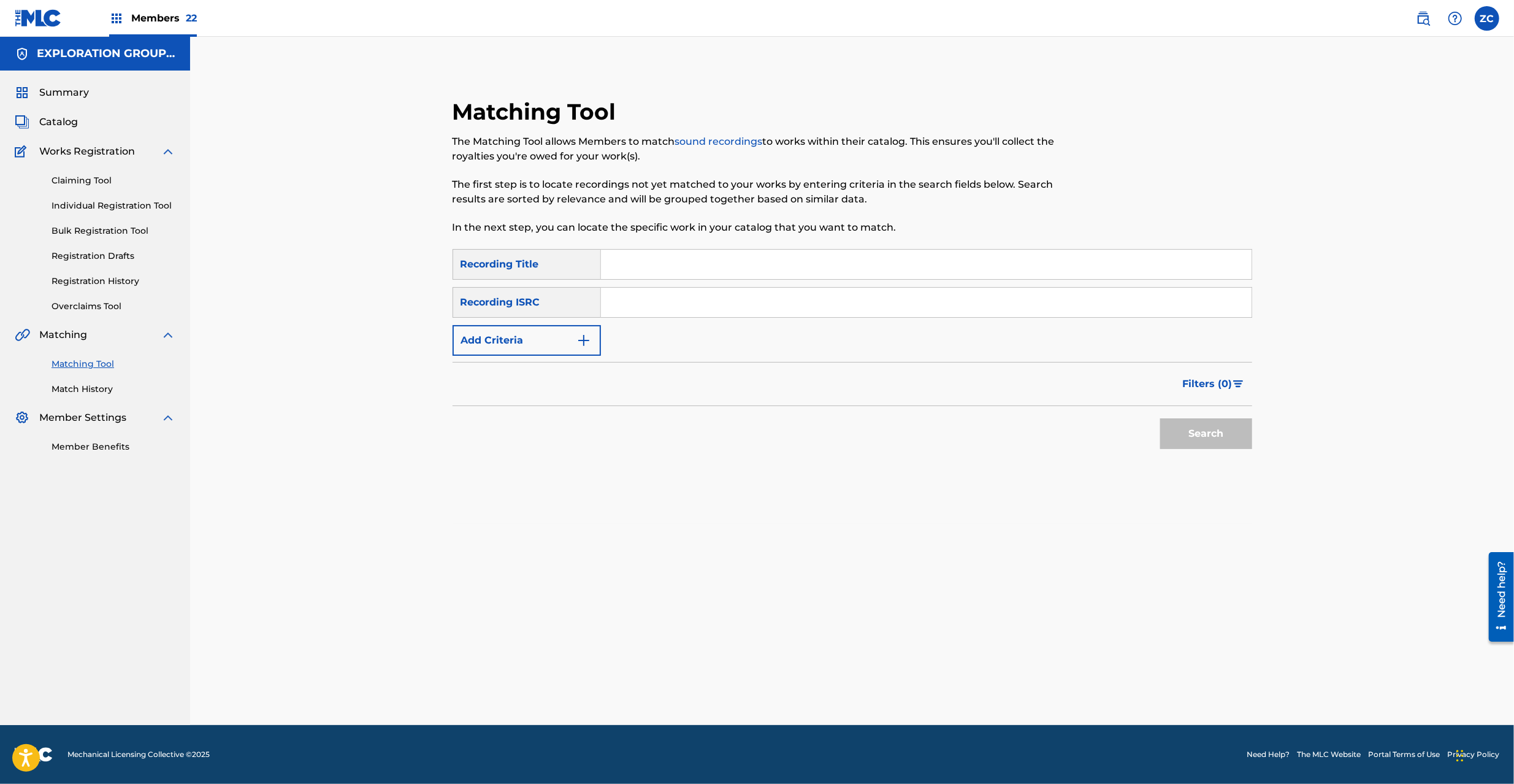
drag, startPoint x: 897, startPoint y: 300, endPoint x: 963, endPoint y: 346, distance: 80.4
click at [897, 300] on input "Search Form" at bounding box center [926, 302] width 650 height 29
paste input "TCJPT2206311"
type input "TCJPT2206311"
click at [1214, 435] on button "Search" at bounding box center [1206, 433] width 92 height 30
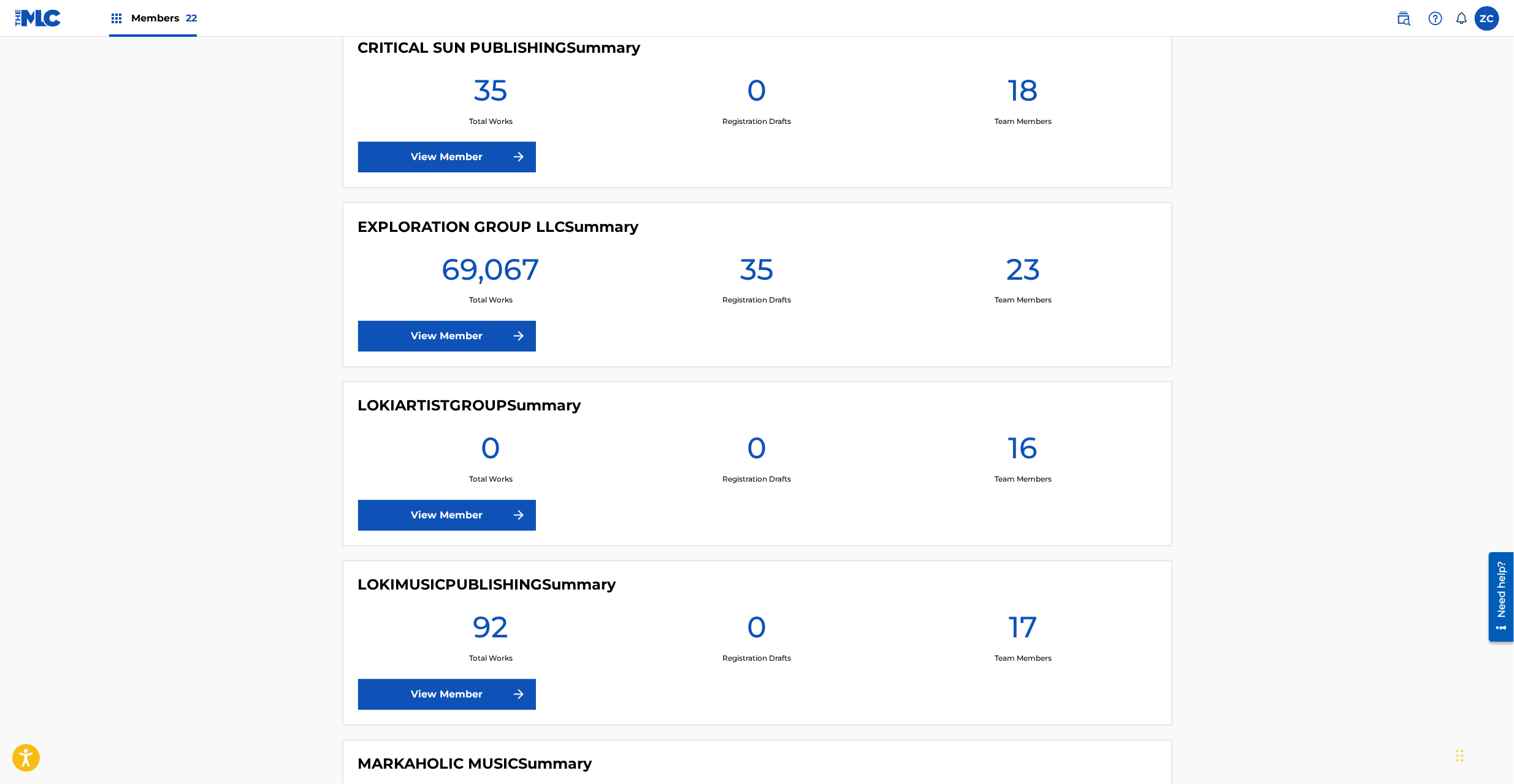
scroll to position [2398, 0]
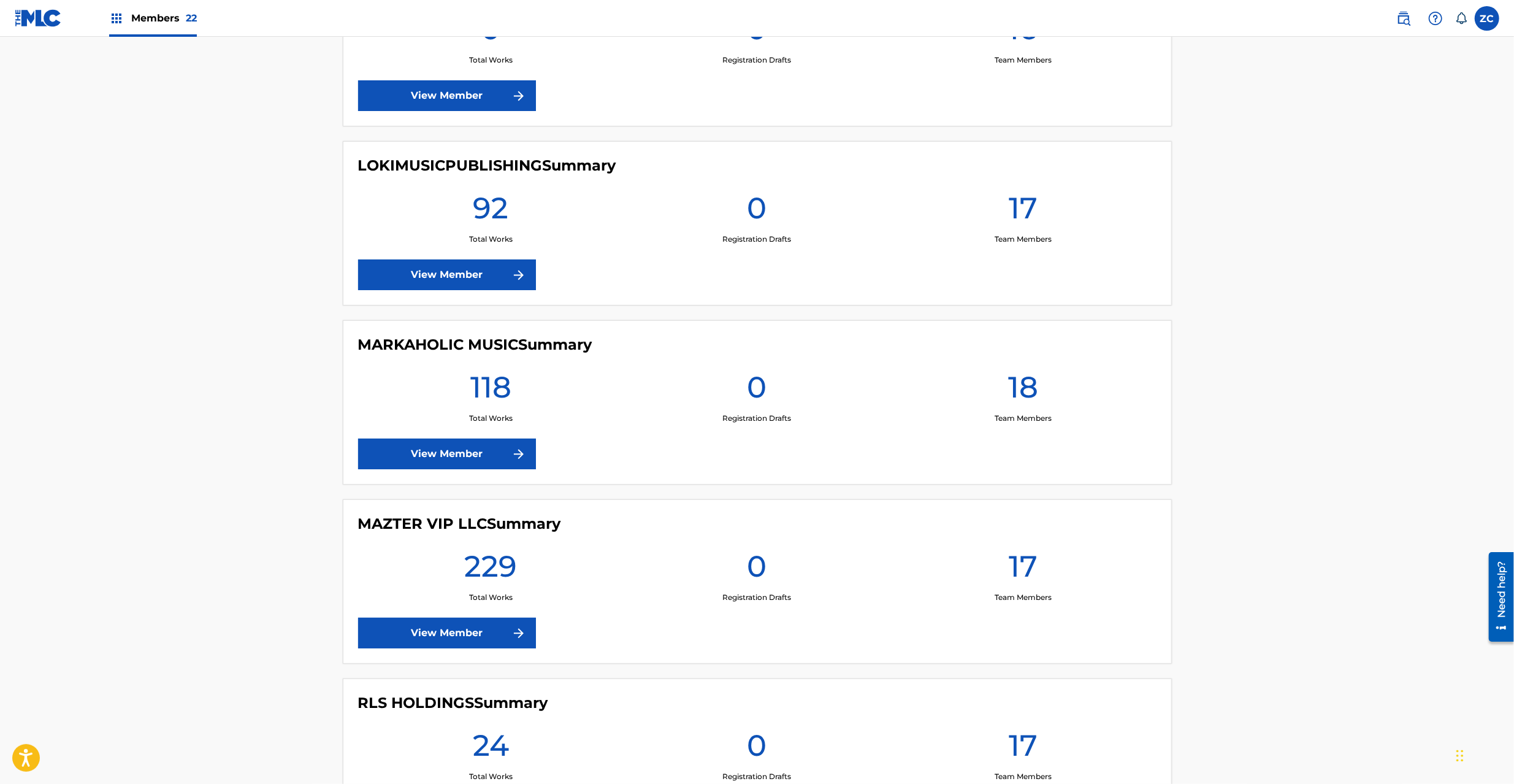
click at [1410, 19] on img at bounding box center [1403, 18] width 15 height 15
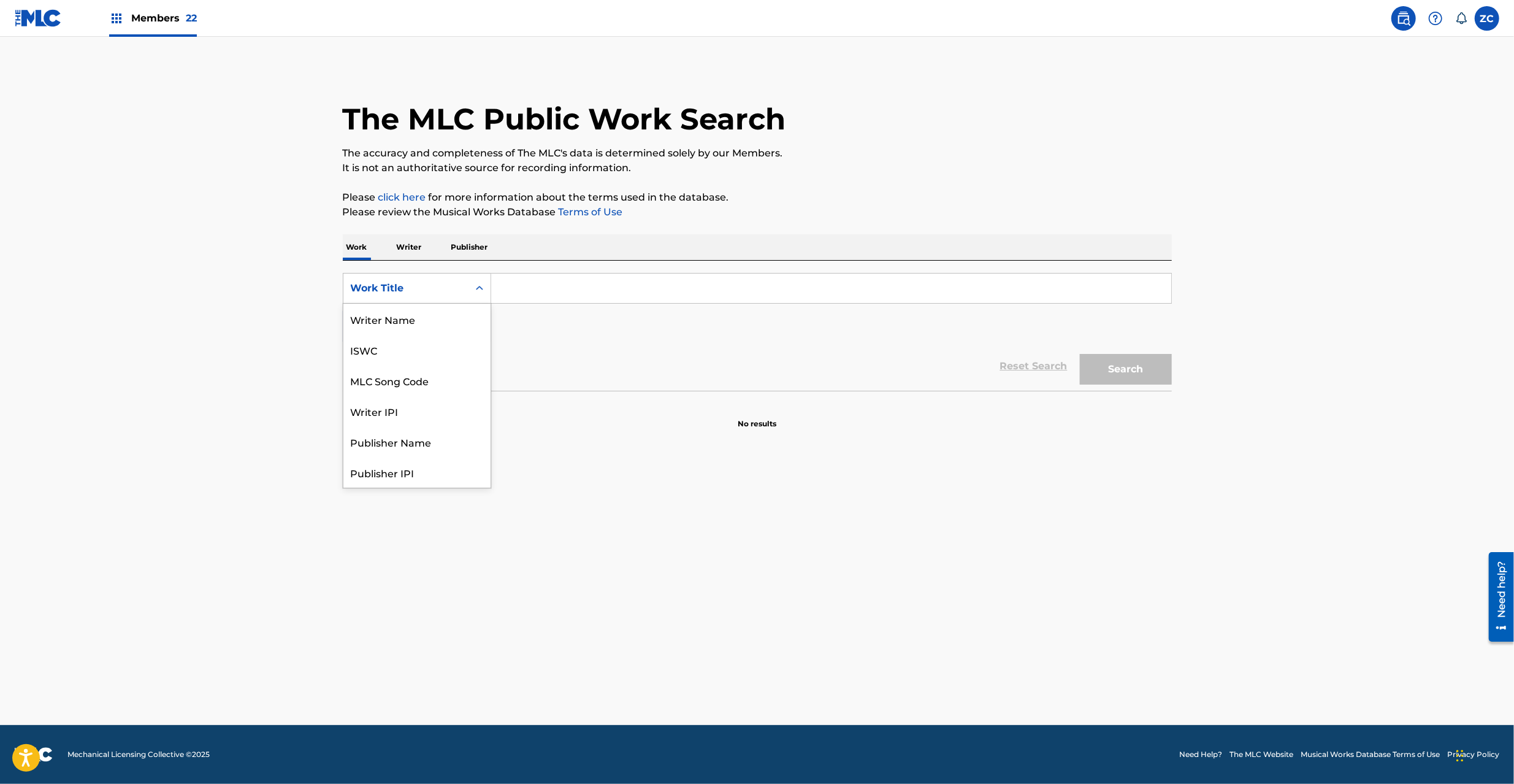
click at [420, 286] on div "Work Title" at bounding box center [406, 289] width 111 height 15
click at [397, 326] on div "MLC Song Code" at bounding box center [417, 318] width 147 height 30
click at [555, 290] on input "Search Form" at bounding box center [831, 289] width 680 height 29
paste input "TF0T2O"
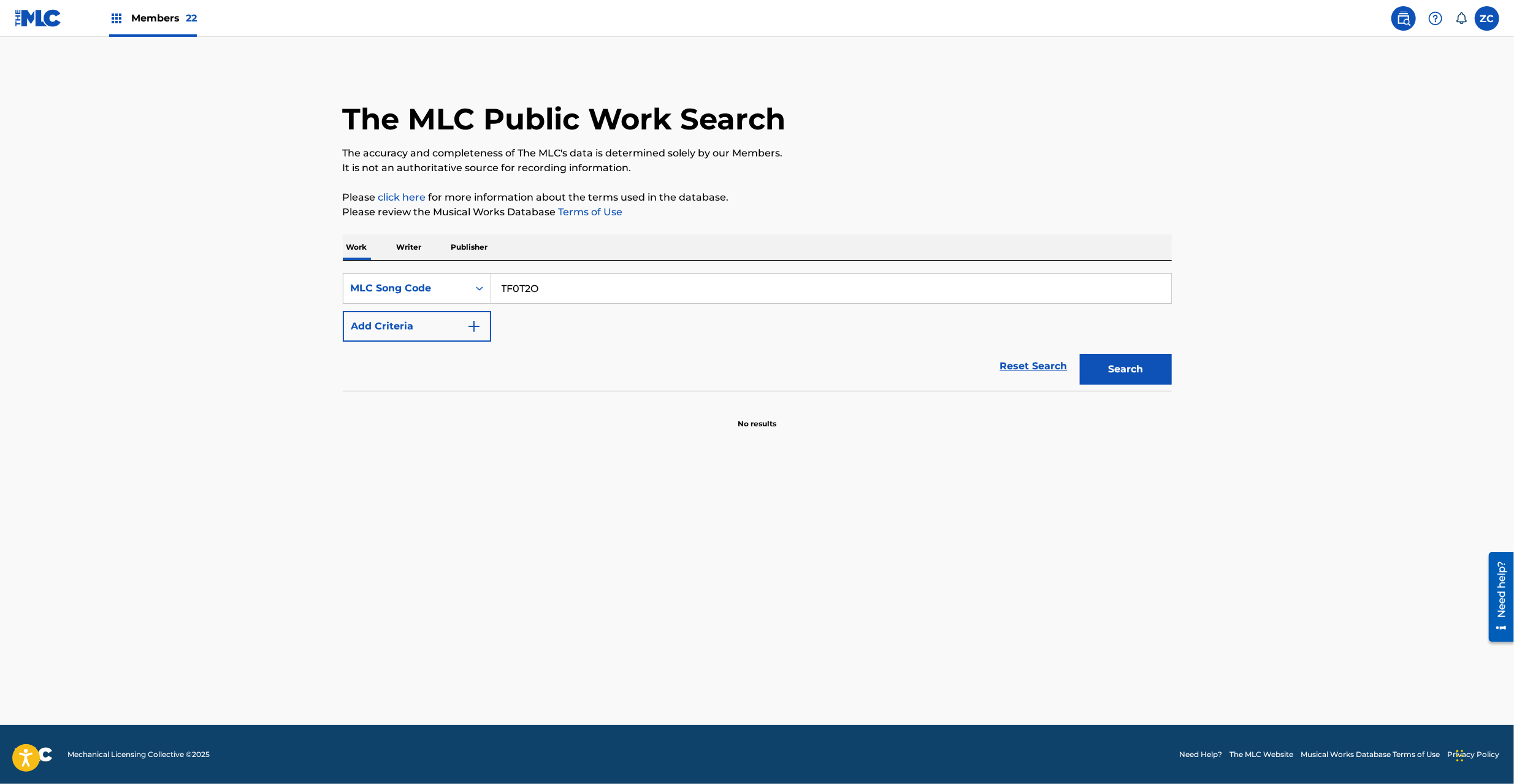
type input "TF0T2O"
click at [1101, 371] on button "Search" at bounding box center [1126, 368] width 92 height 30
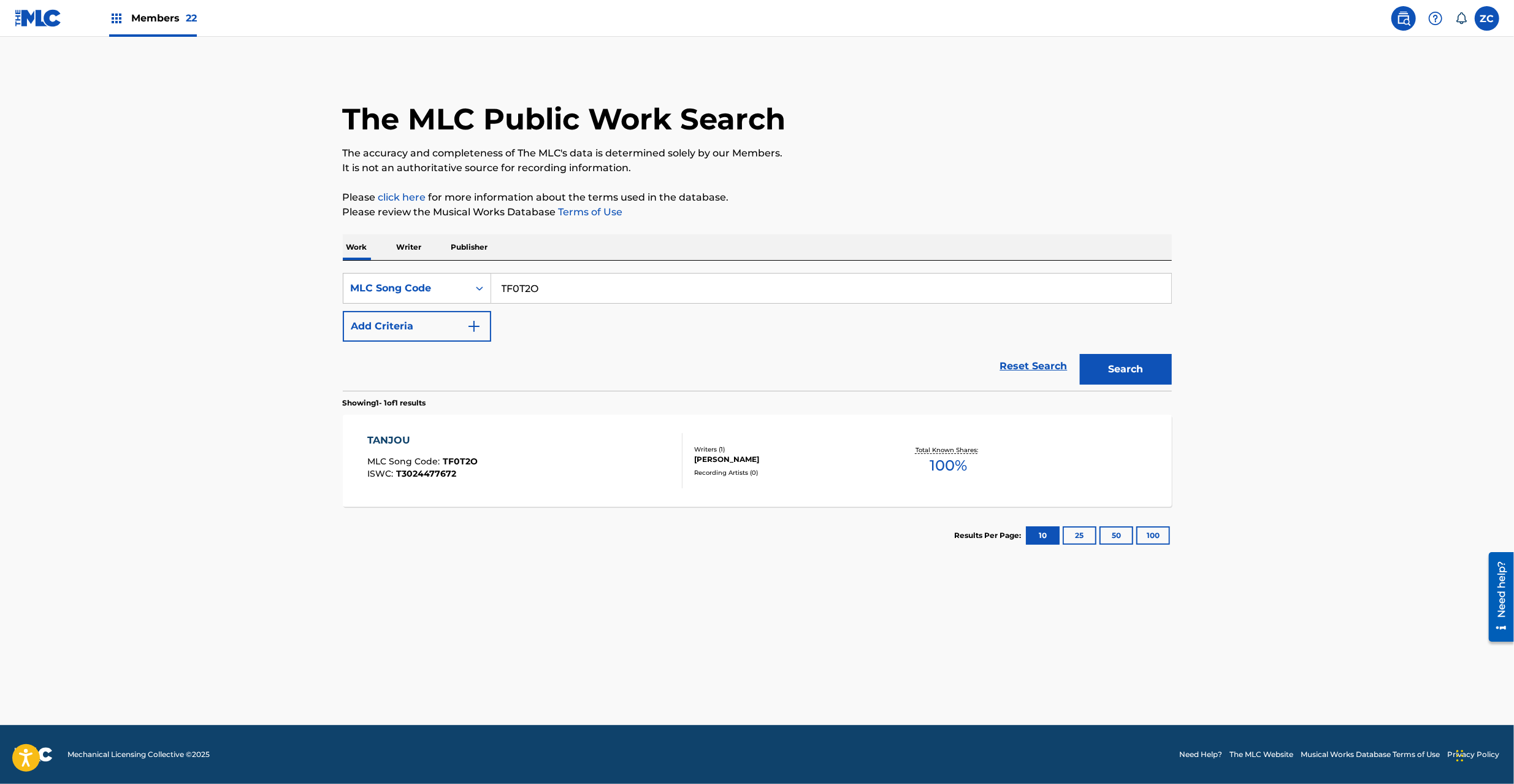
click at [622, 477] on div "TANJOU MLC Song Code : TF0T2O ISWC : T3024477672" at bounding box center [525, 461] width 315 height 55
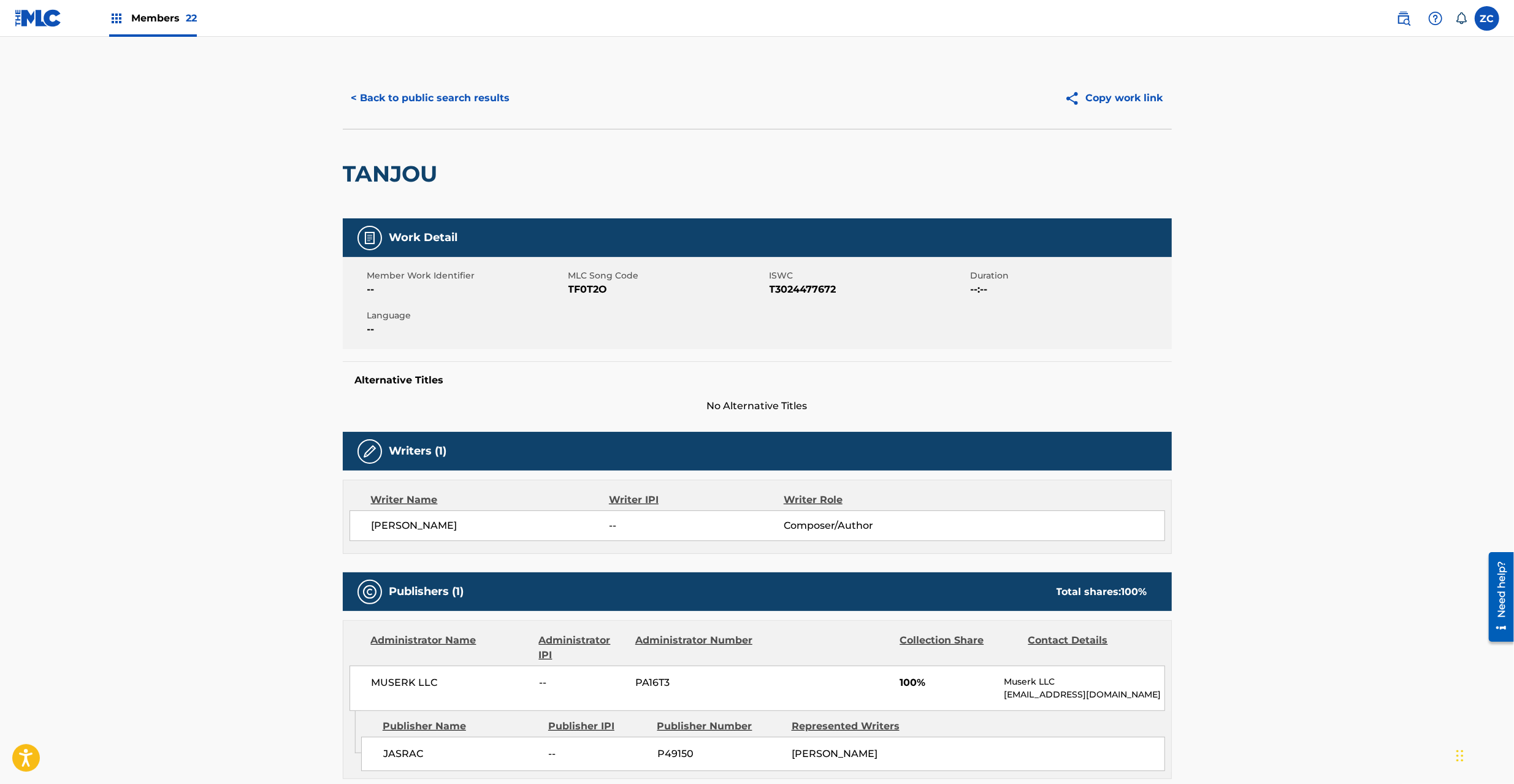
click at [467, 92] on button "< Back to public search results" at bounding box center [430, 97] width 176 height 30
